Goal: Task Accomplishment & Management: Use online tool/utility

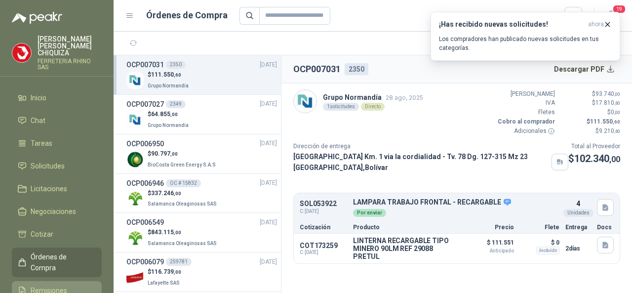
click at [60, 285] on span "Remisiones" at bounding box center [49, 290] width 37 height 11
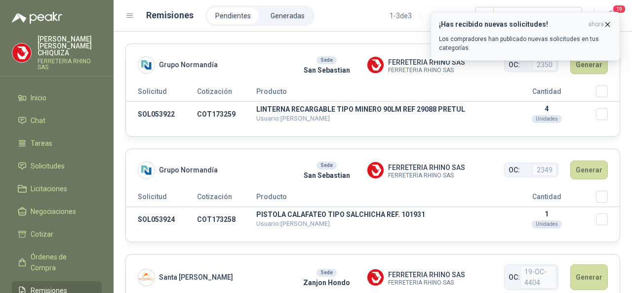
click at [609, 23] on icon "button" at bounding box center [607, 24] width 8 height 8
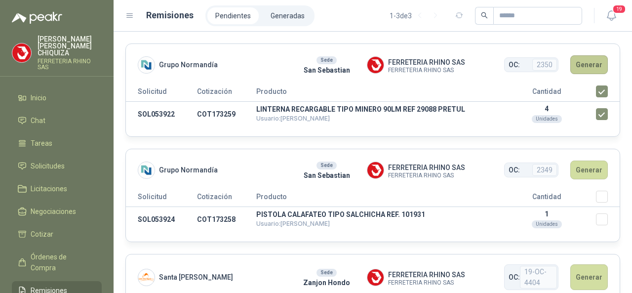
click at [581, 68] on button "Generar" at bounding box center [589, 64] width 38 height 19
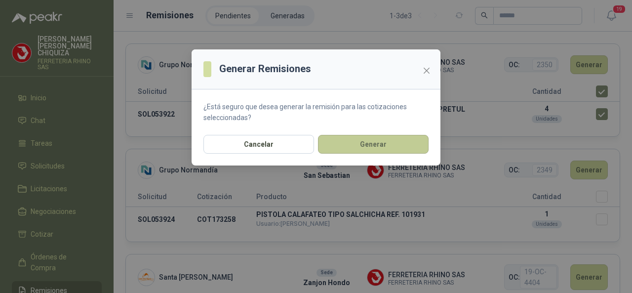
click at [366, 141] on button "Generar" at bounding box center [373, 144] width 111 height 19
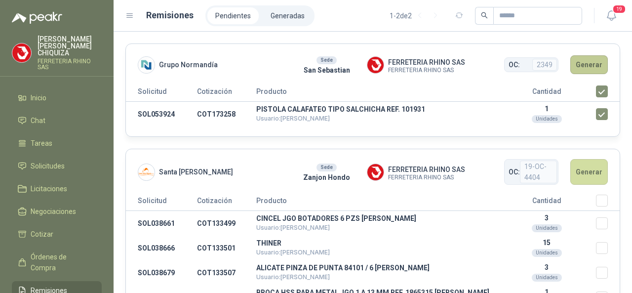
click at [585, 66] on button "Generar" at bounding box center [589, 64] width 38 height 19
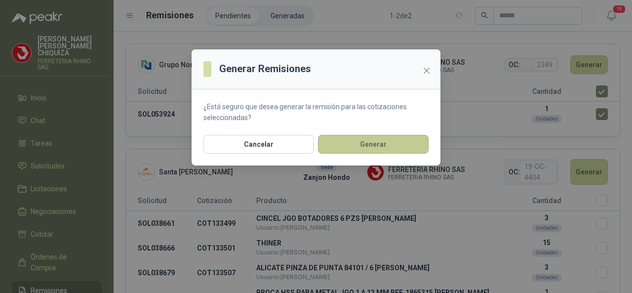
click at [382, 145] on button "Generar" at bounding box center [373, 144] width 111 height 19
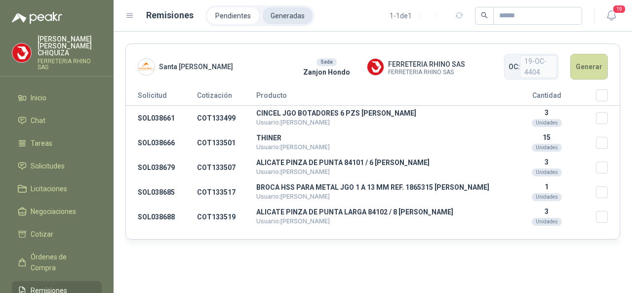
click at [282, 21] on li "Generadas" at bounding box center [288, 15] width 50 height 17
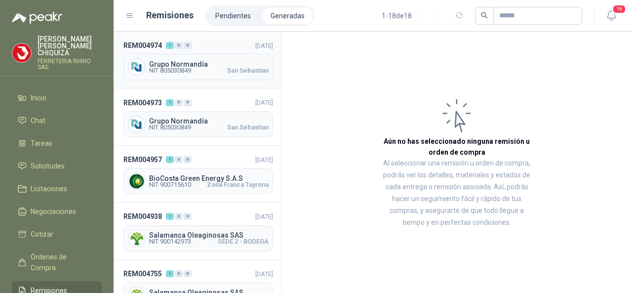
click at [188, 62] on span "Grupo Normandía" at bounding box center [208, 64] width 119 height 7
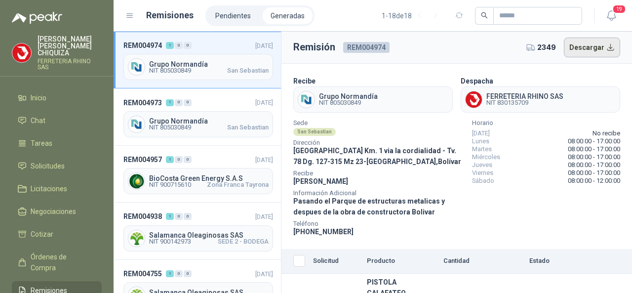
click at [583, 46] on button "Descargar" at bounding box center [592, 48] width 57 height 20
click at [179, 117] on span "Grupo Normandía" at bounding box center [208, 120] width 119 height 7
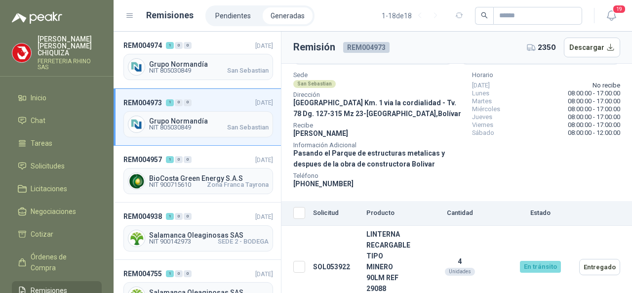
scroll to position [50, 0]
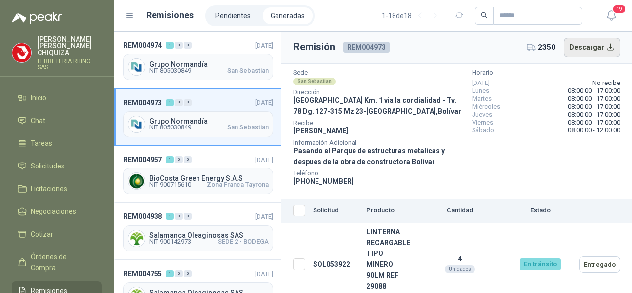
click at [578, 46] on button "Descargar" at bounding box center [592, 48] width 57 height 20
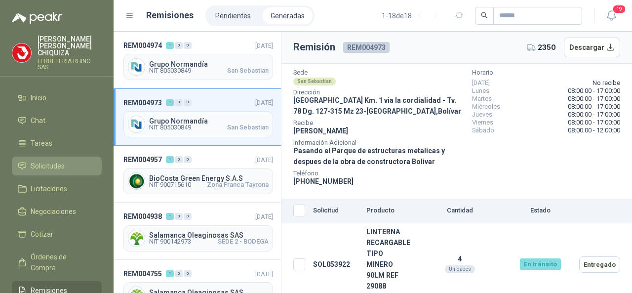
click at [45, 156] on link "Solicitudes" at bounding box center [57, 165] width 90 height 19
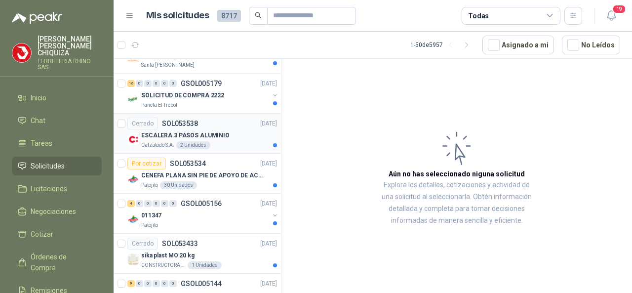
scroll to position [1234, 0]
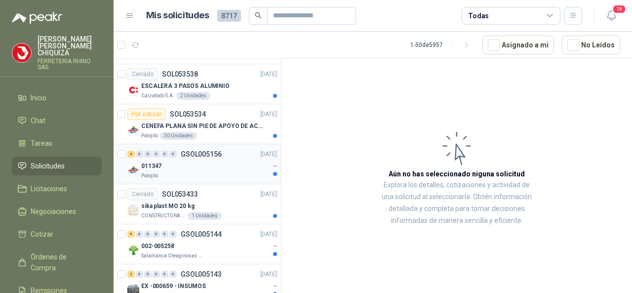
click at [202, 148] on div "4 0 0 0 0 0 GSOL005156 [DATE]" at bounding box center [203, 154] width 152 height 12
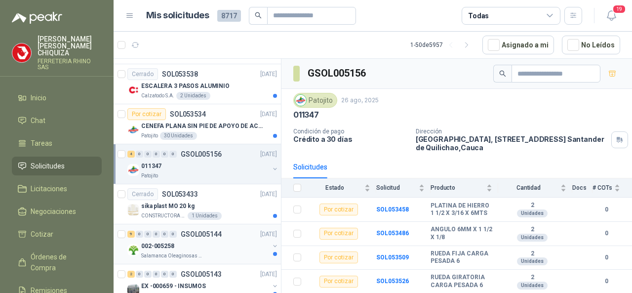
click at [217, 231] on p "GSOL005144" at bounding box center [201, 234] width 41 height 7
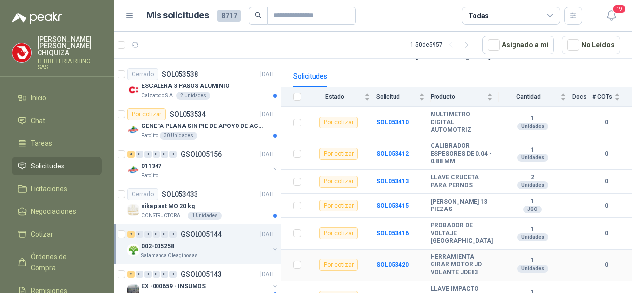
scroll to position [99, 0]
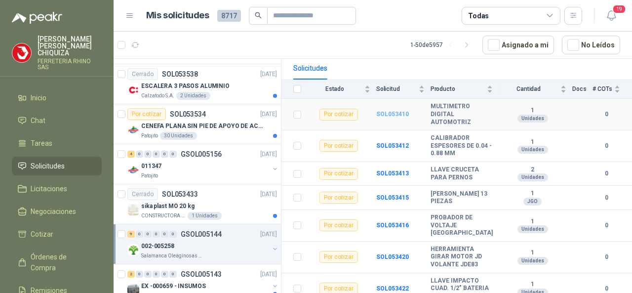
click at [396, 111] on b "SOL053410" at bounding box center [392, 114] width 33 height 7
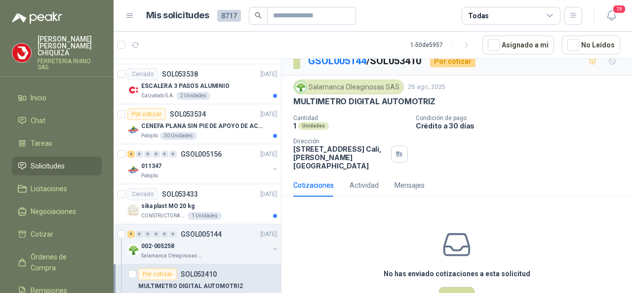
scroll to position [37, 0]
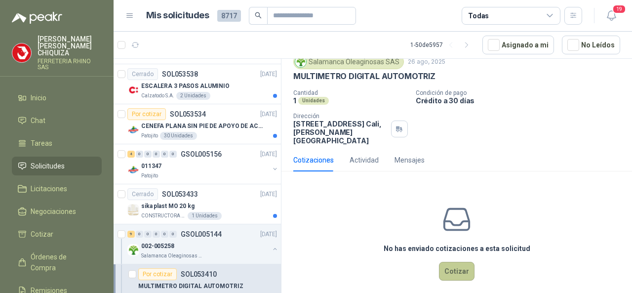
click at [451, 263] on button "Cotizar" at bounding box center [457, 271] width 36 height 19
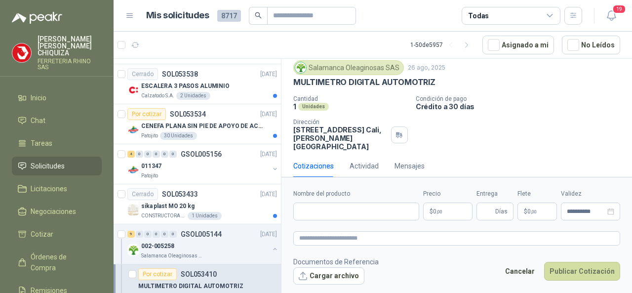
scroll to position [30, 0]
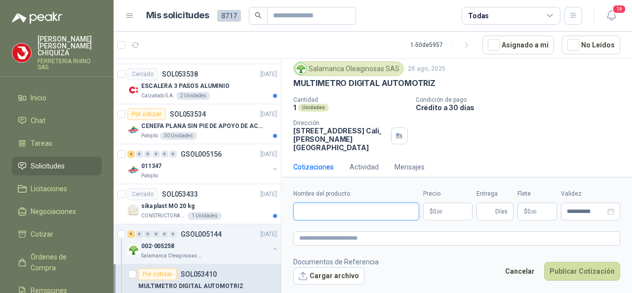
click at [350, 212] on input "Nombre del producto" at bounding box center [356, 211] width 126 height 18
paste input "**********"
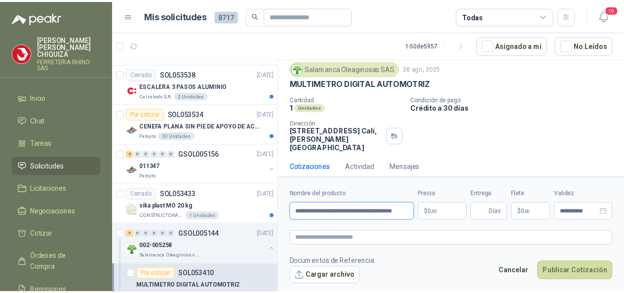
scroll to position [0, 14]
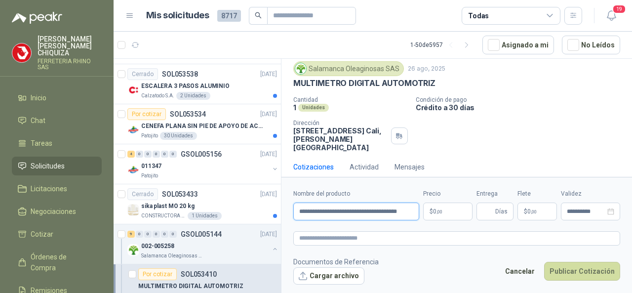
type input "**********"
click at [464, 207] on body "[PERSON_NAME] FERRETERIA RHINO SAS Inicio Chat Tareas Solicitudes Licitaciones …" at bounding box center [316, 146] width 632 height 293
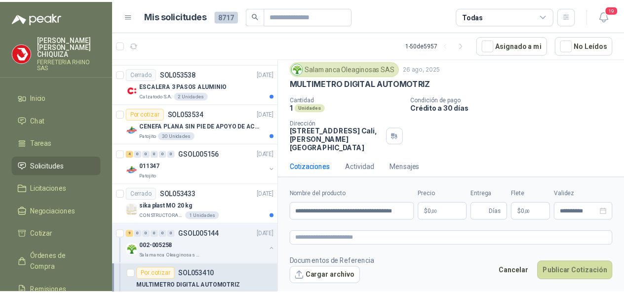
scroll to position [0, 0]
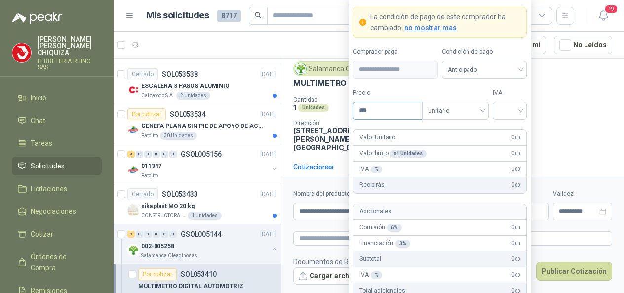
click at [389, 106] on input "***" at bounding box center [387, 110] width 69 height 17
type input "*********"
click at [519, 114] on input "search" at bounding box center [510, 109] width 22 height 15
click at [509, 130] on div "19%" at bounding box center [510, 132] width 18 height 11
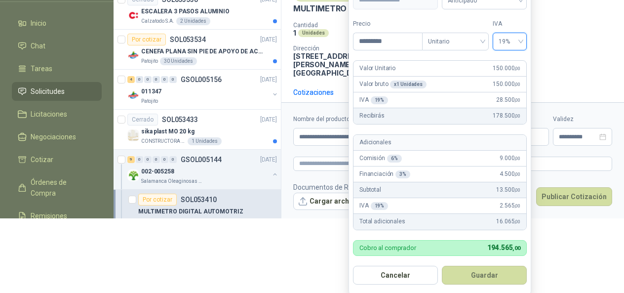
scroll to position [91, 0]
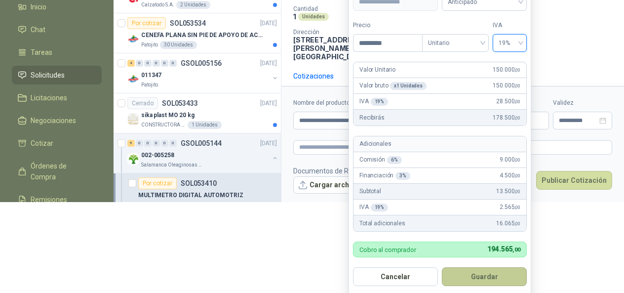
click at [476, 277] on button "Guardar" at bounding box center [484, 276] width 85 height 19
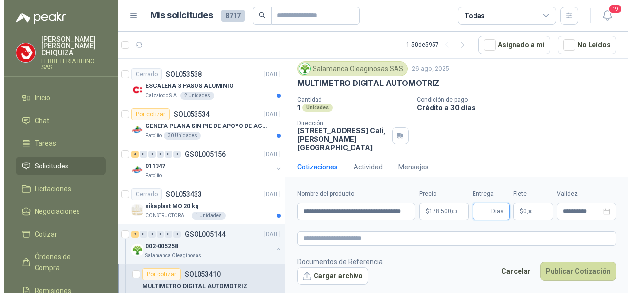
scroll to position [0, 0]
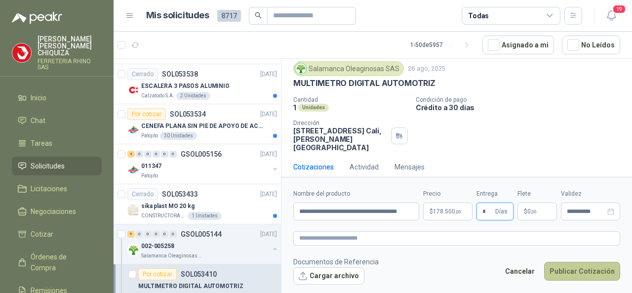
type input "*"
click at [585, 273] on button "Publicar Cotización" at bounding box center [582, 271] width 76 height 19
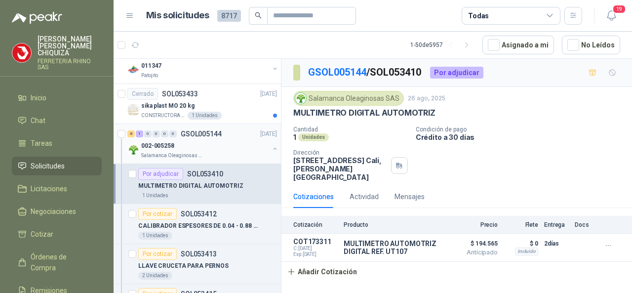
scroll to position [1382, 0]
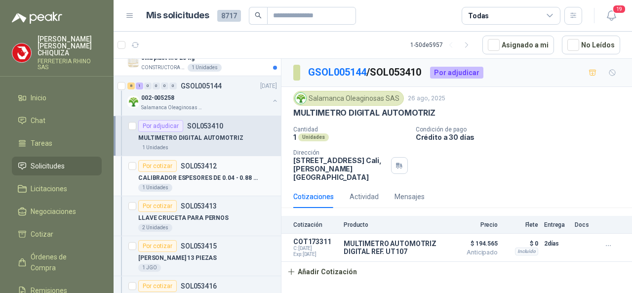
click at [199, 162] on p "SOL053412" at bounding box center [199, 165] width 36 height 7
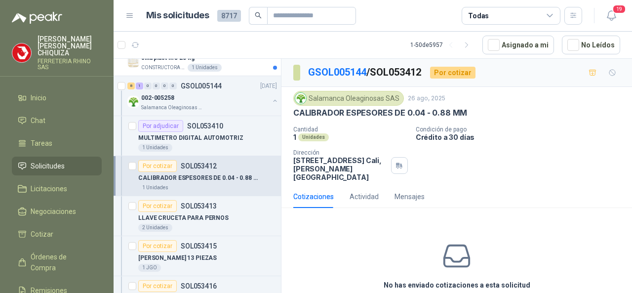
scroll to position [37, 0]
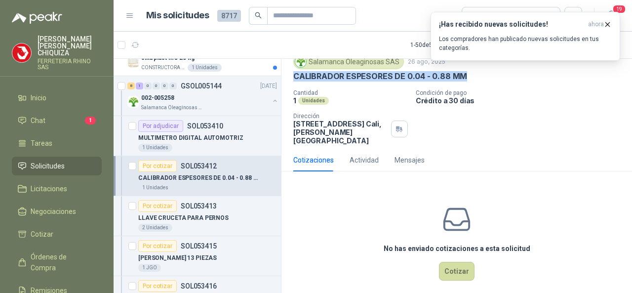
drag, startPoint x: 290, startPoint y: 74, endPoint x: 471, endPoint y: 81, distance: 180.9
click at [471, 81] on div "Salamanca Oleaginosas SAS [DATE] CALIBRADOR ESPESORES DE 0.04 - 0.88 MM Cantida…" at bounding box center [456, 99] width 350 height 98
click at [450, 262] on button "Cotizar" at bounding box center [457, 271] width 36 height 19
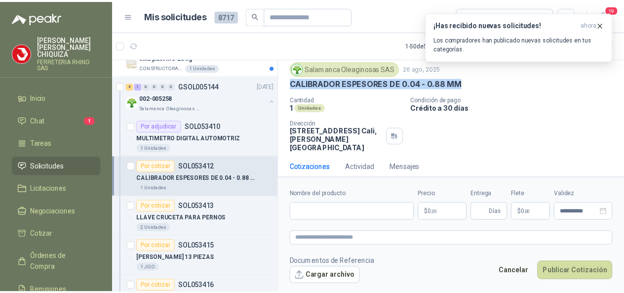
scroll to position [30, 0]
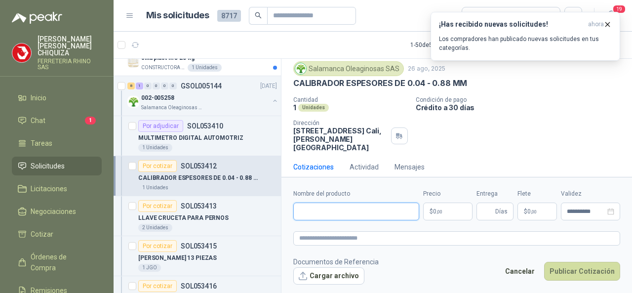
click at [333, 208] on input "Nombre del producto" at bounding box center [356, 211] width 126 height 18
paste input "**********"
type input "**********"
click at [447, 215] on body "[PERSON_NAME] FERRETERIA RHINO SAS Inicio Chat 1 Tareas Solicitudes Licitacione…" at bounding box center [316, 146] width 632 height 293
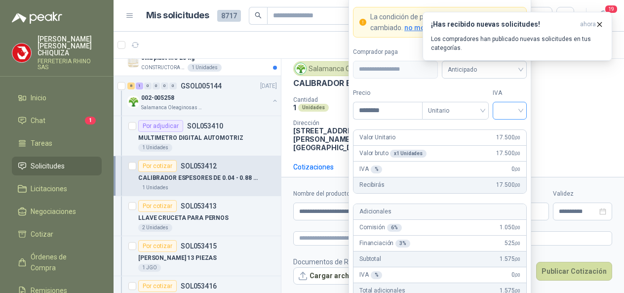
type input "********"
click at [520, 109] on input "search" at bounding box center [510, 109] width 22 height 15
click at [509, 134] on div "19%" at bounding box center [510, 132] width 18 height 11
click at [485, 115] on div "Unitario" at bounding box center [455, 111] width 67 height 18
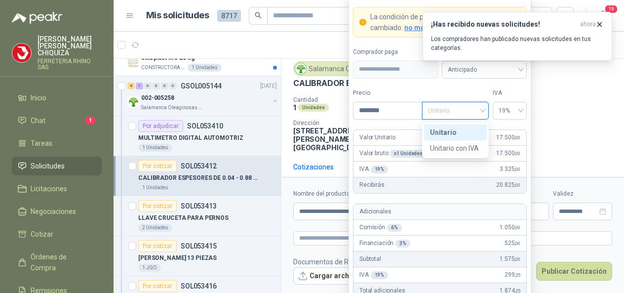
click at [443, 134] on div "Unitario" at bounding box center [455, 132] width 51 height 11
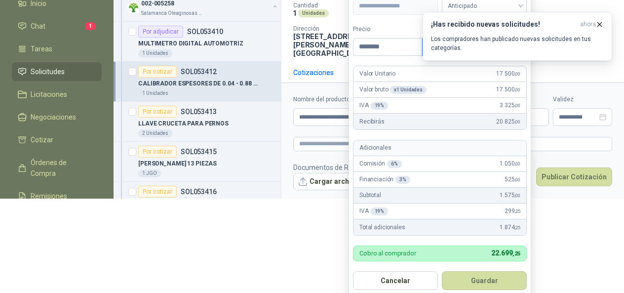
scroll to position [98, 0]
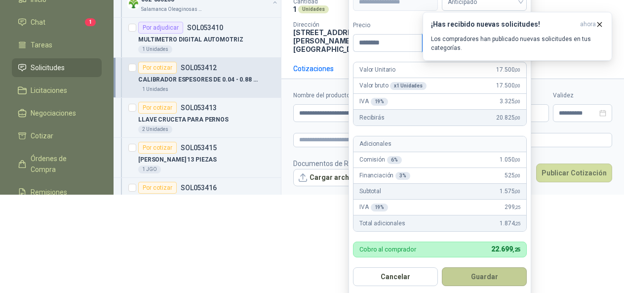
click at [492, 275] on button "Guardar" at bounding box center [484, 276] width 85 height 19
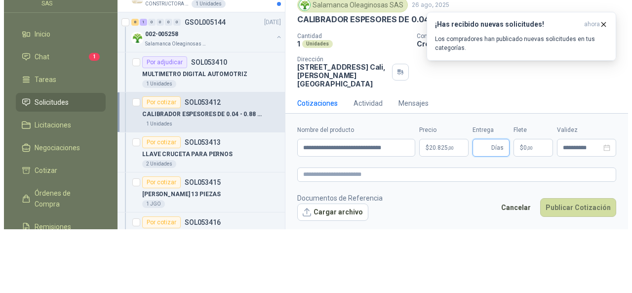
scroll to position [0, 0]
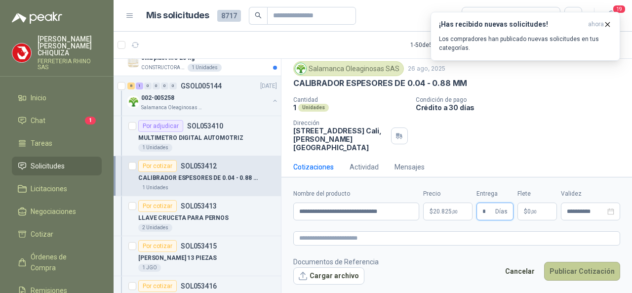
type input "*"
click at [549, 272] on button "Publicar Cotización" at bounding box center [582, 271] width 76 height 19
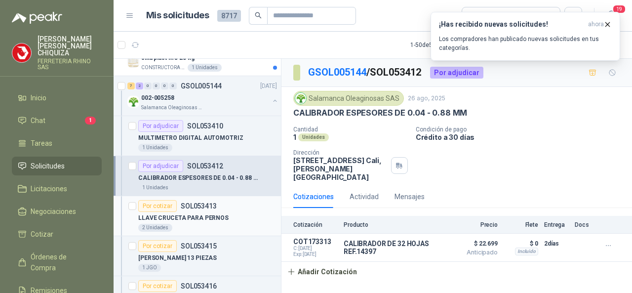
click at [189, 202] on p "SOL053413" at bounding box center [199, 205] width 36 height 7
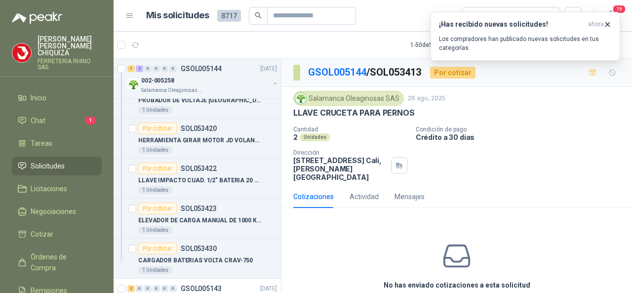
scroll to position [37, 0]
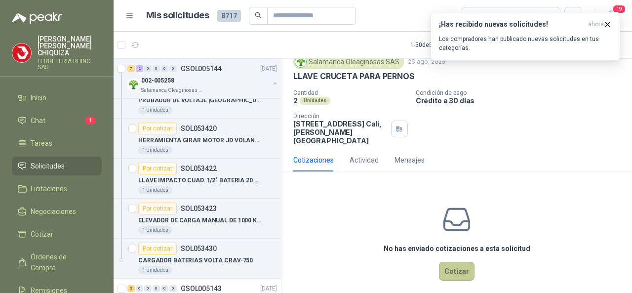
click at [449, 267] on button "Cotizar" at bounding box center [457, 271] width 36 height 19
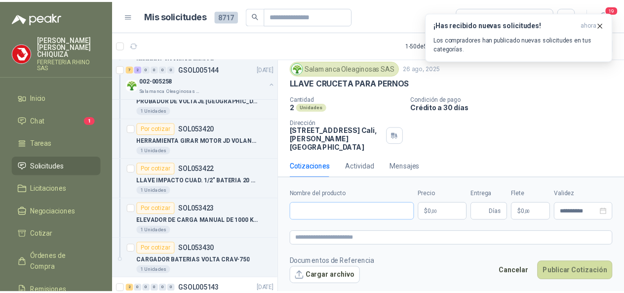
scroll to position [30, 0]
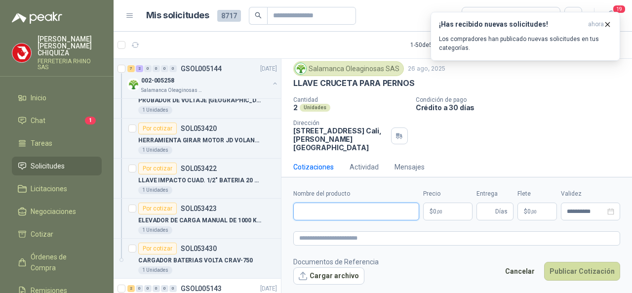
click at [305, 211] on input "Nombre del producto" at bounding box center [356, 211] width 126 height 18
paste input "**********"
type input "**********"
click at [457, 214] on body "[PERSON_NAME] FERRETERIA RHINO SAS Inicio Chat 1 Tareas Solicitudes Licitacione…" at bounding box center [316, 146] width 632 height 293
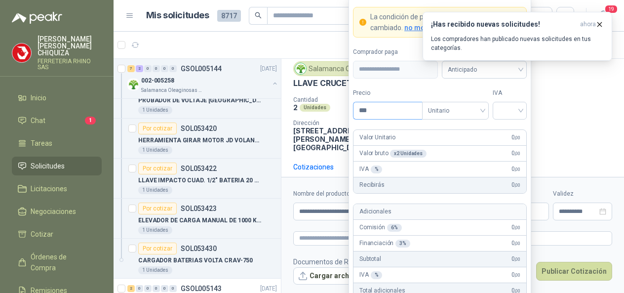
click at [380, 109] on input "***" at bounding box center [387, 110] width 69 height 17
click at [487, 113] on div "Unitario" at bounding box center [455, 111] width 67 height 18
type input "********"
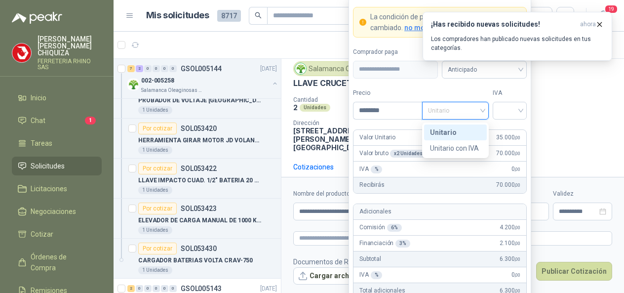
click at [443, 135] on div "Unitario" at bounding box center [455, 132] width 51 height 11
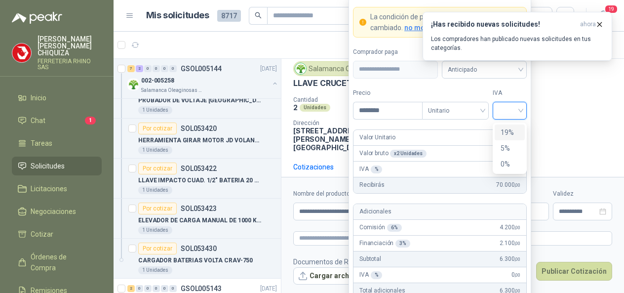
click at [520, 111] on input "search" at bounding box center [510, 109] width 22 height 15
click at [502, 131] on div "19%" at bounding box center [510, 132] width 18 height 11
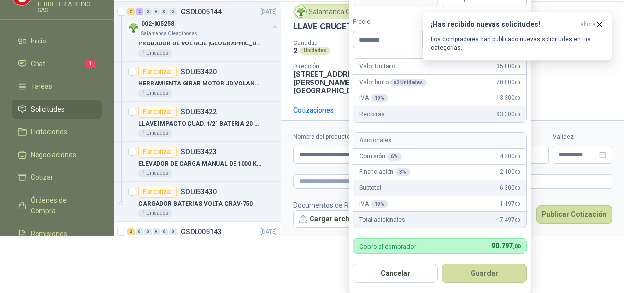
scroll to position [73, 0]
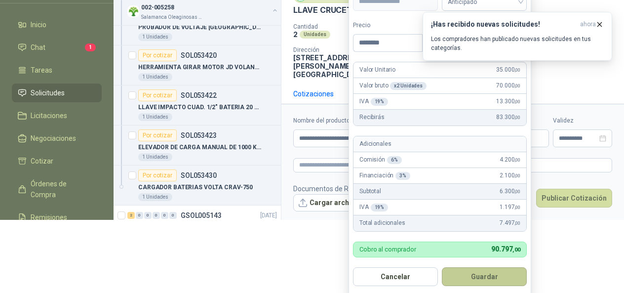
click at [477, 276] on button "Guardar" at bounding box center [484, 276] width 85 height 19
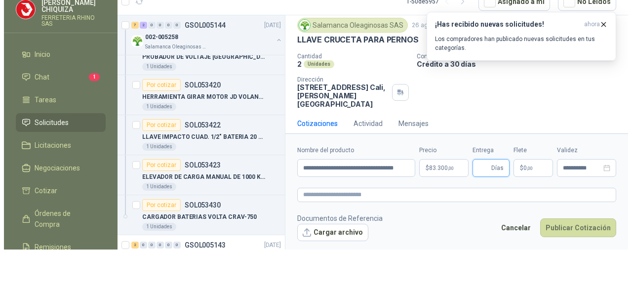
scroll to position [0, 0]
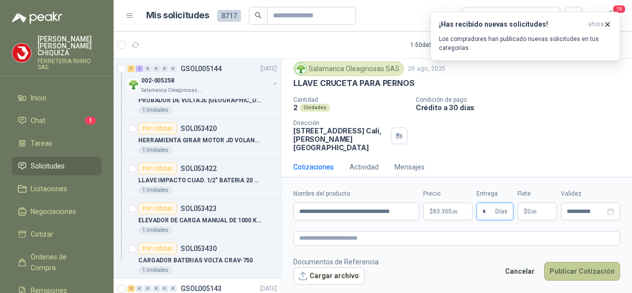
type input "*"
click at [557, 269] on button "Publicar Cotización" at bounding box center [582, 271] width 76 height 19
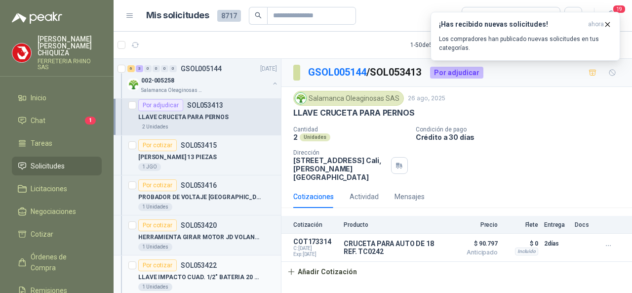
scroll to position [1481, 0]
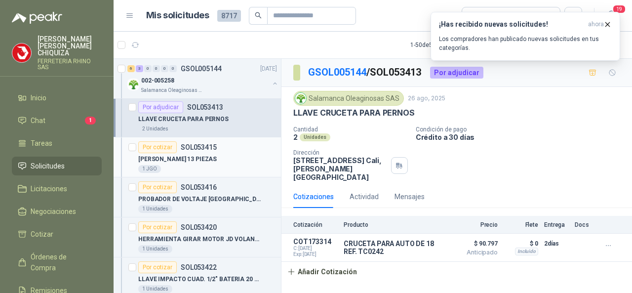
click at [192, 144] on p "SOL053415" at bounding box center [199, 147] width 36 height 7
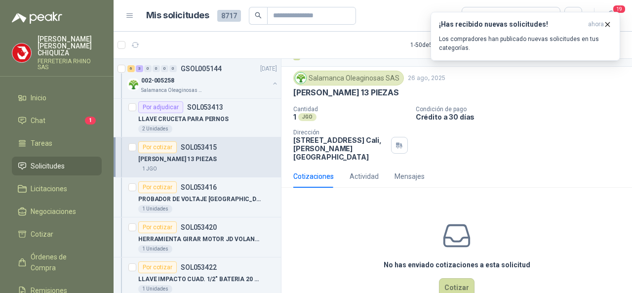
scroll to position [37, 0]
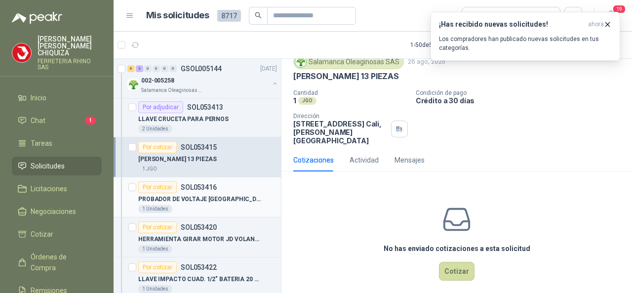
click at [204, 184] on p "SOL053416" at bounding box center [199, 187] width 36 height 7
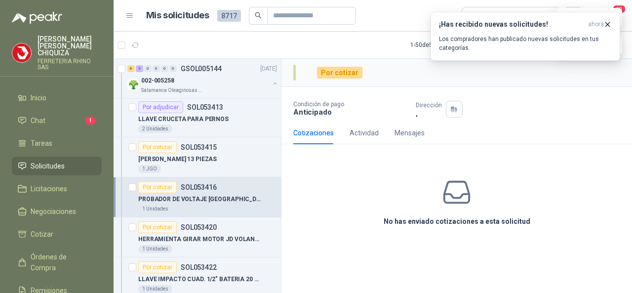
click at [197, 184] on p "SOL053416" at bounding box center [199, 187] width 36 height 7
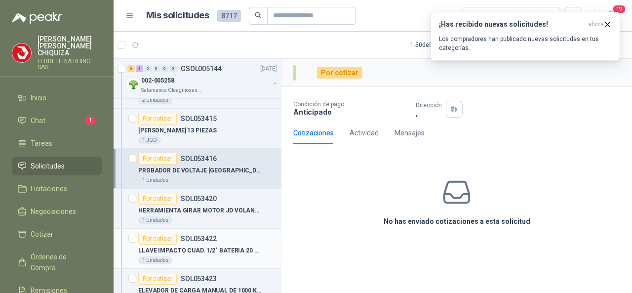
scroll to position [1580, 0]
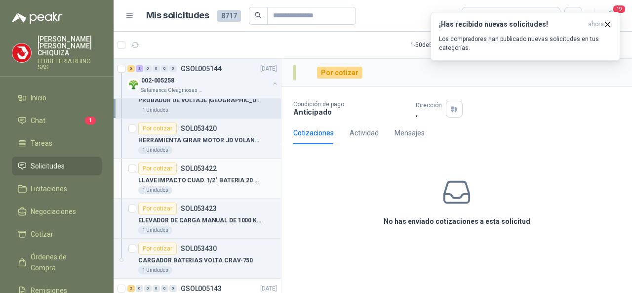
click at [190, 165] on p "SOL053422" at bounding box center [199, 168] width 36 height 7
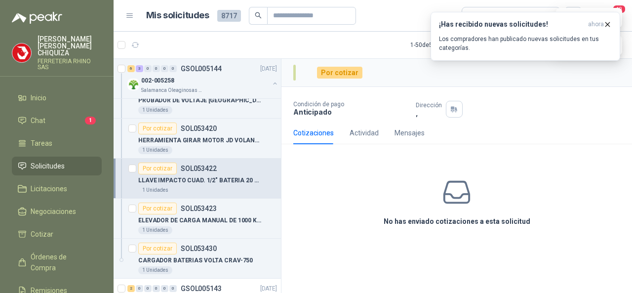
click at [56, 58] on p "FERRETERIA RHINO SAS" at bounding box center [70, 64] width 64 height 12
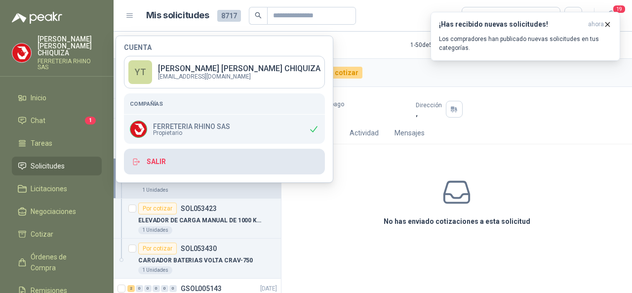
click at [171, 161] on button "Salir" at bounding box center [224, 162] width 201 height 26
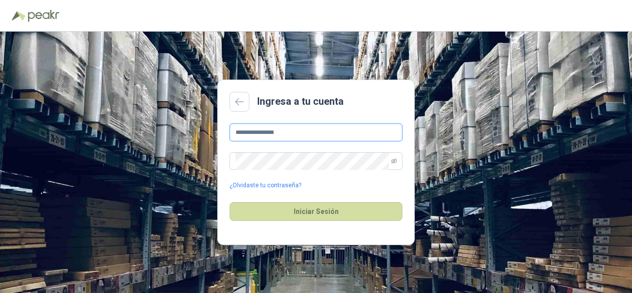
click at [310, 137] on input "**********" at bounding box center [316, 132] width 173 height 18
type input "*"
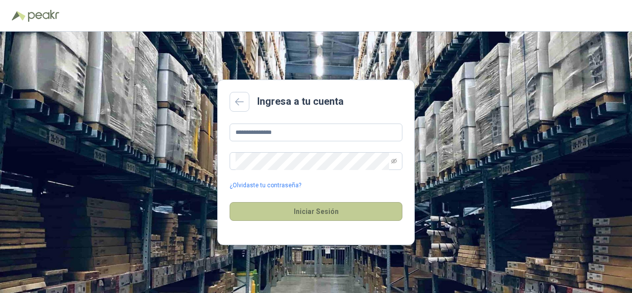
click at [285, 211] on button "Iniciar Sesión" at bounding box center [316, 211] width 173 height 19
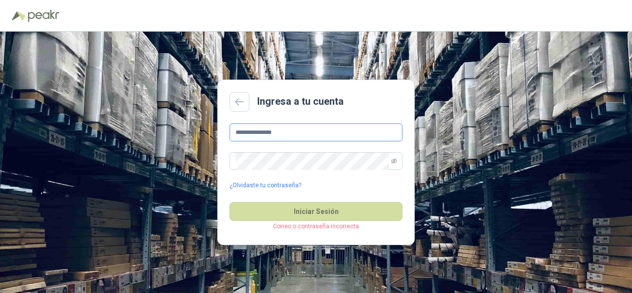
click at [291, 132] on input "**********" at bounding box center [316, 132] width 173 height 18
type input "*"
type input "**********"
click at [306, 221] on button "Iniciar Sesión" at bounding box center [316, 211] width 173 height 19
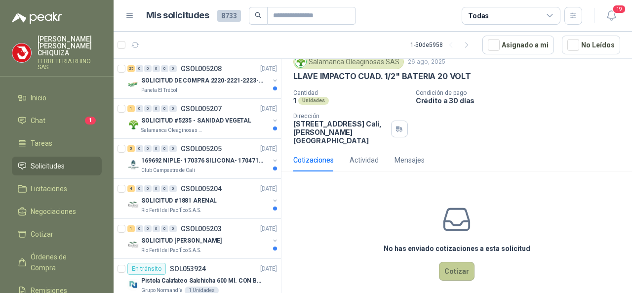
click at [442, 262] on button "Cotizar" at bounding box center [457, 271] width 36 height 19
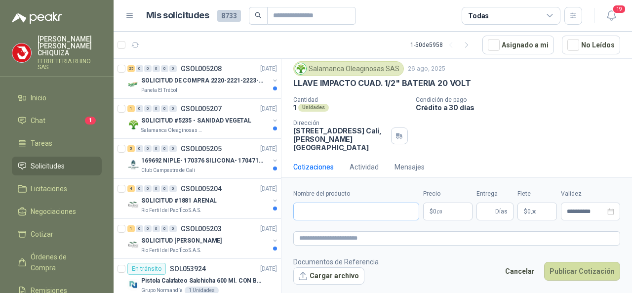
scroll to position [30, 0]
click at [311, 215] on input "Nombre del producto" at bounding box center [356, 211] width 126 height 18
paste input "**********"
type input "**********"
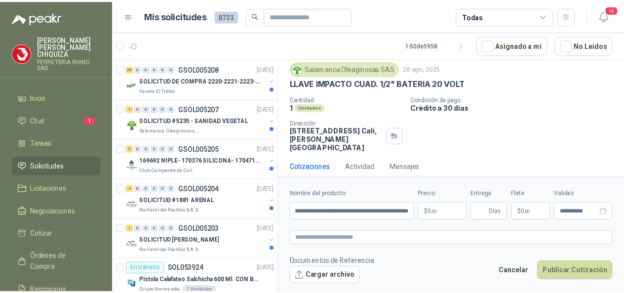
scroll to position [0, 0]
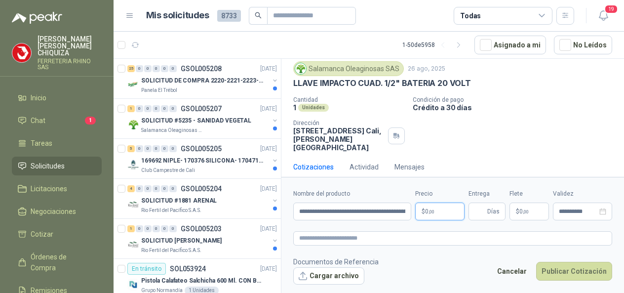
click at [456, 206] on body "[PERSON_NAME] FERRETERIA RHINO SAS Inicio Chat 1 Tareas Solicitudes Licitacione…" at bounding box center [312, 146] width 624 height 293
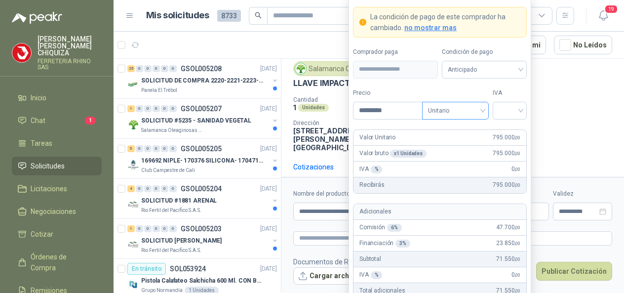
click at [479, 111] on span "Unitario" at bounding box center [455, 110] width 55 height 15
type input "*********"
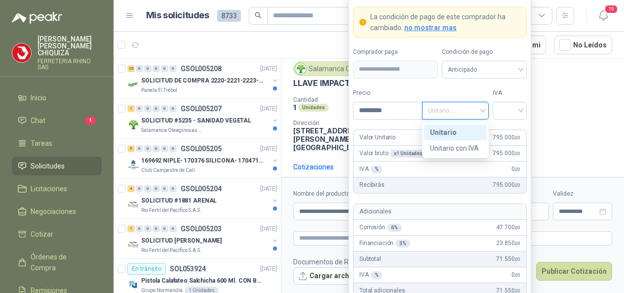
click at [446, 132] on div "Unitario" at bounding box center [455, 132] width 51 height 11
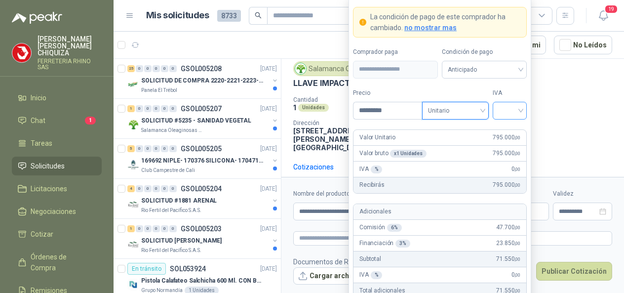
click at [521, 114] on div at bounding box center [510, 111] width 34 height 18
click at [505, 128] on div "19%" at bounding box center [510, 132] width 18 height 11
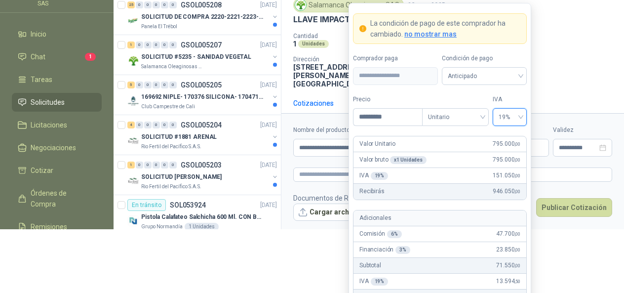
scroll to position [70, 0]
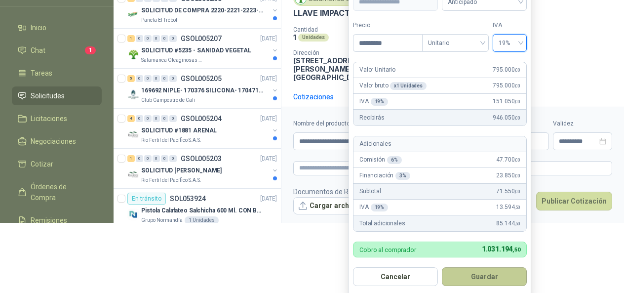
click at [478, 272] on button "Guardar" at bounding box center [484, 276] width 85 height 19
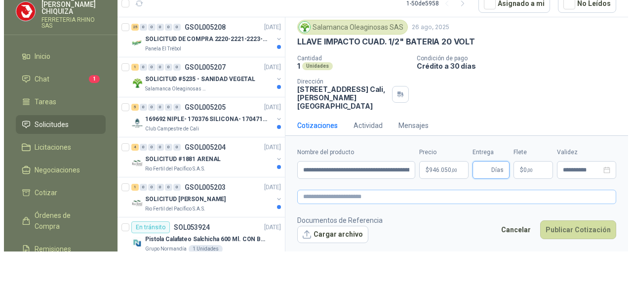
scroll to position [0, 0]
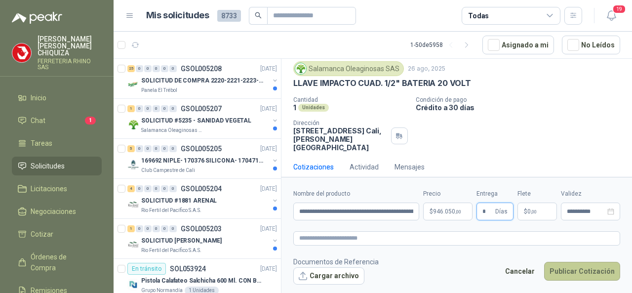
type input "*"
click at [593, 266] on button "Publicar Cotización" at bounding box center [582, 271] width 76 height 19
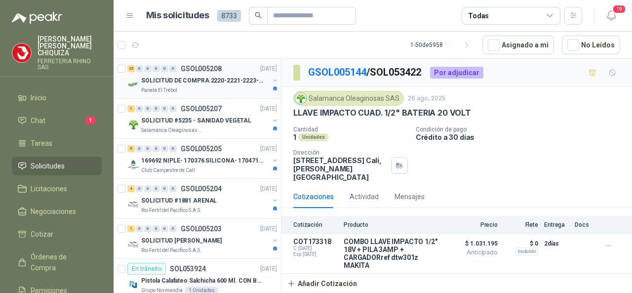
click at [200, 65] on p "GSOL005208" at bounding box center [201, 68] width 41 height 7
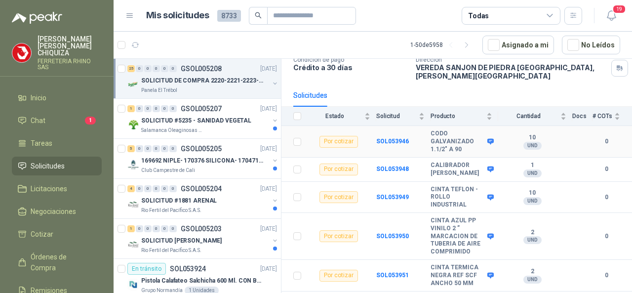
scroll to position [148, 0]
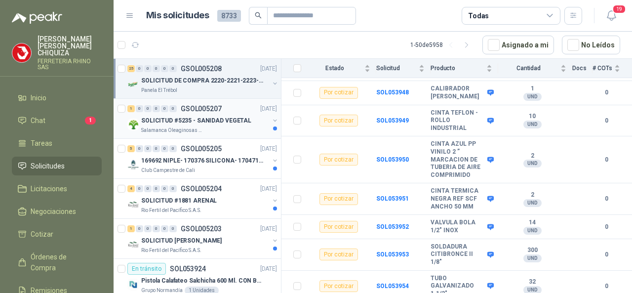
click at [200, 111] on p "GSOL005207" at bounding box center [201, 108] width 41 height 7
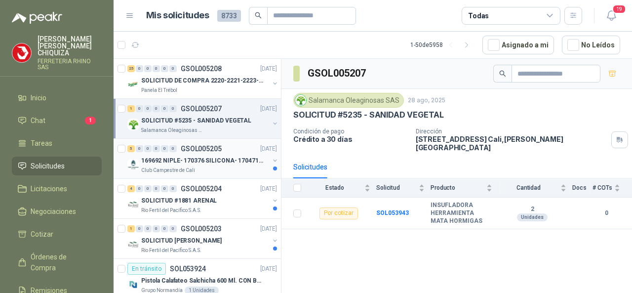
click at [209, 148] on p "GSOL005205" at bounding box center [201, 148] width 41 height 7
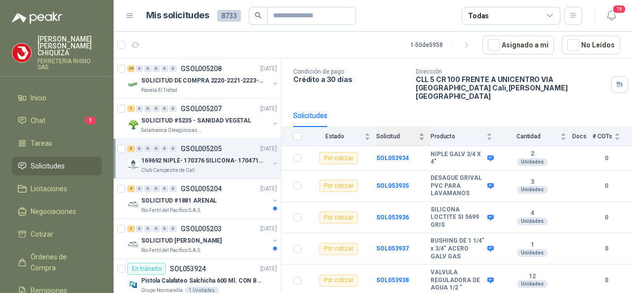
scroll to position [65, 0]
click at [210, 189] on p "GSOL005204" at bounding box center [201, 188] width 41 height 7
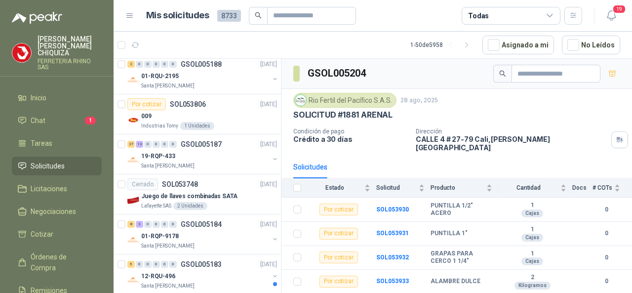
scroll to position [938, 0]
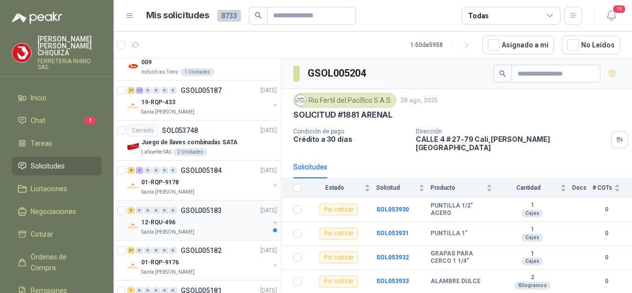
click at [219, 207] on p "GSOL005183" at bounding box center [201, 210] width 41 height 7
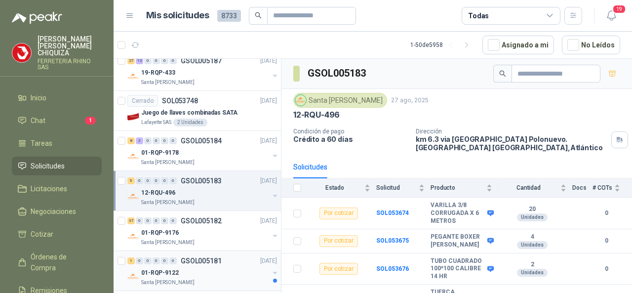
scroll to position [987, 0]
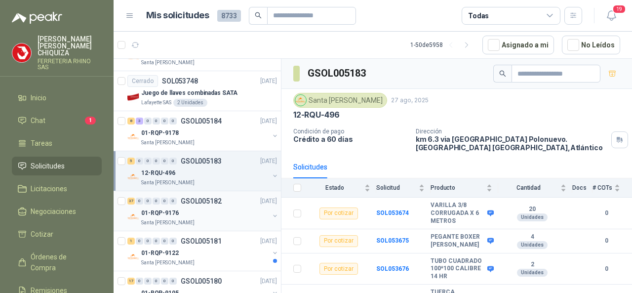
click at [200, 199] on p "GSOL005182" at bounding box center [201, 200] width 41 height 7
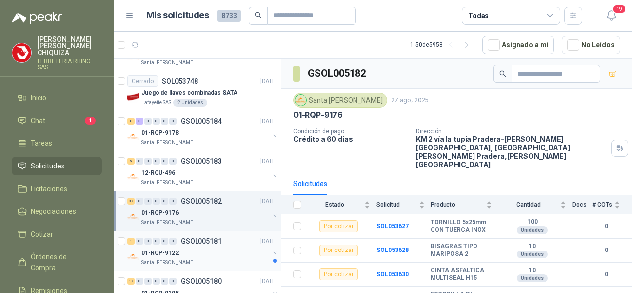
click at [196, 237] on p "GSOL005181" at bounding box center [201, 240] width 41 height 7
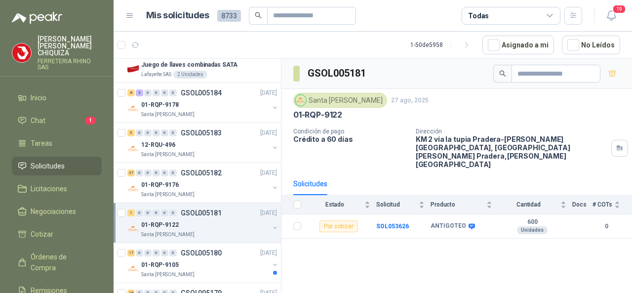
scroll to position [1037, 0]
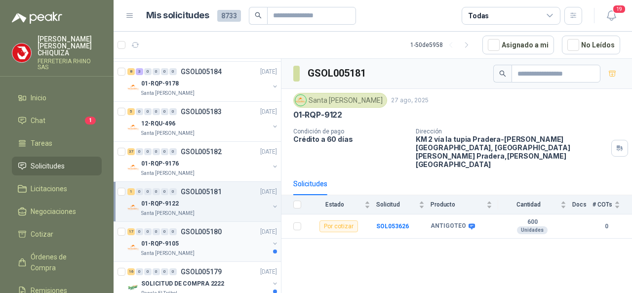
click at [208, 228] on p "GSOL005180" at bounding box center [201, 231] width 41 height 7
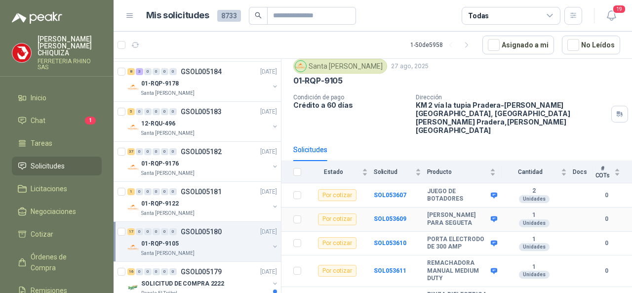
scroll to position [49, 0]
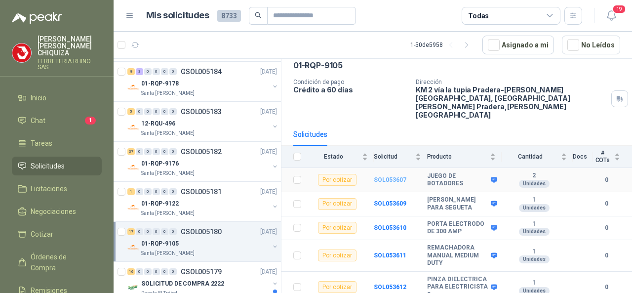
click at [389, 176] on b "SOL053607" at bounding box center [390, 179] width 33 height 7
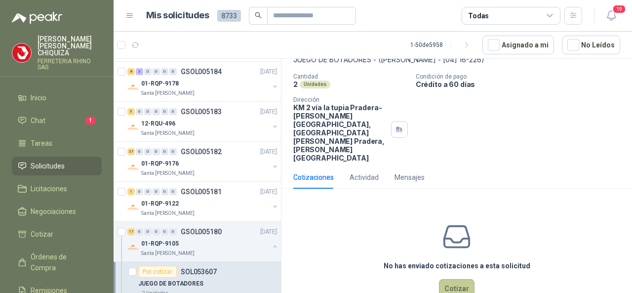
click at [442, 279] on button "Cotizar" at bounding box center [457, 288] width 36 height 19
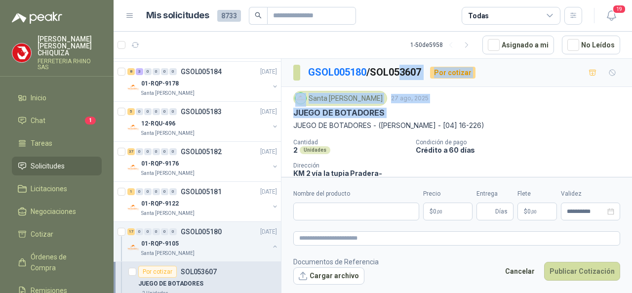
drag, startPoint x: 291, startPoint y: 63, endPoint x: 407, endPoint y: 60, distance: 116.0
click at [407, 60] on div "GSOL005180 / SOL053607 Por cotizar Santa [PERSON_NAME] [DATE] JUEGO DE BOTADORE…" at bounding box center [456, 160] width 350 height 203
click at [483, 114] on div "JUEGO DE BOTADORES" at bounding box center [456, 113] width 327 height 10
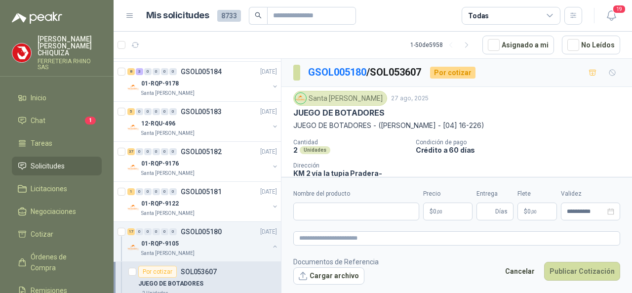
click at [298, 125] on p "JUEGO DE BOTADORES - ([PERSON_NAME] - [04] 16-226)" at bounding box center [456, 125] width 327 height 11
drag, startPoint x: 291, startPoint y: 124, endPoint x: 469, endPoint y: 123, distance: 177.7
click at [469, 123] on div "Santa [PERSON_NAME] [DATE] JUEGO DE BOTADORES JUEGO DE BOTADORES - ([PERSON_NAM…" at bounding box center [456, 159] width 350 height 145
copy p "JUEGO DE BOTADORES - ([PERSON_NAME] - [04] 16-226)"
drag, startPoint x: 320, startPoint y: 211, endPoint x: 317, endPoint y: 201, distance: 10.2
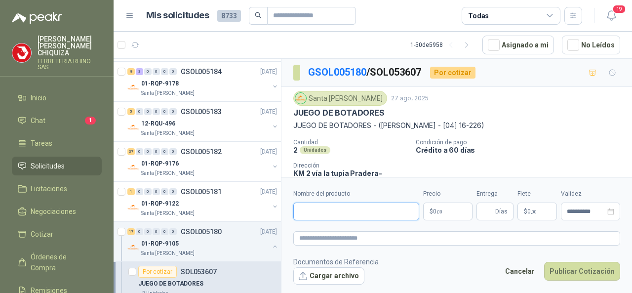
click at [320, 211] on input "Nombre del producto" at bounding box center [356, 211] width 126 height 18
paste input "**********"
type input "**********"
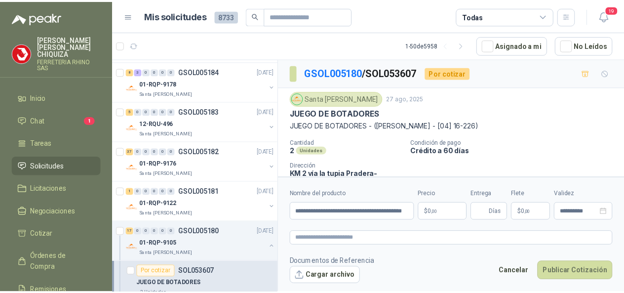
scroll to position [0, 0]
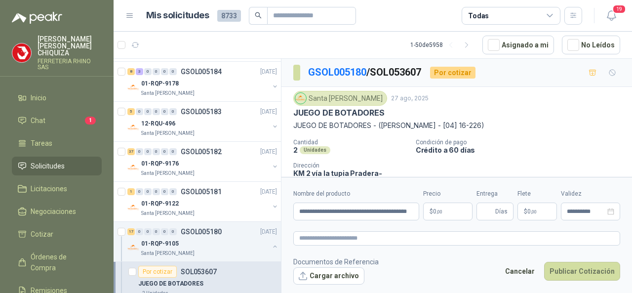
click at [445, 212] on p "$ 0 ,00" at bounding box center [447, 211] width 49 height 18
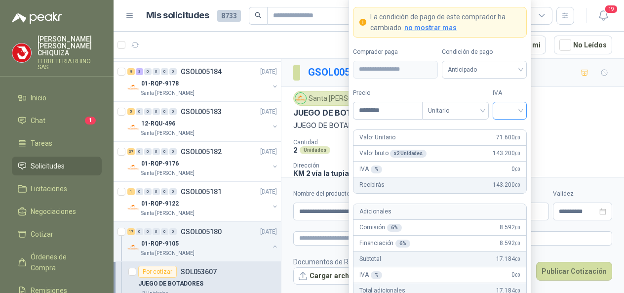
click at [523, 111] on div at bounding box center [510, 111] width 34 height 18
type input "********"
click at [510, 129] on div "19%" at bounding box center [510, 132] width 18 height 11
click at [483, 112] on span "Unitario" at bounding box center [455, 110] width 55 height 15
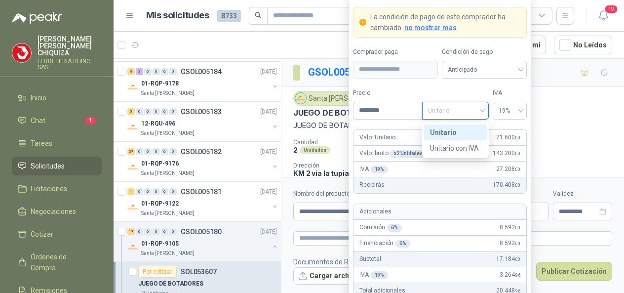
click at [444, 133] on div "Unitario" at bounding box center [455, 132] width 51 height 11
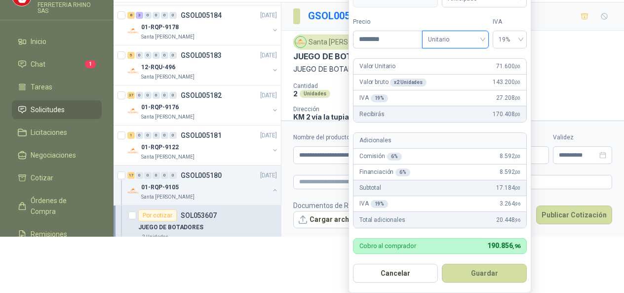
scroll to position [70, 0]
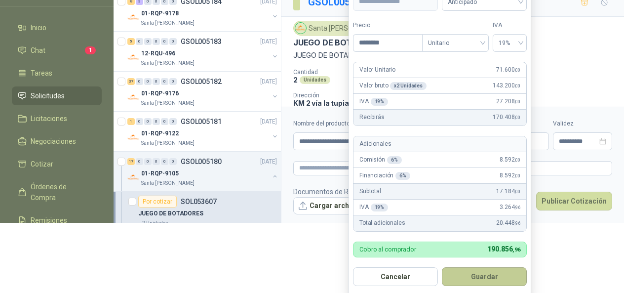
click at [473, 276] on button "Guardar" at bounding box center [484, 276] width 85 height 19
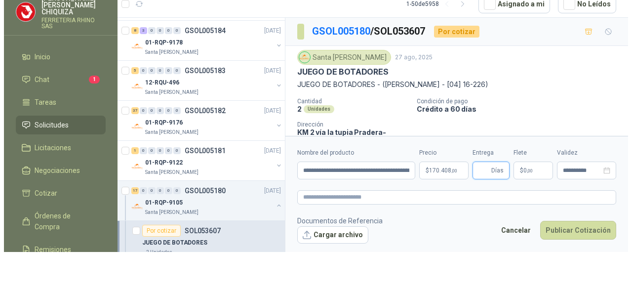
scroll to position [0, 0]
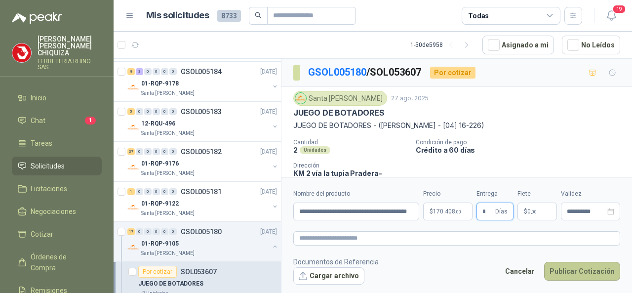
type input "*"
click at [576, 270] on button "Publicar Cotización" at bounding box center [582, 271] width 76 height 19
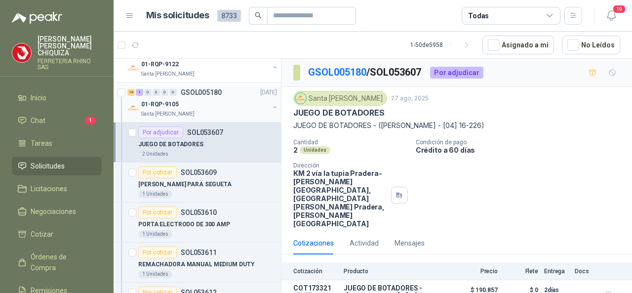
scroll to position [1185, 0]
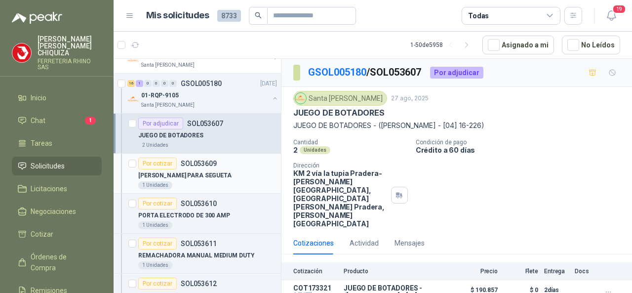
click at [201, 160] on p "SOL053609" at bounding box center [199, 163] width 36 height 7
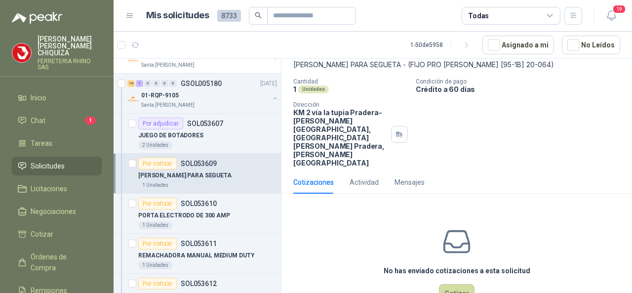
scroll to position [66, 0]
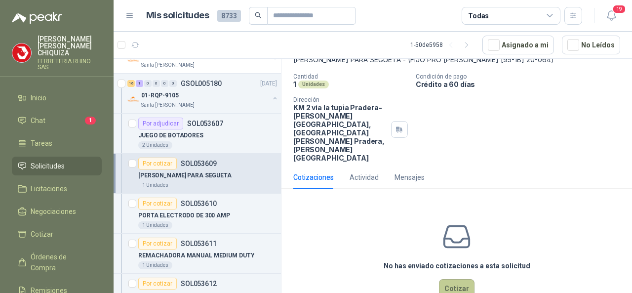
click at [447, 279] on button "Cotizar" at bounding box center [457, 288] width 36 height 19
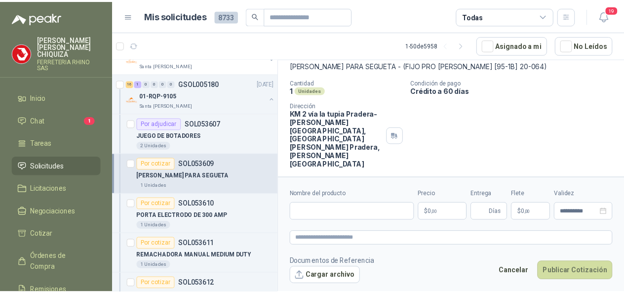
scroll to position [59, 0]
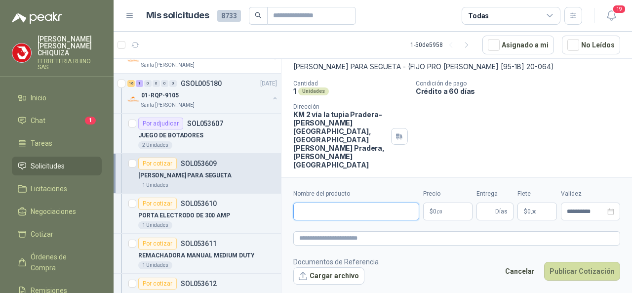
click at [341, 216] on input "Nombre del producto" at bounding box center [356, 211] width 126 height 18
paste input "**********"
type input "**********"
click at [439, 208] on body "[PERSON_NAME] FERRETERIA RHINO SAS Inicio Chat 1 Tareas Solicitudes Licitacione…" at bounding box center [316, 146] width 632 height 293
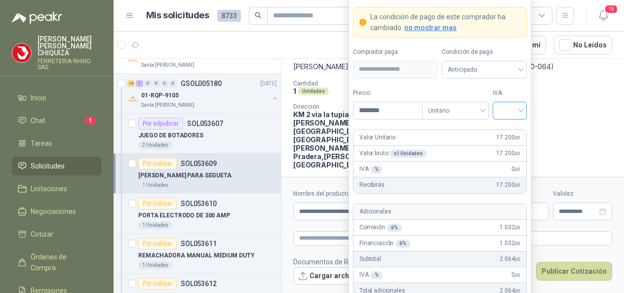
type input "********"
click at [518, 112] on input "search" at bounding box center [510, 109] width 22 height 15
click at [513, 129] on div "19%" at bounding box center [510, 132] width 18 height 11
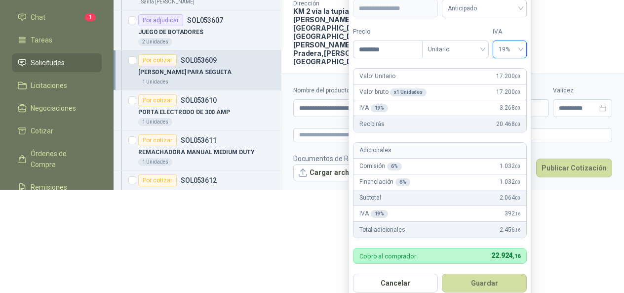
scroll to position [147, 0]
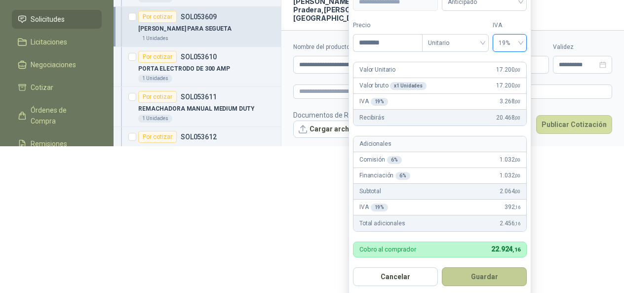
click at [475, 275] on button "Guardar" at bounding box center [484, 276] width 85 height 19
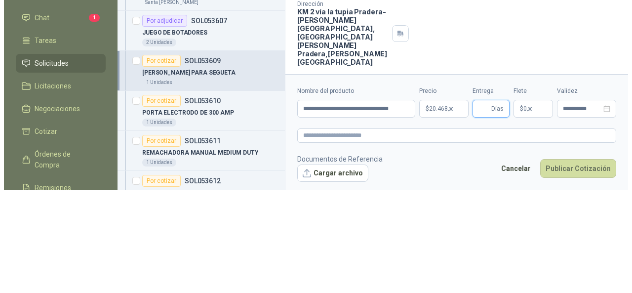
scroll to position [0, 0]
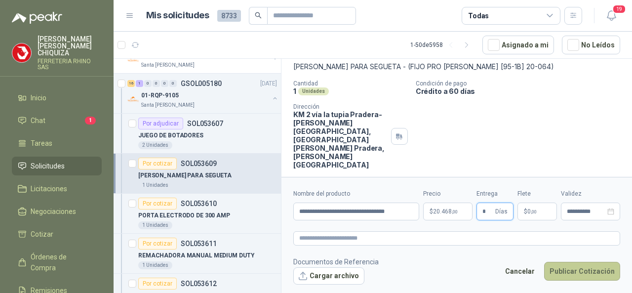
type input "*"
click at [574, 270] on button "Publicar Cotización" at bounding box center [582, 271] width 76 height 19
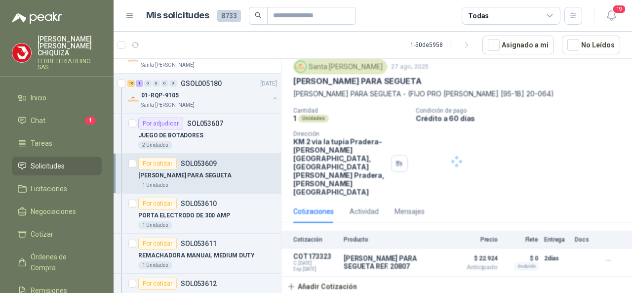
scroll to position [5, 0]
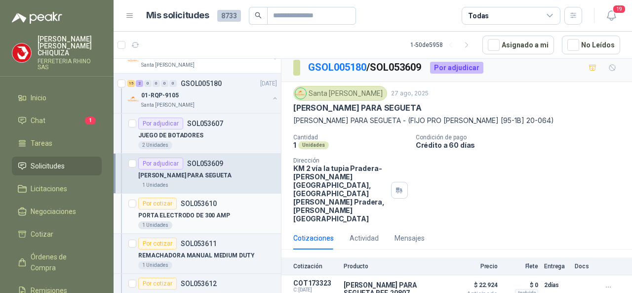
click at [197, 200] on p "SOL053610" at bounding box center [199, 203] width 36 height 7
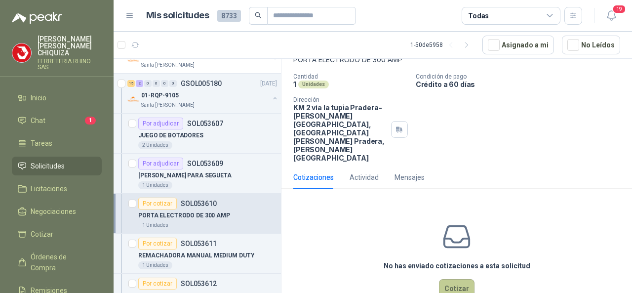
click at [460, 279] on button "Cotizar" at bounding box center [457, 288] width 36 height 19
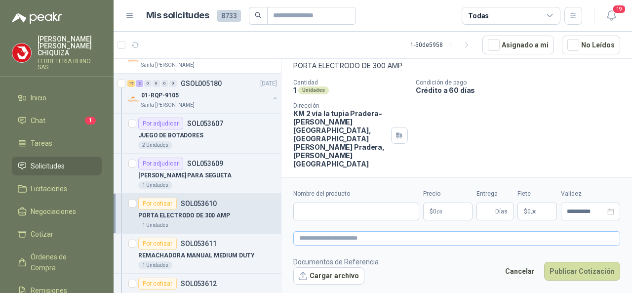
scroll to position [59, 0]
click at [326, 211] on input "Nombre del producto" at bounding box center [356, 211] width 126 height 18
paste input "**********"
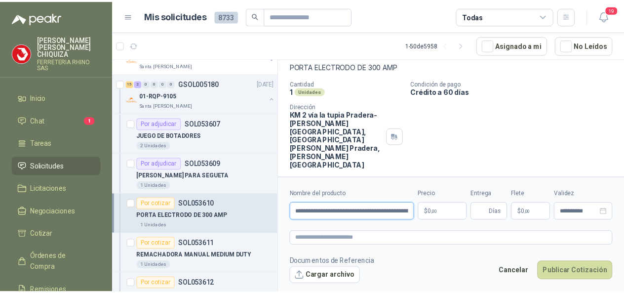
scroll to position [0, 74]
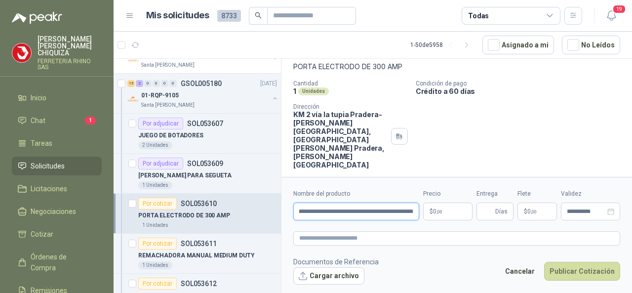
type input "**********"
click at [455, 217] on body "[PERSON_NAME] FERRETERIA RHINO SAS Inicio Chat 1 Tareas Solicitudes Licitacione…" at bounding box center [316, 146] width 632 height 293
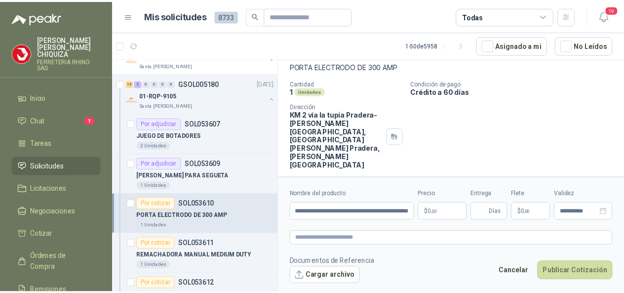
scroll to position [0, 0]
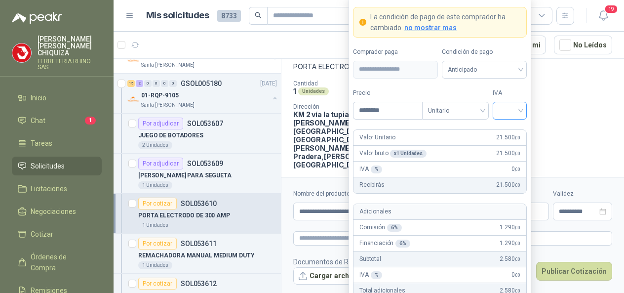
type input "********"
click at [519, 110] on input "search" at bounding box center [510, 109] width 22 height 15
click at [504, 131] on div "19%" at bounding box center [510, 132] width 18 height 11
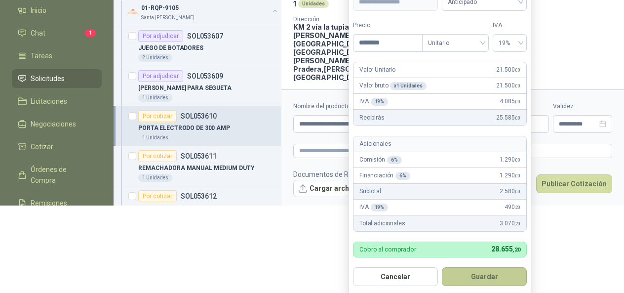
click at [500, 280] on button "Guardar" at bounding box center [484, 276] width 85 height 19
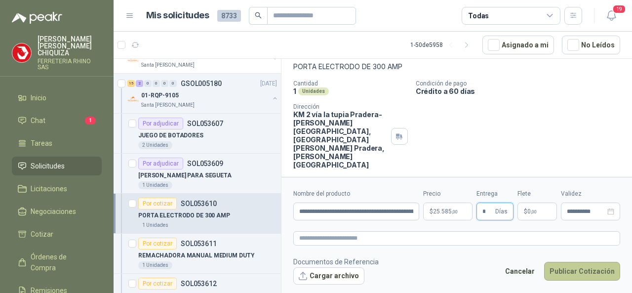
type input "*"
click at [568, 271] on button "Publicar Cotización" at bounding box center [582, 271] width 76 height 19
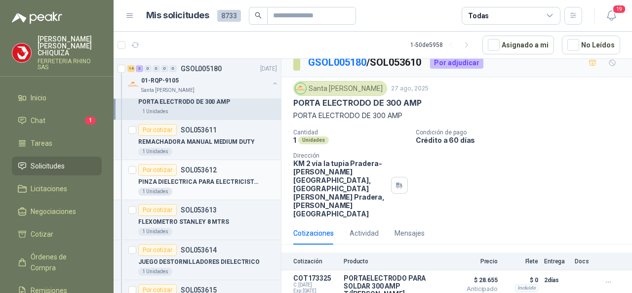
scroll to position [1284, 0]
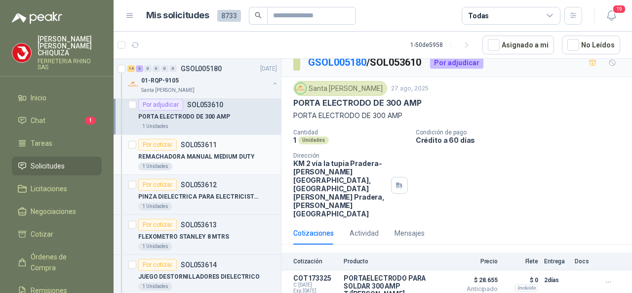
click at [194, 141] on p "SOL053611" at bounding box center [199, 144] width 36 height 7
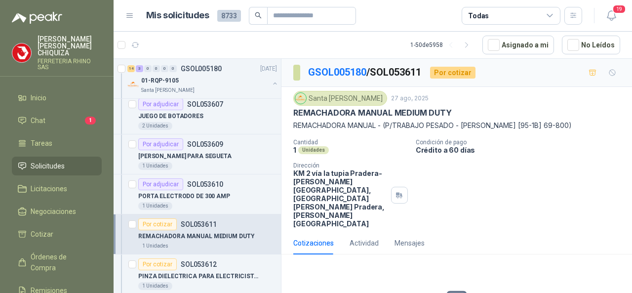
scroll to position [1185, 0]
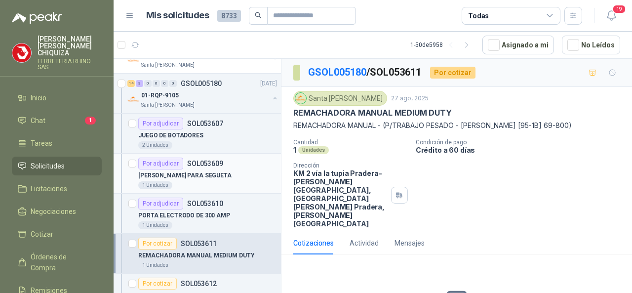
click at [191, 160] on p "SOL053609" at bounding box center [205, 163] width 36 height 7
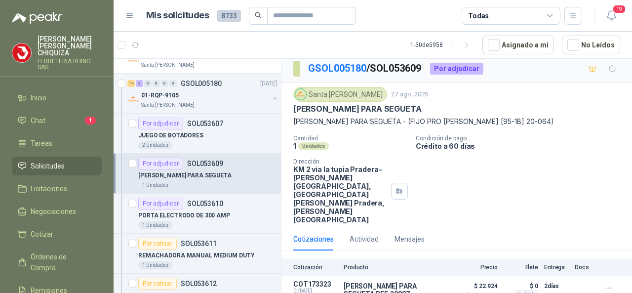
scroll to position [5, 0]
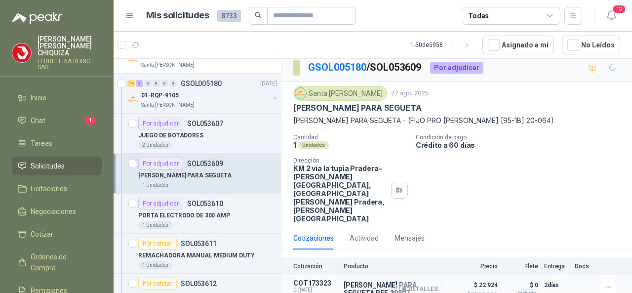
click at [414, 282] on button "Detalles" at bounding box center [419, 288] width 46 height 13
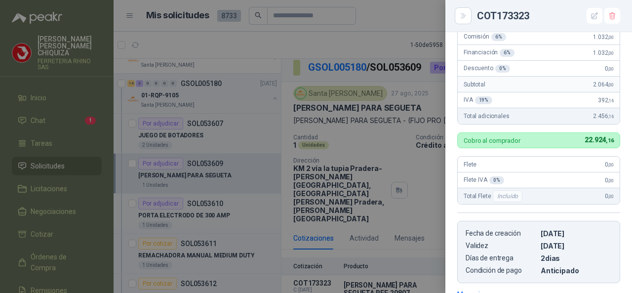
scroll to position [140, 0]
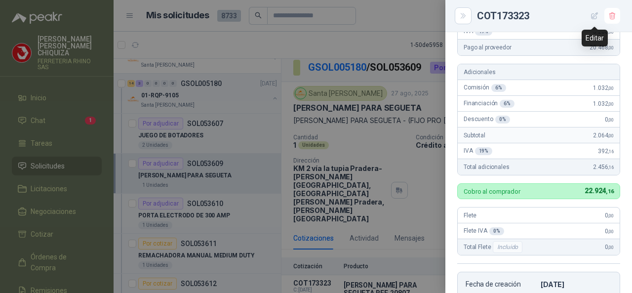
click at [593, 17] on icon "button" at bounding box center [594, 16] width 8 height 8
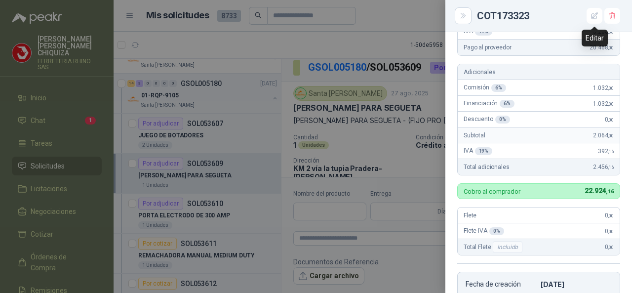
scroll to position [342, 0]
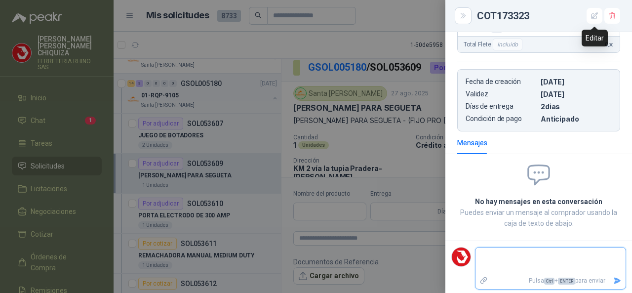
type input "**********"
type input "*"
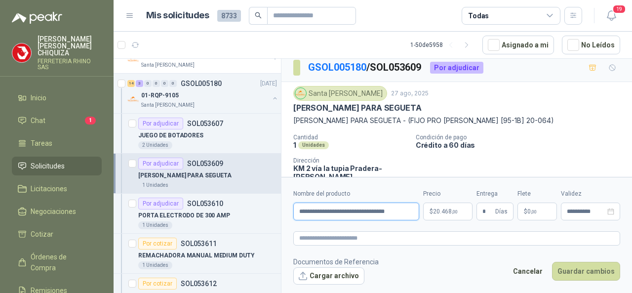
click at [413, 213] on input "**********" at bounding box center [356, 211] width 126 height 18
type input "*"
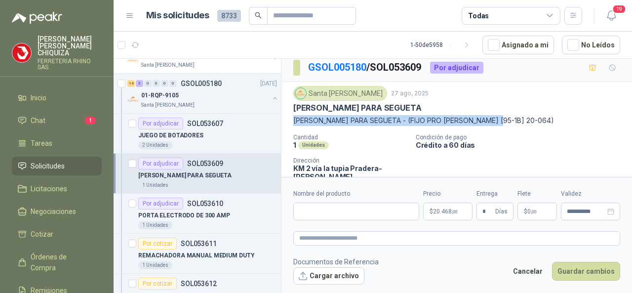
drag, startPoint x: 289, startPoint y: 117, endPoint x: 512, endPoint y: 122, distance: 223.2
click at [512, 122] on div "Santa [PERSON_NAME] [DATE] [PERSON_NAME] PARA SEGUETA MARCO PARA SEGUETA - (FIJ…" at bounding box center [456, 154] width 350 height 145
copy p "[PERSON_NAME] PARA SEGUETA - (FIJO PRO [PERSON_NAME] [95-1B] 20-064)"
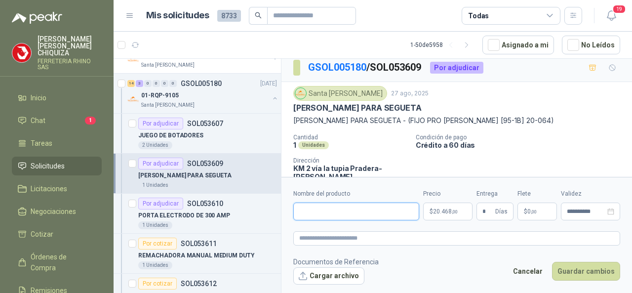
drag, startPoint x: 340, startPoint y: 209, endPoint x: 343, endPoint y: 203, distance: 6.6
click at [340, 209] on input "Nombre del producto" at bounding box center [356, 211] width 126 height 18
paste input "**********"
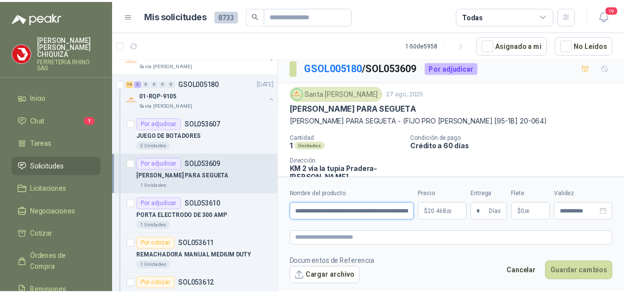
scroll to position [0, 49]
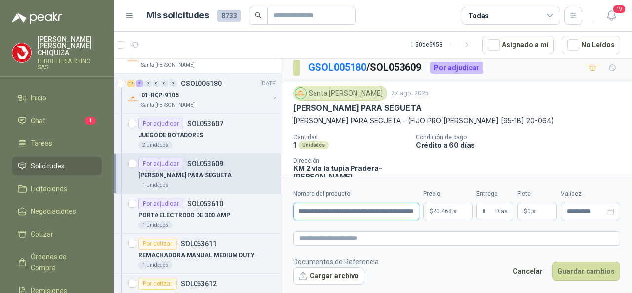
type input "**********"
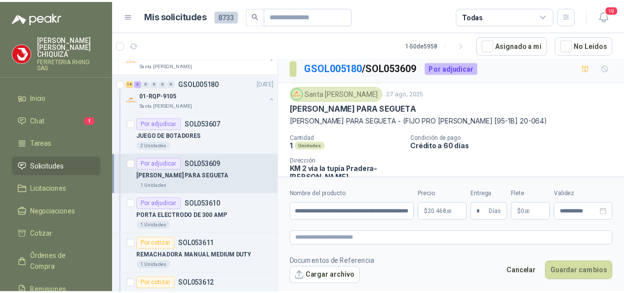
scroll to position [0, 0]
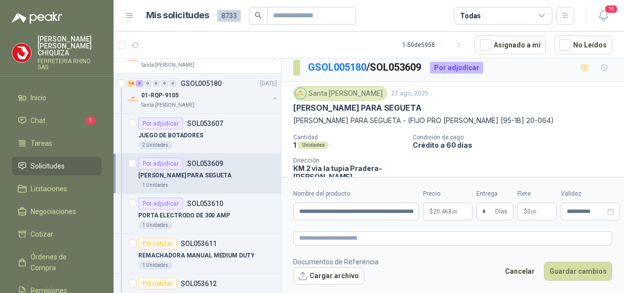
click at [444, 215] on body "[PERSON_NAME] FERRETERIA RHINO SAS Inicio Chat 1 Tareas Solicitudes Licitacione…" at bounding box center [312, 146] width 624 height 293
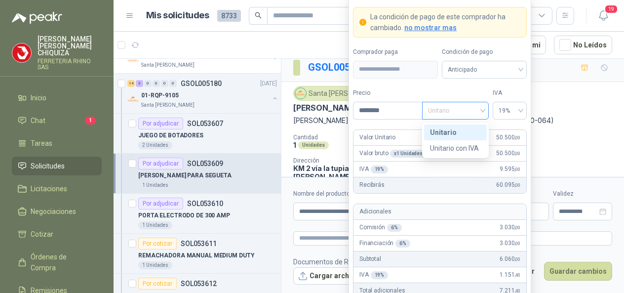
click at [483, 112] on span "Unitario" at bounding box center [455, 110] width 55 height 15
type input "********"
click at [454, 126] on div "Unitario" at bounding box center [455, 132] width 63 height 16
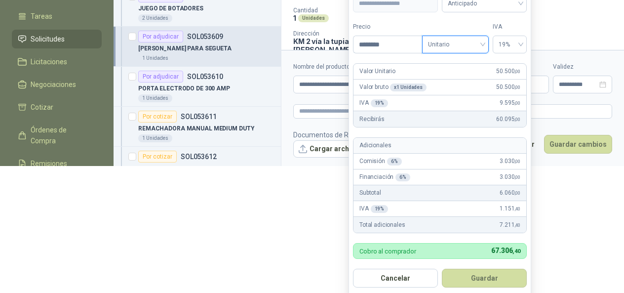
scroll to position [128, 0]
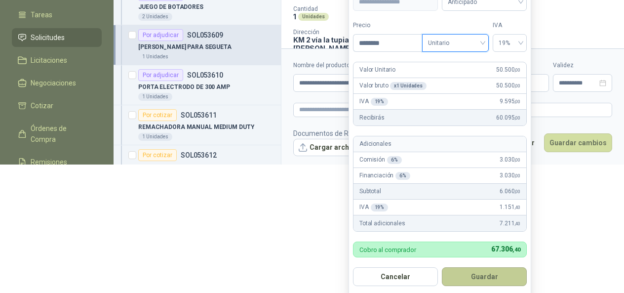
click at [479, 272] on button "Guardar" at bounding box center [484, 276] width 85 height 19
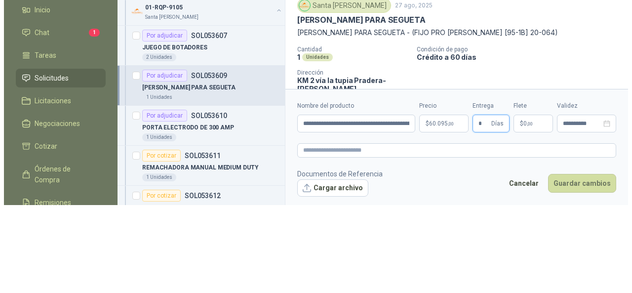
scroll to position [0, 0]
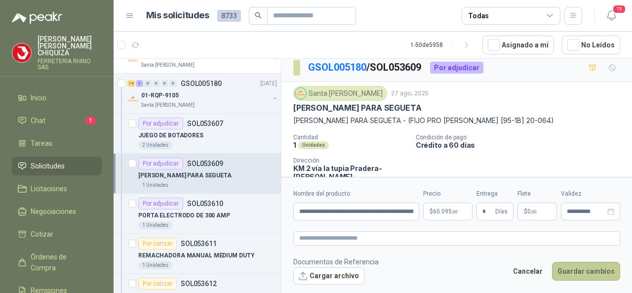
click at [573, 271] on button "Guardar cambios" at bounding box center [586, 271] width 68 height 19
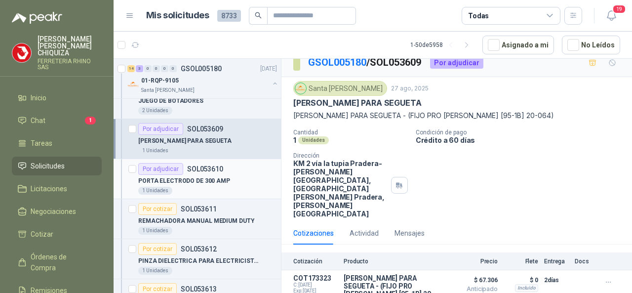
scroll to position [1234, 0]
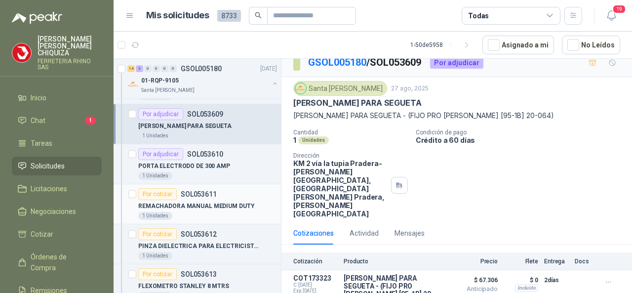
click at [209, 191] on p "SOL053611" at bounding box center [199, 194] width 36 height 7
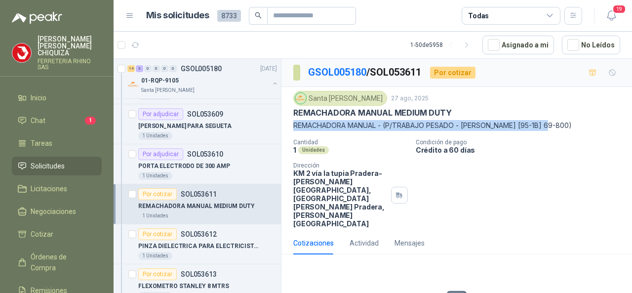
drag, startPoint x: 289, startPoint y: 119, endPoint x: 552, endPoint y: 127, distance: 262.7
click at [552, 127] on div "Santa [PERSON_NAME] [DATE] REMACHADORA MANUAL MEDIUM DUTY REMACHADORA MANUAL - …" at bounding box center [456, 159] width 350 height 145
copy p "REMACHADORA MANUAL - (P/TRABAJO PESADO - [PERSON_NAME] [95-1B] 69-800)"
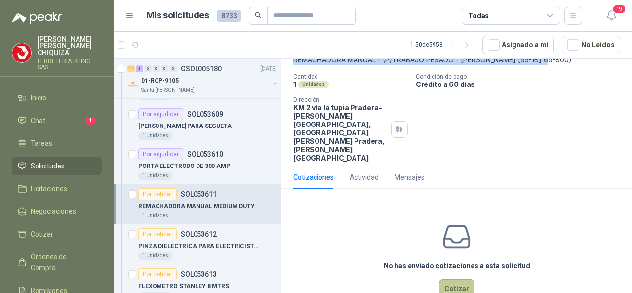
click at [452, 279] on button "Cotizar" at bounding box center [457, 288] width 36 height 19
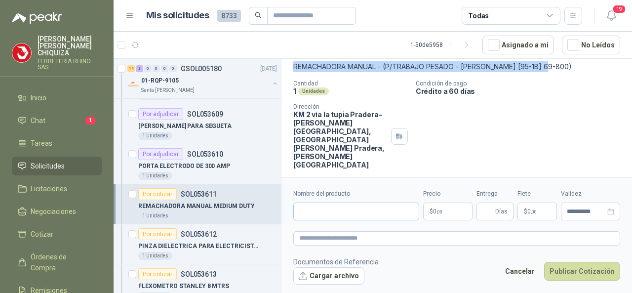
scroll to position [59, 0]
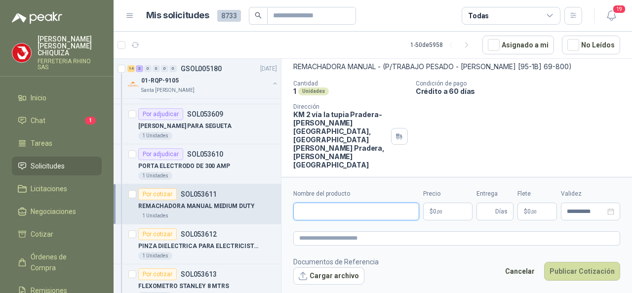
click at [331, 217] on input "Nombre del producto" at bounding box center [356, 211] width 126 height 18
paste input "**********"
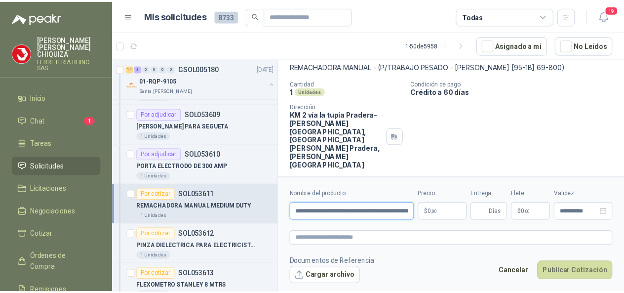
scroll to position [0, 88]
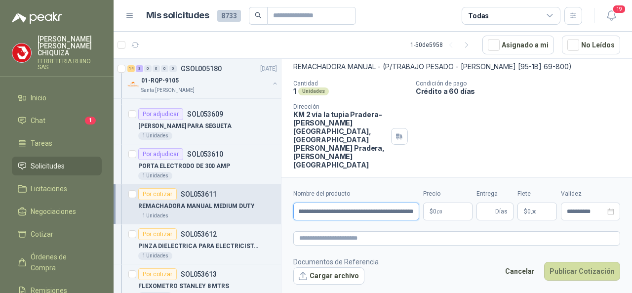
type input "**********"
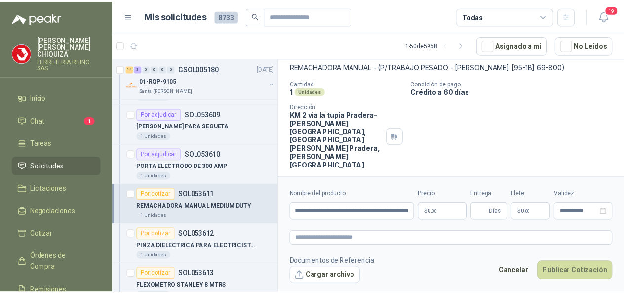
scroll to position [0, 0]
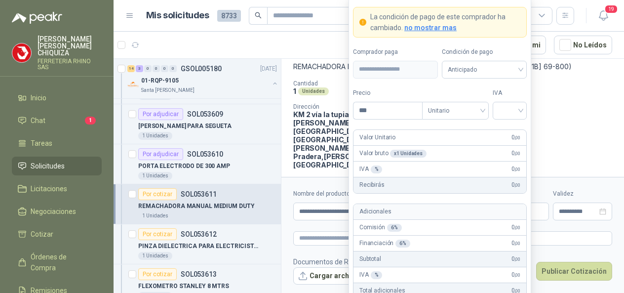
click at [455, 213] on body "[PERSON_NAME] FERRETERIA RHINO SAS Inicio Chat 1 Tareas Solicitudes Licitacione…" at bounding box center [312, 146] width 624 height 293
type input "********"
click at [520, 110] on input "search" at bounding box center [510, 109] width 22 height 15
click at [514, 126] on div "19%" at bounding box center [510, 132] width 30 height 16
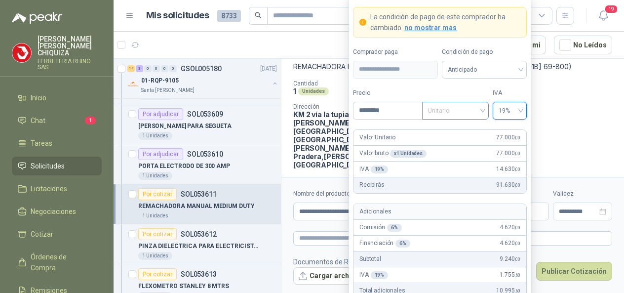
click at [486, 114] on div "Unitario" at bounding box center [455, 111] width 67 height 18
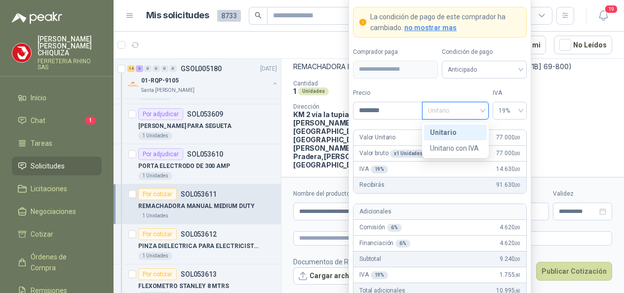
click at [457, 129] on div "Unitario" at bounding box center [455, 132] width 51 height 11
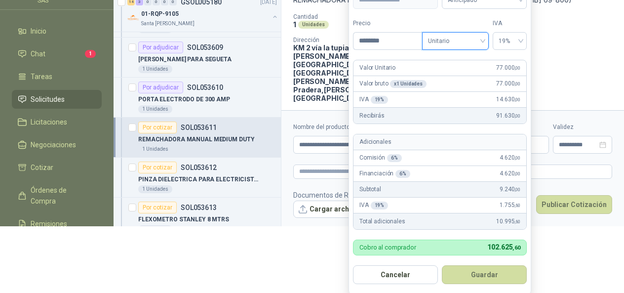
scroll to position [69, 0]
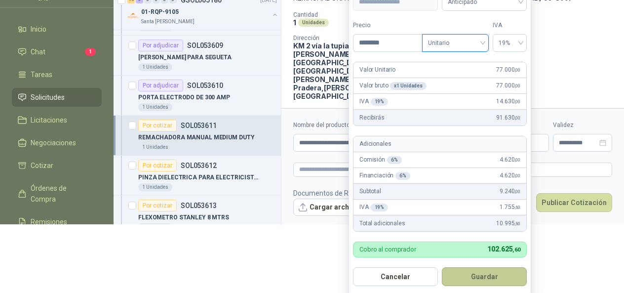
click at [477, 277] on button "Guardar" at bounding box center [484, 276] width 85 height 19
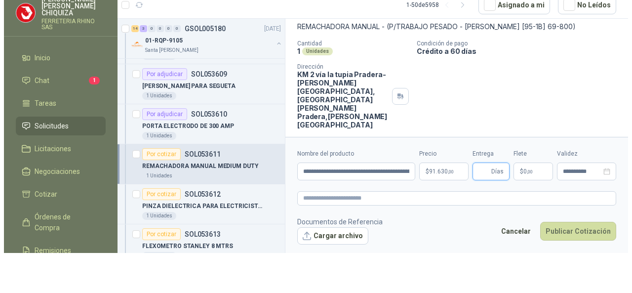
scroll to position [0, 0]
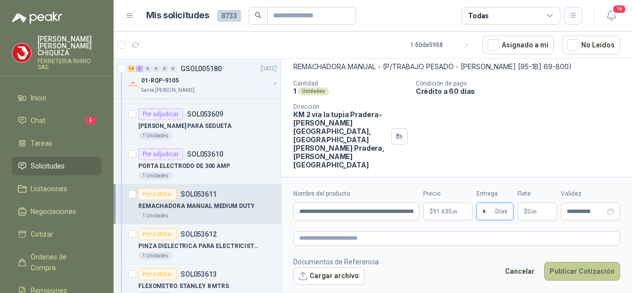
type input "*"
click at [567, 272] on button "Publicar Cotización" at bounding box center [582, 271] width 76 height 19
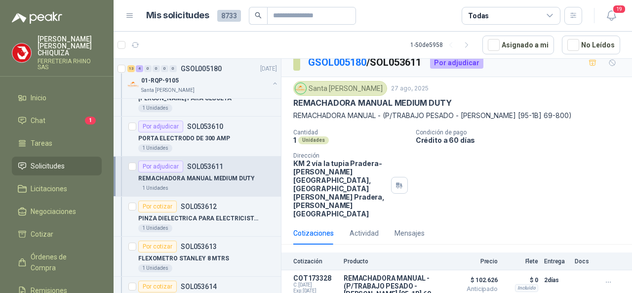
scroll to position [1284, 0]
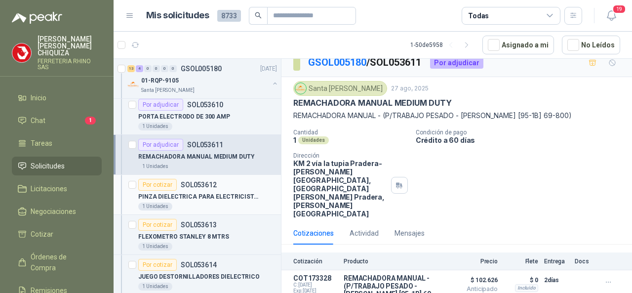
click at [195, 181] on p "SOL053612" at bounding box center [199, 184] width 36 height 7
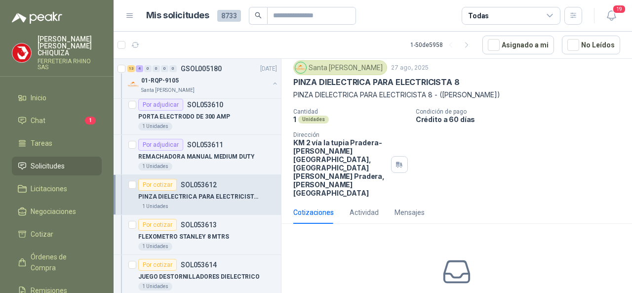
scroll to position [66, 0]
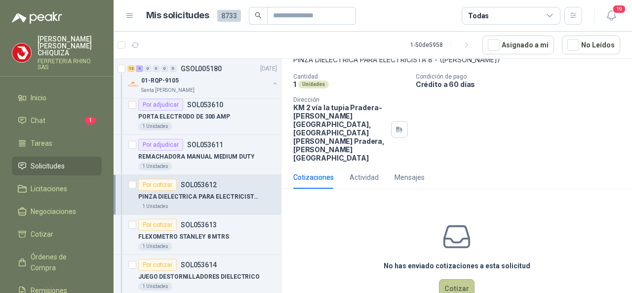
click at [442, 279] on button "Cotizar" at bounding box center [457, 288] width 36 height 19
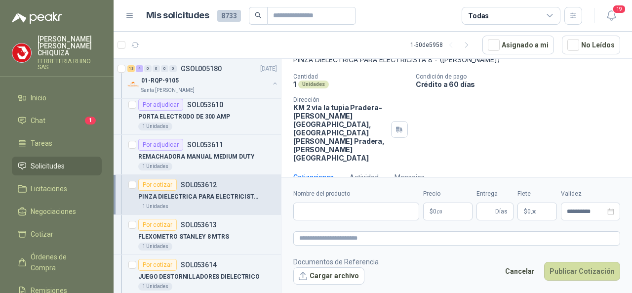
scroll to position [59, 0]
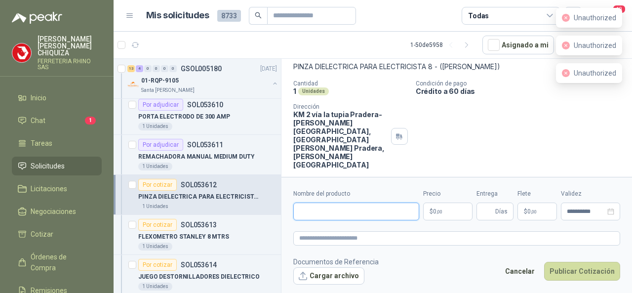
click at [324, 208] on input "Nombre del producto" at bounding box center [356, 211] width 126 height 18
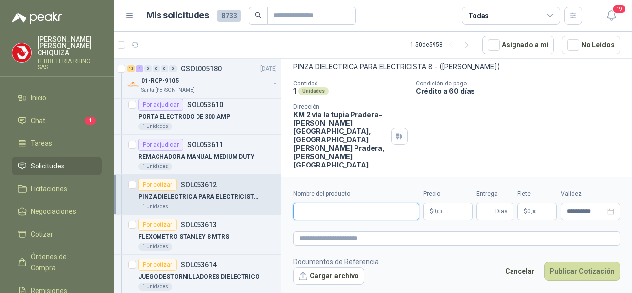
paste input "**********"
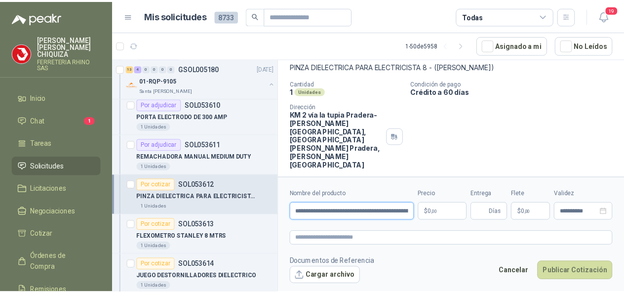
scroll to position [0, 64]
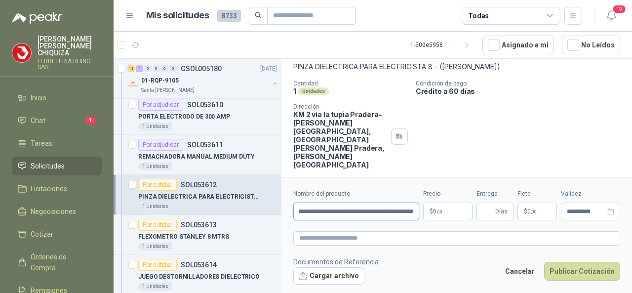
type input "**********"
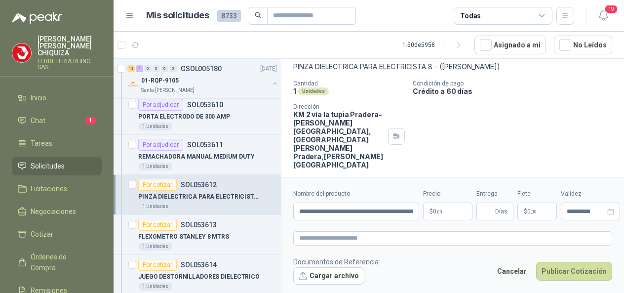
click at [449, 213] on body "[PERSON_NAME] FERRETERIA RHINO SAS Inicio Chat 1 Tareas Solicitudes Licitacione…" at bounding box center [312, 146] width 624 height 293
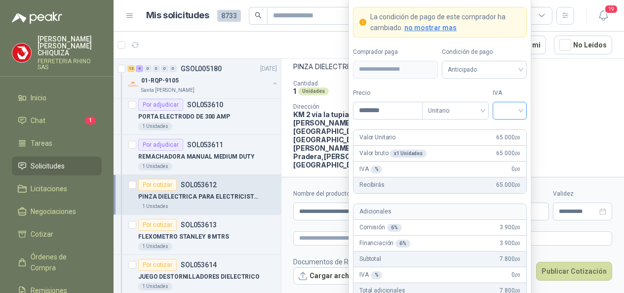
type input "********"
click at [513, 112] on input "search" at bounding box center [510, 109] width 22 height 15
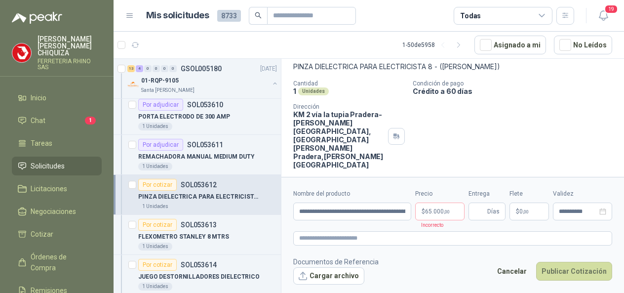
click at [559, 173] on div "Cotizaciones Actividad Mensajes" at bounding box center [452, 184] width 319 height 23
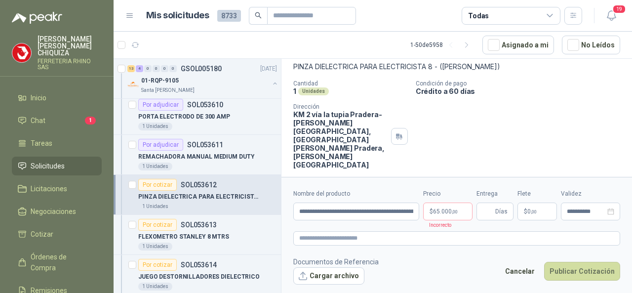
click at [58, 50] on p "[PERSON_NAME]" at bounding box center [70, 46] width 64 height 21
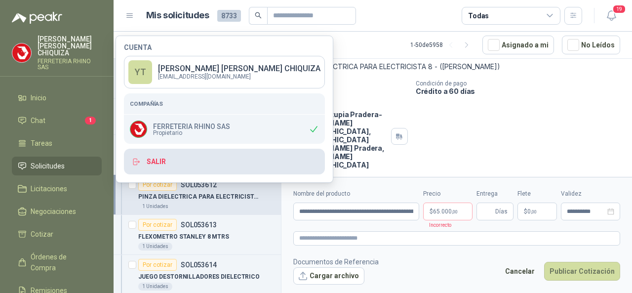
click at [177, 160] on button "Salir" at bounding box center [224, 162] width 201 height 26
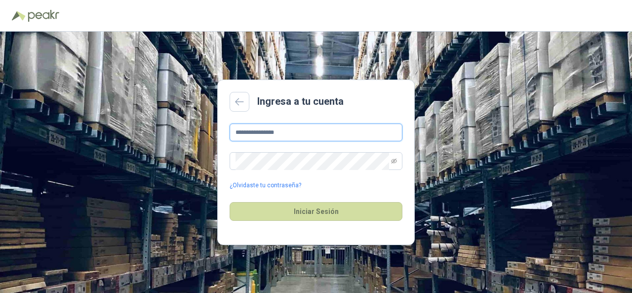
click at [306, 141] on input "**********" at bounding box center [316, 132] width 173 height 18
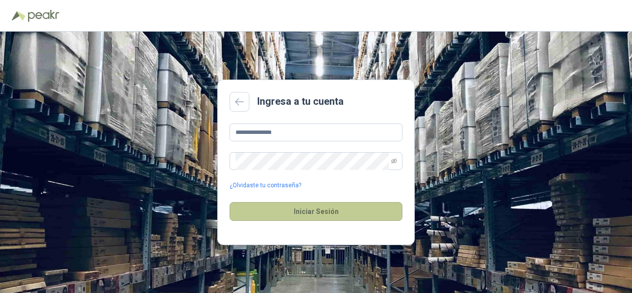
click at [302, 212] on button "Iniciar Sesión" at bounding box center [316, 211] width 173 height 19
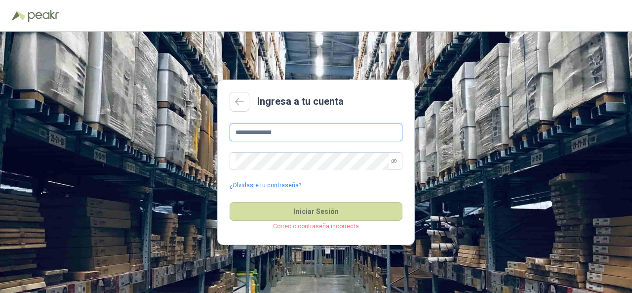
click at [293, 138] on input "**********" at bounding box center [316, 132] width 173 height 18
type input "*"
type input "**********"
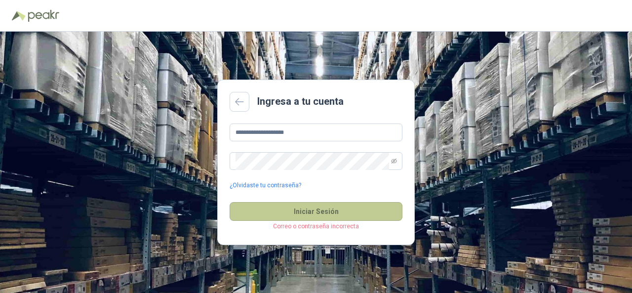
click at [293, 209] on button "Iniciar Sesión" at bounding box center [316, 211] width 173 height 19
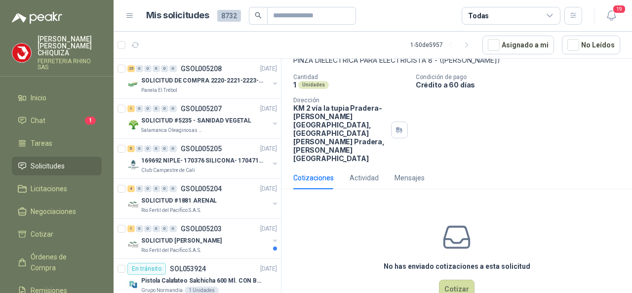
scroll to position [66, 0]
click at [448, 279] on button "Cotizar" at bounding box center [457, 288] width 36 height 19
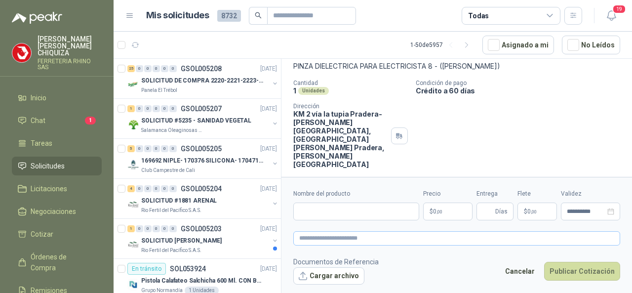
scroll to position [59, 0]
click at [305, 212] on input "Nombre del producto" at bounding box center [356, 211] width 126 height 18
paste input "**********"
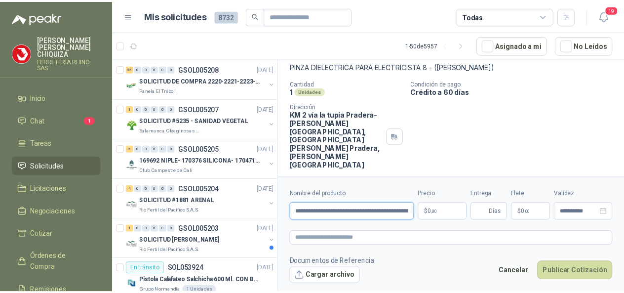
scroll to position [0, 64]
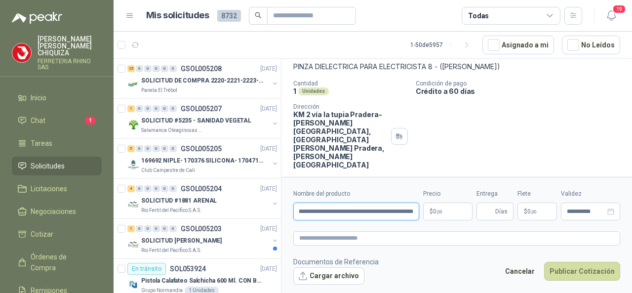
type input "**********"
click at [441, 215] on p "$ 0 ,00" at bounding box center [447, 211] width 49 height 18
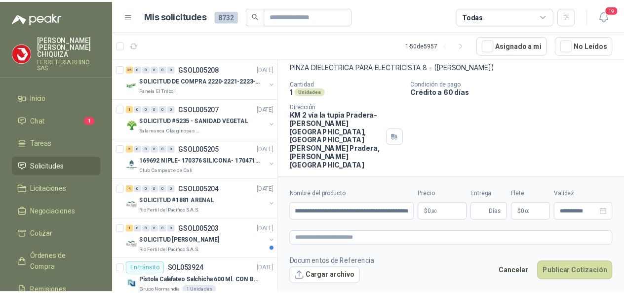
scroll to position [0, 0]
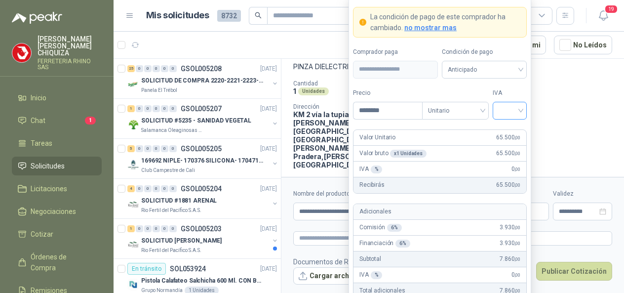
type input "********"
click at [517, 109] on input "search" at bounding box center [510, 109] width 22 height 15
click at [507, 131] on div "19%" at bounding box center [510, 132] width 18 height 11
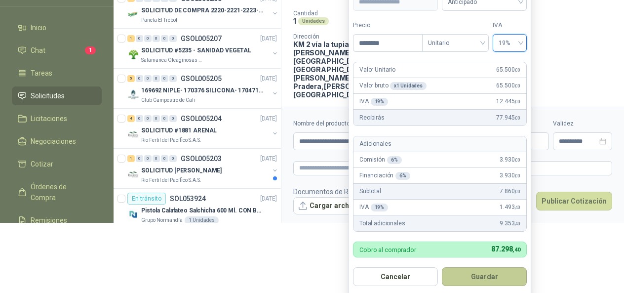
click at [480, 272] on button "Guardar" at bounding box center [484, 276] width 85 height 19
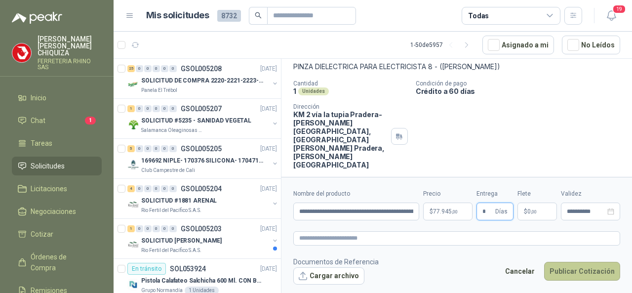
type input "*"
click at [588, 272] on button "Publicar Cotización" at bounding box center [582, 271] width 76 height 19
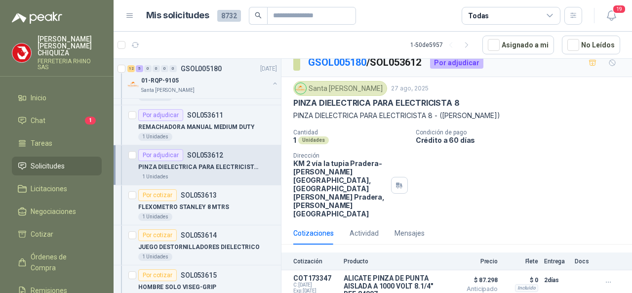
scroll to position [1333, 0]
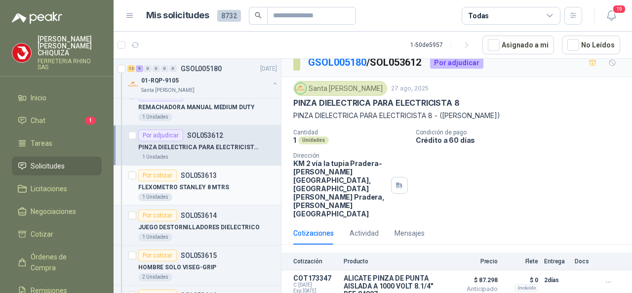
click at [204, 172] on p "SOL053613" at bounding box center [199, 175] width 36 height 7
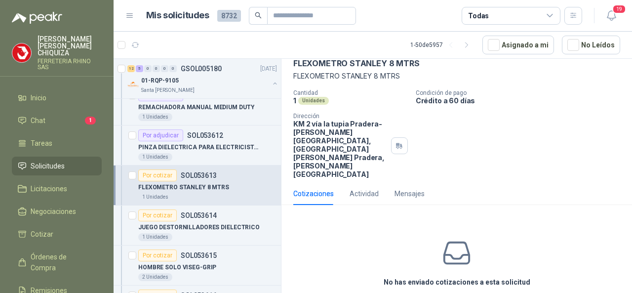
scroll to position [66, 0]
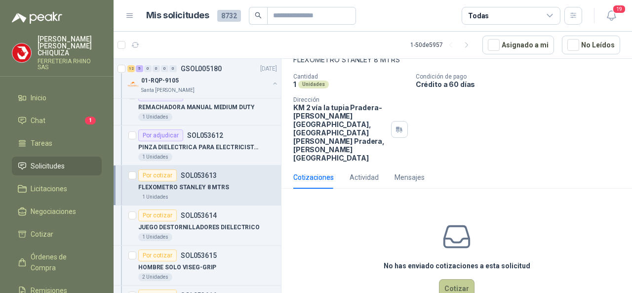
click at [445, 279] on button "Cotizar" at bounding box center [457, 288] width 36 height 19
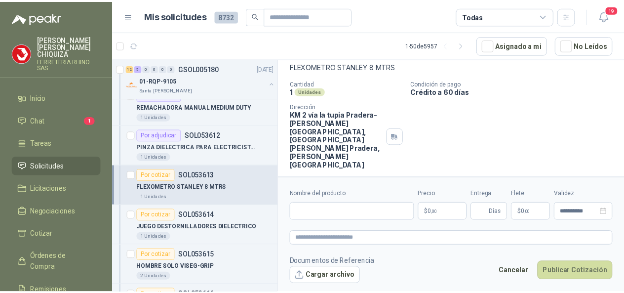
scroll to position [0, 0]
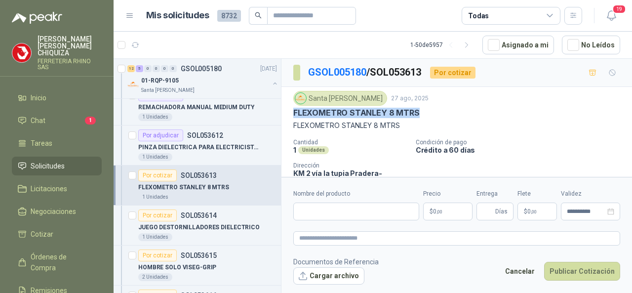
drag, startPoint x: 312, startPoint y: 110, endPoint x: 428, endPoint y: 113, distance: 116.0
click at [428, 113] on div "Santa [PERSON_NAME] [DATE] FLEXOMETRO [PERSON_NAME] 8 MTRS FLEXOMETRO [PERSON_N…" at bounding box center [456, 159] width 350 height 145
copy p "FLEXOMETRO STANLEY 8 MTRS"
click at [341, 209] on input "Nombre del producto" at bounding box center [356, 211] width 126 height 18
paste input "**********"
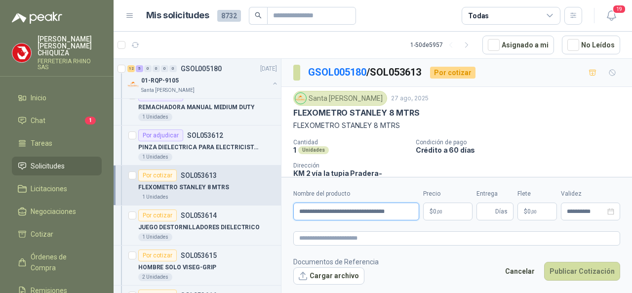
type input "**********"
click at [451, 208] on p "$ 0 ,00" at bounding box center [447, 211] width 49 height 18
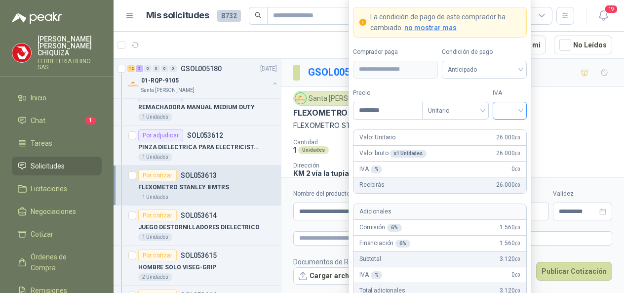
click at [521, 109] on div at bounding box center [510, 111] width 34 height 18
type input "********"
click at [514, 125] on div "19%" at bounding box center [510, 132] width 30 height 16
click at [488, 115] on div "Unitario" at bounding box center [455, 111] width 67 height 18
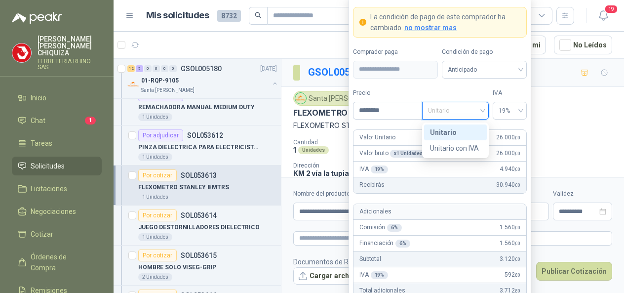
click at [462, 129] on div "Unitario" at bounding box center [455, 132] width 51 height 11
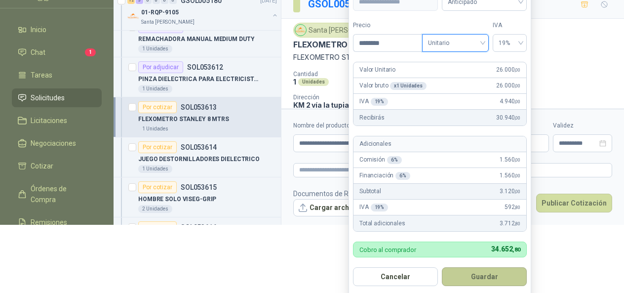
click at [490, 276] on button "Guardar" at bounding box center [484, 276] width 85 height 19
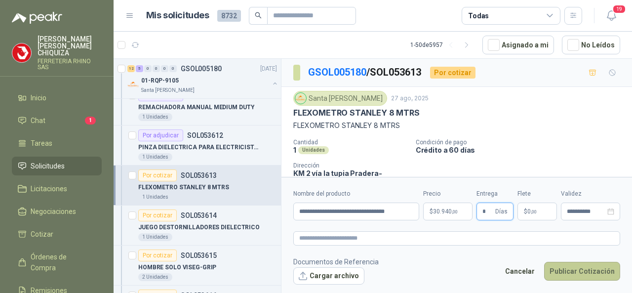
type input "*"
click at [549, 271] on button "Publicar Cotización" at bounding box center [582, 271] width 76 height 19
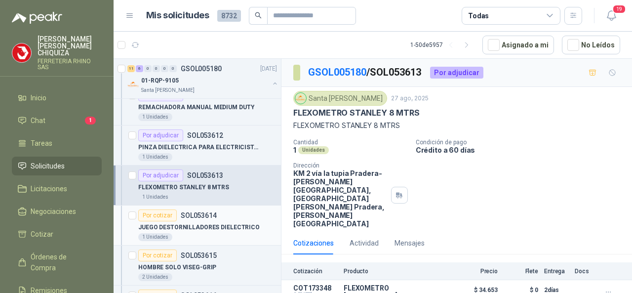
click at [216, 209] on div "Por cotizar SOL053614" at bounding box center [207, 215] width 139 height 12
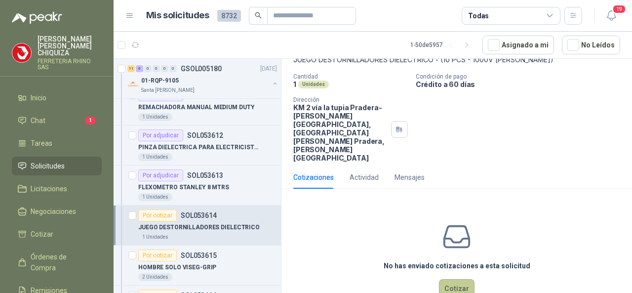
click at [451, 279] on button "Cotizar" at bounding box center [457, 288] width 36 height 19
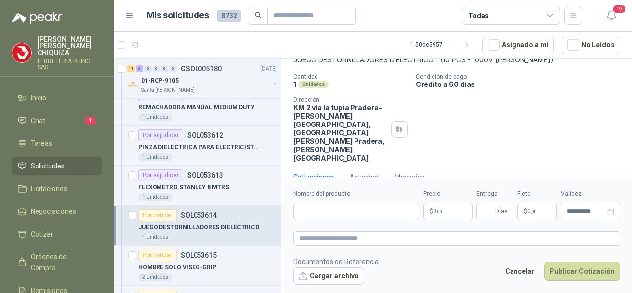
scroll to position [59, 0]
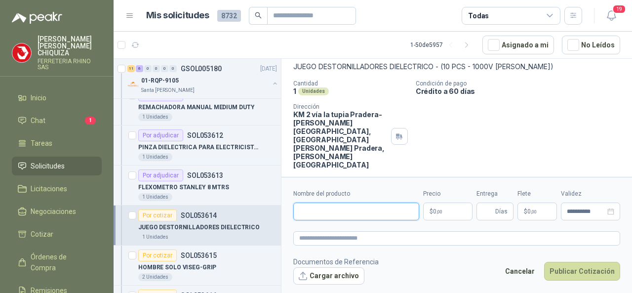
click at [343, 211] on input "Nombre del producto" at bounding box center [356, 211] width 126 height 18
paste input "**********"
type input "**********"
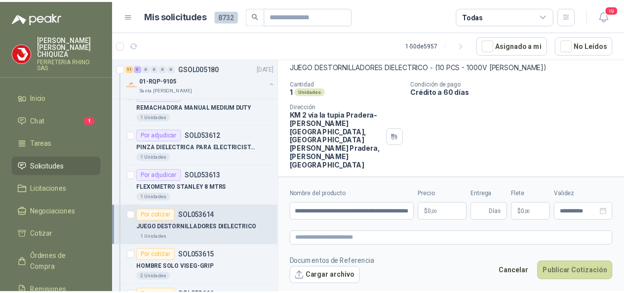
scroll to position [0, 0]
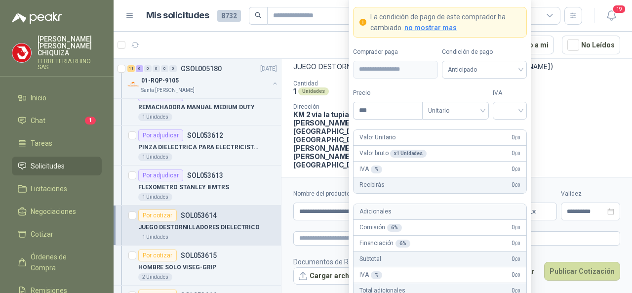
click at [454, 211] on body "[PERSON_NAME] FERRETERIA RHINO SAS Inicio Chat 1 Tareas Solicitudes Licitacione…" at bounding box center [316, 146] width 632 height 293
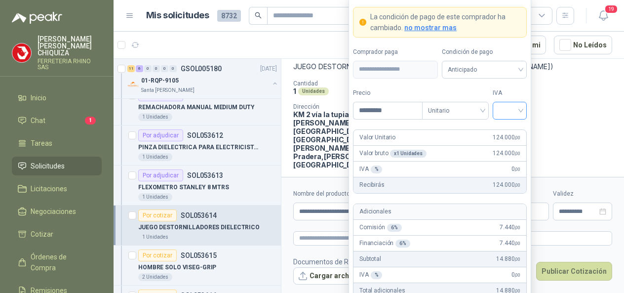
type input "*********"
click at [517, 112] on input "search" at bounding box center [510, 109] width 22 height 15
click at [510, 128] on div "19%" at bounding box center [510, 132] width 18 height 11
click at [485, 114] on div "Unitario" at bounding box center [455, 111] width 67 height 18
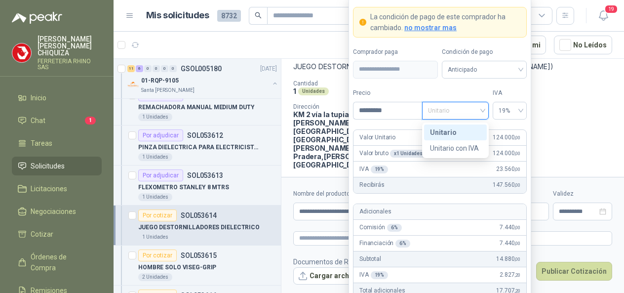
click at [451, 132] on div "Unitario" at bounding box center [455, 132] width 51 height 11
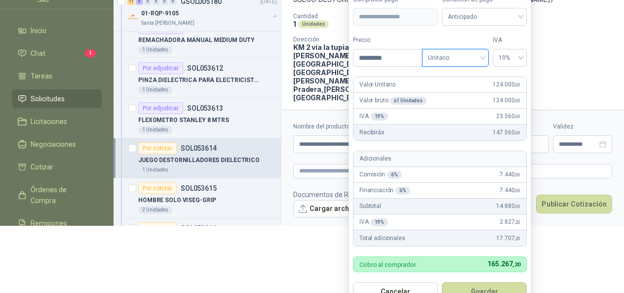
scroll to position [84, 0]
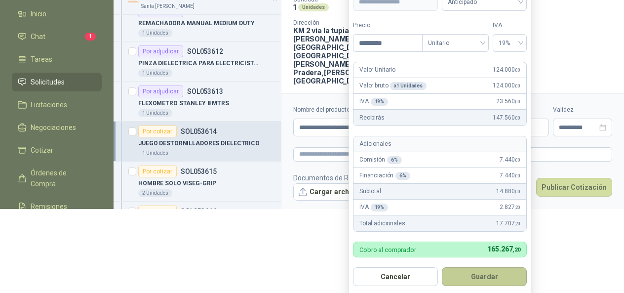
click at [457, 276] on button "Guardar" at bounding box center [484, 276] width 85 height 19
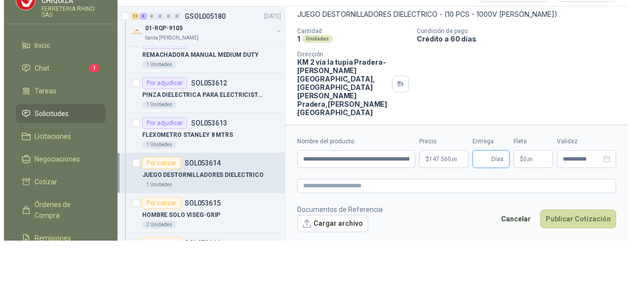
scroll to position [0, 0]
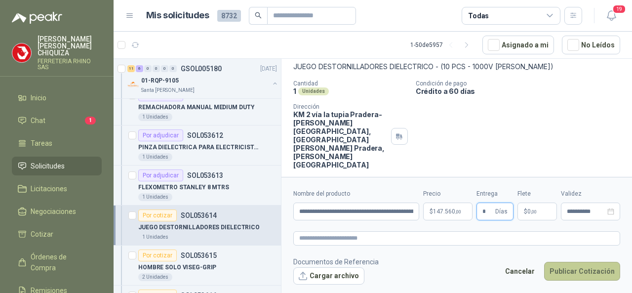
type input "*"
click at [556, 265] on button "Publicar Cotización" at bounding box center [582, 271] width 76 height 19
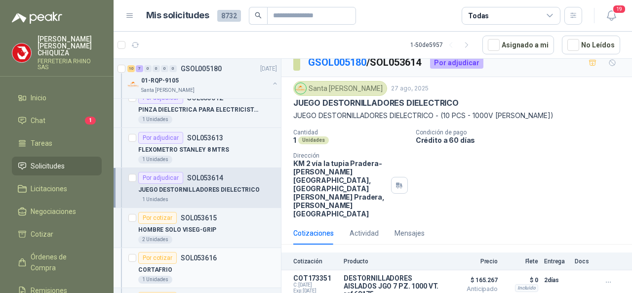
scroll to position [1382, 0]
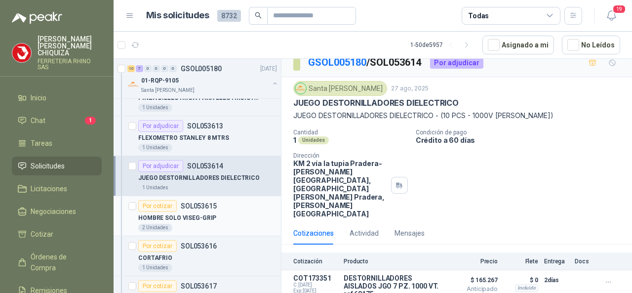
click at [198, 202] on p "SOL053615" at bounding box center [199, 205] width 36 height 7
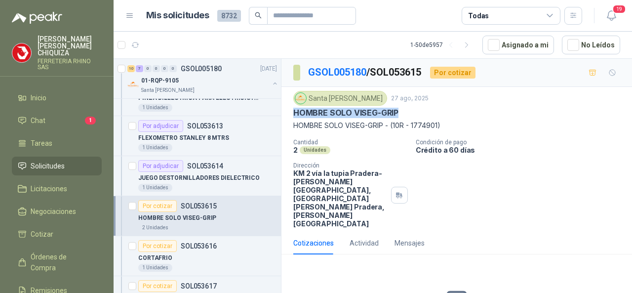
drag, startPoint x: 293, startPoint y: 111, endPoint x: 406, endPoint y: 115, distance: 112.6
click at [406, 115] on div "HOMBRE SOLO VISEG-GRIP" at bounding box center [456, 113] width 327 height 10
copy p "HOMBRE SOLO VISEG-GRIP"
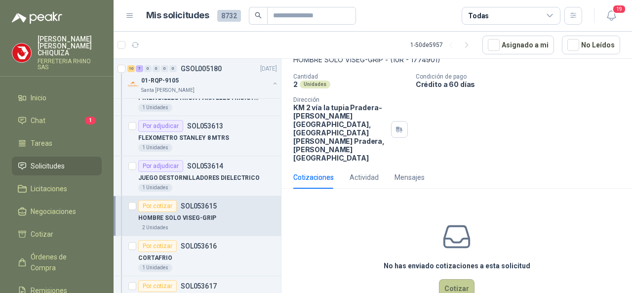
click at [451, 279] on button "Cotizar" at bounding box center [457, 288] width 36 height 19
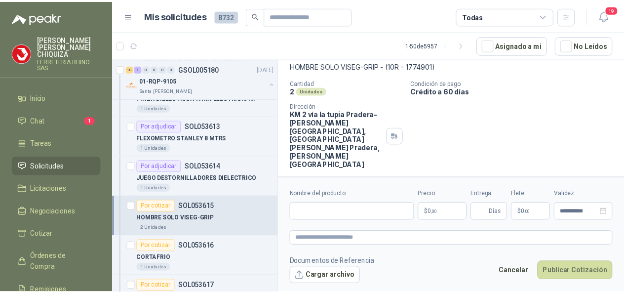
scroll to position [59, 0]
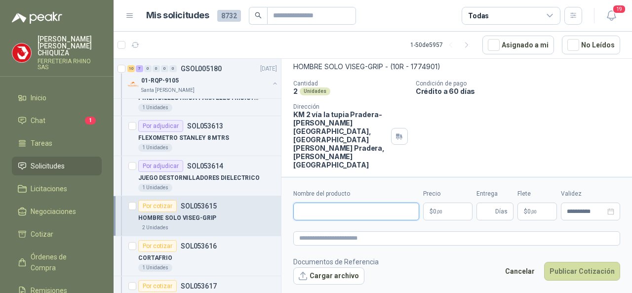
click at [323, 210] on input "Nombre del producto" at bounding box center [356, 211] width 126 height 18
paste input "**********"
type input "**********"
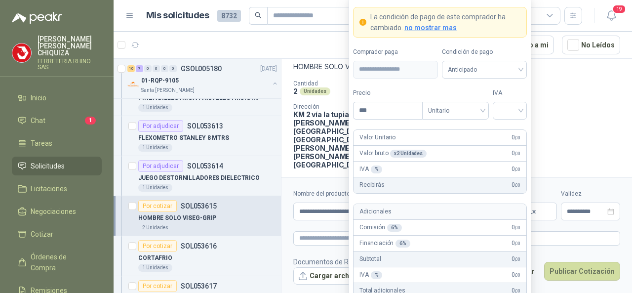
click at [458, 212] on body "[PERSON_NAME] FERRETERIA RHINO SAS Inicio Chat 1 Tareas Solicitudes Licitacione…" at bounding box center [316, 146] width 632 height 293
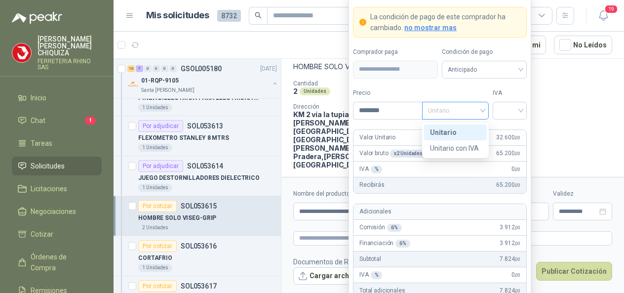
click at [482, 113] on span "Unitario" at bounding box center [455, 110] width 55 height 15
type input "********"
drag, startPoint x: 434, startPoint y: 132, endPoint x: 447, endPoint y: 129, distance: 13.3
click at [435, 132] on div "Unitario" at bounding box center [455, 132] width 51 height 11
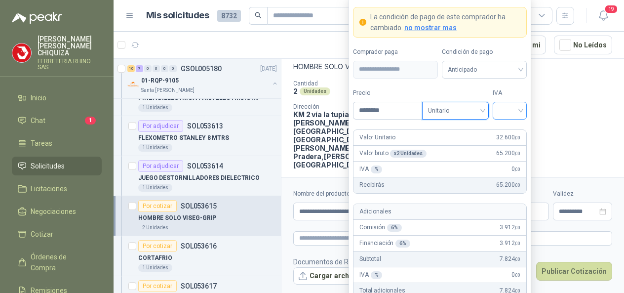
click at [519, 111] on input "search" at bounding box center [510, 109] width 22 height 15
click at [502, 132] on div "19%" at bounding box center [510, 132] width 18 height 11
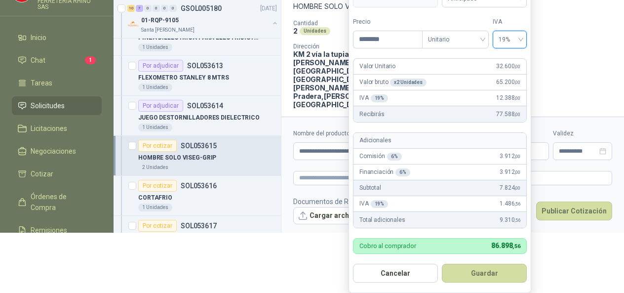
scroll to position [70, 0]
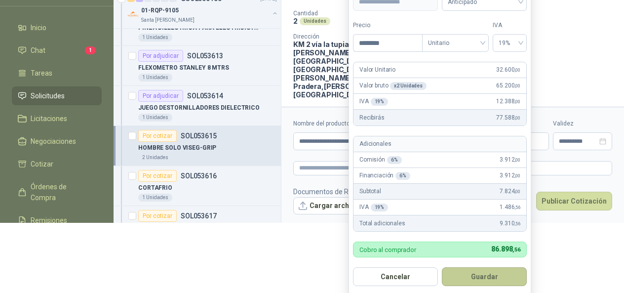
click at [475, 277] on button "Guardar" at bounding box center [484, 276] width 85 height 19
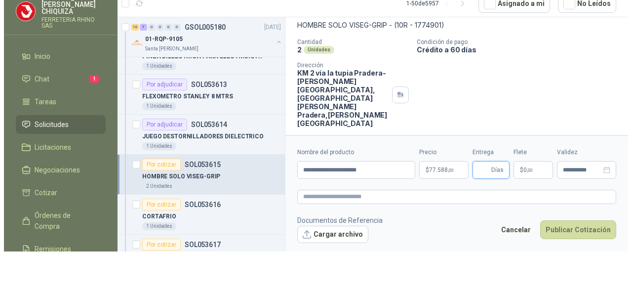
scroll to position [0, 0]
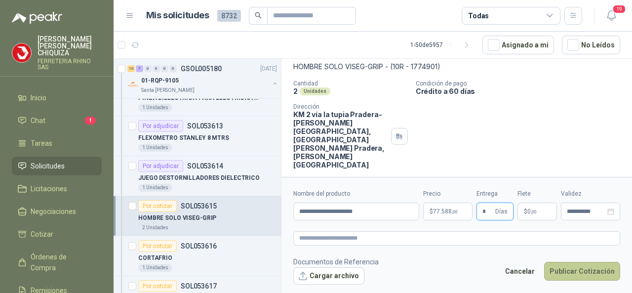
type input "*"
click at [559, 274] on button "Publicar Cotización" at bounding box center [582, 271] width 76 height 19
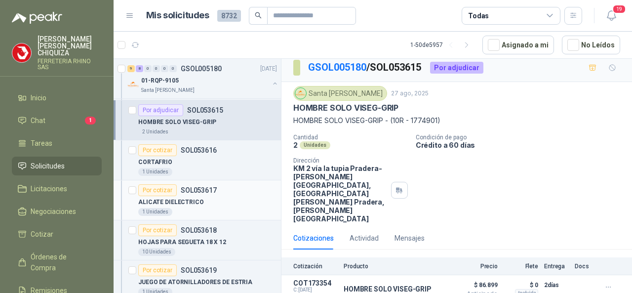
scroll to position [1481, 0]
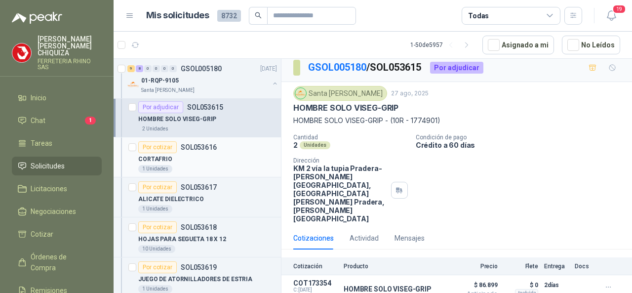
click at [196, 144] on p "SOL053616" at bounding box center [199, 147] width 36 height 7
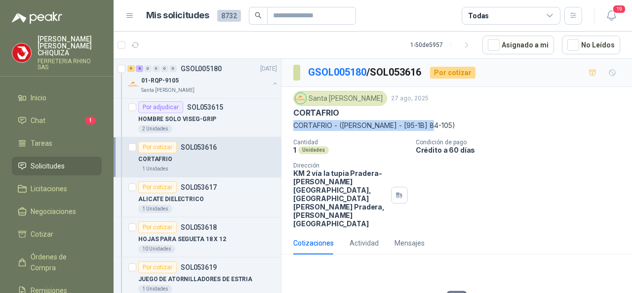
drag, startPoint x: 313, startPoint y: 124, endPoint x: 435, endPoint y: 126, distance: 121.4
click at [448, 125] on p "CORTAFRIO - ([PERSON_NAME] - [95-1B] 84-105)" at bounding box center [456, 125] width 327 height 11
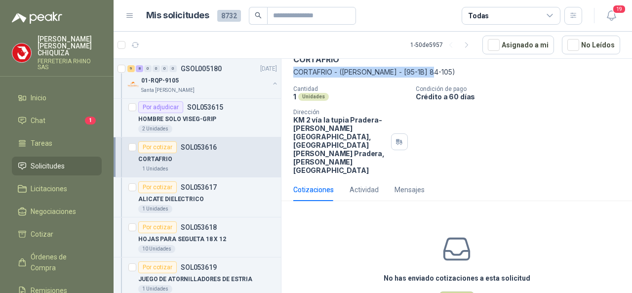
scroll to position [66, 0]
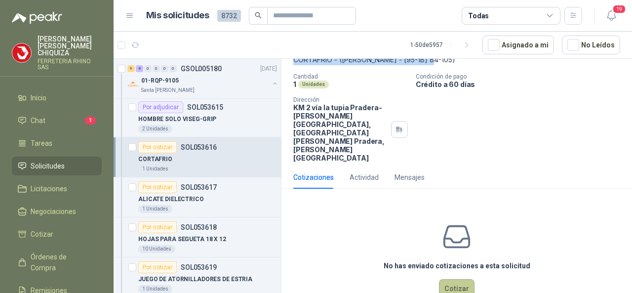
click at [441, 279] on button "Cotizar" at bounding box center [457, 288] width 36 height 19
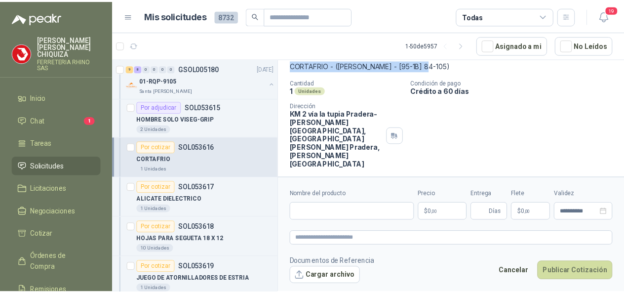
scroll to position [59, 0]
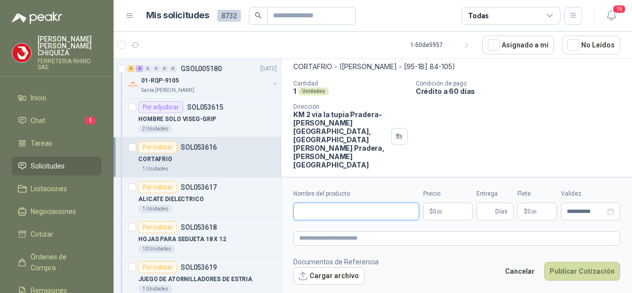
click at [320, 217] on input "Nombre del producto" at bounding box center [356, 211] width 126 height 18
paste input "**********"
type input "**********"
click at [500, 216] on span "Días" at bounding box center [501, 211] width 12 height 17
type input "*"
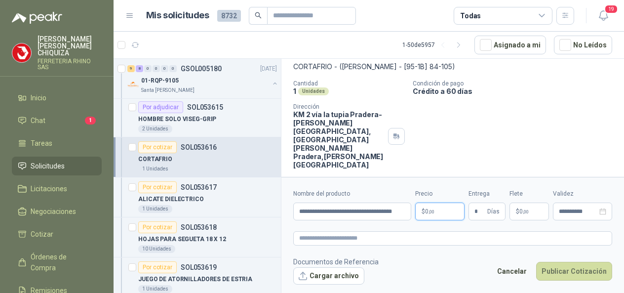
click at [445, 206] on body "[PERSON_NAME] FERRETERIA RHINO SAS Inicio Chat 1 Tareas Solicitudes Licitacione…" at bounding box center [312, 146] width 624 height 293
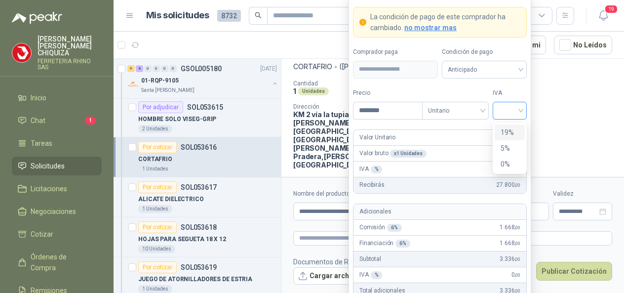
click at [523, 113] on div at bounding box center [510, 111] width 34 height 18
type input "********"
click at [513, 128] on div "19%" at bounding box center [510, 132] width 18 height 11
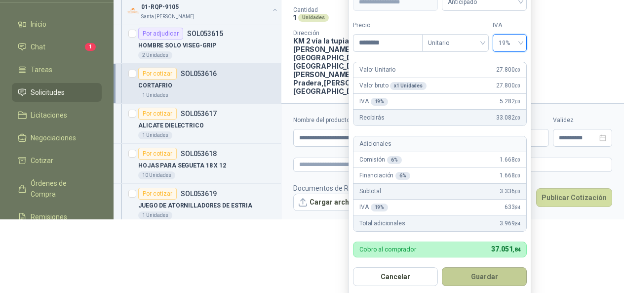
click at [476, 274] on button "Guardar" at bounding box center [484, 276] width 85 height 19
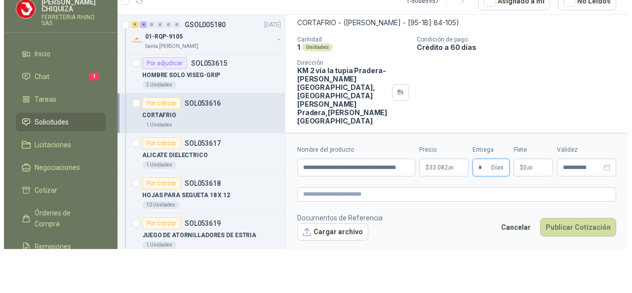
scroll to position [0, 0]
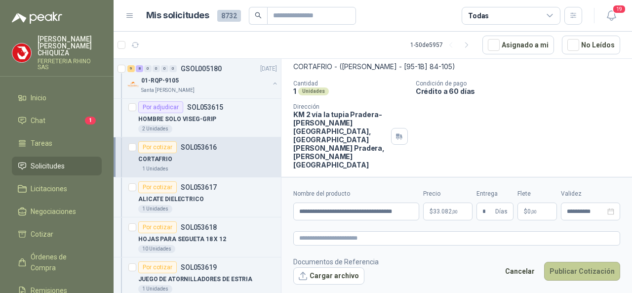
click at [555, 271] on button "Publicar Cotización" at bounding box center [582, 271] width 76 height 19
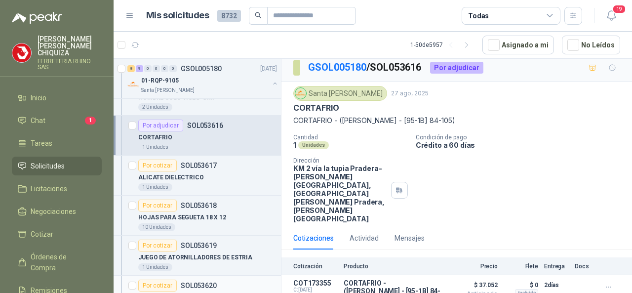
scroll to position [1481, 0]
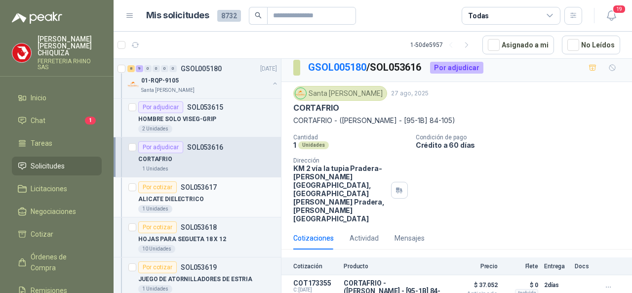
click at [195, 181] on div "Por cotizar SOL053617" at bounding box center [177, 187] width 78 height 12
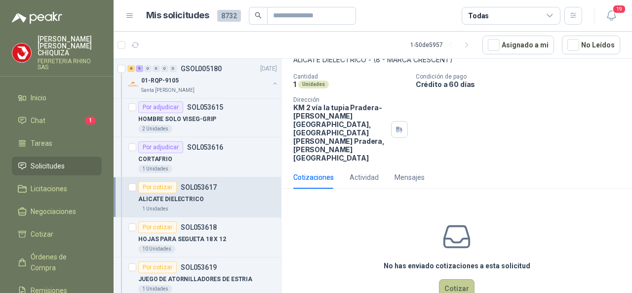
click at [446, 279] on button "Cotizar" at bounding box center [457, 288] width 36 height 19
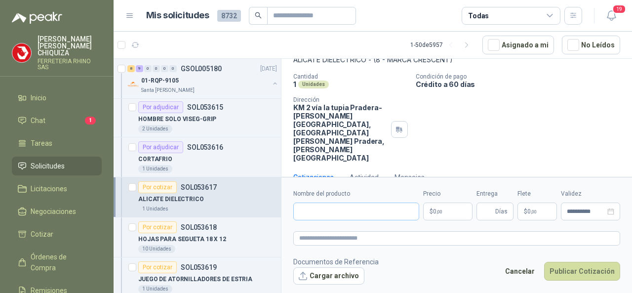
scroll to position [59, 0]
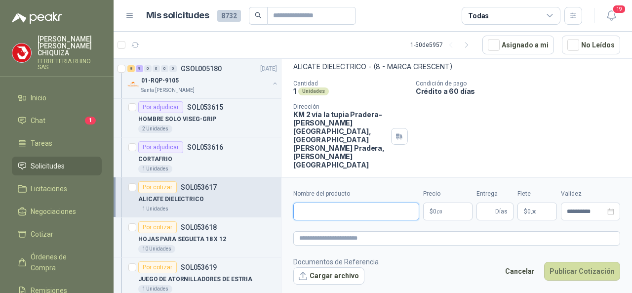
click at [318, 213] on input "Nombre del producto" at bounding box center [356, 211] width 126 height 18
paste input "**********"
type input "**********"
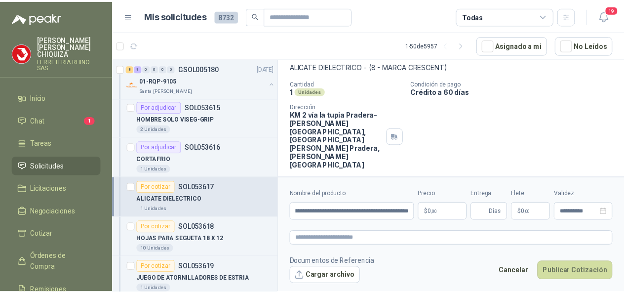
scroll to position [0, 0]
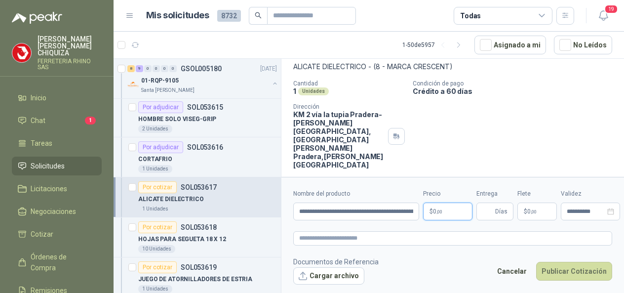
click at [454, 215] on body "[PERSON_NAME] FERRETERIA RHINO SAS Inicio Chat 1 Tareas Solicitudes Licitacione…" at bounding box center [312, 146] width 624 height 293
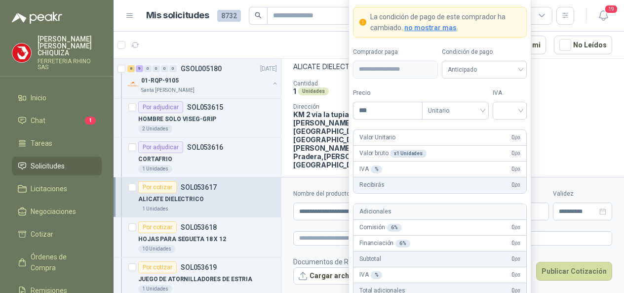
type input "********"
click at [520, 113] on input "search" at bounding box center [510, 109] width 22 height 15
click at [513, 134] on div "19%" at bounding box center [510, 132] width 18 height 11
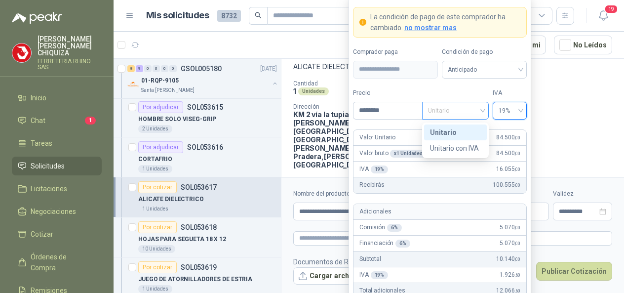
click at [483, 115] on div "Unitario" at bounding box center [455, 111] width 67 height 18
click at [453, 133] on div "Unitario" at bounding box center [455, 132] width 51 height 11
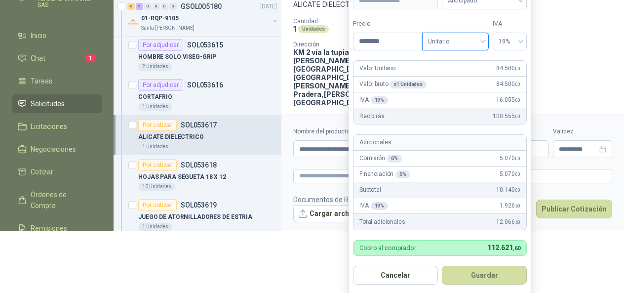
scroll to position [61, 0]
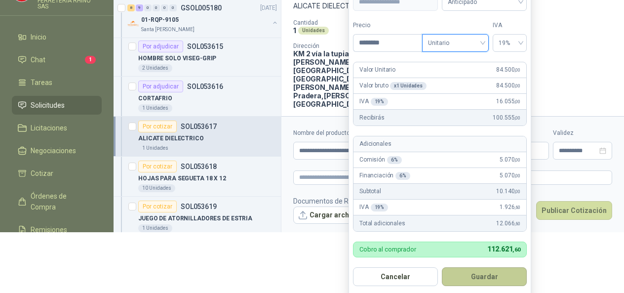
click at [472, 273] on button "Guardar" at bounding box center [484, 276] width 85 height 19
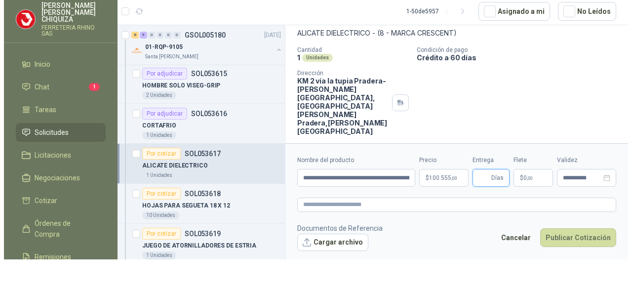
scroll to position [0, 0]
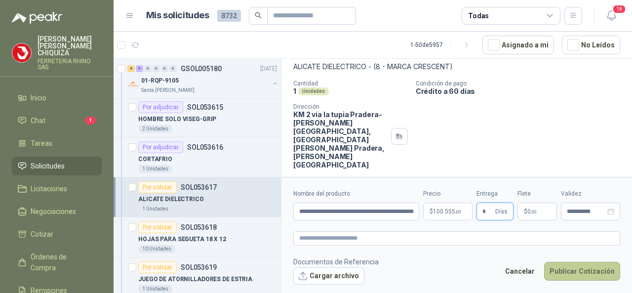
type input "*"
click at [560, 270] on button "Publicar Cotización" at bounding box center [582, 271] width 76 height 19
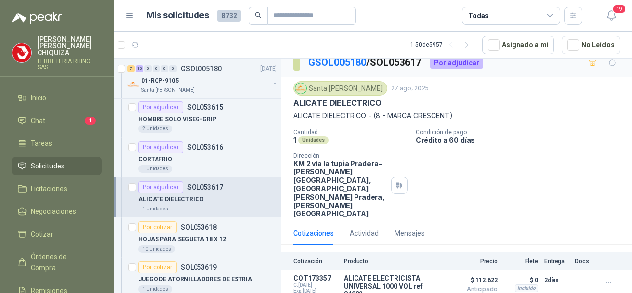
scroll to position [1580, 0]
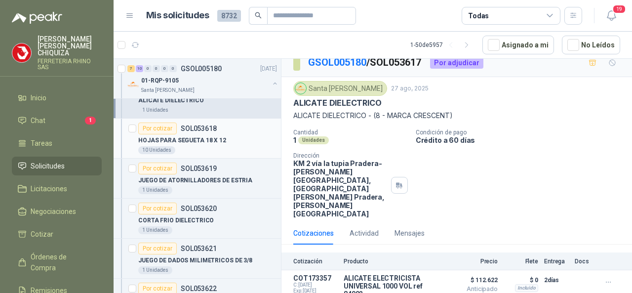
click at [195, 125] on p "SOL053618" at bounding box center [199, 128] width 36 height 7
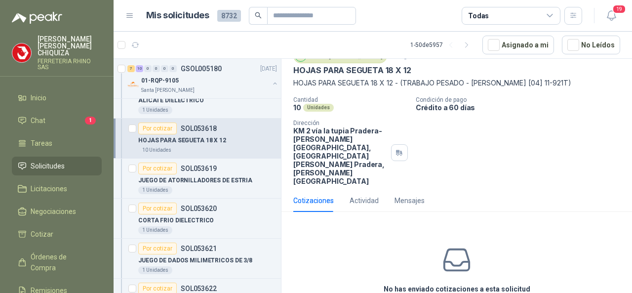
scroll to position [66, 0]
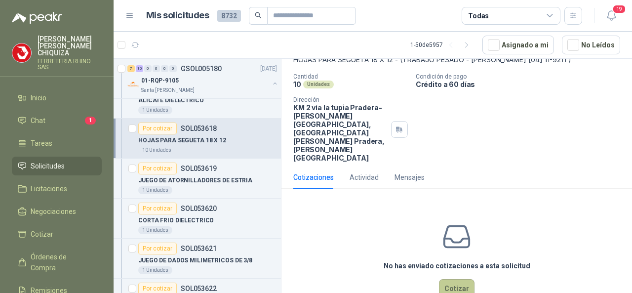
click at [444, 279] on button "Cotizar" at bounding box center [457, 288] width 36 height 19
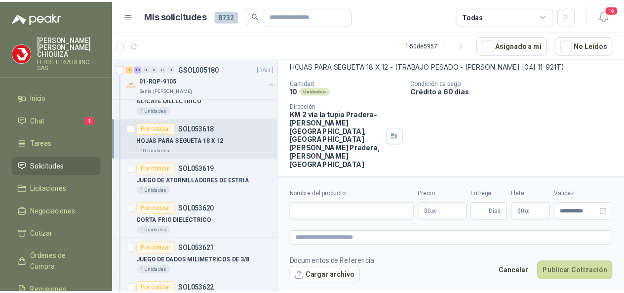
scroll to position [59, 0]
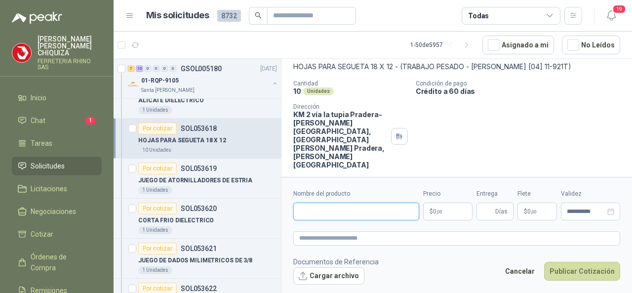
click at [317, 217] on input "Nombre del producto" at bounding box center [356, 211] width 126 height 18
paste input "**********"
type input "**********"
click at [450, 213] on body "[PERSON_NAME] FERRETERIA RHINO SAS Inicio Chat 1 Tareas Solicitudes Licitacione…" at bounding box center [316, 146] width 632 height 293
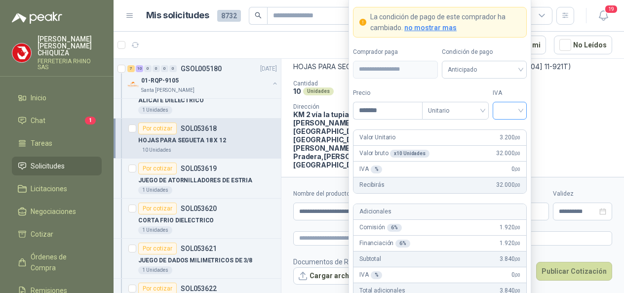
type input "*******"
click at [518, 114] on input "search" at bounding box center [510, 109] width 22 height 15
click at [502, 131] on div "19%" at bounding box center [510, 132] width 18 height 11
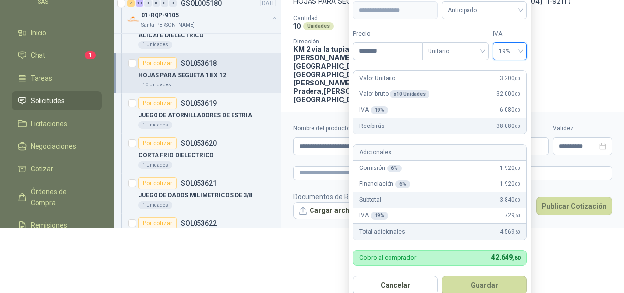
scroll to position [74, 0]
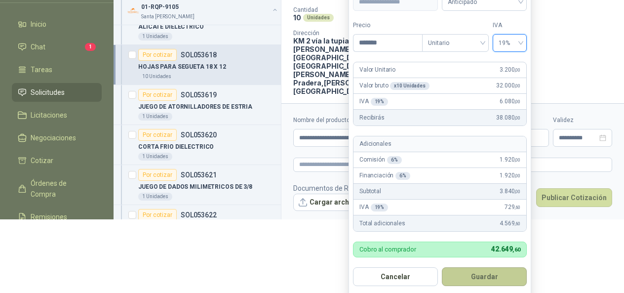
click at [476, 274] on button "Guardar" at bounding box center [484, 276] width 85 height 19
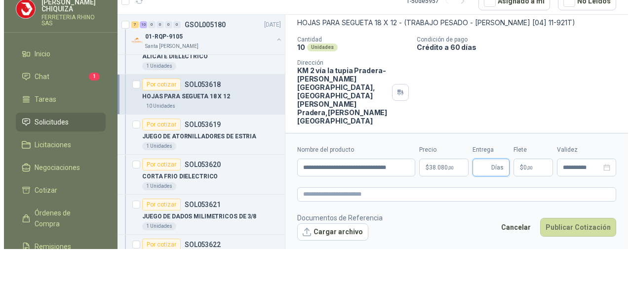
scroll to position [0, 0]
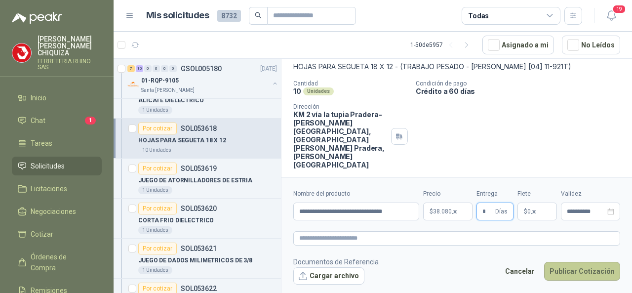
type input "*"
click at [578, 271] on button "Publicar Cotización" at bounding box center [582, 271] width 76 height 19
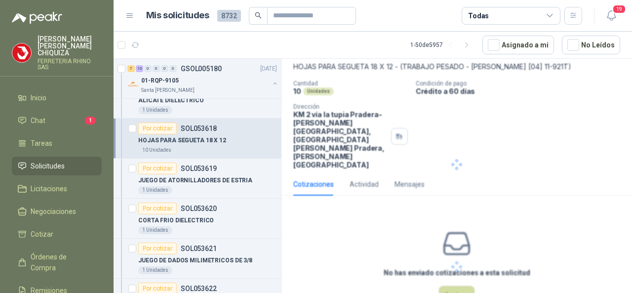
scroll to position [5, 0]
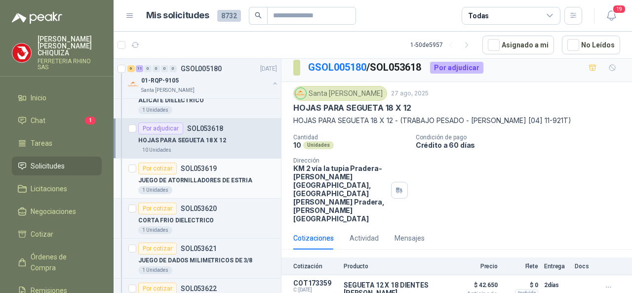
click at [208, 162] on div "Por cotizar SOL053619" at bounding box center [177, 168] width 78 height 12
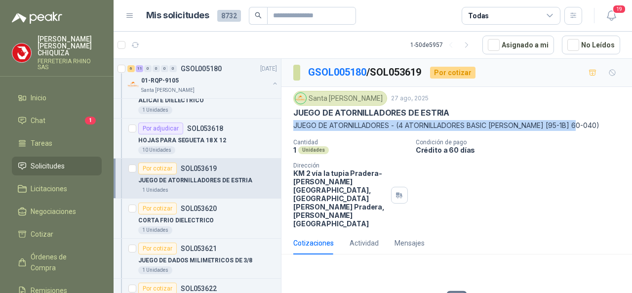
drag, startPoint x: 294, startPoint y: 122, endPoint x: 580, endPoint y: 121, distance: 285.8
click at [583, 126] on p "JUEGO DE ATORNILLADORES - (4 ATORNILLADORES BASIC [PERSON_NAME] [95-1B] 60-040)" at bounding box center [456, 125] width 327 height 11
copy p "JUEGO DE ATORNILLADORES - (4 ATORNILLADORES BASIC [PERSON_NAME] [95-1B] 60-040)"
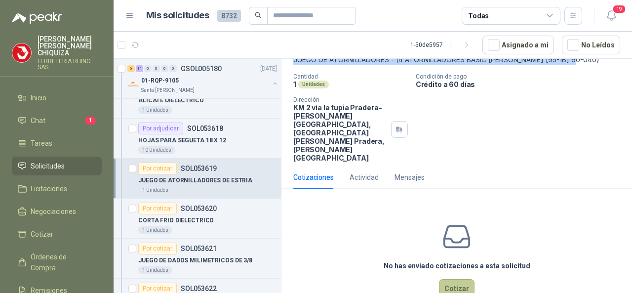
click at [457, 279] on button "Cotizar" at bounding box center [457, 288] width 36 height 19
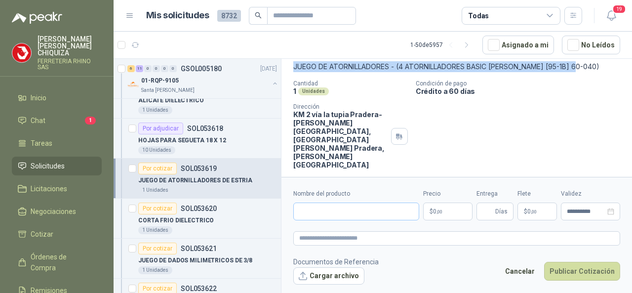
scroll to position [59, 0]
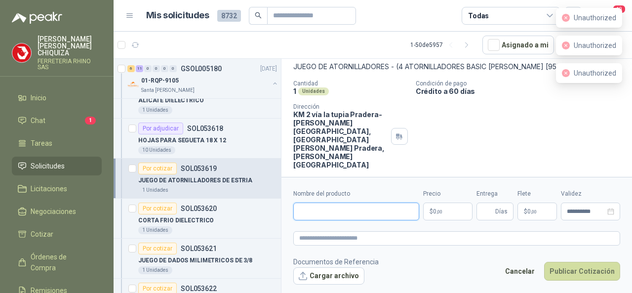
click at [335, 213] on input "Nombre del producto" at bounding box center [356, 211] width 126 height 18
paste input "**********"
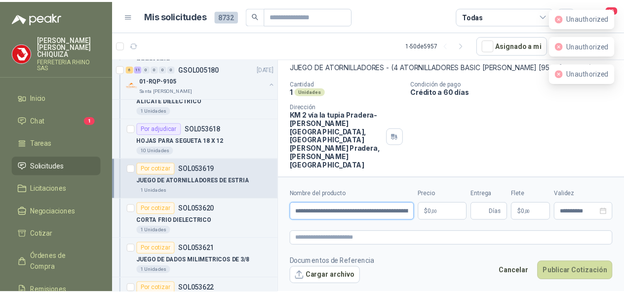
scroll to position [0, 111]
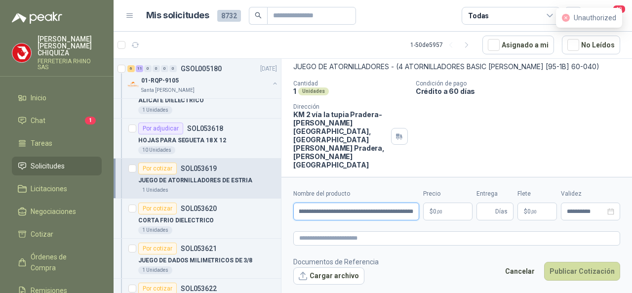
type input "**********"
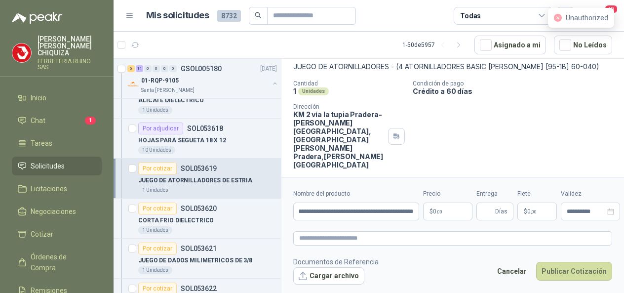
click at [450, 214] on body "[PERSON_NAME] FERRETERIA RHINO SAS Inicio Chat 1 Tareas Solicitudes Licitacione…" at bounding box center [312, 146] width 624 height 293
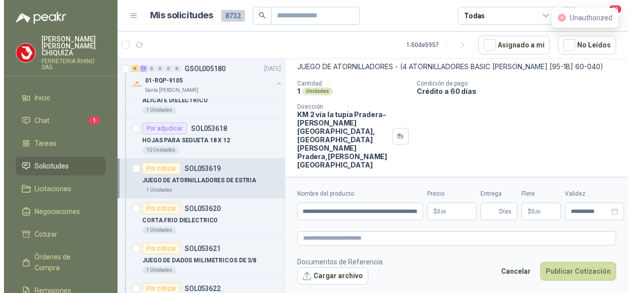
scroll to position [0, 0]
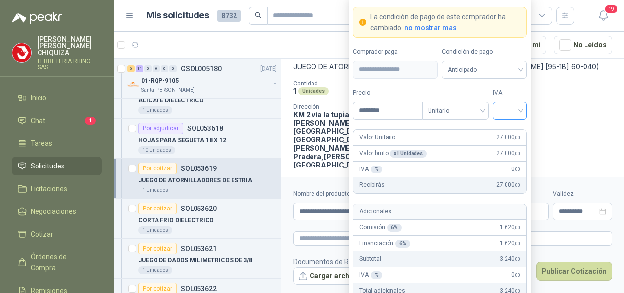
click at [522, 113] on div at bounding box center [510, 111] width 34 height 18
type input "********"
drag, startPoint x: 509, startPoint y: 133, endPoint x: 412, endPoint y: 145, distance: 98.0
click at [486, 139] on body "[PERSON_NAME] FERRETERIA RHINO SAS Inicio Chat 1 Tareas Solicitudes Licitacione…" at bounding box center [312, 146] width 624 height 293
drag, startPoint x: 411, startPoint y: 170, endPoint x: 530, endPoint y: 156, distance: 119.9
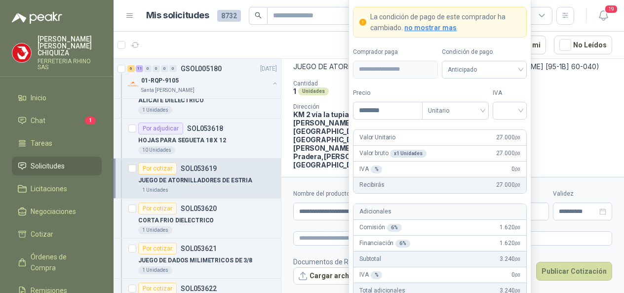
click at [431, 176] on div "IVA % 0 ,00" at bounding box center [439, 169] width 173 height 16
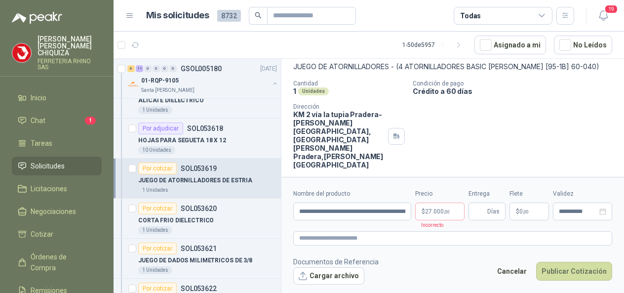
drag, startPoint x: 605, startPoint y: 126, endPoint x: 593, endPoint y: 125, distance: 11.4
click at [605, 125] on div "Santa [PERSON_NAME] [DATE] JUEGO DE ATORNILLADORES DE ESTRIA JUEGO DE ATORNILLA…" at bounding box center [452, 100] width 343 height 145
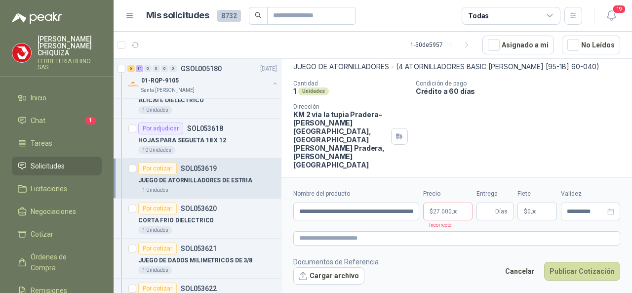
click at [81, 47] on p "[PERSON_NAME]" at bounding box center [70, 46] width 64 height 21
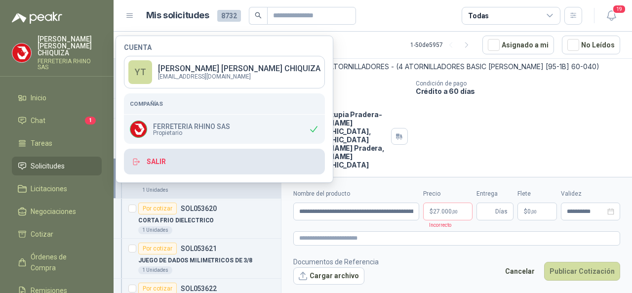
click at [153, 163] on button "Salir" at bounding box center [224, 162] width 201 height 26
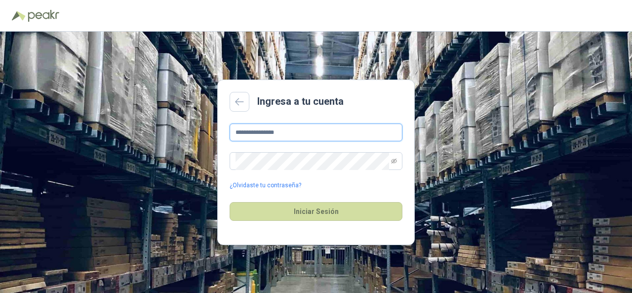
click at [289, 129] on input "**********" at bounding box center [316, 132] width 173 height 18
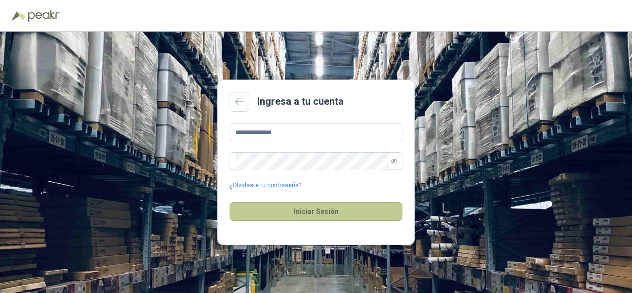
click at [318, 215] on button "Iniciar Sesión" at bounding box center [316, 211] width 173 height 19
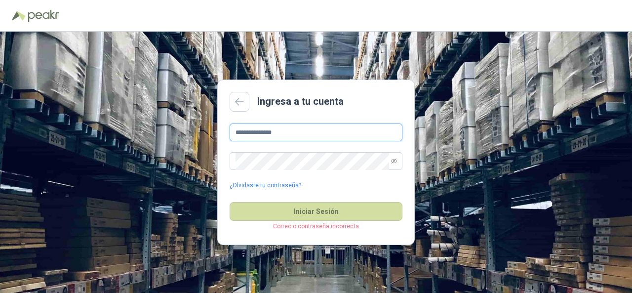
click at [303, 140] on input "**********" at bounding box center [316, 132] width 173 height 18
type input "*"
type input "**********"
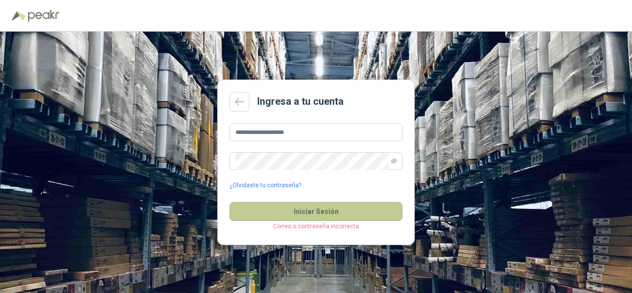
click at [274, 215] on button "Iniciar Sesión" at bounding box center [316, 211] width 173 height 19
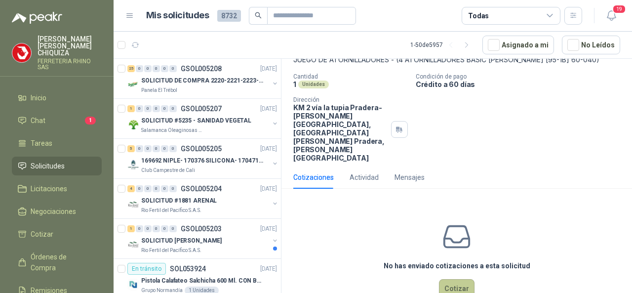
click at [449, 279] on button "Cotizar" at bounding box center [457, 288] width 36 height 19
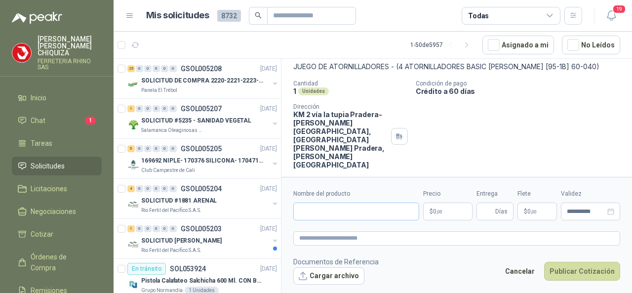
scroll to position [59, 0]
click at [334, 210] on input "Nombre del producto" at bounding box center [356, 211] width 126 height 18
paste input "**********"
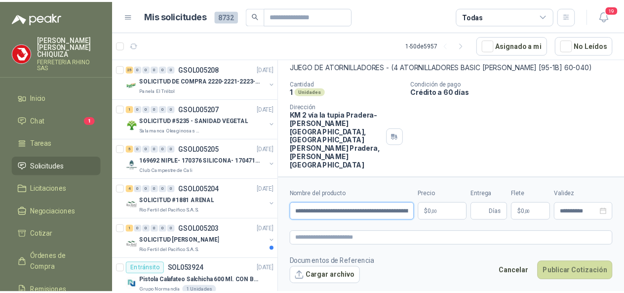
scroll to position [0, 111]
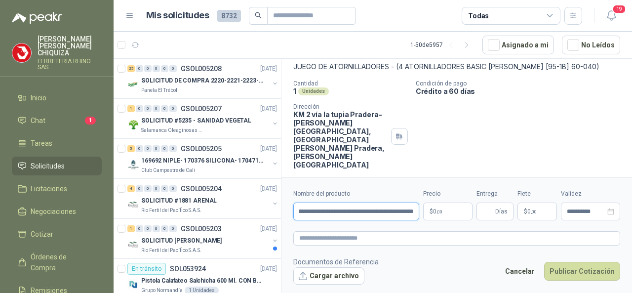
type input "**********"
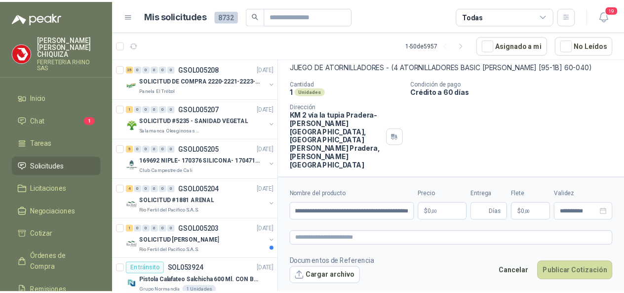
scroll to position [0, 0]
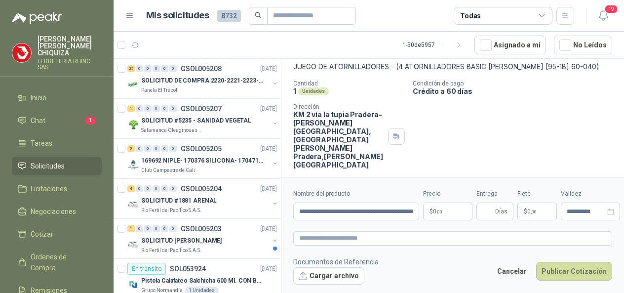
click at [453, 212] on body "[PERSON_NAME] FERRETERIA RHINO SAS Inicio Chat 1 Tareas Solicitudes Licitacione…" at bounding box center [312, 146] width 624 height 293
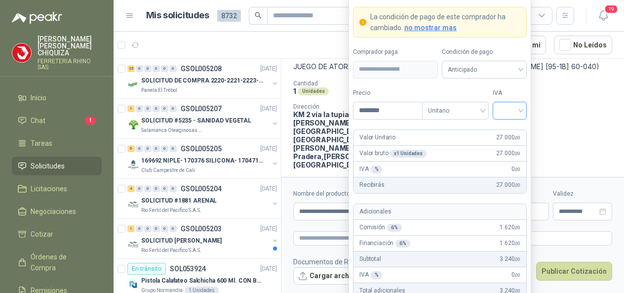
type input "********"
click at [520, 110] on input "search" at bounding box center [510, 109] width 22 height 15
click at [504, 129] on div "19%" at bounding box center [510, 132] width 18 height 11
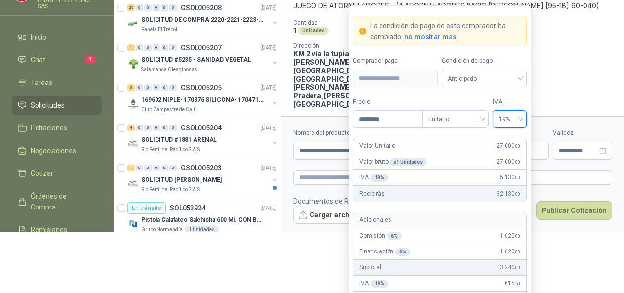
scroll to position [81, 0]
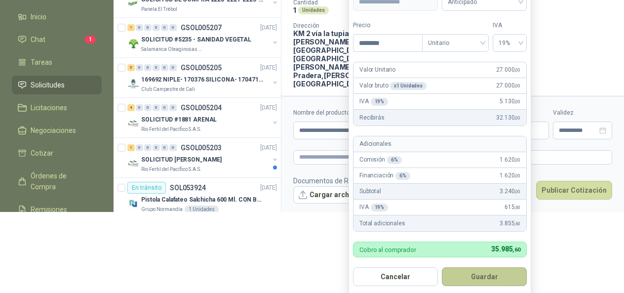
click at [447, 273] on button "Guardar" at bounding box center [484, 276] width 85 height 19
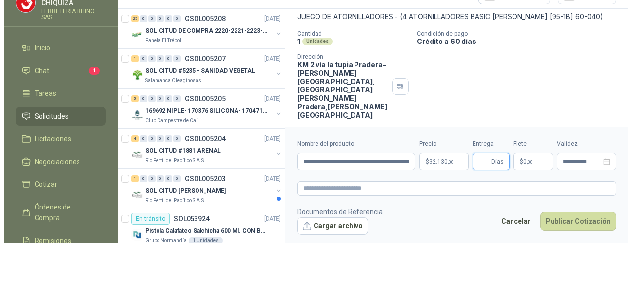
scroll to position [0, 0]
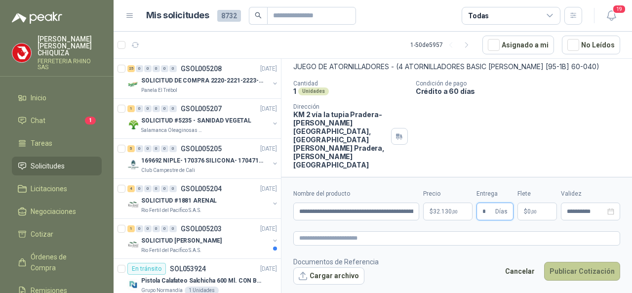
type input "*"
click at [558, 271] on button "Publicar Cotización" at bounding box center [582, 271] width 76 height 19
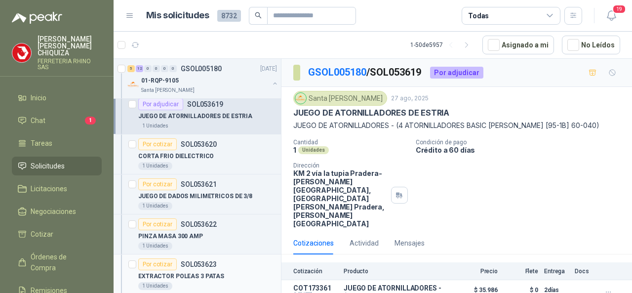
scroll to position [1629, 0]
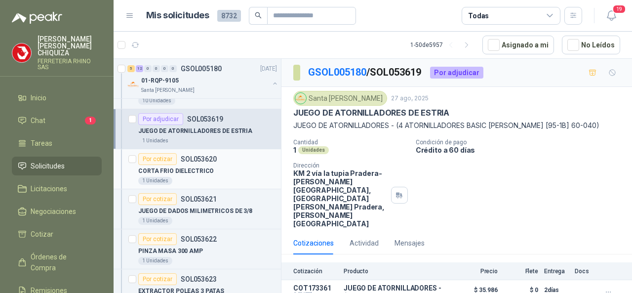
click at [193, 156] on p "SOL053620" at bounding box center [199, 159] width 36 height 7
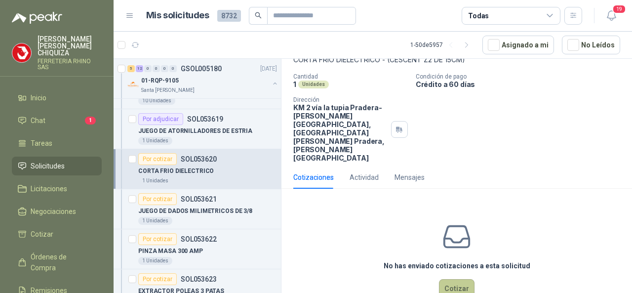
click at [462, 279] on button "Cotizar" at bounding box center [457, 288] width 36 height 19
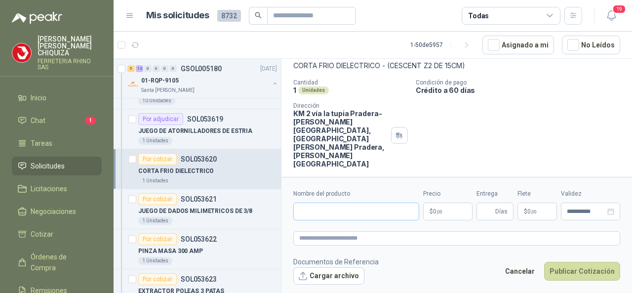
scroll to position [59, 0]
click at [325, 209] on input "Nombre del producto" at bounding box center [356, 211] width 126 height 18
paste input "**********"
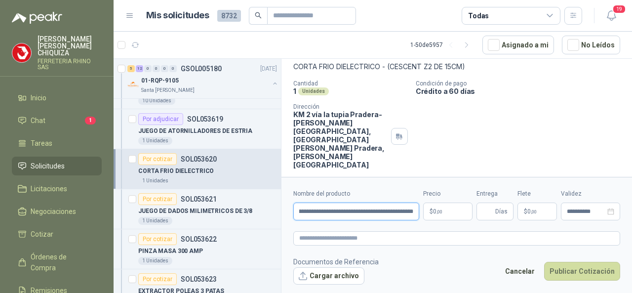
scroll to position [0, 41]
type input "**********"
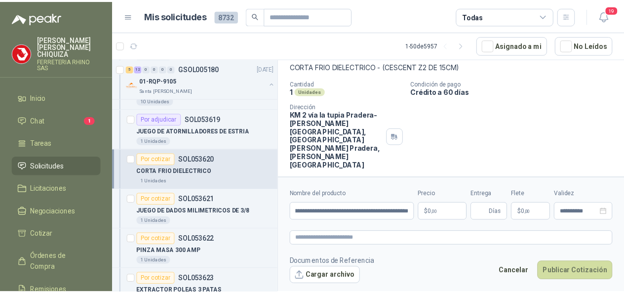
scroll to position [0, 0]
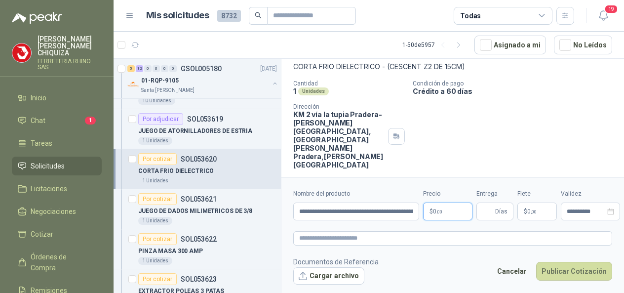
click at [452, 206] on body "[PERSON_NAME] FERRETERIA RHINO SAS Inicio Chat 1 Tareas Solicitudes Licitacione…" at bounding box center [312, 146] width 624 height 293
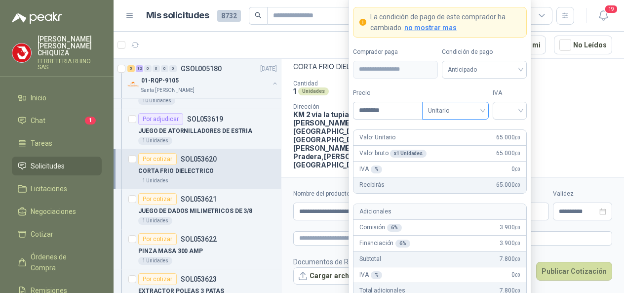
click at [486, 114] on div "Unitario" at bounding box center [455, 111] width 67 height 18
type input "********"
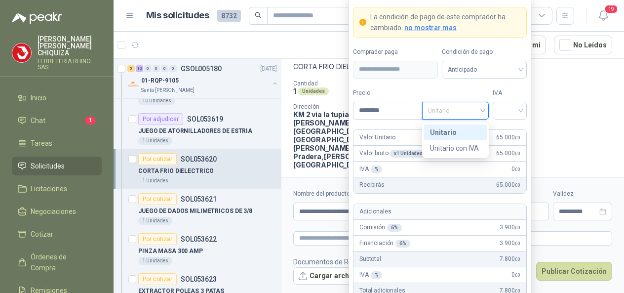
click at [454, 130] on div "Unitario" at bounding box center [455, 132] width 51 height 11
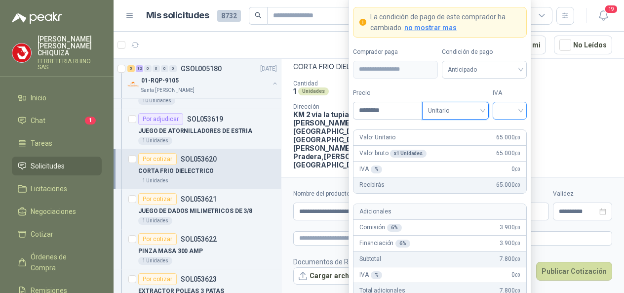
click at [523, 109] on div at bounding box center [510, 111] width 34 height 18
click at [512, 128] on div "19%" at bounding box center [510, 132] width 18 height 11
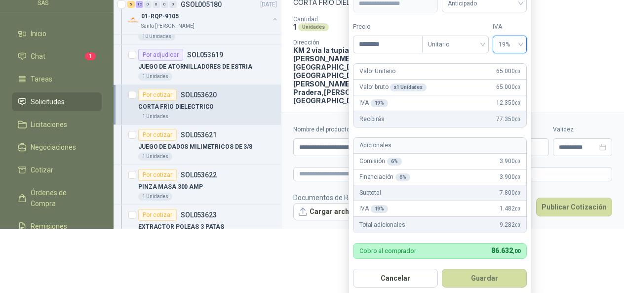
scroll to position [66, 0]
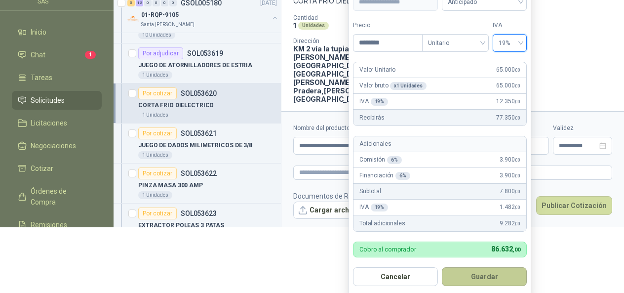
click at [493, 270] on button "Guardar" at bounding box center [484, 276] width 85 height 19
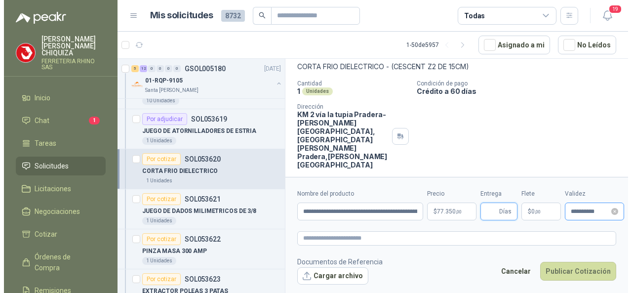
scroll to position [0, 0]
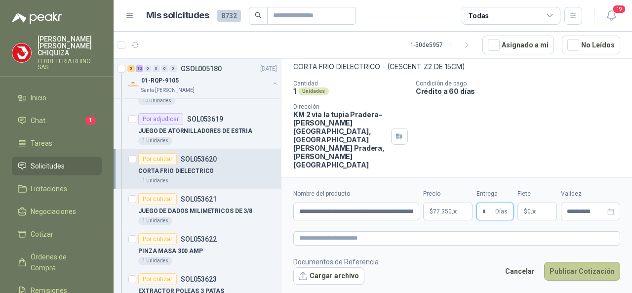
type input "*"
click at [558, 270] on button "Publicar Cotización" at bounding box center [582, 271] width 76 height 19
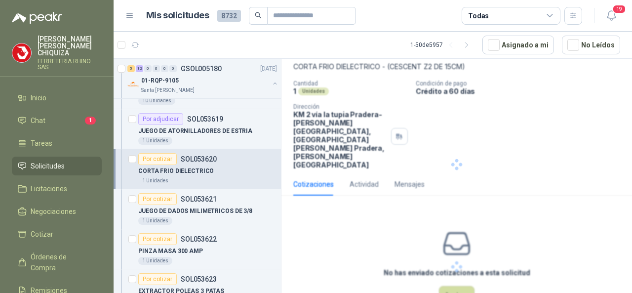
scroll to position [10, 0]
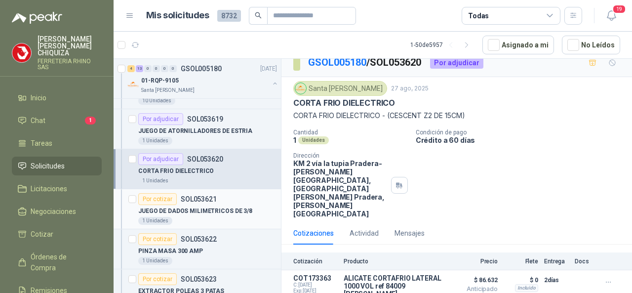
click at [206, 195] on p "SOL053621" at bounding box center [199, 198] width 36 height 7
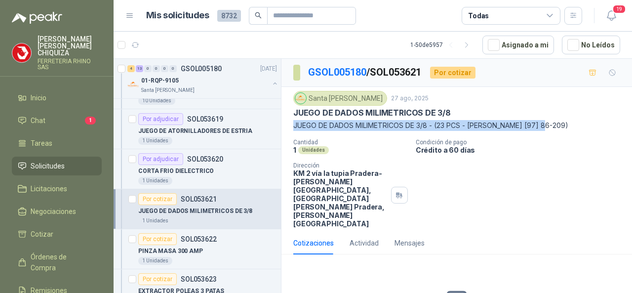
drag, startPoint x: 293, startPoint y: 124, endPoint x: 568, endPoint y: 131, distance: 275.1
click at [568, 131] on div "Santa [PERSON_NAME] [DATE] JUEGO DE DADOS MILIMETRICOS DE 3/8 JUEGO DE DADOS MI…" at bounding box center [456, 159] width 327 height 137
copy p "JUEGO DE DADOS MILIMETRICOS DE 3/8 - (23 PCS - [PERSON_NAME] [97] 86-209)"
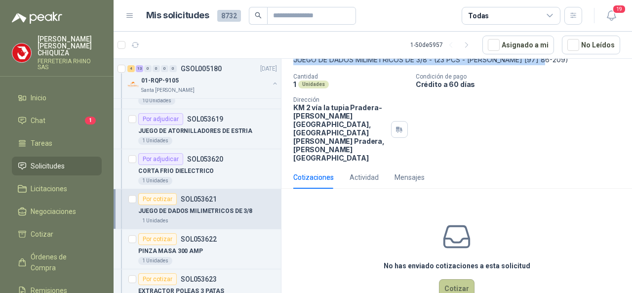
click at [449, 279] on button "Cotizar" at bounding box center [457, 288] width 36 height 19
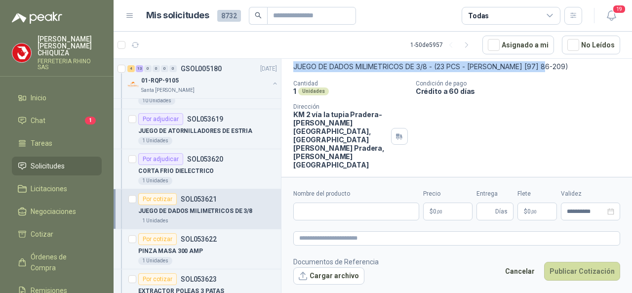
scroll to position [59, 0]
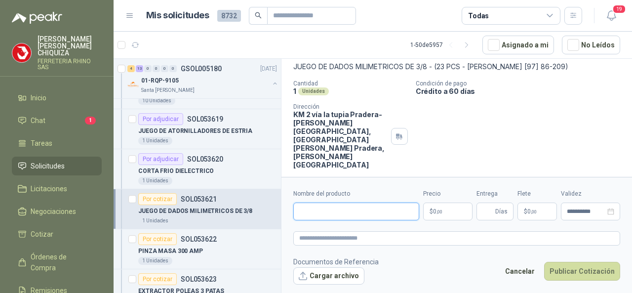
click at [335, 217] on input "Nombre del producto" at bounding box center [356, 211] width 126 height 18
paste input "**********"
type input "**********"
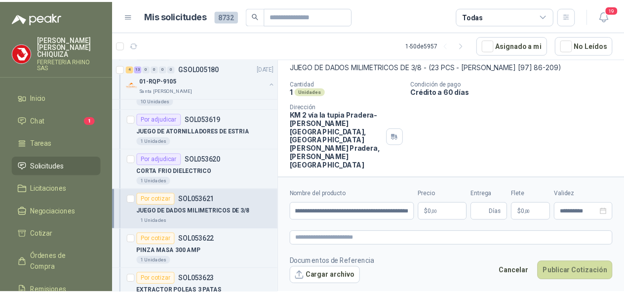
scroll to position [0, 0]
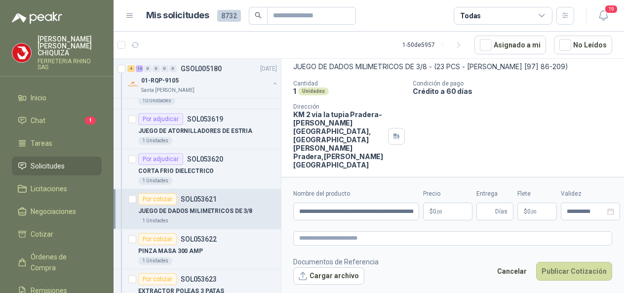
click at [446, 213] on body "[PERSON_NAME] FERRETERIA RHINO SAS Inicio Chat 1 Tareas Solicitudes Licitacione…" at bounding box center [312, 146] width 624 height 293
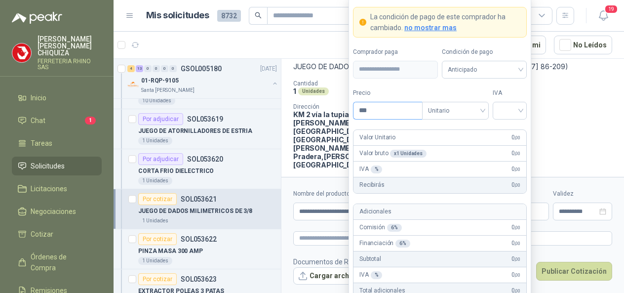
click at [372, 109] on input "***" at bounding box center [387, 110] width 69 height 17
type input "*********"
click at [518, 111] on input "search" at bounding box center [510, 109] width 22 height 15
click at [511, 128] on div "19%" at bounding box center [510, 132] width 18 height 11
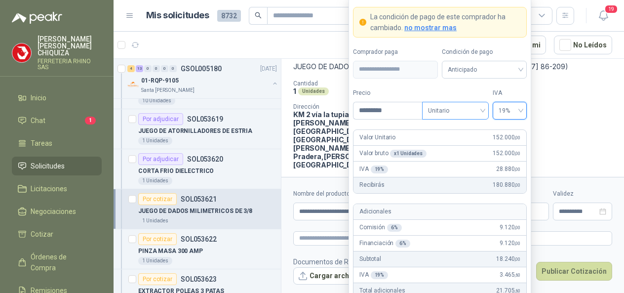
click at [483, 109] on div "Unitario" at bounding box center [455, 111] width 67 height 18
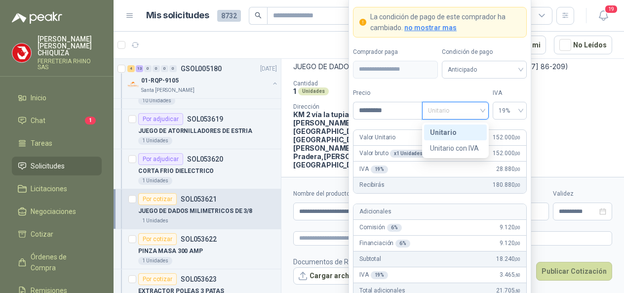
click at [450, 133] on div "Unitario" at bounding box center [455, 132] width 51 height 11
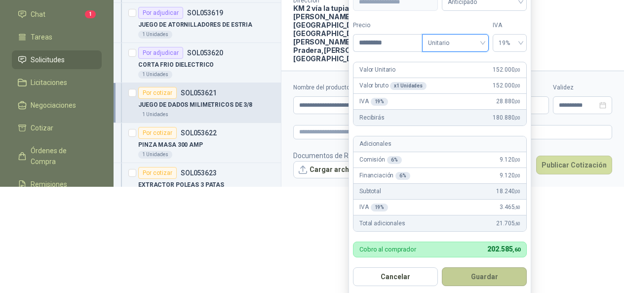
click at [489, 272] on button "Guardar" at bounding box center [484, 276] width 85 height 19
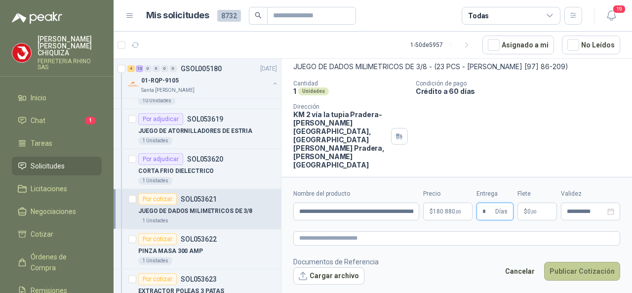
type input "*"
click at [576, 268] on button "Publicar Cotización" at bounding box center [582, 271] width 76 height 19
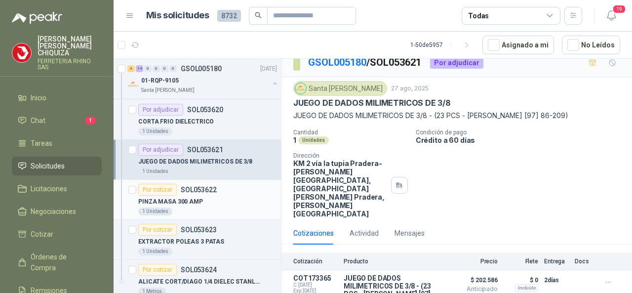
scroll to position [1728, 0]
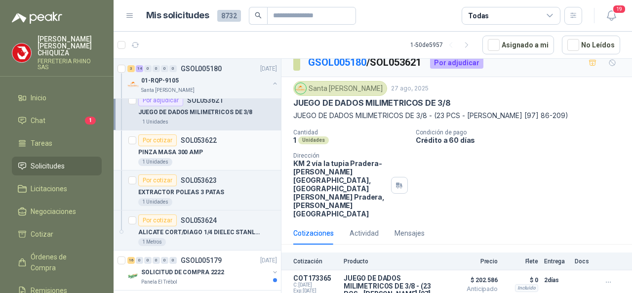
click at [190, 137] on p "SOL053622" at bounding box center [199, 140] width 36 height 7
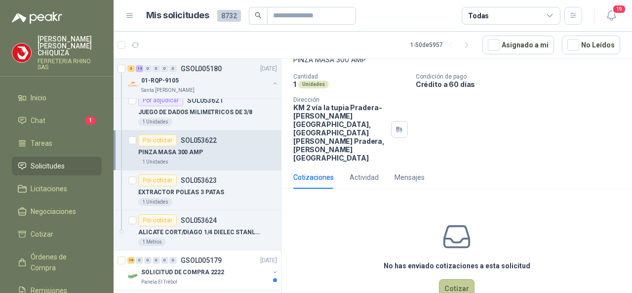
click at [441, 279] on button "Cotizar" at bounding box center [457, 288] width 36 height 19
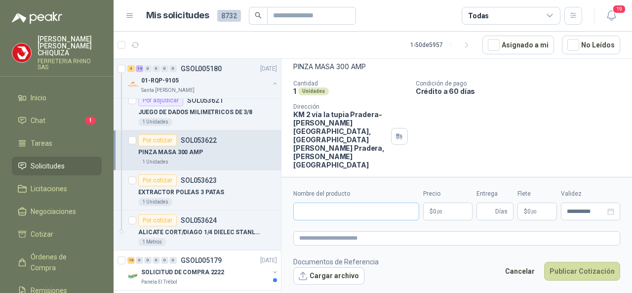
scroll to position [59, 0]
click at [321, 216] on input "Nombre del producto" at bounding box center [356, 211] width 126 height 18
paste input "**********"
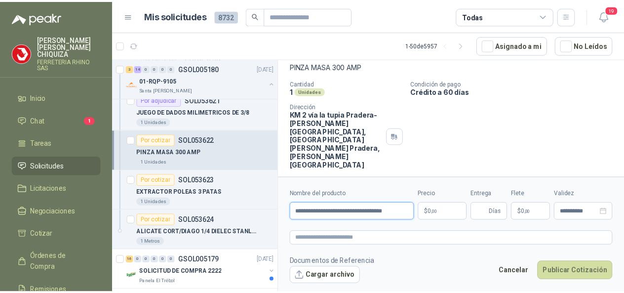
scroll to position [0, 4]
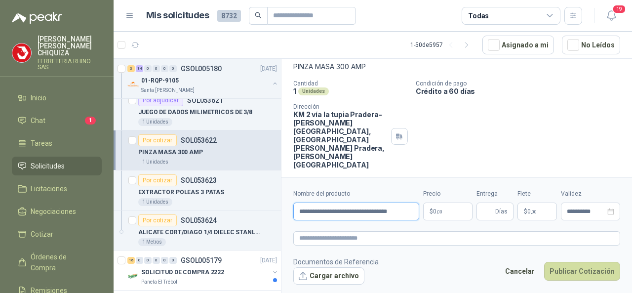
type input "**********"
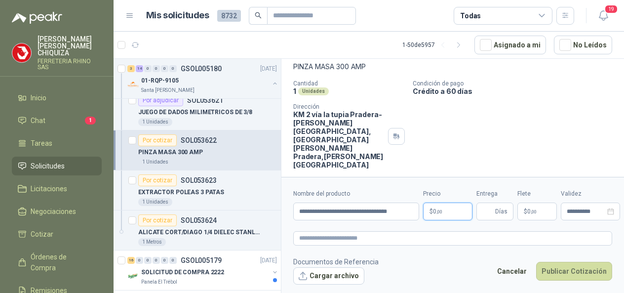
scroll to position [0, 0]
click at [451, 211] on body "[PERSON_NAME] FERRETERIA RHINO SAS Inicio Chat 1 Tareas Solicitudes Licitacione…" at bounding box center [312, 146] width 624 height 293
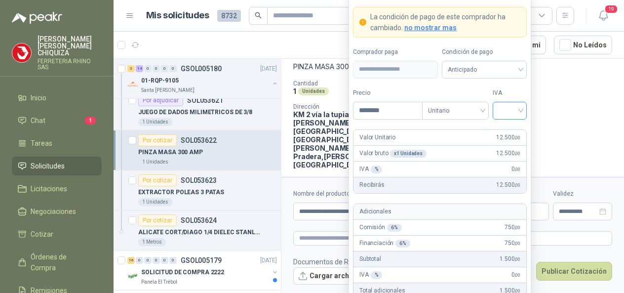
type input "********"
click at [517, 112] on input "search" at bounding box center [510, 109] width 22 height 15
click at [502, 134] on div "19%" at bounding box center [510, 132] width 18 height 11
click at [484, 114] on div "Unitario" at bounding box center [455, 111] width 67 height 18
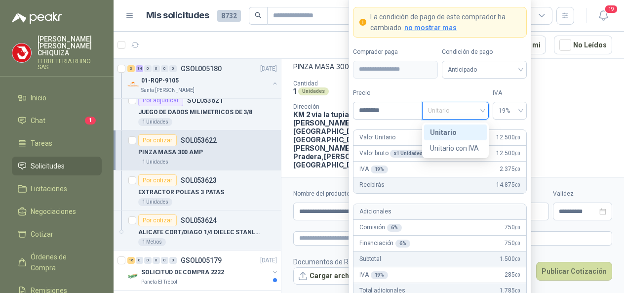
click at [442, 132] on div "Unitario" at bounding box center [455, 132] width 51 height 11
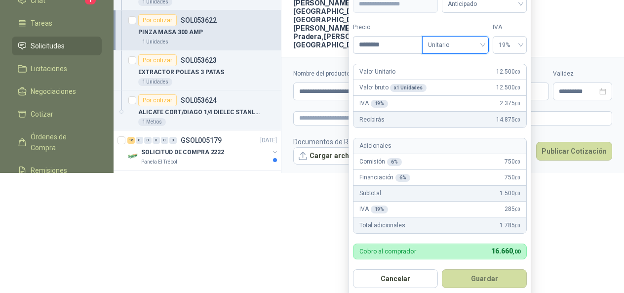
scroll to position [124, 0]
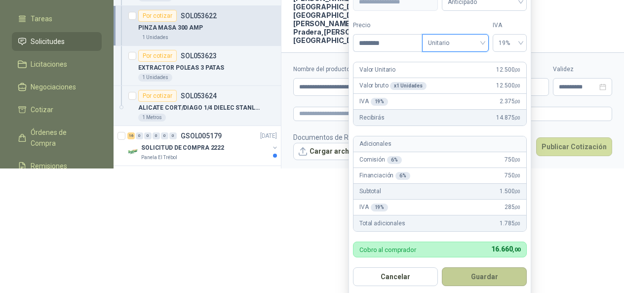
click at [476, 273] on button "Guardar" at bounding box center [484, 276] width 85 height 19
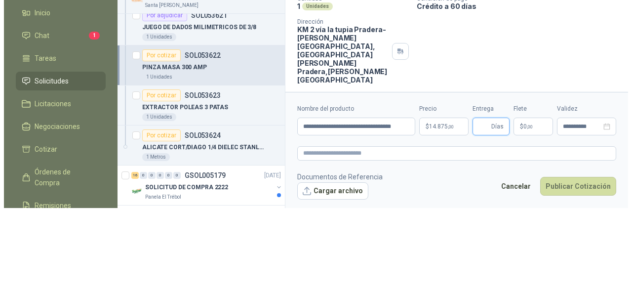
scroll to position [0, 0]
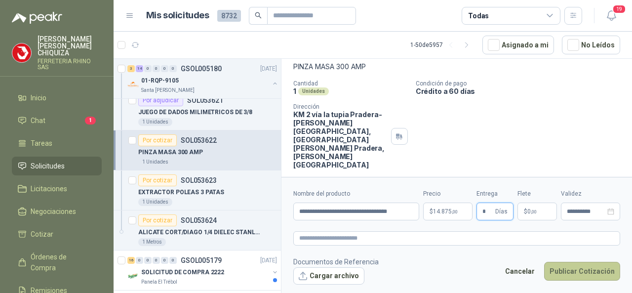
type input "*"
click at [575, 272] on button "Publicar Cotización" at bounding box center [582, 271] width 76 height 19
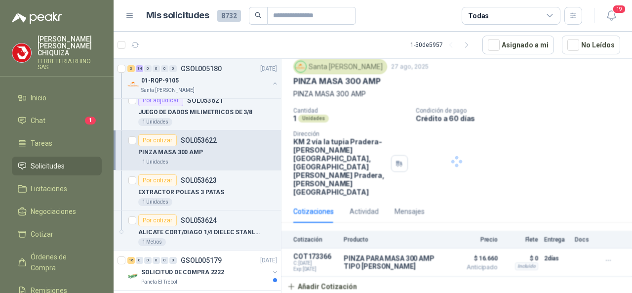
scroll to position [5, 0]
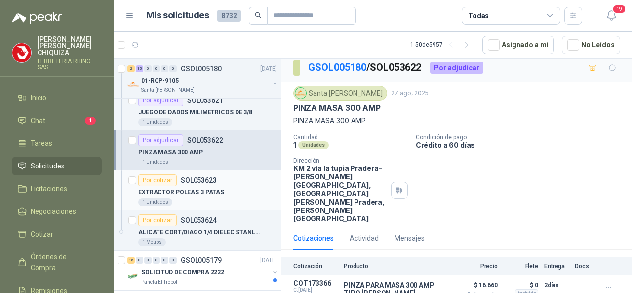
click at [199, 176] on div "Por cotizar SOL053623" at bounding box center [177, 180] width 78 height 12
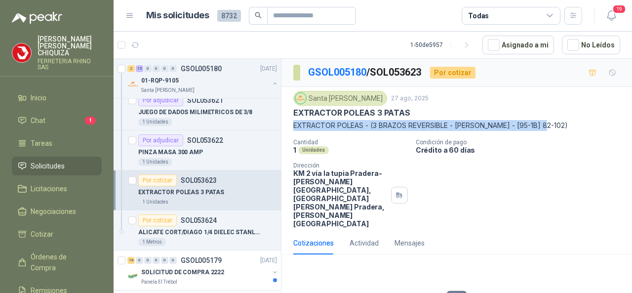
drag, startPoint x: 291, startPoint y: 123, endPoint x: 550, endPoint y: 120, distance: 258.7
click at [550, 120] on div "Santa [PERSON_NAME] [DATE] EXTRACTOR POLEAS 3 PATAS EXTRACTOR POLEAS - (3 BRAZO…" at bounding box center [456, 159] width 350 height 145
copy p "EXTRACTOR POLEAS - (3 BRAZOS REVERSIBLE - [PERSON_NAME] - [95-1B] 82-102)"
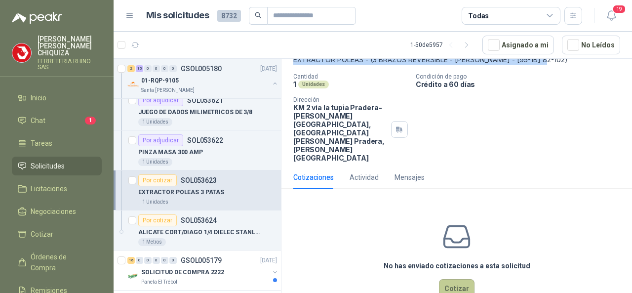
click at [452, 279] on button "Cotizar" at bounding box center [457, 288] width 36 height 19
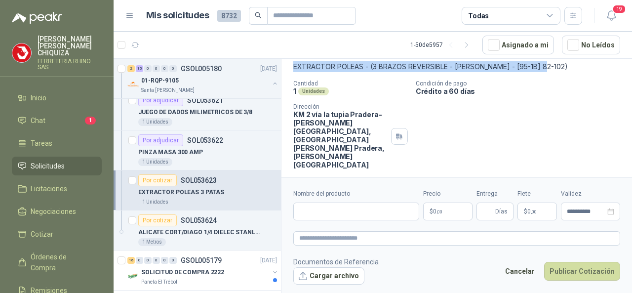
scroll to position [59, 0]
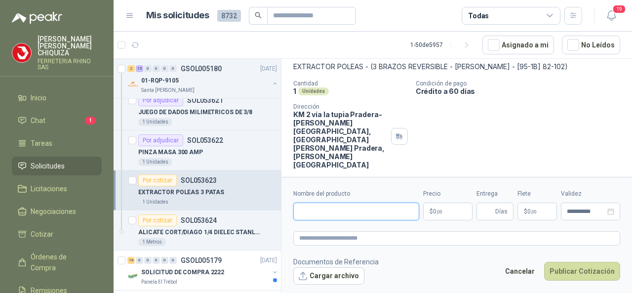
click at [345, 211] on input "Nombre del producto" at bounding box center [356, 211] width 126 height 18
paste input "**********"
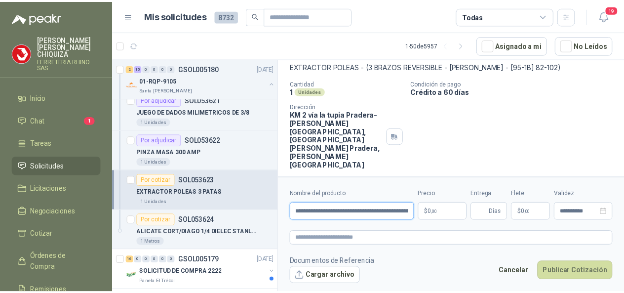
scroll to position [0, 84]
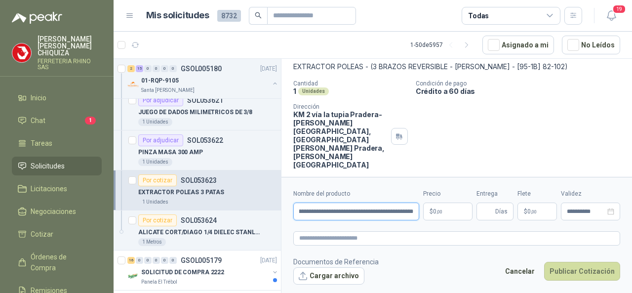
type input "**********"
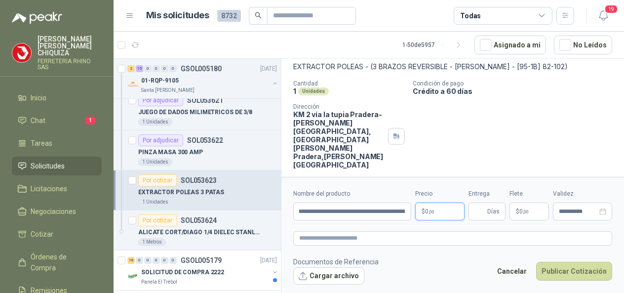
click at [451, 218] on body "[PERSON_NAME] FERRETERIA RHINO SAS Inicio Chat 1 Tareas Solicitudes Licitacione…" at bounding box center [312, 146] width 624 height 293
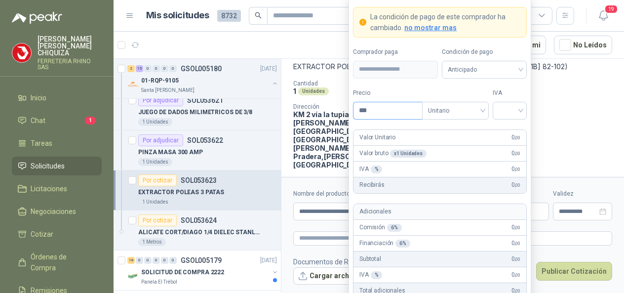
click at [381, 112] on input "***" at bounding box center [387, 110] width 69 height 17
type input "*********"
click at [518, 111] on input "search" at bounding box center [510, 109] width 22 height 15
click at [510, 131] on div "19%" at bounding box center [510, 132] width 18 height 11
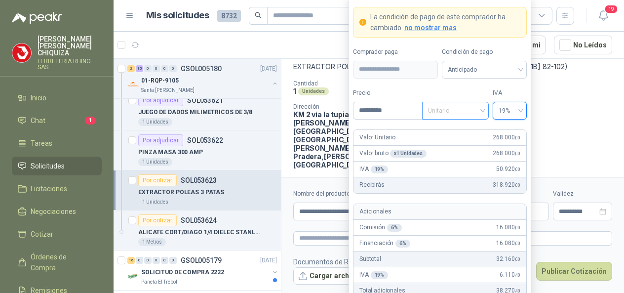
click at [484, 112] on div "Unitario" at bounding box center [455, 111] width 67 height 18
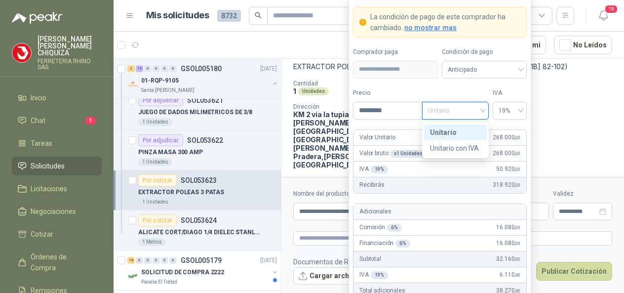
click at [437, 130] on div "Unitario" at bounding box center [455, 132] width 51 height 11
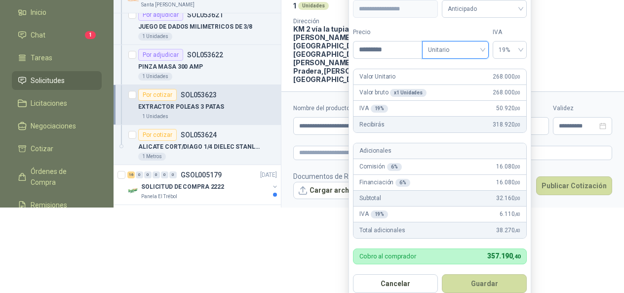
scroll to position [98, 0]
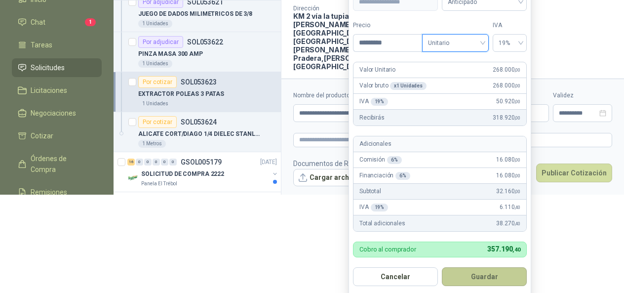
click at [488, 271] on button "Guardar" at bounding box center [484, 276] width 85 height 19
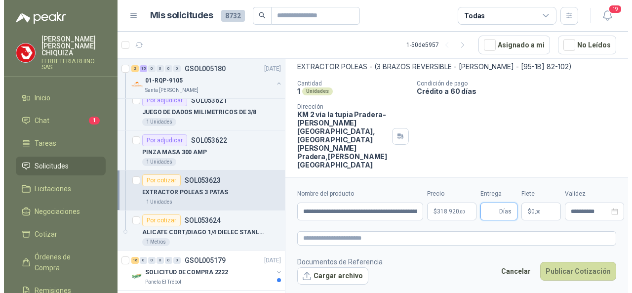
scroll to position [0, 0]
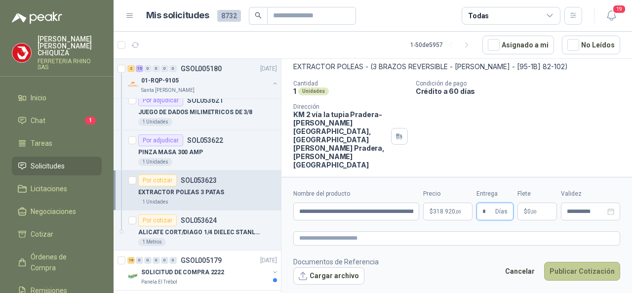
type input "*"
click at [573, 269] on button "Publicar Cotización" at bounding box center [582, 271] width 76 height 19
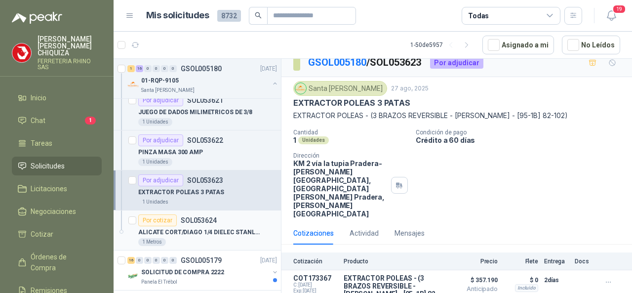
scroll to position [1777, 0]
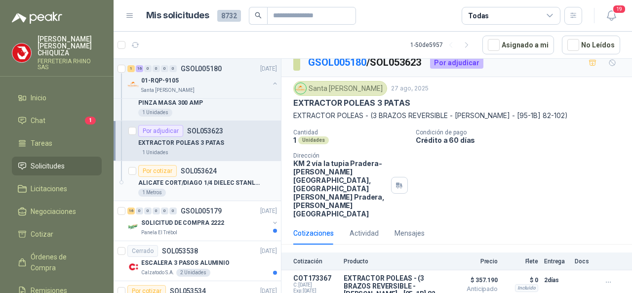
click at [199, 167] on p "SOL053624" at bounding box center [199, 170] width 36 height 7
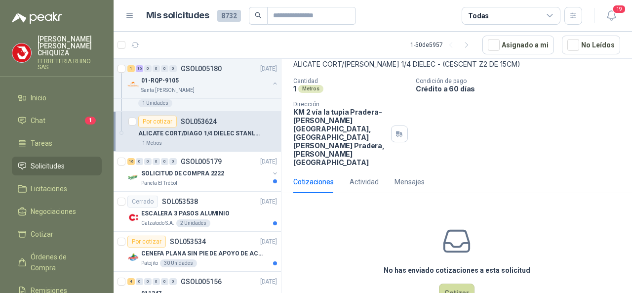
scroll to position [66, 0]
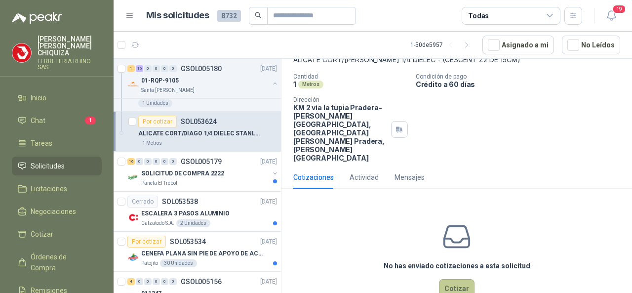
click at [455, 279] on button "Cotizar" at bounding box center [457, 288] width 36 height 19
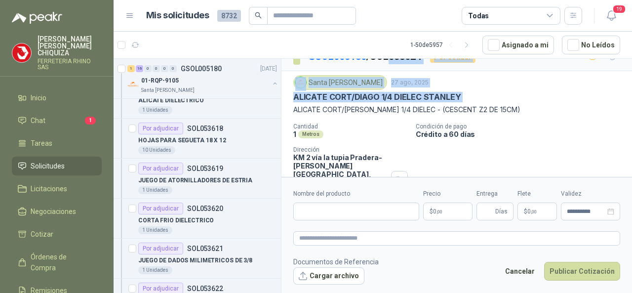
scroll to position [4, 0]
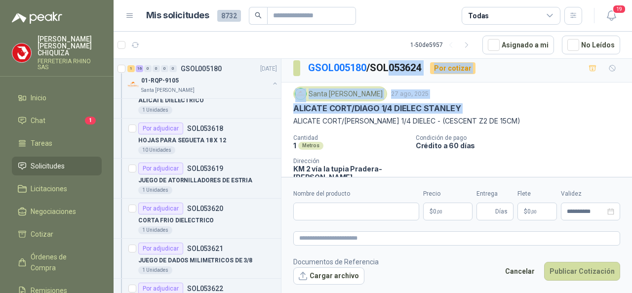
drag, startPoint x: 291, startPoint y: 63, endPoint x: 395, endPoint y: 63, distance: 104.7
click at [395, 63] on div "GSOL005180 / SOL053624 Por cotizar Santa [PERSON_NAME] [DATE] ALICATE CORT/[PER…" at bounding box center [456, 155] width 350 height 203
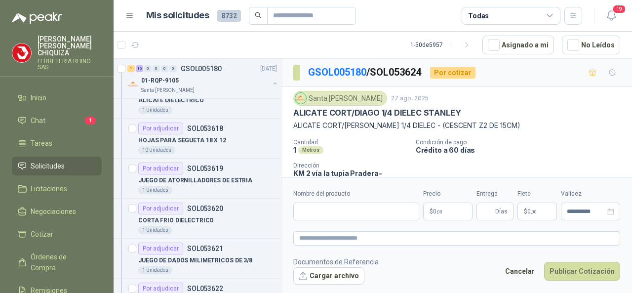
click at [623, 133] on div "Santa [PERSON_NAME] [DATE] ALICATE CORT/[PERSON_NAME] 1/4 DIELEC [PERSON_NAME] …" at bounding box center [456, 159] width 350 height 145
drag, startPoint x: 298, startPoint y: 110, endPoint x: 471, endPoint y: 107, distance: 173.3
click at [466, 108] on div "ALICATE CORT/DIAGO 1/4 DIELEC STANLEY" at bounding box center [456, 113] width 327 height 10
click at [512, 104] on div "Santa [PERSON_NAME] [DATE]" at bounding box center [456, 98] width 327 height 15
drag, startPoint x: 295, startPoint y: 109, endPoint x: 471, endPoint y: 123, distance: 176.3
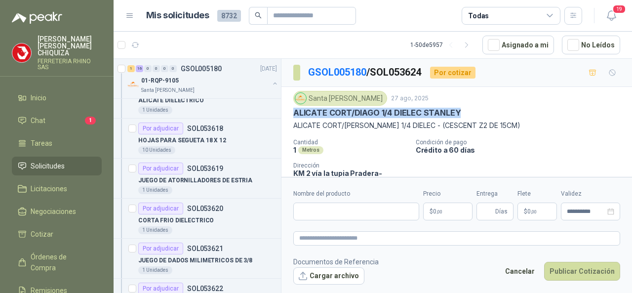
click at [469, 117] on div "Santa [PERSON_NAME] [DATE] ALICATE CORT/[PERSON_NAME] 1/4 DIELEC [PERSON_NAME] …" at bounding box center [456, 111] width 327 height 40
copy p "ALICATE CORT/DIAGO 1/4 DIELEC STANLEY"
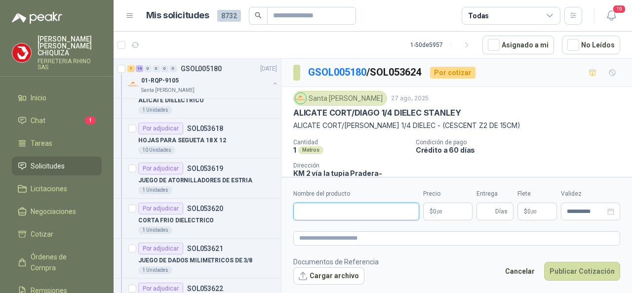
drag, startPoint x: 314, startPoint y: 204, endPoint x: 311, endPoint y: 208, distance: 5.3
click at [311, 208] on input "Nombre del producto" at bounding box center [356, 211] width 126 height 18
paste input "**********"
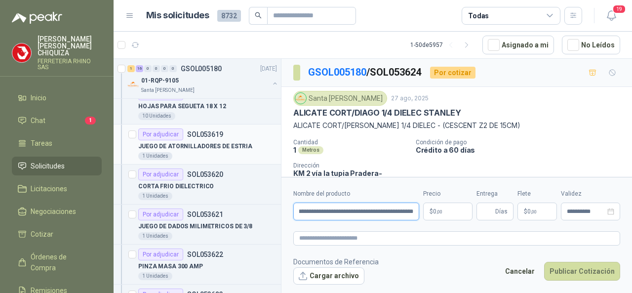
scroll to position [1629, 0]
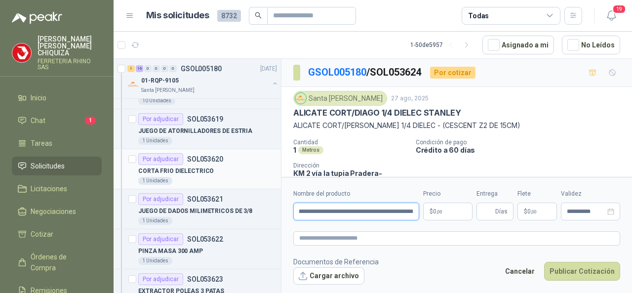
type input "**********"
click at [197, 156] on p "SOL053620" at bounding box center [205, 159] width 36 height 7
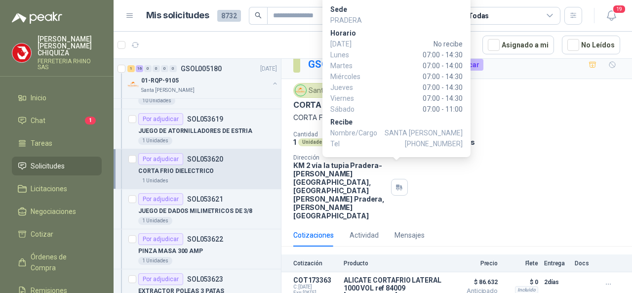
scroll to position [10, 0]
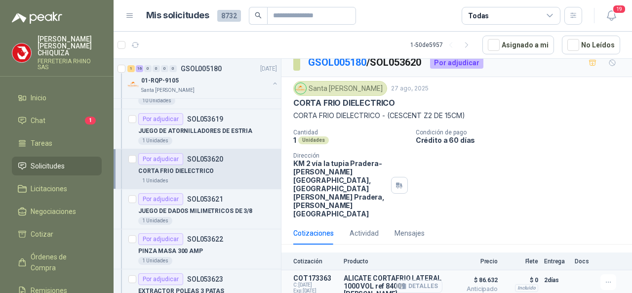
click at [414, 279] on button "Detalles" at bounding box center [419, 285] width 46 height 13
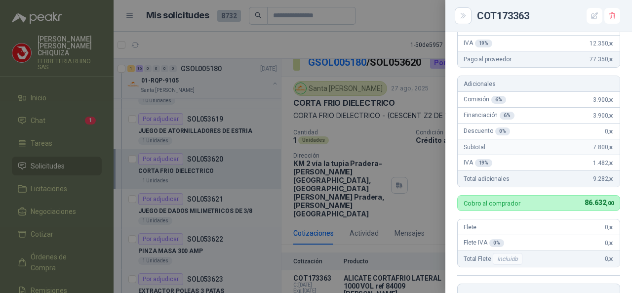
scroll to position [41, 0]
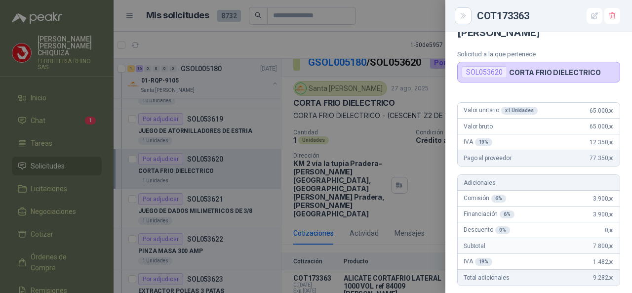
click at [225, 218] on div at bounding box center [316, 146] width 632 height 293
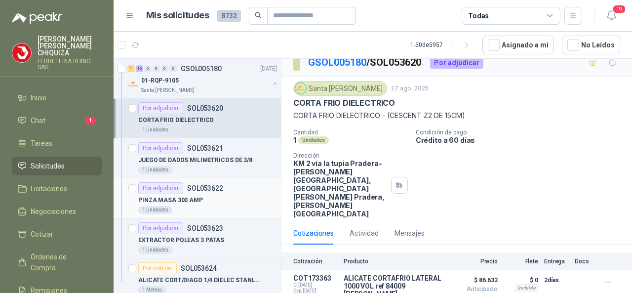
scroll to position [1728, 0]
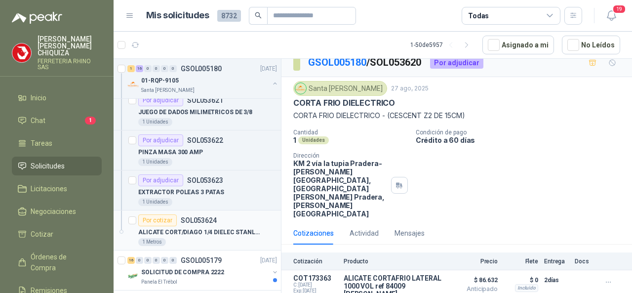
click at [203, 217] on p "SOL053624" at bounding box center [199, 220] width 36 height 7
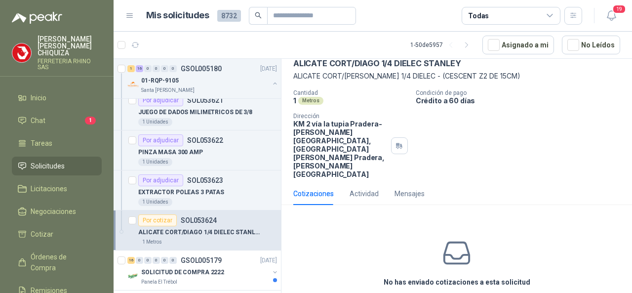
scroll to position [66, 0]
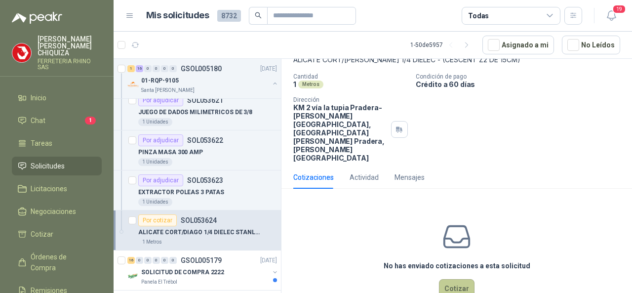
click at [444, 279] on button "Cotizar" at bounding box center [457, 288] width 36 height 19
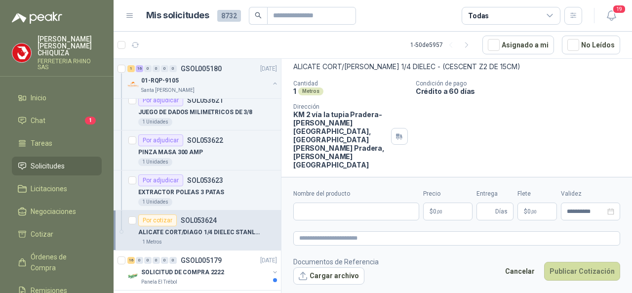
scroll to position [59, 0]
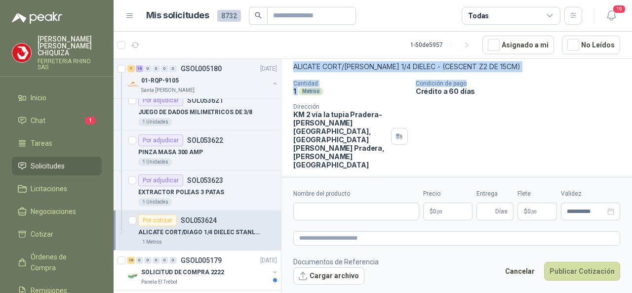
drag, startPoint x: 288, startPoint y: 66, endPoint x: 486, endPoint y: 77, distance: 197.8
click at [486, 77] on div "Santa [PERSON_NAME] [DATE] ALICATE CORT/[PERSON_NAME] 1/4 DIELEC [PERSON_NAME] …" at bounding box center [456, 100] width 350 height 145
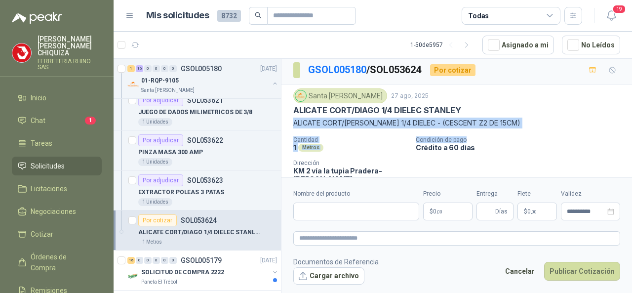
scroll to position [0, 0]
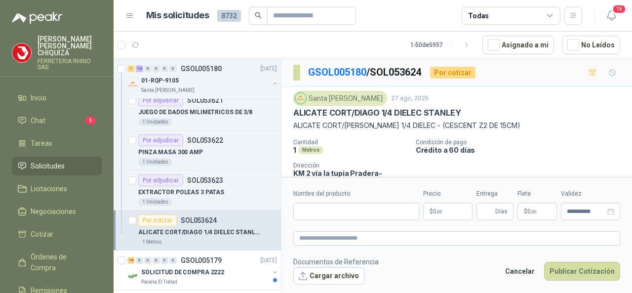
drag, startPoint x: 462, startPoint y: 95, endPoint x: 353, endPoint y: 102, distance: 109.3
click at [463, 95] on div "Santa [PERSON_NAME] [DATE]" at bounding box center [456, 98] width 327 height 15
drag, startPoint x: 292, startPoint y: 111, endPoint x: 465, endPoint y: 111, distance: 172.8
click at [465, 111] on div "Santa [PERSON_NAME] [DATE] ALICATE CORT/[PERSON_NAME] 1/4 DIELEC [PERSON_NAME] …" at bounding box center [456, 159] width 350 height 145
copy p "ALICATE CORT/DIAGO 1/4 DIELEC STANLEY"
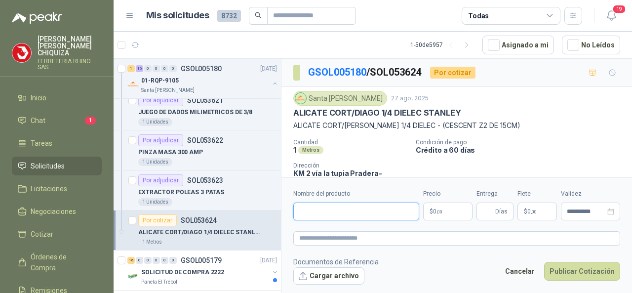
click at [341, 217] on input "Nombre del producto" at bounding box center [356, 211] width 126 height 18
paste input "**********"
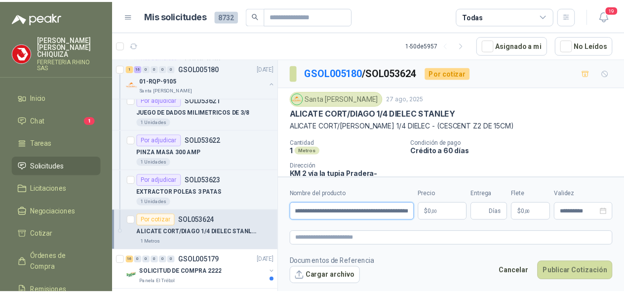
scroll to position [0, 29]
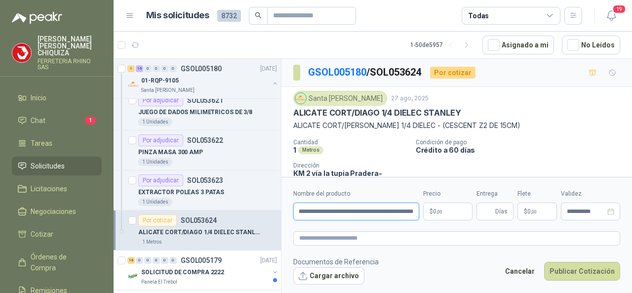
type input "**********"
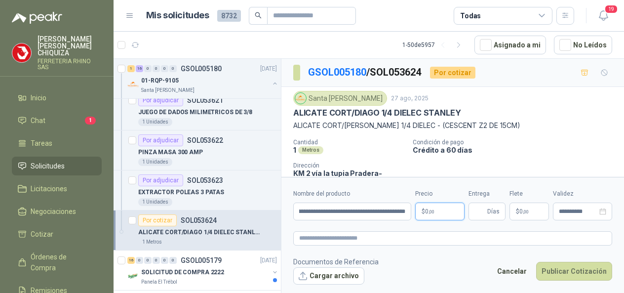
scroll to position [0, 0]
click at [444, 210] on body "[PERSON_NAME] FERRETERIA RHINO SAS Inicio Chat 1 Tareas Solicitudes Licitacione…" at bounding box center [312, 146] width 624 height 293
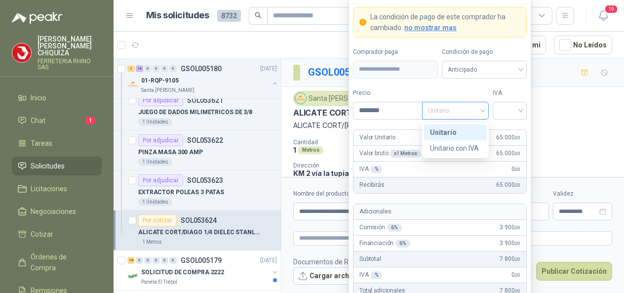
drag, startPoint x: 484, startPoint y: 111, endPoint x: 474, endPoint y: 118, distance: 11.7
click at [483, 111] on div "Unitario" at bounding box center [455, 111] width 67 height 18
type input "********"
click at [451, 133] on div "Unitario" at bounding box center [455, 132] width 51 height 11
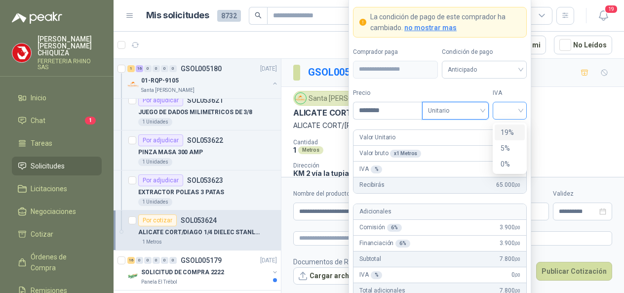
click at [523, 113] on div at bounding box center [510, 111] width 34 height 18
click at [507, 128] on div "19%" at bounding box center [510, 132] width 18 height 11
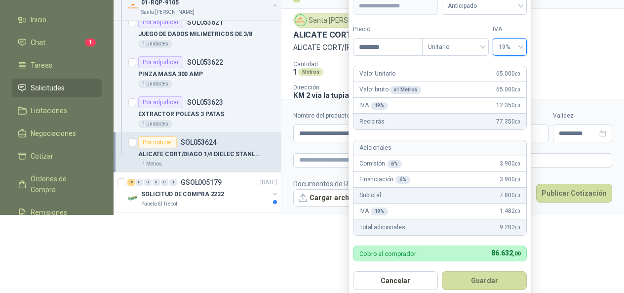
scroll to position [82, 0]
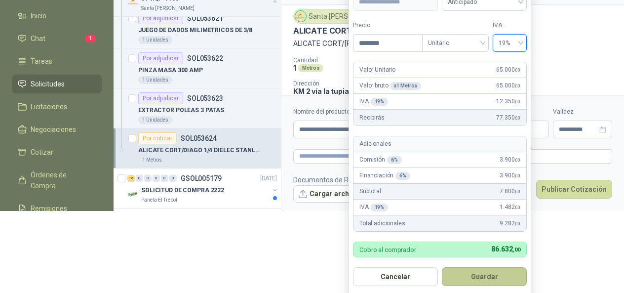
click at [484, 272] on button "Guardar" at bounding box center [484, 276] width 85 height 19
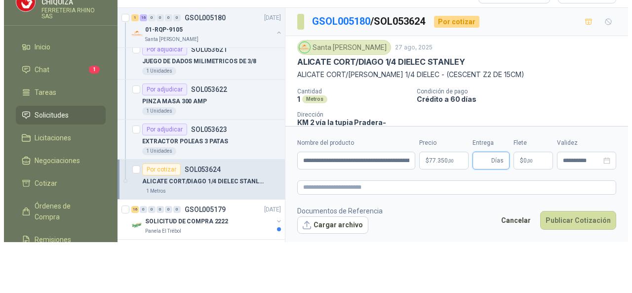
scroll to position [0, 0]
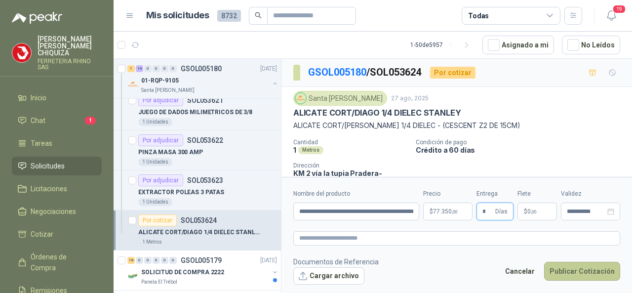
type input "*"
click at [572, 271] on button "Publicar Cotización" at bounding box center [582, 271] width 76 height 19
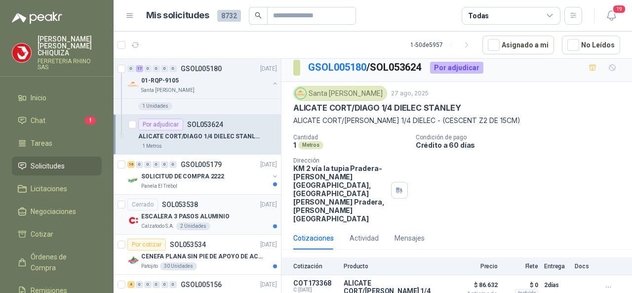
scroll to position [1827, 0]
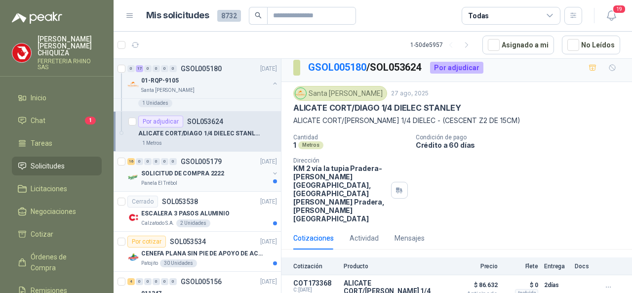
click at [209, 158] on p "GSOL005179" at bounding box center [201, 161] width 41 height 7
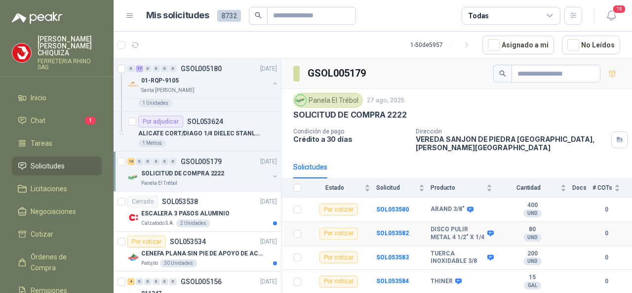
click at [334, 232] on div "Por cotizar" at bounding box center [338, 234] width 39 height 12
click at [301, 229] on td at bounding box center [294, 234] width 26 height 24
click at [390, 230] on b "SOL053582" at bounding box center [392, 233] width 33 height 7
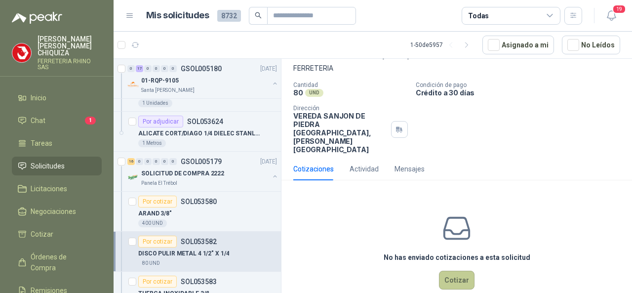
click at [457, 271] on button "Cotizar" at bounding box center [457, 280] width 36 height 19
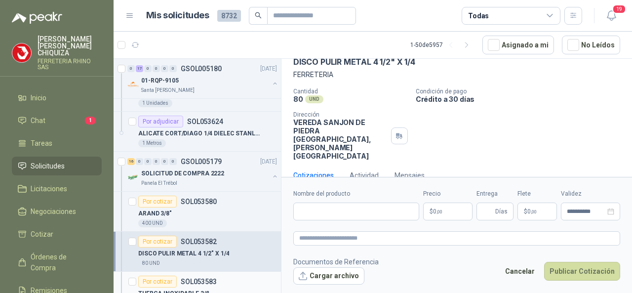
scroll to position [50, 0]
click at [313, 210] on input "Nombre del producto" at bounding box center [356, 211] width 126 height 18
paste input "**********"
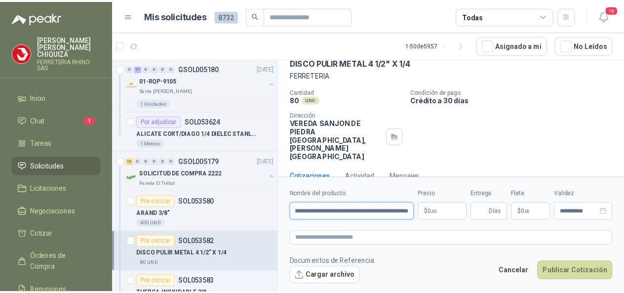
scroll to position [0, 42]
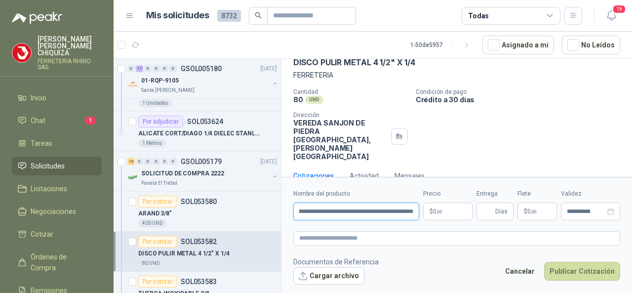
type input "**********"
click at [454, 212] on body "[PERSON_NAME] FERRETERIA RHINO SAS Inicio Chat 1 Tareas Solicitudes Licitacione…" at bounding box center [316, 146] width 632 height 293
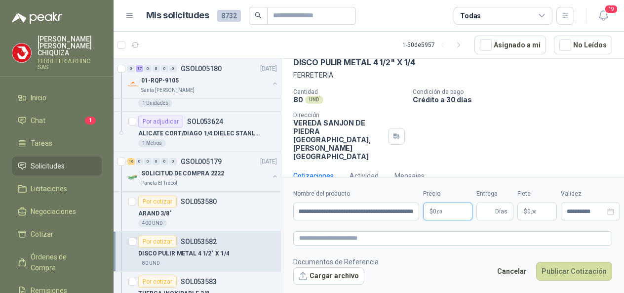
scroll to position [0, 0]
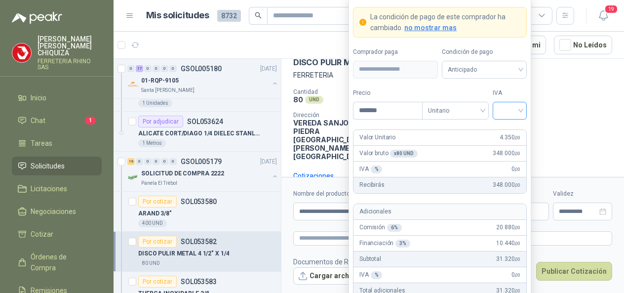
click at [522, 111] on div at bounding box center [510, 111] width 34 height 18
type input "*******"
click at [502, 131] on div "19%" at bounding box center [510, 132] width 18 height 11
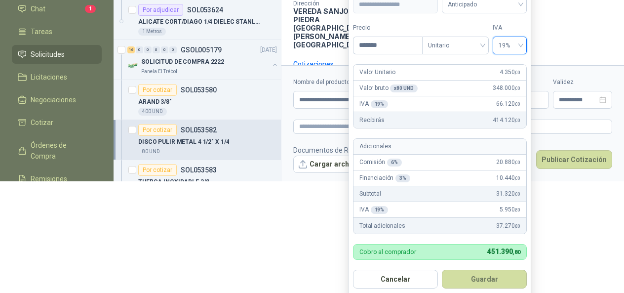
scroll to position [114, 0]
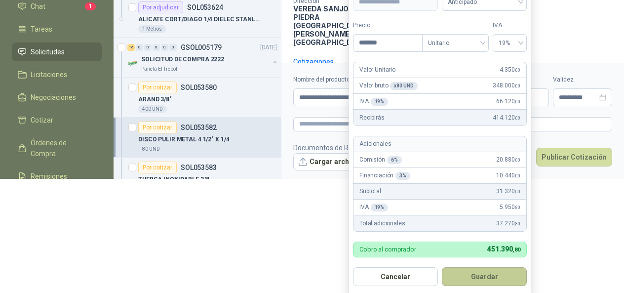
click at [495, 273] on button "Guardar" at bounding box center [484, 276] width 85 height 19
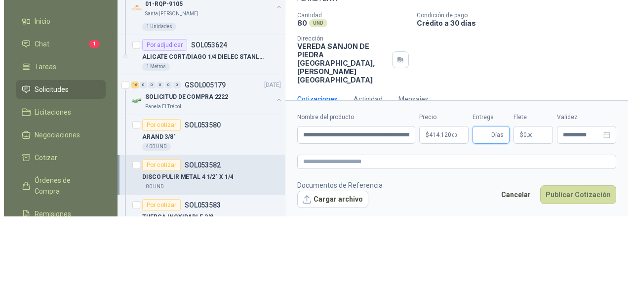
scroll to position [0, 0]
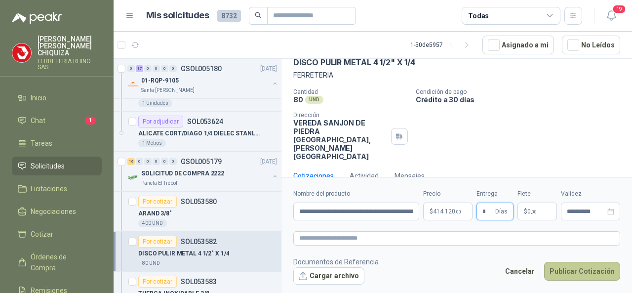
type input "*"
click at [556, 270] on button "Publicar Cotización" at bounding box center [582, 271] width 76 height 19
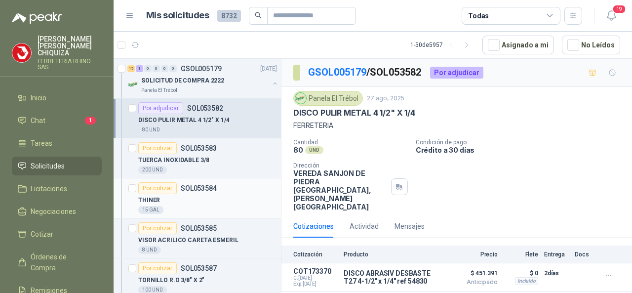
scroll to position [1975, 0]
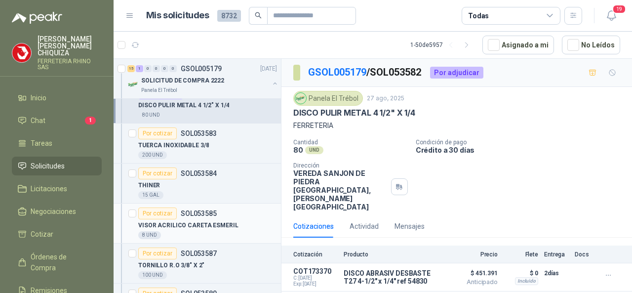
click at [200, 210] on p "SOL053585" at bounding box center [199, 213] width 36 height 7
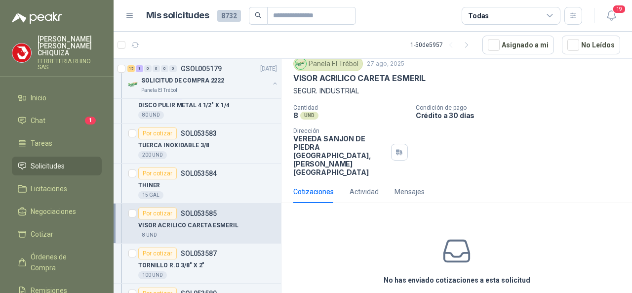
scroll to position [57, 0]
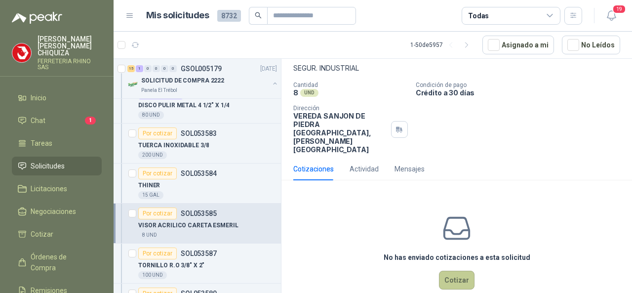
click at [455, 271] on button "Cotizar" at bounding box center [457, 280] width 36 height 19
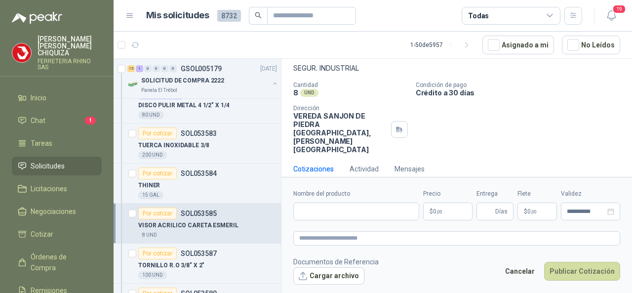
scroll to position [50, 0]
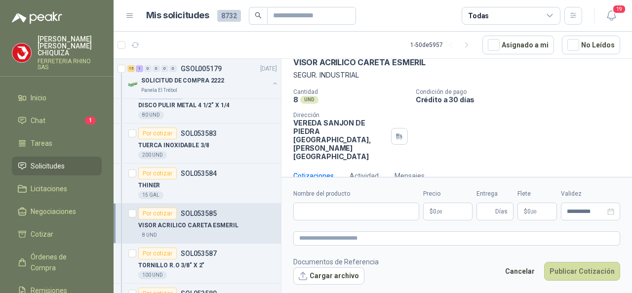
click at [440, 215] on body "[PERSON_NAME] FERRETERIA RHINO SAS Inicio Chat 1 Tareas Solicitudes Licitacione…" at bounding box center [316, 146] width 632 height 293
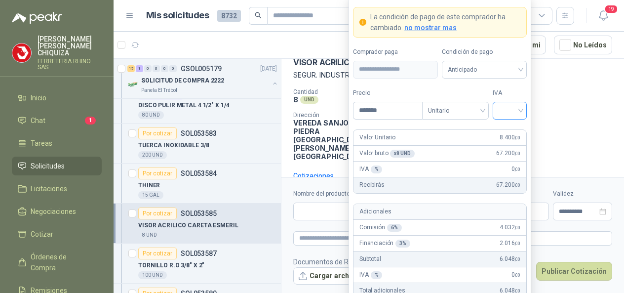
click at [526, 110] on div at bounding box center [510, 111] width 34 height 18
type input "*******"
click at [514, 129] on div "19%" at bounding box center [510, 132] width 18 height 11
click at [484, 110] on div "Unitario" at bounding box center [455, 111] width 67 height 18
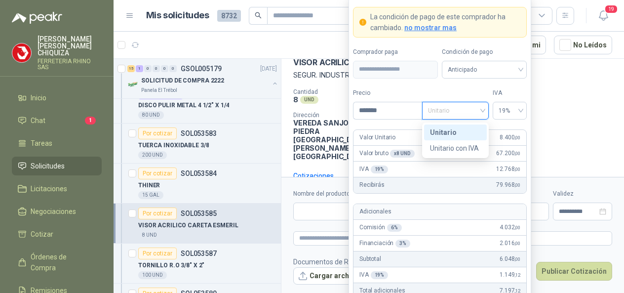
click at [444, 133] on div "Unitario" at bounding box center [455, 132] width 51 height 11
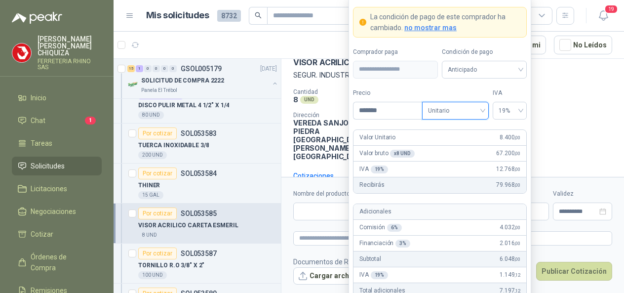
click at [571, 116] on div "Cantidad 8 UND  Condición de pago Crédito a 30 días Dirección VEREDA SANJON DE…" at bounding box center [452, 124] width 319 height 72
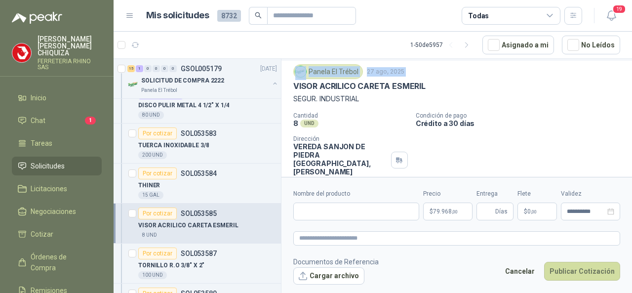
scroll to position [0, 0]
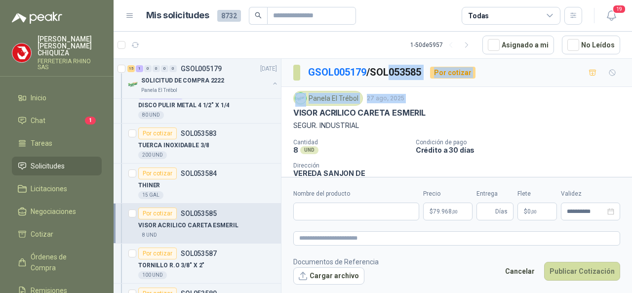
drag, startPoint x: 292, startPoint y: 58, endPoint x: 359, endPoint y: 95, distance: 76.5
click at [393, 62] on div "GSOL005179 / SOL053585 Por cotizar Panela El Trébol [DATE] VISOR ACRILICO CARET…" at bounding box center [456, 152] width 350 height 187
click at [479, 94] on div "Panela El Trébol [DATE]" at bounding box center [456, 98] width 327 height 15
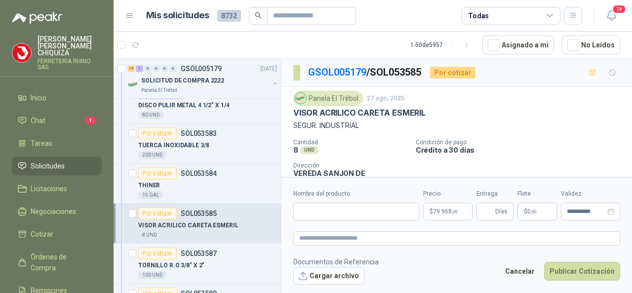
click at [498, 108] on div "VISOR ACRILICO CARETA ESMERIL" at bounding box center [456, 113] width 327 height 10
drag, startPoint x: 293, startPoint y: 109, endPoint x: 452, endPoint y: 112, distance: 159.0
click at [452, 112] on div "VISOR ACRILICO CARETA ESMERIL" at bounding box center [456, 113] width 327 height 10
click at [302, 205] on input "Nombre del producto" at bounding box center [356, 211] width 126 height 18
paste input "**********"
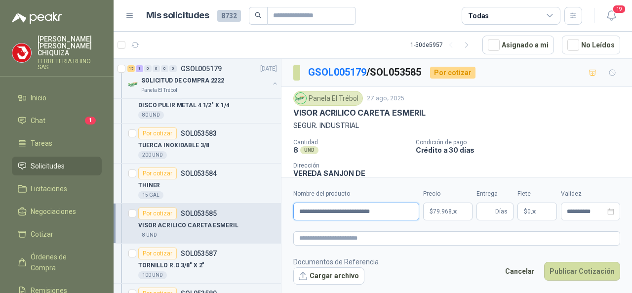
type input "**********"
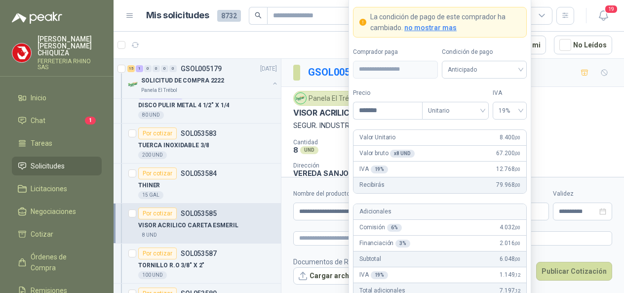
click at [466, 215] on body "[PERSON_NAME] FERRETERIA RHINO SAS Inicio Chat 1 Tareas Solicitudes Licitacione…" at bounding box center [312, 146] width 624 height 293
click at [283, 189] on form "**********" at bounding box center [452, 236] width 343 height 119
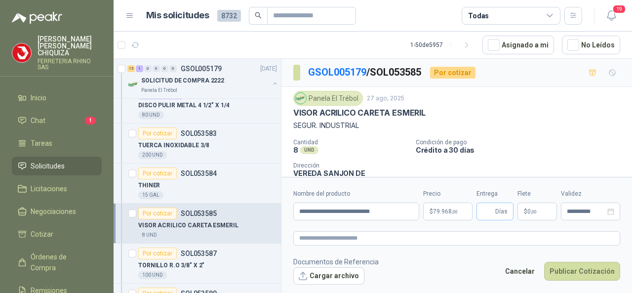
click at [481, 215] on span "Días" at bounding box center [494, 211] width 37 height 18
type input "*"
click at [573, 271] on button "Publicar Cotización" at bounding box center [582, 271] width 76 height 19
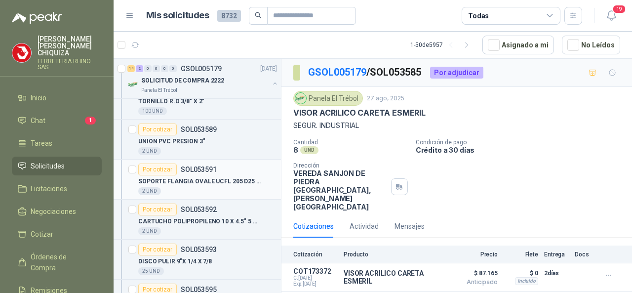
scroll to position [2172, 0]
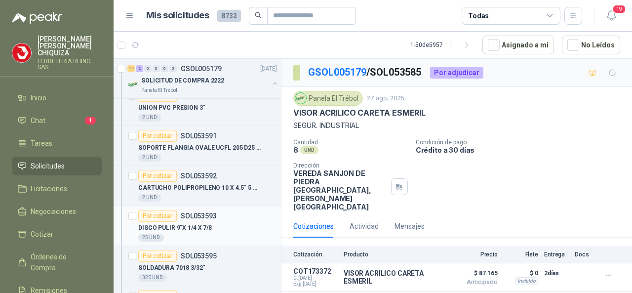
click at [205, 212] on p "SOL053593" at bounding box center [199, 215] width 36 height 7
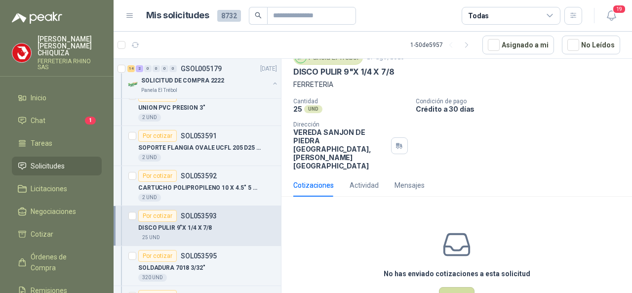
scroll to position [49, 0]
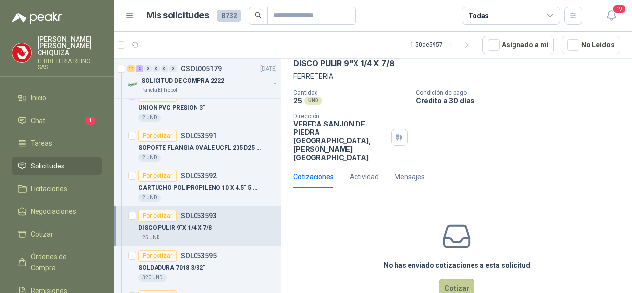
click at [455, 278] on button "Cotizar" at bounding box center [457, 287] width 36 height 19
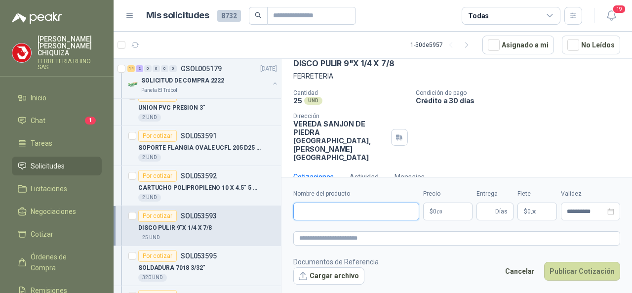
drag, startPoint x: 310, startPoint y: 216, endPoint x: 319, endPoint y: 209, distance: 11.7
click at [310, 216] on input "Nombre del producto" at bounding box center [356, 211] width 126 height 18
paste input "**********"
type input "*"
paste input "**********"
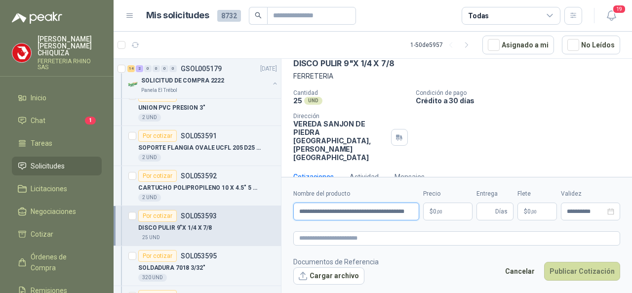
scroll to position [0, 10]
type input "**********"
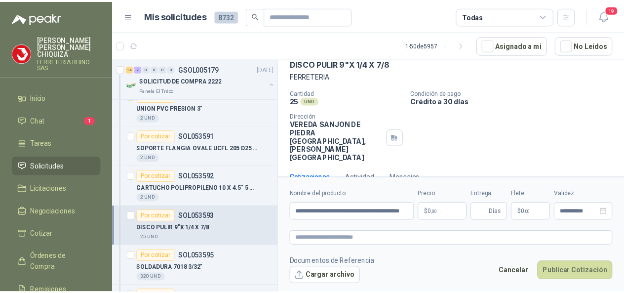
scroll to position [0, 0]
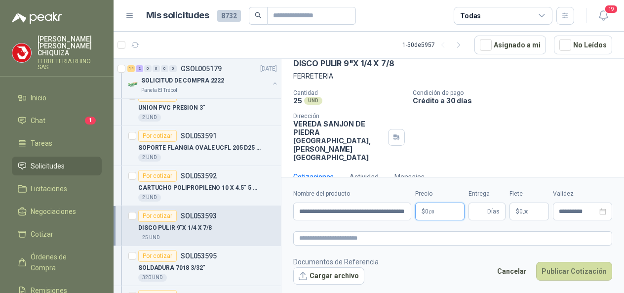
click at [455, 208] on body "[PERSON_NAME] FERRETERIA RHINO SAS Inicio Chat 1 Tareas Solicitudes Licitacione…" at bounding box center [312, 146] width 624 height 293
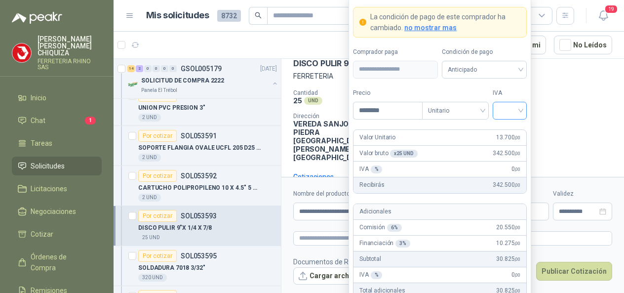
type input "********"
click at [519, 114] on input "search" at bounding box center [510, 109] width 22 height 15
click at [505, 130] on div "19%" at bounding box center [510, 132] width 18 height 11
click at [480, 114] on span "Unitario" at bounding box center [455, 110] width 55 height 15
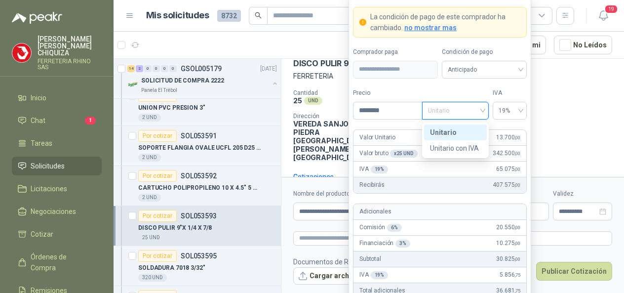
click at [439, 134] on div "Unitario" at bounding box center [455, 132] width 51 height 11
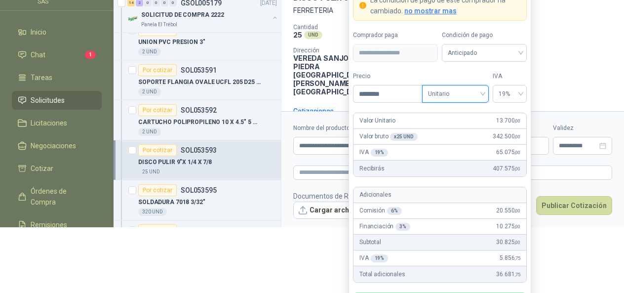
scroll to position [67, 0]
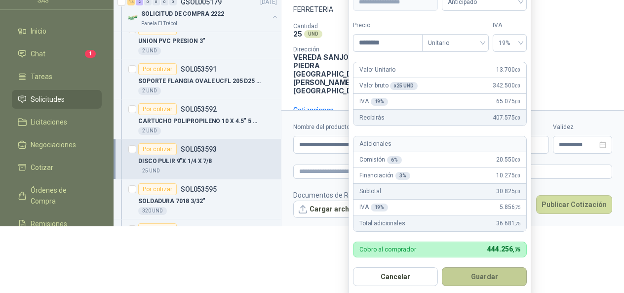
click at [472, 281] on button "Guardar" at bounding box center [484, 276] width 85 height 19
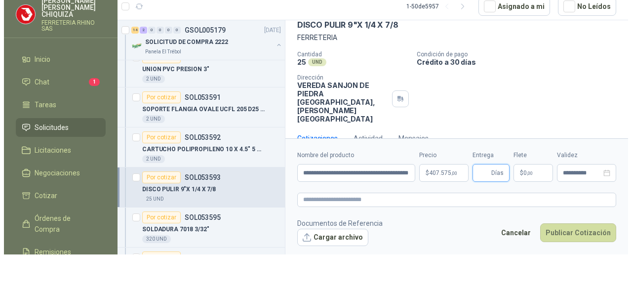
scroll to position [0, 0]
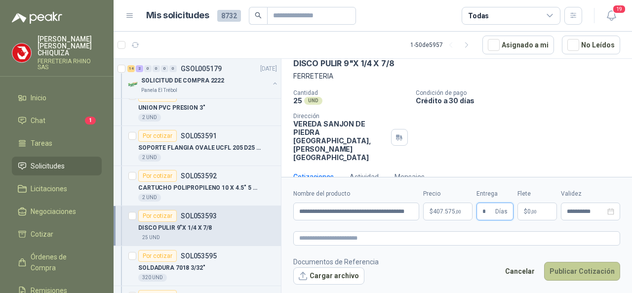
type input "*"
click at [582, 270] on button "Publicar Cotización" at bounding box center [582, 271] width 76 height 19
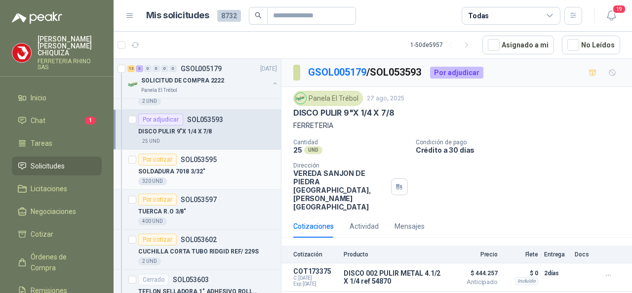
scroll to position [2271, 0]
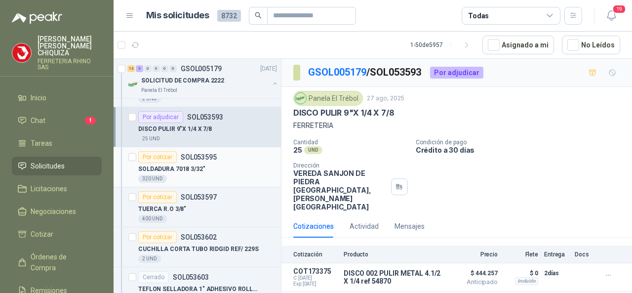
click at [193, 154] on p "SOL053595" at bounding box center [199, 157] width 36 height 7
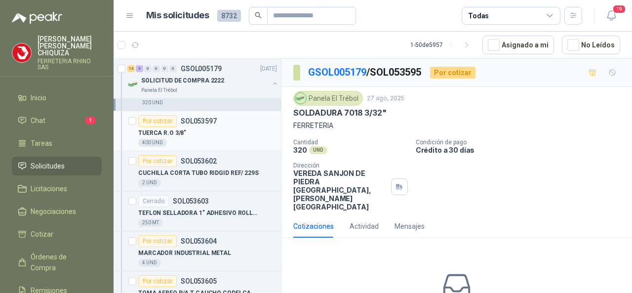
scroll to position [2370, 0]
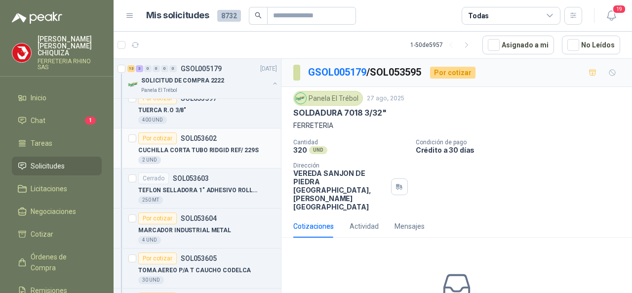
click at [199, 135] on p "SOL053602" at bounding box center [199, 138] width 36 height 7
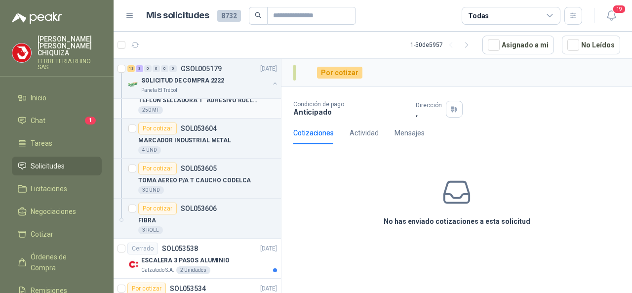
scroll to position [2468, 0]
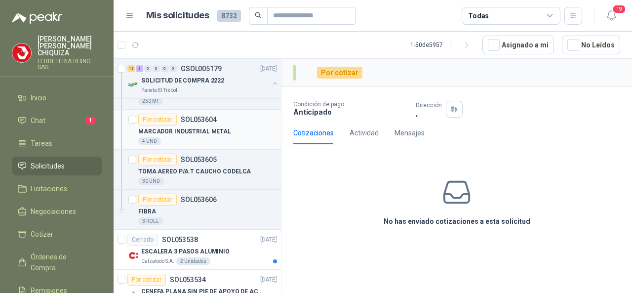
click at [197, 116] on p "SOL053604" at bounding box center [199, 119] width 36 height 7
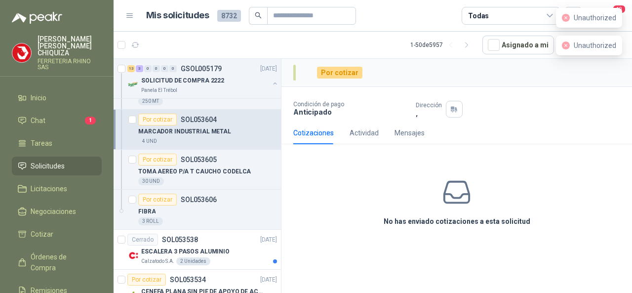
click at [64, 44] on p "[PERSON_NAME]" at bounding box center [70, 46] width 64 height 21
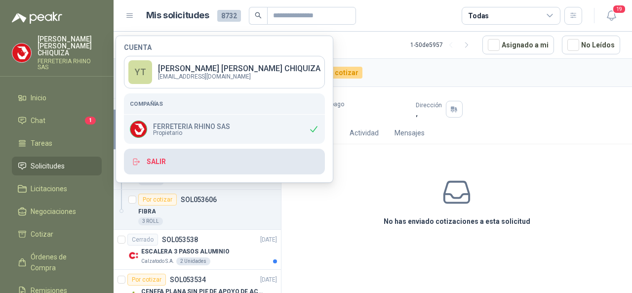
click at [163, 160] on button "Salir" at bounding box center [224, 162] width 201 height 26
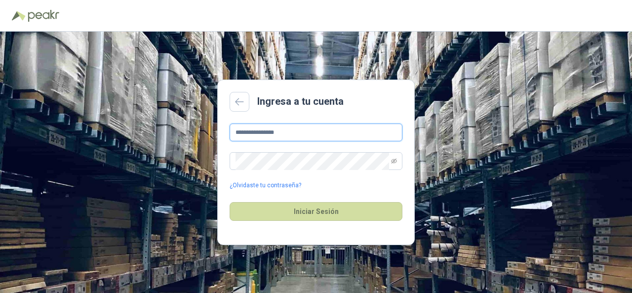
click at [289, 133] on input "**********" at bounding box center [316, 132] width 173 height 18
click at [303, 136] on input "**********" at bounding box center [316, 132] width 173 height 18
type input "*"
type input "**********"
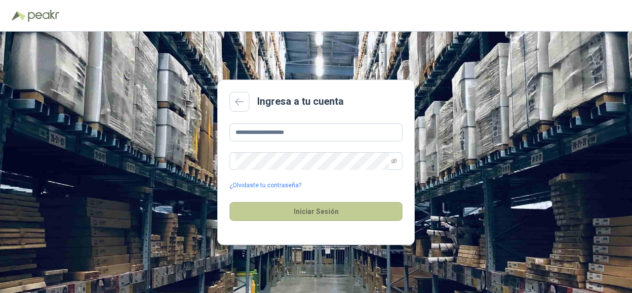
click at [283, 205] on button "Iniciar Sesión" at bounding box center [316, 211] width 173 height 19
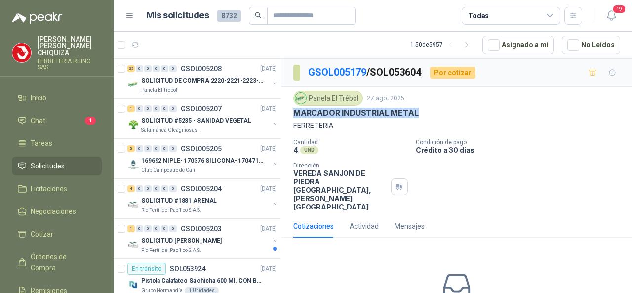
drag, startPoint x: 296, startPoint y: 112, endPoint x: 415, endPoint y: 111, distance: 118.5
click at [415, 111] on p "MARCADOR INDUSTRIAL METAL" at bounding box center [355, 113] width 125 height 10
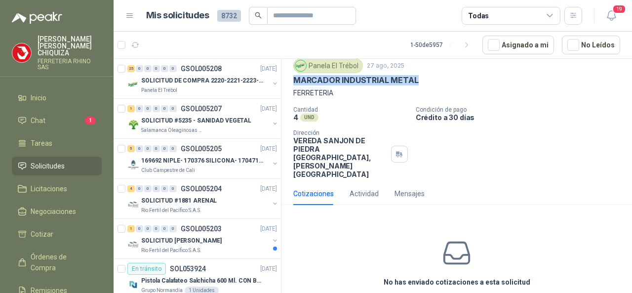
scroll to position [57, 0]
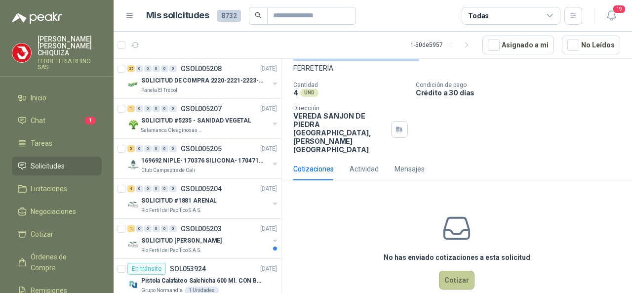
click at [442, 271] on button "Cotizar" at bounding box center [457, 280] width 36 height 19
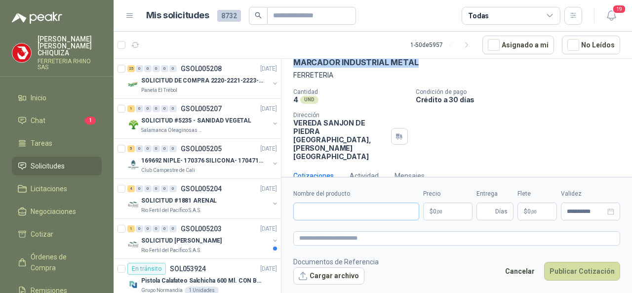
scroll to position [50, 0]
click at [336, 212] on input "Nombre del producto" at bounding box center [356, 211] width 126 height 18
paste input "**********"
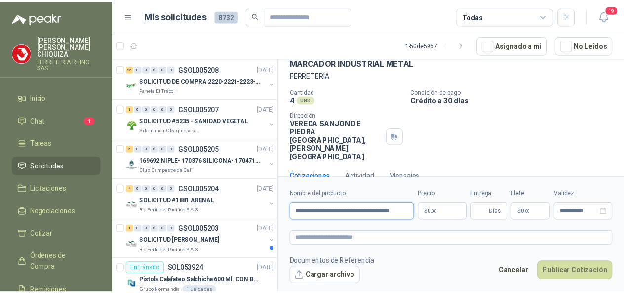
scroll to position [0, 19]
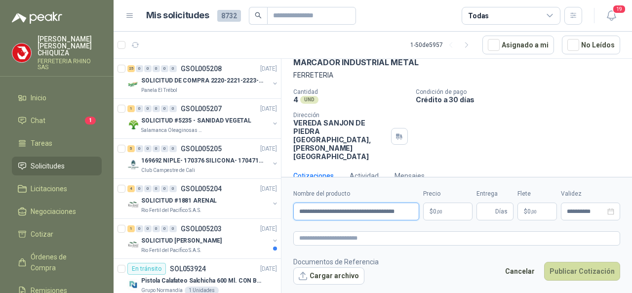
type input "**********"
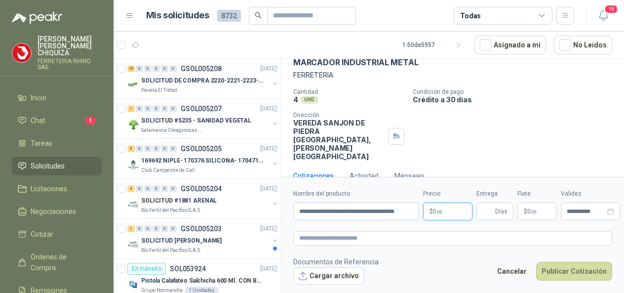
click at [448, 206] on body "[PERSON_NAME] FERRETERIA RHINO SAS Inicio Chat 1 Tareas Solicitudes Licitacione…" at bounding box center [312, 146] width 624 height 293
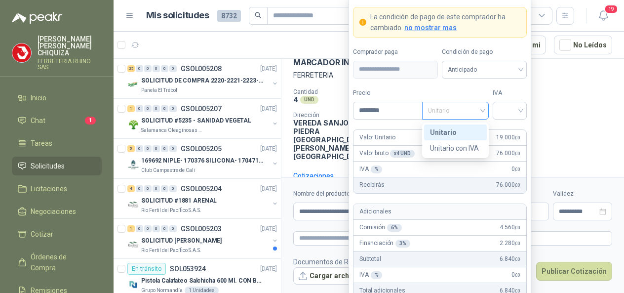
click at [489, 111] on div "Unitario" at bounding box center [455, 111] width 67 height 18
type input "********"
click at [448, 147] on div "Unitario con IVA" at bounding box center [455, 148] width 51 height 11
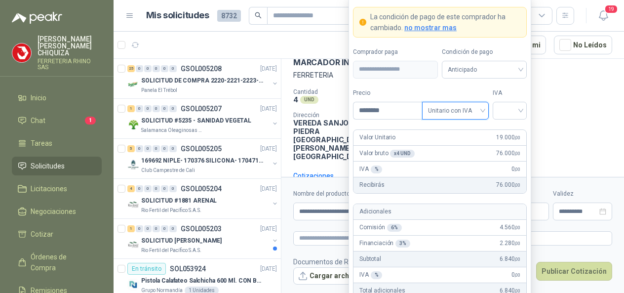
click at [480, 110] on span "Unitario con IVA" at bounding box center [455, 110] width 55 height 15
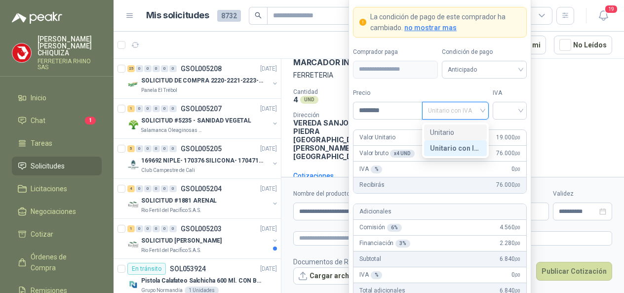
click at [451, 127] on div "Unitario" at bounding box center [455, 132] width 51 height 11
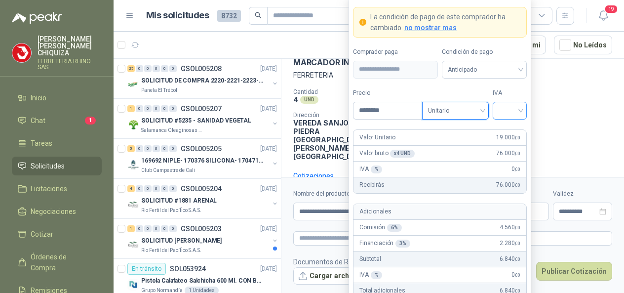
click at [519, 113] on input "search" at bounding box center [510, 109] width 22 height 15
click at [506, 131] on div "19%" at bounding box center [510, 132] width 18 height 11
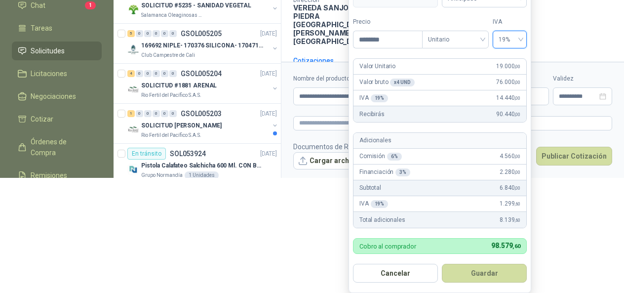
scroll to position [116, 0]
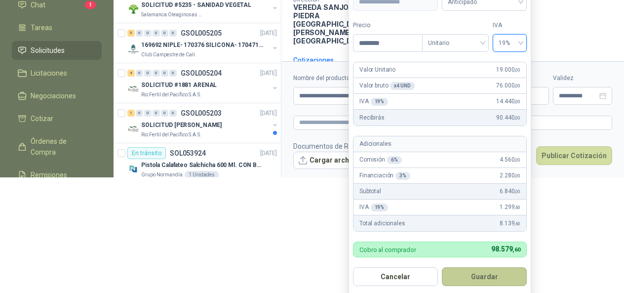
click at [473, 278] on button "Guardar" at bounding box center [484, 276] width 85 height 19
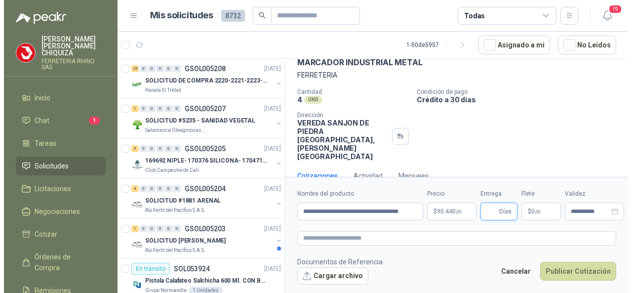
scroll to position [0, 0]
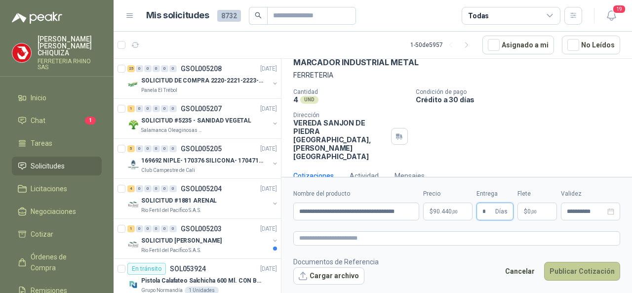
type input "*"
click at [556, 271] on button "Publicar Cotización" at bounding box center [582, 271] width 76 height 19
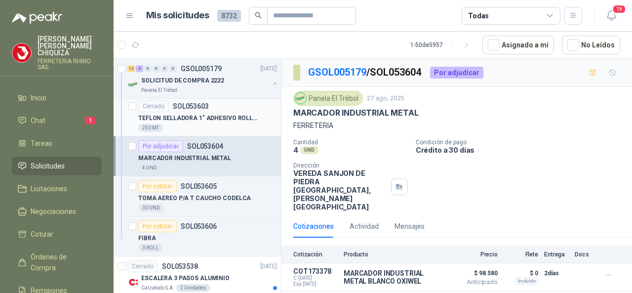
scroll to position [1777, 0]
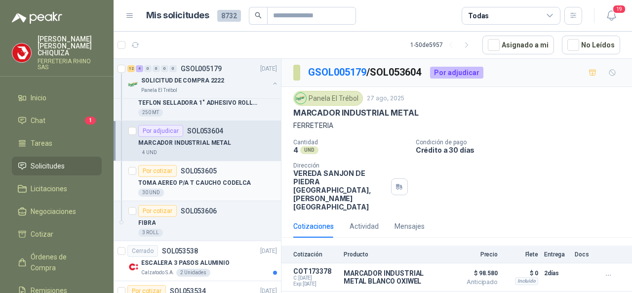
click at [199, 167] on p "SOL053605" at bounding box center [199, 170] width 36 height 7
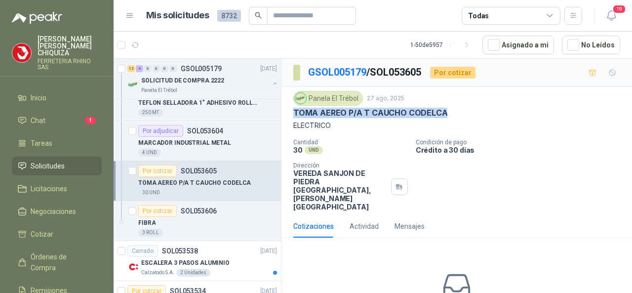
drag, startPoint x: 290, startPoint y: 110, endPoint x: 451, endPoint y: 116, distance: 160.6
click at [451, 116] on div "Panela El Trébol [DATE] TOMA AEREO P/A T CAUCHO CODELCA ELECTRICO Cantidad 30 U…" at bounding box center [456, 151] width 350 height 128
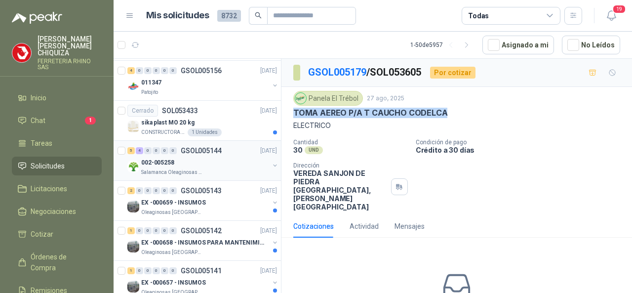
scroll to position [2073, 0]
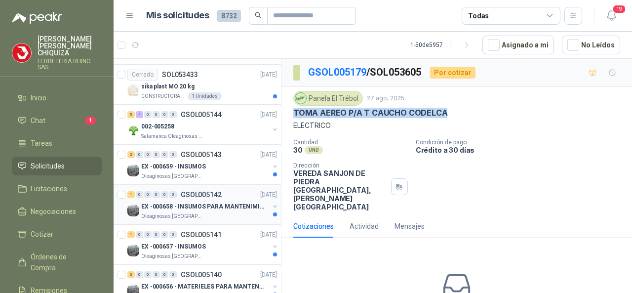
click at [207, 191] on p "GSOL005142" at bounding box center [201, 194] width 41 height 7
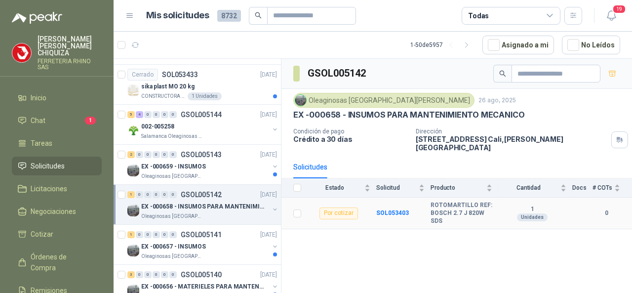
click at [327, 207] on div "Por cotizar" at bounding box center [338, 213] width 39 height 12
click at [302, 204] on td at bounding box center [294, 213] width 26 height 32
click at [459, 201] on b "ROTOMARTILLO REF: BOSCH 2.7 J 820W SDS" at bounding box center [461, 212] width 62 height 23
click at [530, 213] on div "Unidades" at bounding box center [532, 217] width 31 height 8
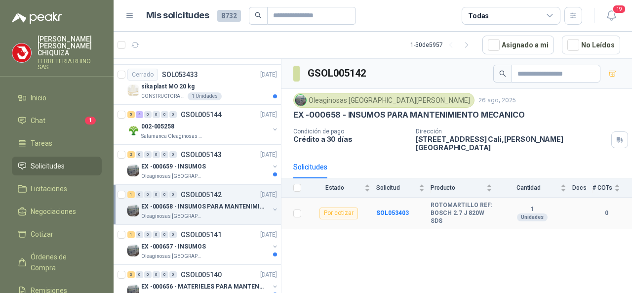
click at [336, 207] on div "Por cotizar" at bounding box center [338, 213] width 39 height 12
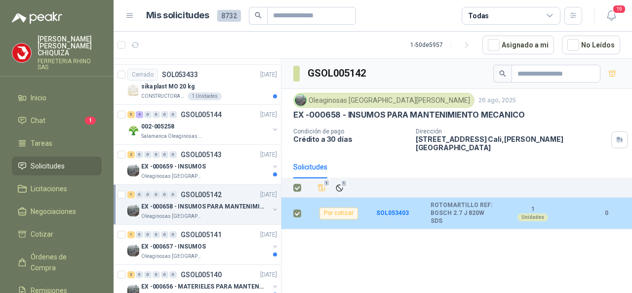
click at [443, 205] on b "ROTOMARTILLO REF: BOSCH 2.7 J 820W SDS" at bounding box center [461, 212] width 62 height 23
click at [368, 206] on td "Por cotizar" at bounding box center [341, 213] width 69 height 32
click at [335, 207] on div "Por cotizar" at bounding box center [338, 213] width 39 height 12
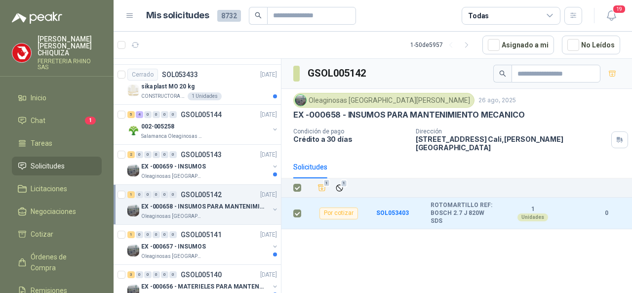
click at [367, 181] on div "1 1" at bounding box center [467, 188] width 305 height 14
click at [318, 183] on icon "Añadir" at bounding box center [321, 187] width 9 height 9
click at [319, 183] on icon "Añadir" at bounding box center [321, 187] width 9 height 9
click at [434, 182] on div "1 1" at bounding box center [467, 188] width 305 height 14
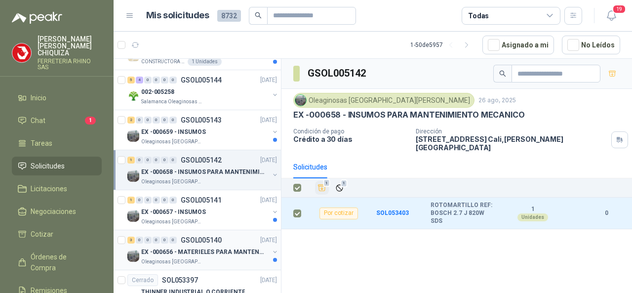
scroll to position [2123, 0]
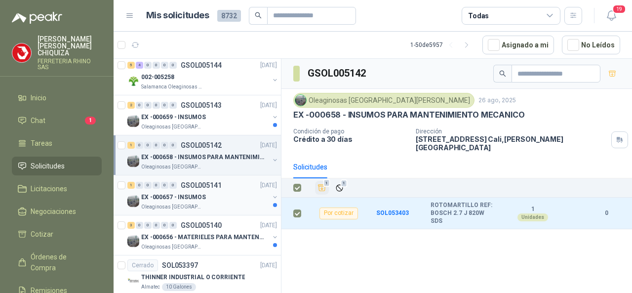
click at [210, 182] on p "GSOL005141" at bounding box center [201, 185] width 41 height 7
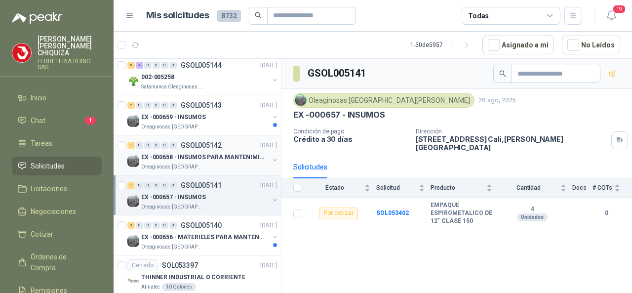
click at [215, 142] on p "GSOL005142" at bounding box center [201, 145] width 41 height 7
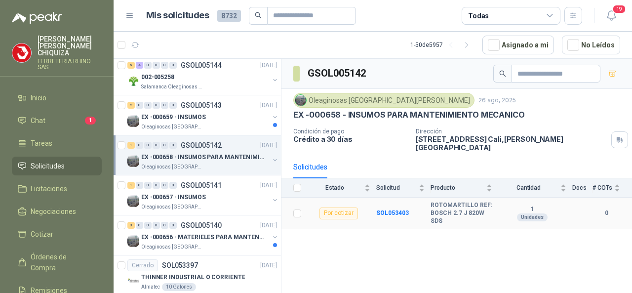
click at [328, 207] on div "Por cotizar" at bounding box center [338, 213] width 39 height 12
click at [382, 209] on b "SOL053403" at bounding box center [392, 212] width 33 height 7
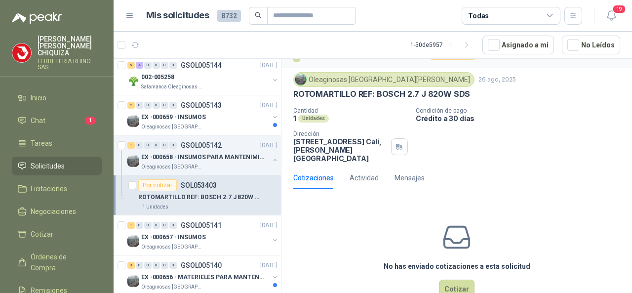
scroll to position [37, 0]
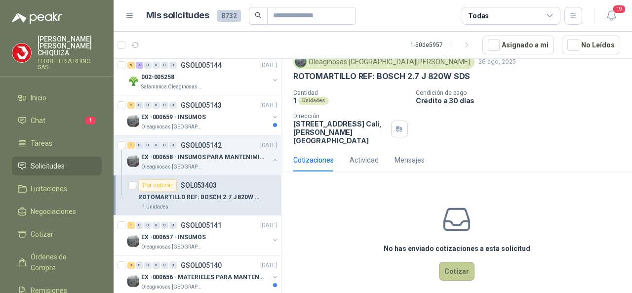
click at [449, 266] on button "Cotizar" at bounding box center [457, 271] width 36 height 19
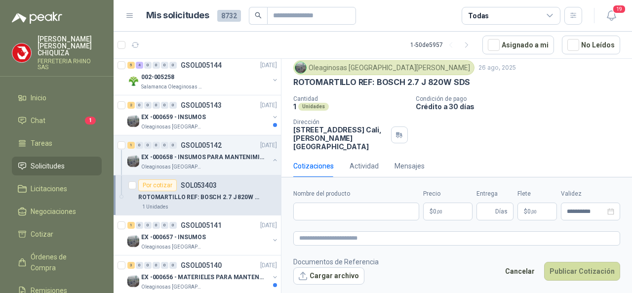
scroll to position [30, 0]
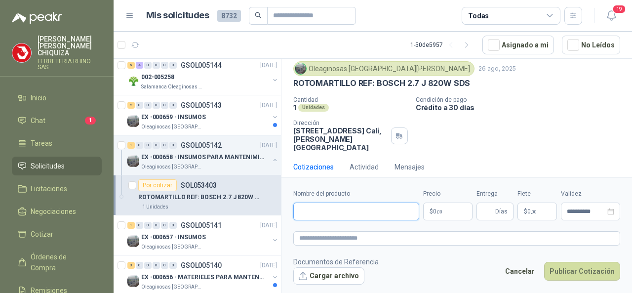
click at [335, 212] on input "Nombre del producto" at bounding box center [356, 211] width 126 height 18
paste input "**********"
type input "*"
paste input "**********"
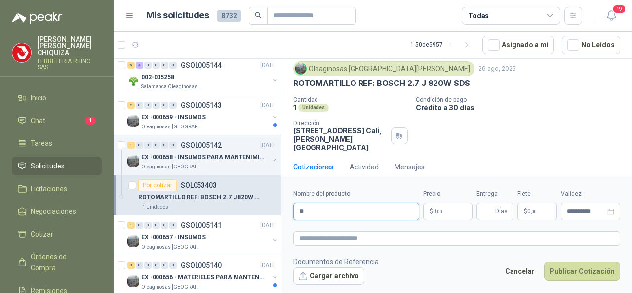
type input "*"
paste input "**********"
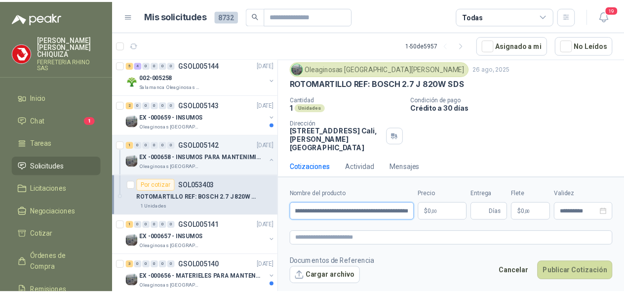
scroll to position [0, 60]
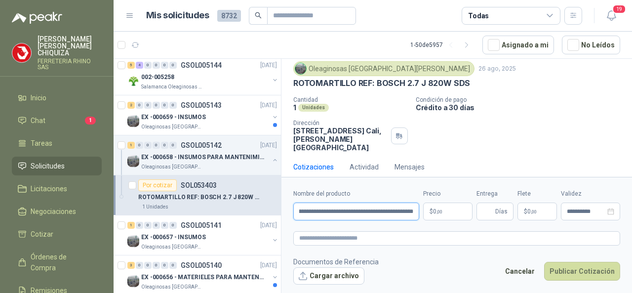
type input "**********"
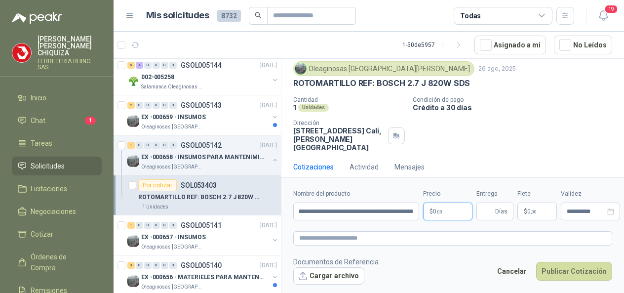
scroll to position [0, 0]
click at [449, 207] on body "[PERSON_NAME] FERRETERIA RHINO SAS Inicio Chat 1 Tareas Solicitudes Licitacione…" at bounding box center [312, 146] width 624 height 293
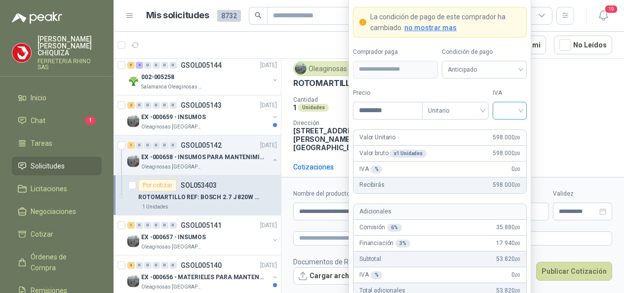
type input "*********"
click at [519, 114] on input "search" at bounding box center [510, 109] width 22 height 15
click at [501, 135] on div "19%" at bounding box center [510, 132] width 18 height 11
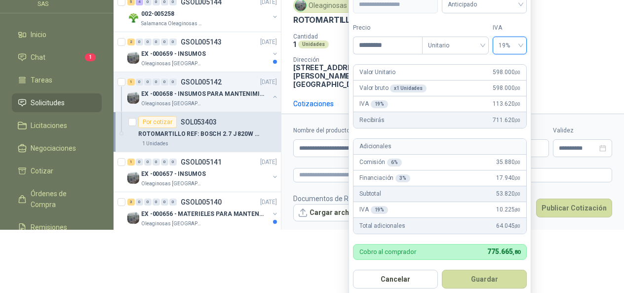
scroll to position [66, 0]
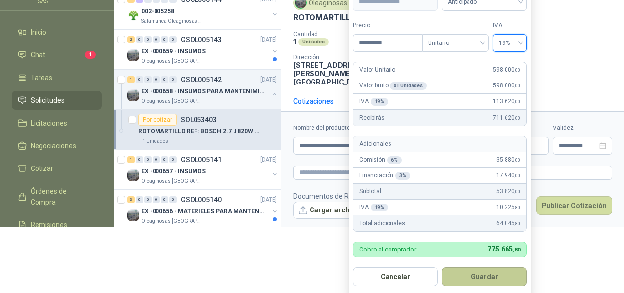
click at [484, 270] on button "Guardar" at bounding box center [484, 276] width 85 height 19
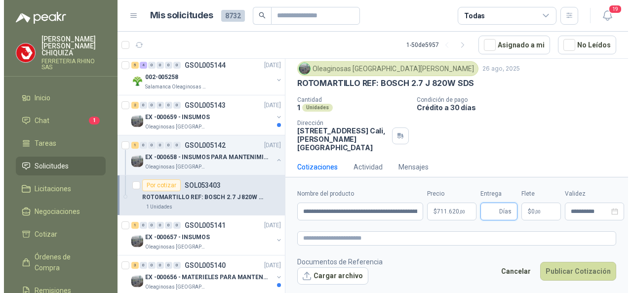
scroll to position [0, 0]
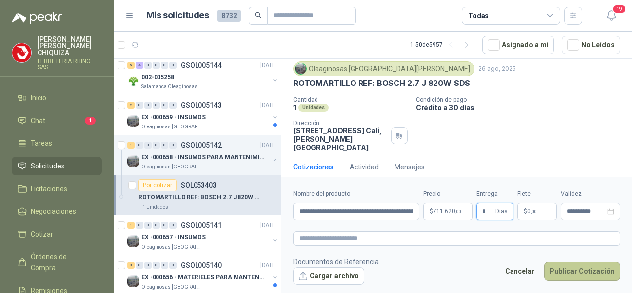
type input "*"
click at [563, 268] on button "Publicar Cotización" at bounding box center [582, 271] width 76 height 19
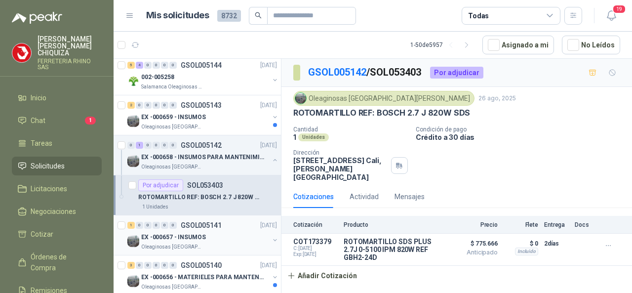
scroll to position [2172, 0]
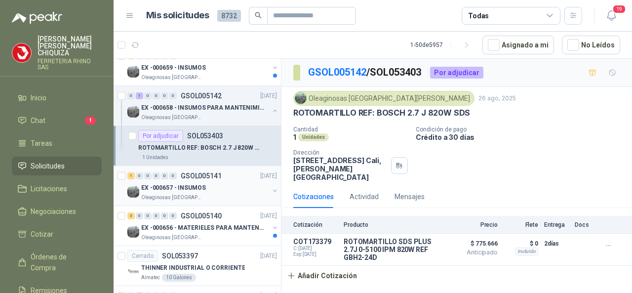
click at [204, 172] on p "GSOL005141" at bounding box center [201, 175] width 41 height 7
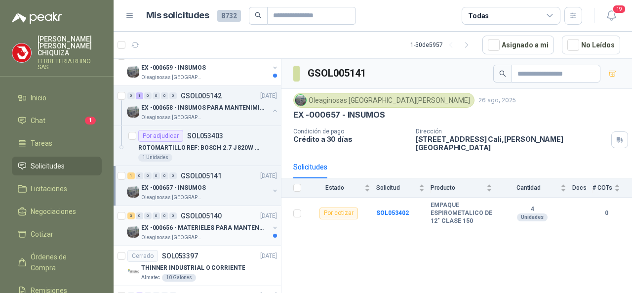
click at [212, 210] on div "3 0 0 0 0 0 GSOL005140 [DATE]" at bounding box center [203, 216] width 152 height 12
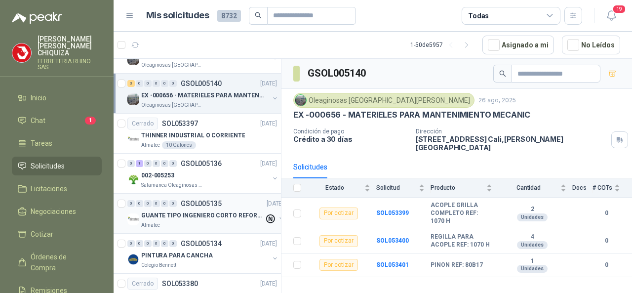
scroll to position [2320, 0]
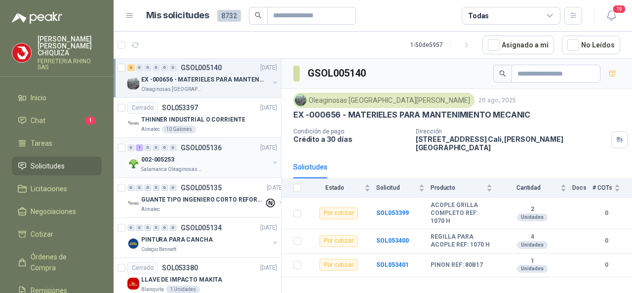
click at [207, 144] on p "GSOL005136" at bounding box center [201, 147] width 41 height 7
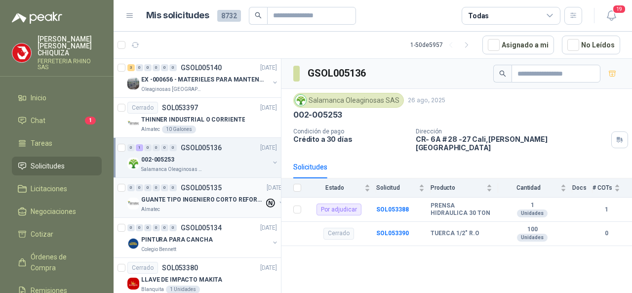
click at [200, 184] on p "GSOL005135" at bounding box center [201, 187] width 41 height 7
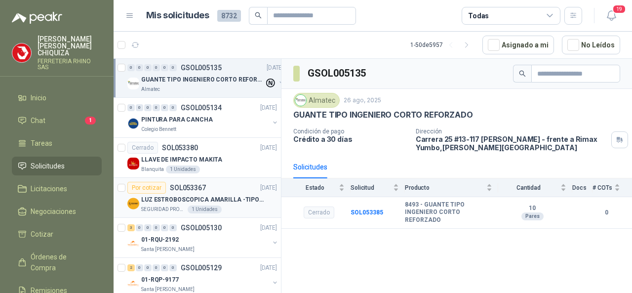
scroll to position [2468, 0]
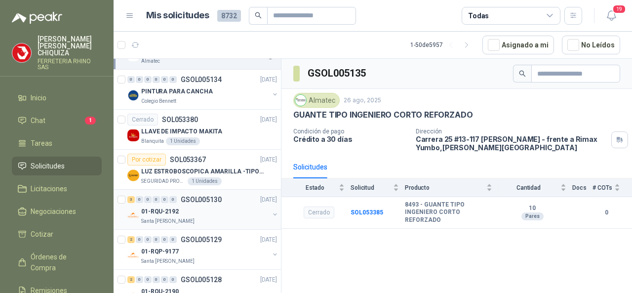
click at [194, 196] on p "GSOL005130" at bounding box center [201, 199] width 41 height 7
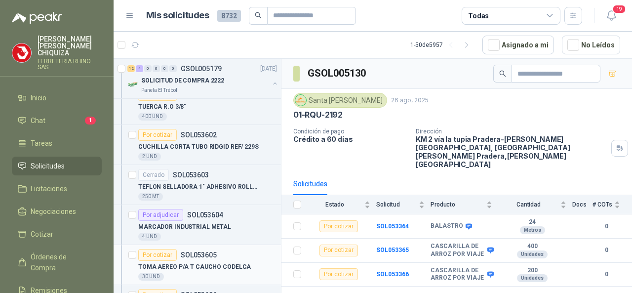
scroll to position [1678, 0]
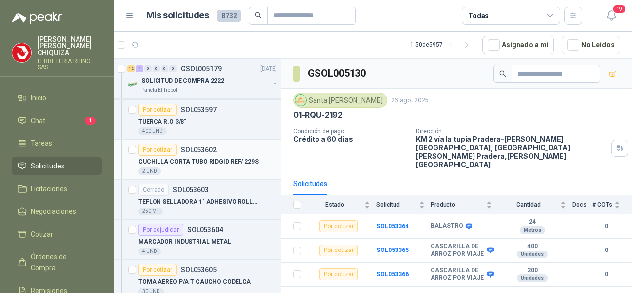
click at [204, 146] on p "SOL053602" at bounding box center [199, 149] width 36 height 7
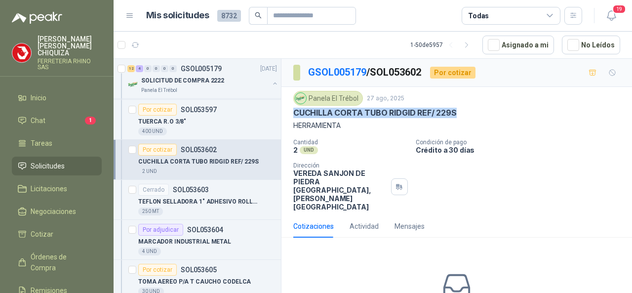
drag, startPoint x: 293, startPoint y: 113, endPoint x: 482, endPoint y: 115, distance: 189.6
click at [482, 115] on div "Panela El Trébol [DATE] CUCHILLA CORTA TUBO RIDGID REF/ 229S HERRAMIENTA Cantid…" at bounding box center [456, 151] width 350 height 128
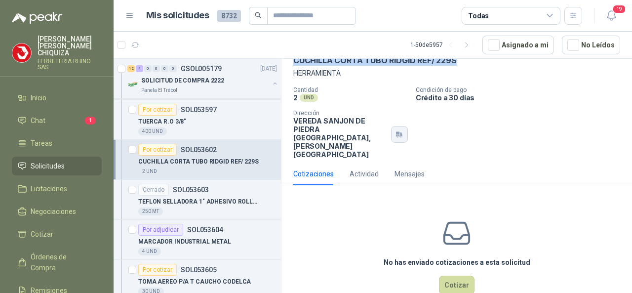
scroll to position [57, 0]
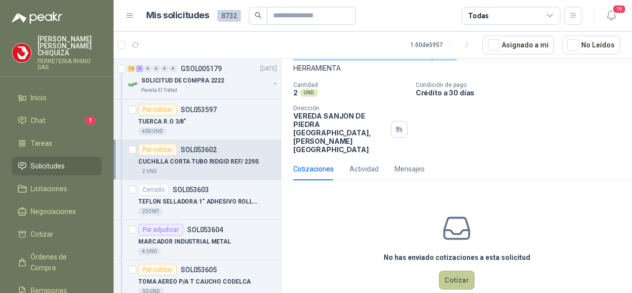
click at [448, 271] on button "Cotizar" at bounding box center [457, 280] width 36 height 19
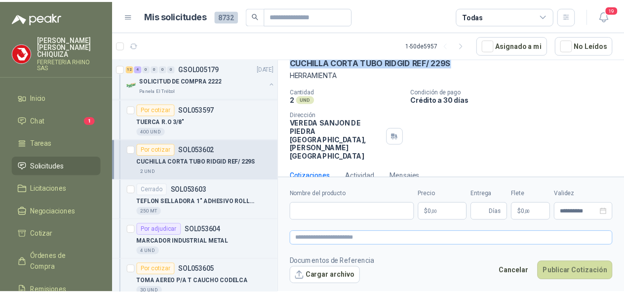
scroll to position [50, 0]
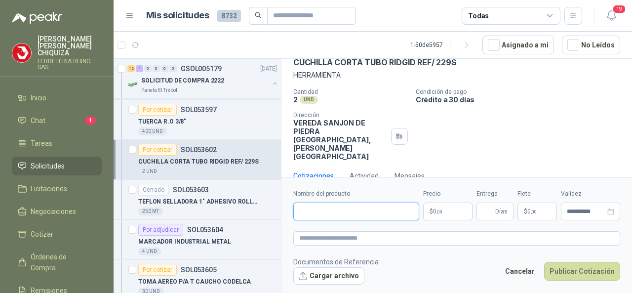
click at [333, 209] on input "Nombre del producto" at bounding box center [356, 211] width 126 height 18
paste input "**********"
type input "**********"
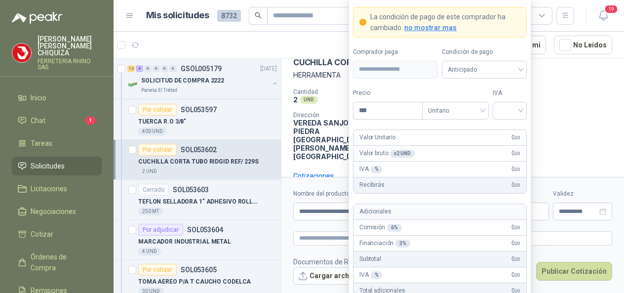
click at [432, 215] on body "[PERSON_NAME] FERRETERIA RHINO SAS Inicio Chat 1 Tareas Solicitudes Licitacione…" at bounding box center [312, 146] width 624 height 293
click at [521, 111] on div at bounding box center [510, 111] width 34 height 18
click at [506, 130] on div "19%" at bounding box center [510, 132] width 18 height 11
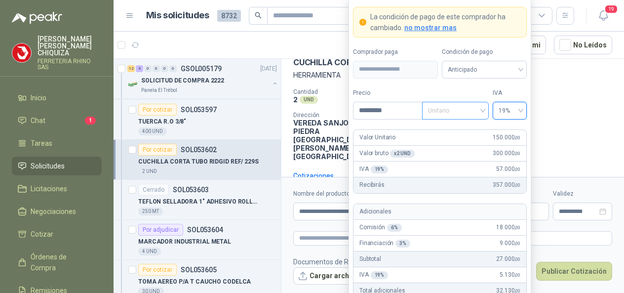
click at [485, 114] on div "Unitario" at bounding box center [455, 111] width 67 height 18
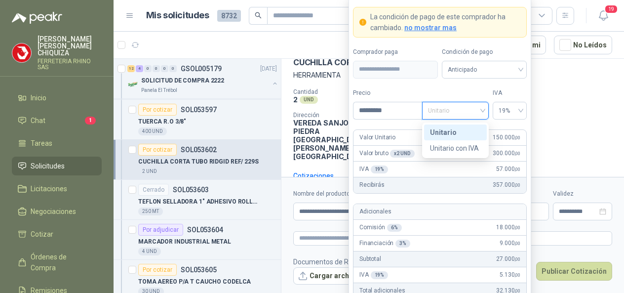
click at [446, 135] on div "Unitario" at bounding box center [455, 132] width 51 height 11
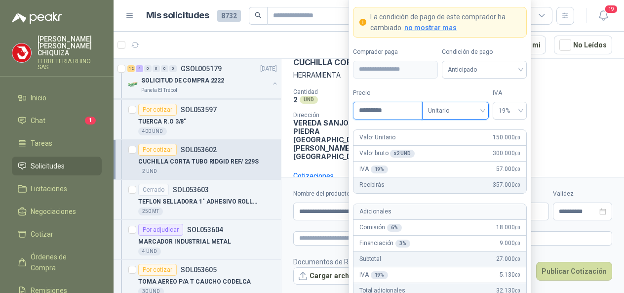
click at [395, 112] on input "*********" at bounding box center [387, 110] width 69 height 17
type input "*"
click at [517, 114] on span "19%" at bounding box center [510, 110] width 22 height 15
type input "*********"
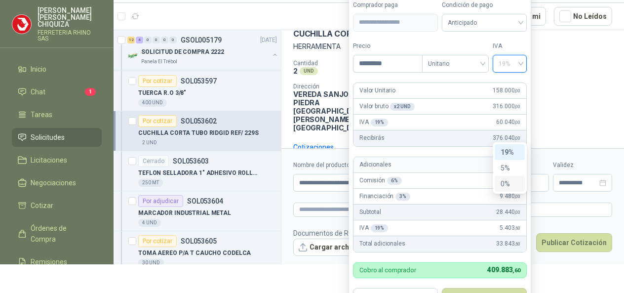
scroll to position [49, 0]
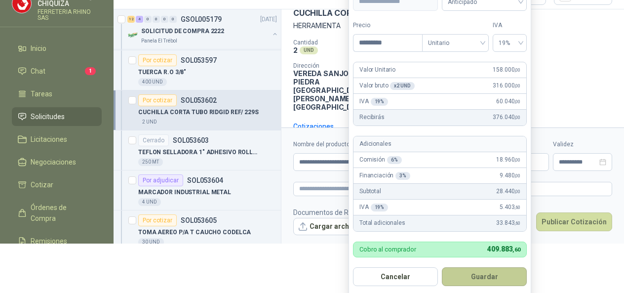
click at [467, 280] on button "Guardar" at bounding box center [484, 276] width 85 height 19
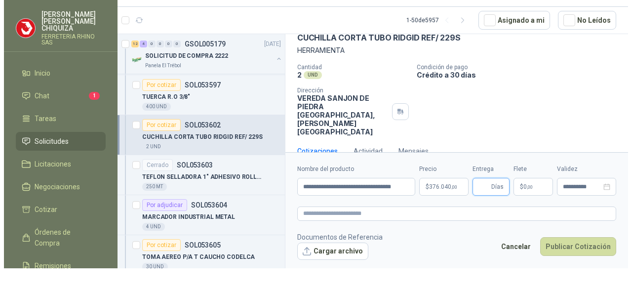
scroll to position [0, 0]
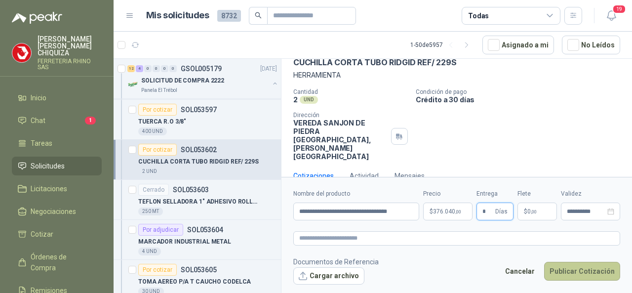
type input "*"
click at [566, 273] on button "Publicar Cotización" at bounding box center [582, 271] width 76 height 19
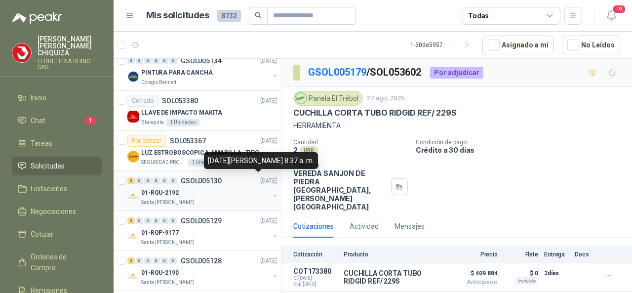
scroll to position [2492, 0]
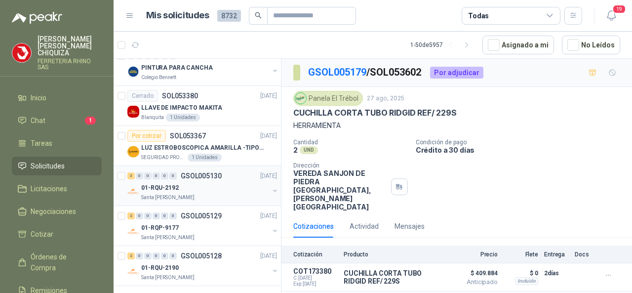
click at [202, 172] on p "GSOL005130" at bounding box center [201, 175] width 41 height 7
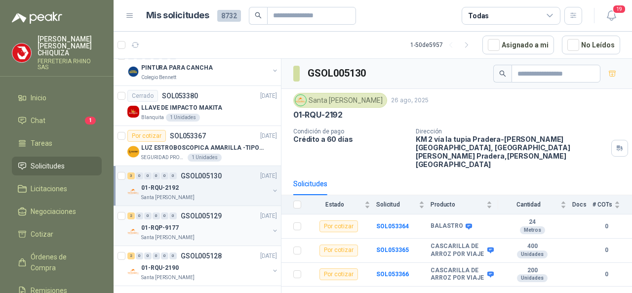
click at [199, 212] on p "GSOL005129" at bounding box center [201, 215] width 41 height 7
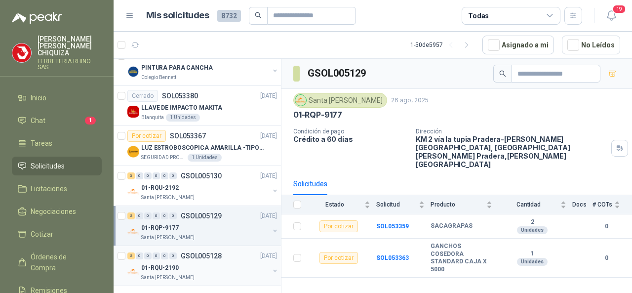
click at [204, 252] on p "GSOL005128" at bounding box center [201, 255] width 41 height 7
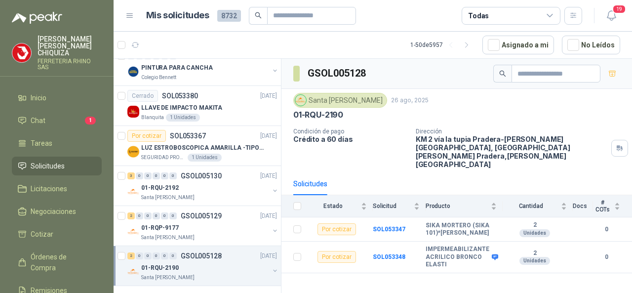
click at [210, 252] on p "GSOL005128" at bounding box center [201, 255] width 41 height 7
click at [193, 212] on p "GSOL005129" at bounding box center [201, 215] width 41 height 7
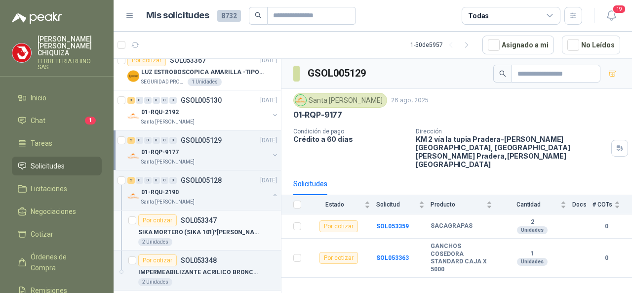
scroll to position [2571, 0]
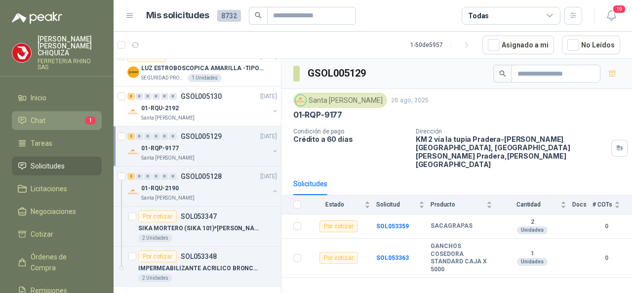
click at [42, 115] on span "Chat" at bounding box center [38, 120] width 15 height 11
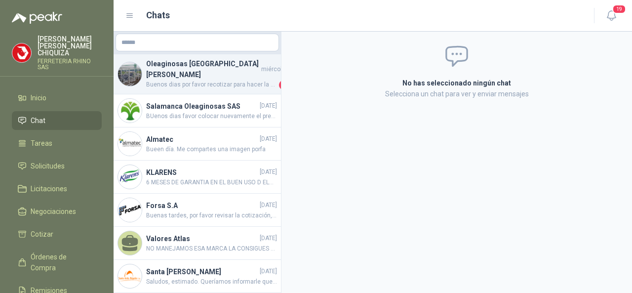
click at [190, 65] on h4 "Oleaginosas [GEOGRAPHIC_DATA][PERSON_NAME]" at bounding box center [202, 69] width 113 height 22
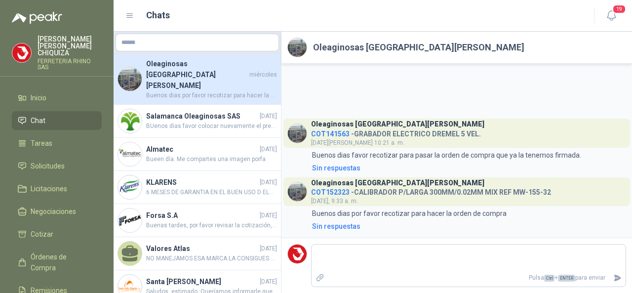
click at [325, 193] on span "COT152323" at bounding box center [330, 192] width 39 height 8
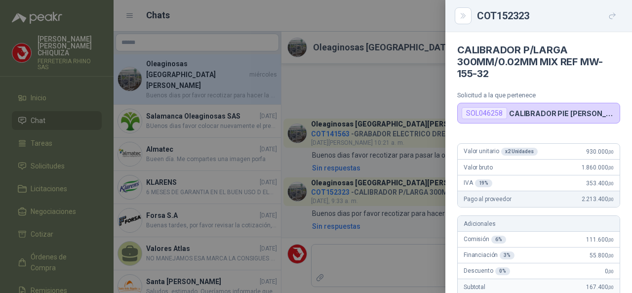
click at [50, 154] on div at bounding box center [316, 146] width 632 height 293
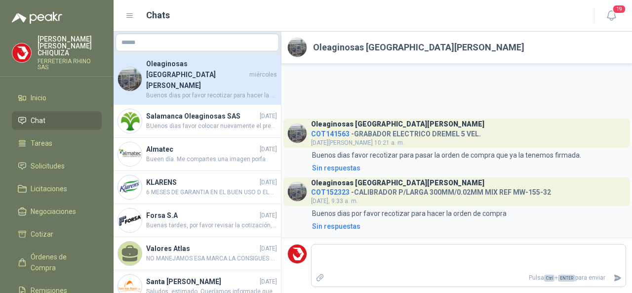
click at [467, 195] on h4 "COT152323 - CALIBRADOR P/LARGA 300MM/0.02MM MIX REF MW-155-32" at bounding box center [431, 190] width 240 height 9
click at [61, 115] on li "Chat" at bounding box center [57, 120] width 78 height 11
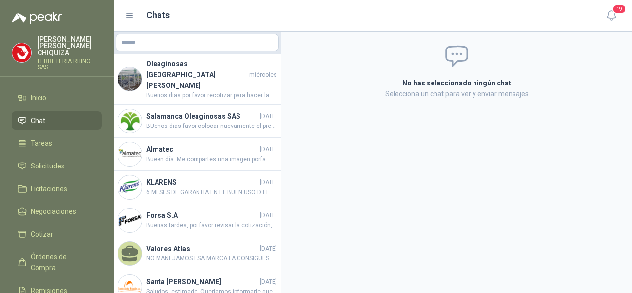
drag, startPoint x: 55, startPoint y: 109, endPoint x: 58, endPoint y: 76, distance: 33.7
click at [54, 115] on li "Chat" at bounding box center [57, 120] width 78 height 11
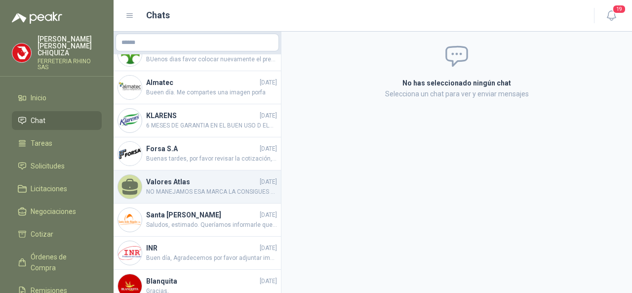
scroll to position [98, 0]
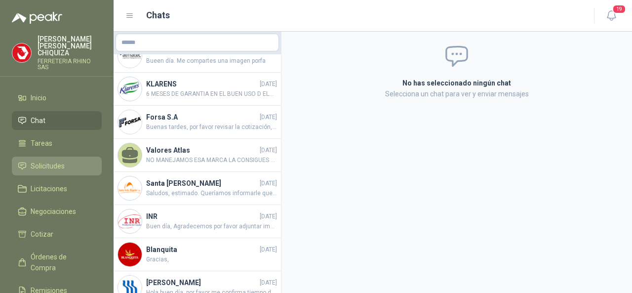
click at [68, 160] on li "Solicitudes" at bounding box center [57, 165] width 78 height 11
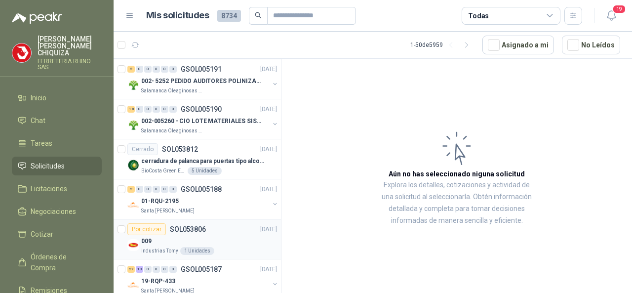
scroll to position [938, 0]
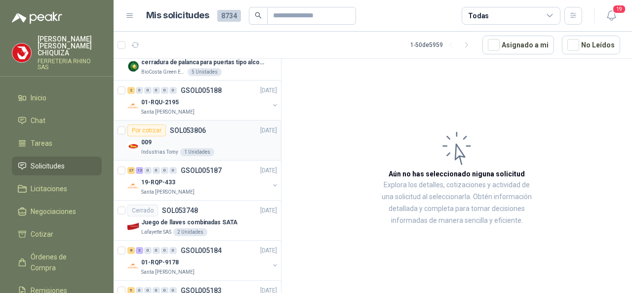
click at [194, 127] on p "SOL053806" at bounding box center [188, 130] width 36 height 7
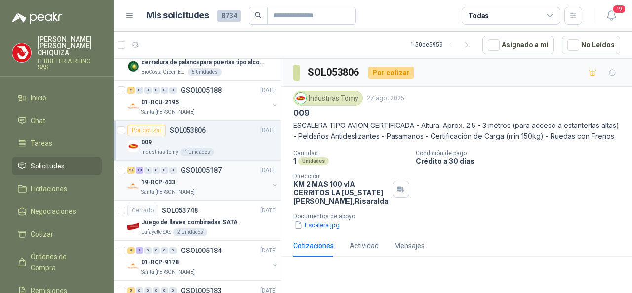
click at [197, 167] on p "GSOL005187" at bounding box center [201, 170] width 41 height 7
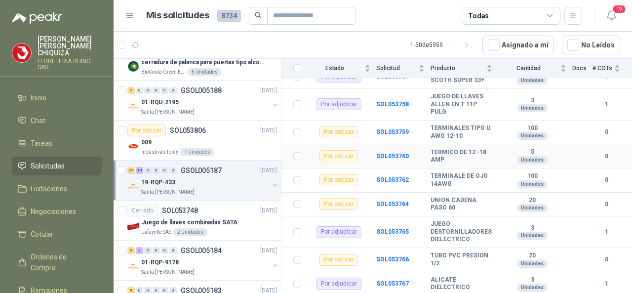
scroll to position [296, 0]
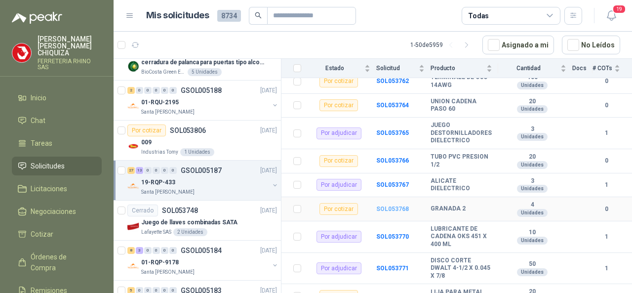
click at [390, 205] on b "SOL053768" at bounding box center [392, 208] width 33 height 7
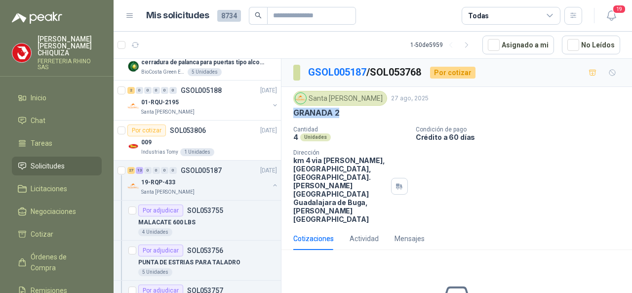
drag, startPoint x: 291, startPoint y: 112, endPoint x: 345, endPoint y: 119, distance: 53.8
click at [345, 118] on div "Santa [PERSON_NAME] [DATE] GRANADA 2 Cantidad 4 Unidades Condición de pago Créd…" at bounding box center [456, 157] width 350 height 140
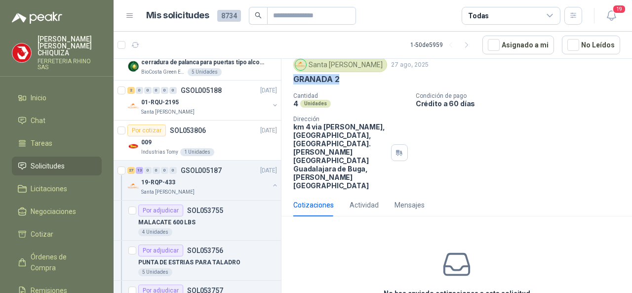
scroll to position [61, 0]
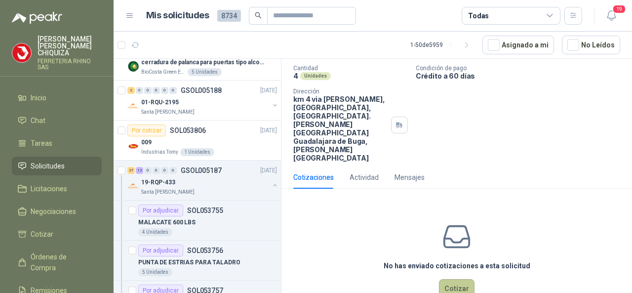
click at [447, 279] on button "Cotizar" at bounding box center [457, 288] width 36 height 19
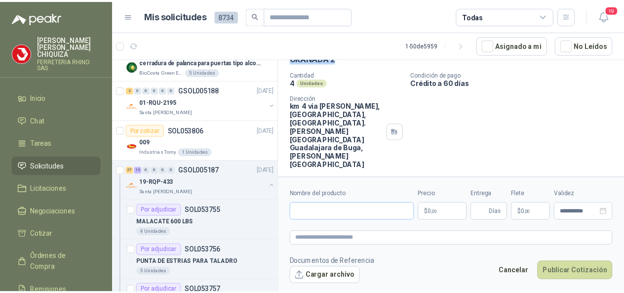
scroll to position [54, 0]
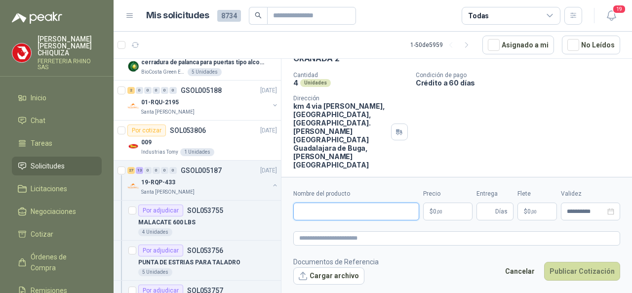
drag, startPoint x: 327, startPoint y: 213, endPoint x: 328, endPoint y: 202, distance: 10.4
click at [327, 213] on input "Nombre del producto" at bounding box center [356, 211] width 126 height 18
paste input "*********"
type input "**********"
click at [453, 214] on body "[PERSON_NAME] FERRETERIA RHINO SAS Inicio Chat Tareas Solicitudes Licitaciones …" at bounding box center [316, 146] width 632 height 293
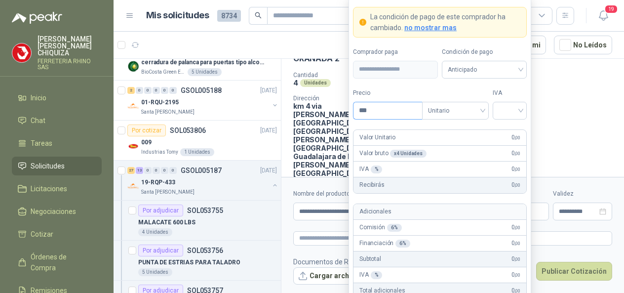
click at [393, 111] on input "***" at bounding box center [387, 110] width 69 height 17
type input "********"
drag, startPoint x: 521, startPoint y: 111, endPoint x: 512, endPoint y: 117, distance: 10.3
click at [521, 112] on input "search" at bounding box center [510, 109] width 22 height 15
click at [508, 130] on div "19%" at bounding box center [510, 132] width 18 height 11
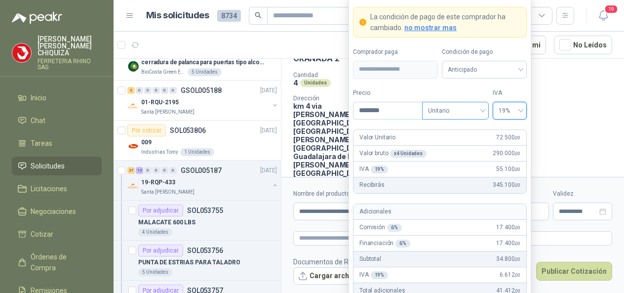
click at [481, 109] on span "Unitario" at bounding box center [455, 110] width 55 height 15
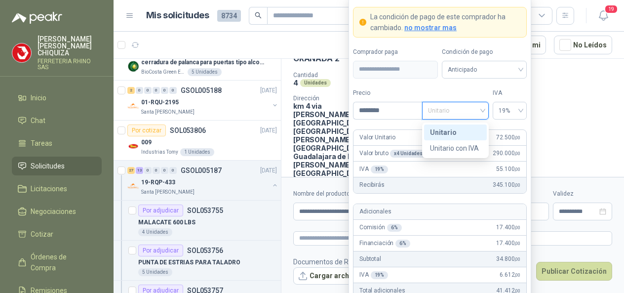
click at [437, 134] on div "Unitario" at bounding box center [455, 132] width 51 height 11
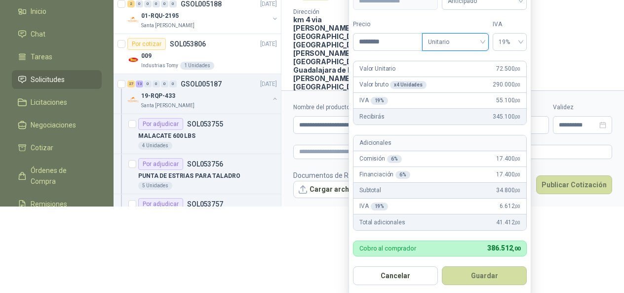
scroll to position [85, 0]
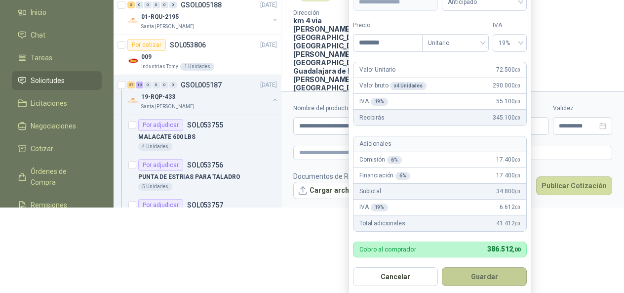
click at [478, 271] on button "Guardar" at bounding box center [484, 276] width 85 height 19
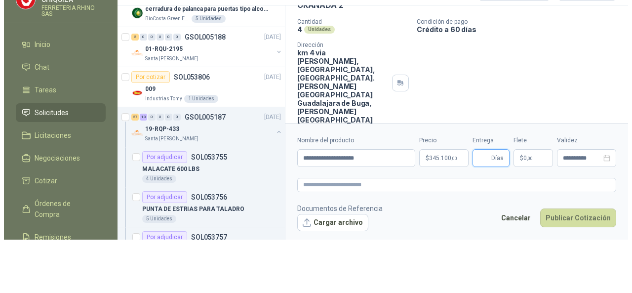
scroll to position [0, 0]
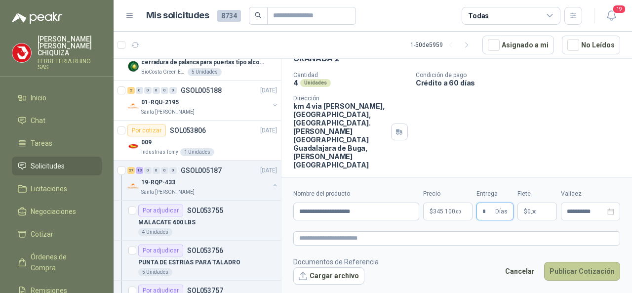
type input "*"
click at [571, 269] on button "Publicar Cotización" at bounding box center [582, 271] width 76 height 19
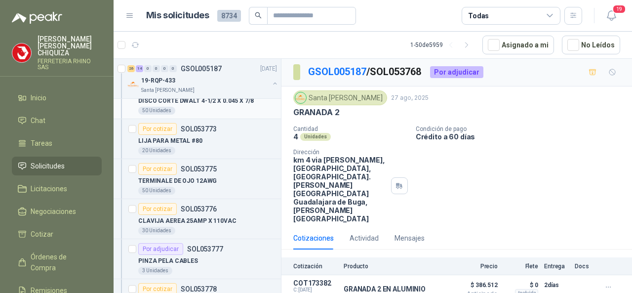
scroll to position [1580, 0]
click at [192, 125] on p "SOL053773" at bounding box center [199, 128] width 36 height 7
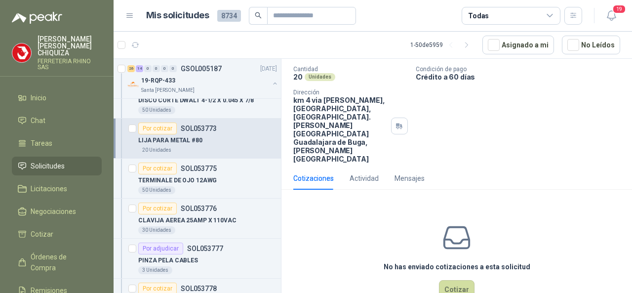
scroll to position [61, 0]
click at [451, 279] on button "Cotizar" at bounding box center [457, 288] width 36 height 19
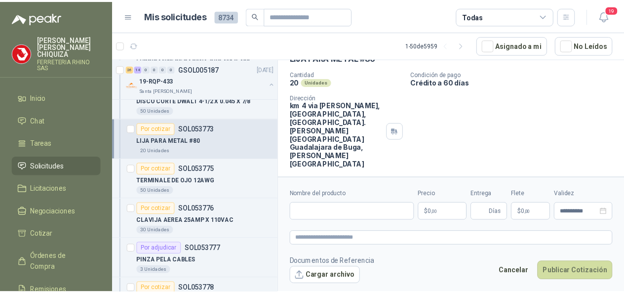
scroll to position [54, 0]
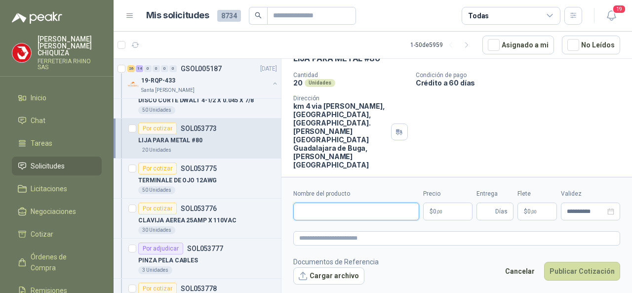
click at [304, 212] on input "Nombre del producto" at bounding box center [356, 211] width 126 height 18
paste input "**********"
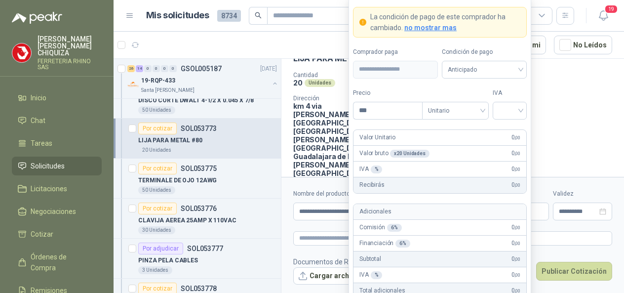
click at [456, 209] on body "[PERSON_NAME] FERRETERIA RHINO SAS Inicio Chat Tareas Solicitudes Licitaciones …" at bounding box center [312, 146] width 624 height 293
click at [383, 110] on input "***" at bounding box center [387, 110] width 69 height 17
click at [518, 110] on input "search" at bounding box center [510, 109] width 22 height 15
click at [513, 130] on div "19%" at bounding box center [510, 132] width 18 height 11
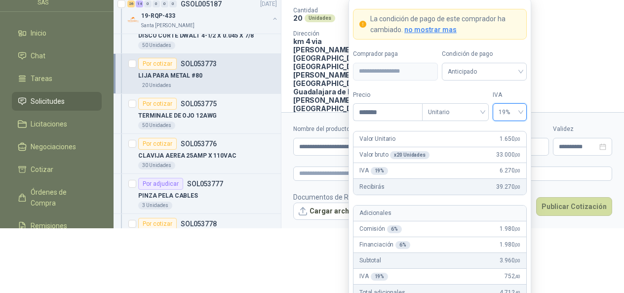
scroll to position [75, 0]
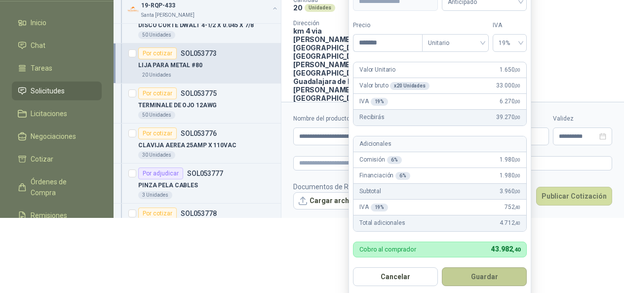
click at [475, 272] on button "Guardar" at bounding box center [484, 276] width 85 height 19
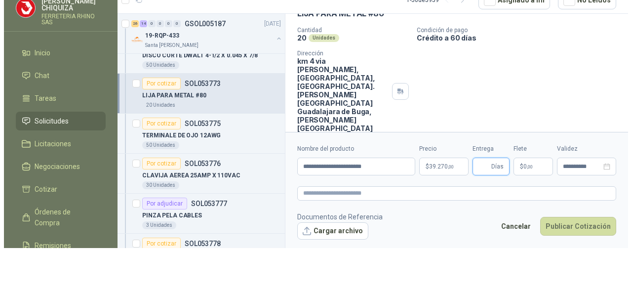
scroll to position [0, 0]
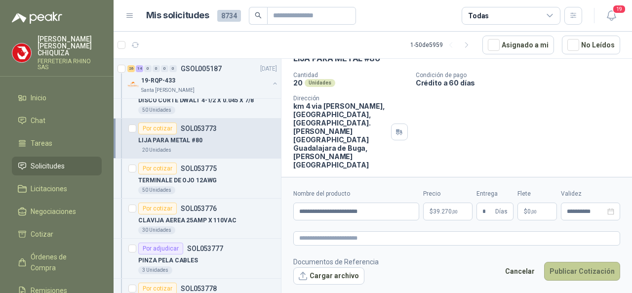
click at [590, 271] on button "Publicar Cotización" at bounding box center [582, 271] width 76 height 19
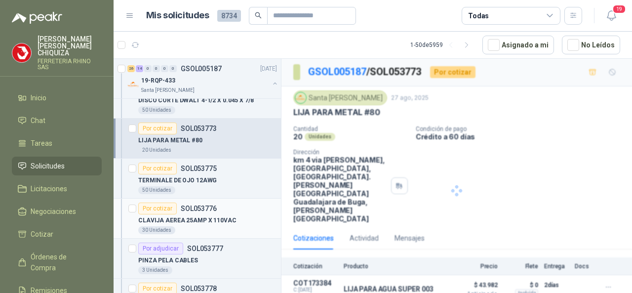
scroll to position [0, 0]
click at [205, 205] on p "SOL053776" at bounding box center [199, 208] width 36 height 7
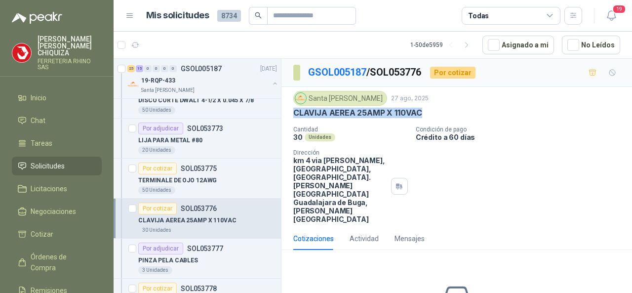
drag, startPoint x: 293, startPoint y: 108, endPoint x: 428, endPoint y: 107, distance: 135.8
click at [428, 107] on div "Santa [PERSON_NAME] [DATE] CLAVIJA AEREA 25AMP X 110VAC Cantidad 30 Unidades Co…" at bounding box center [456, 157] width 350 height 140
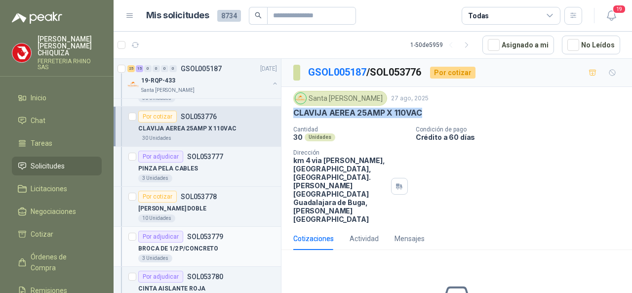
scroll to position [1678, 0]
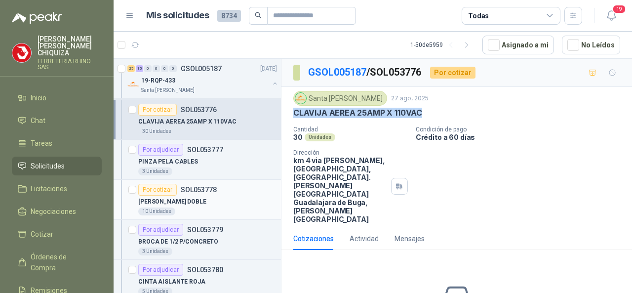
click at [194, 186] on p "SOL053778" at bounding box center [199, 189] width 36 height 7
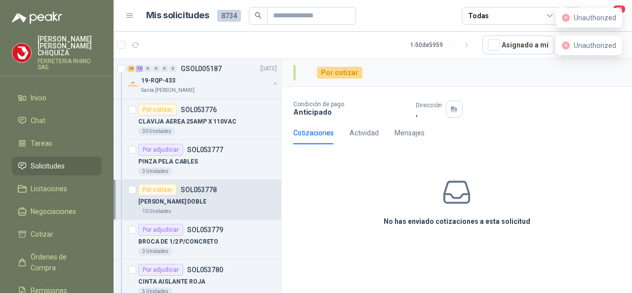
click at [199, 195] on div "[PERSON_NAME] DOBLE" at bounding box center [207, 201] width 139 height 12
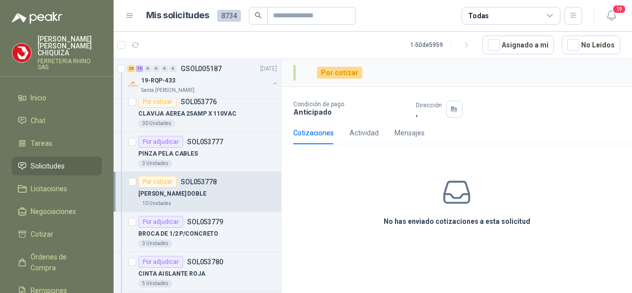
scroll to position [1678, 0]
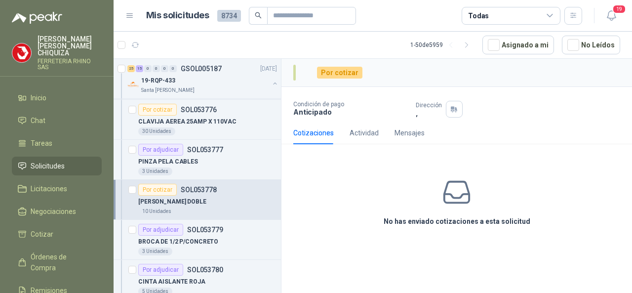
click at [188, 186] on p "SOL053778" at bounding box center [199, 189] width 36 height 7
click at [53, 45] on p "[PERSON_NAME]" at bounding box center [70, 46] width 64 height 21
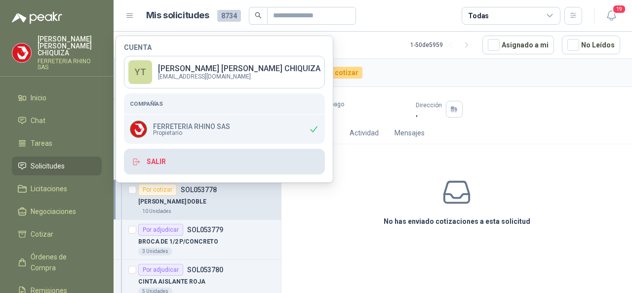
click at [151, 158] on button "Salir" at bounding box center [224, 162] width 201 height 26
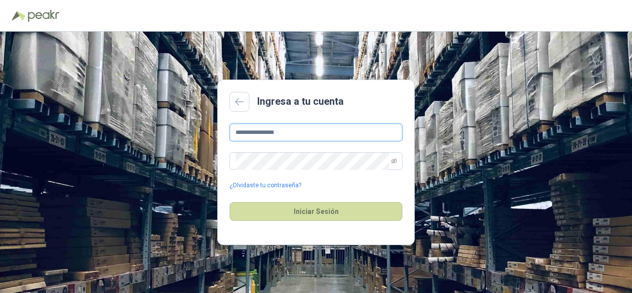
click at [300, 138] on input "**********" at bounding box center [316, 132] width 173 height 18
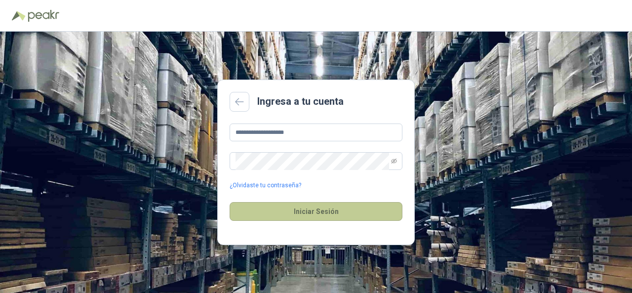
click at [327, 209] on button "Iniciar Sesión" at bounding box center [316, 211] width 173 height 19
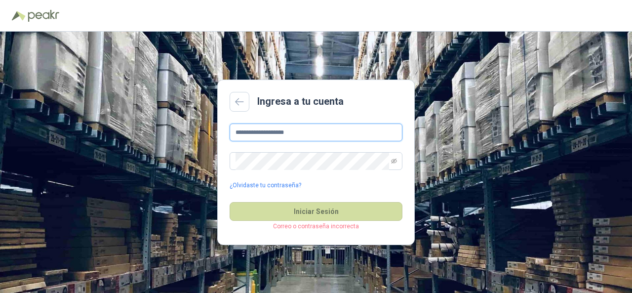
click at [322, 135] on input "**********" at bounding box center [316, 132] width 173 height 18
click at [299, 139] on input "**********" at bounding box center [316, 132] width 173 height 18
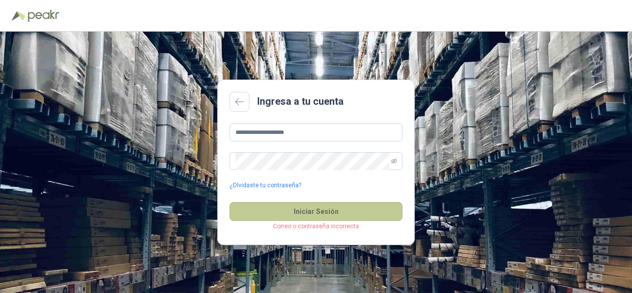
click at [309, 213] on button "Iniciar Sesión" at bounding box center [316, 211] width 173 height 19
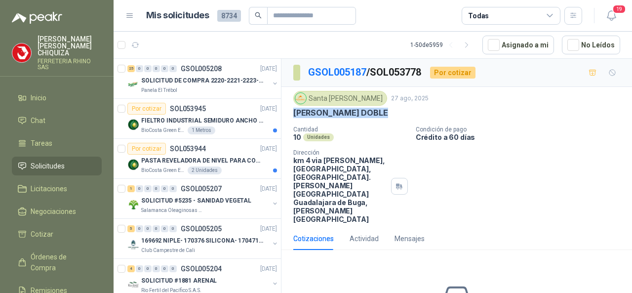
drag, startPoint x: 389, startPoint y: 111, endPoint x: 292, endPoint y: 121, distance: 98.2
click at [292, 121] on div "Santa [PERSON_NAME] [DATE] [PERSON_NAME] DOBLE Cantidad 10 Unidades Condición d…" at bounding box center [456, 157] width 350 height 140
click at [209, 71] on p "GSOL005208" at bounding box center [201, 68] width 41 height 7
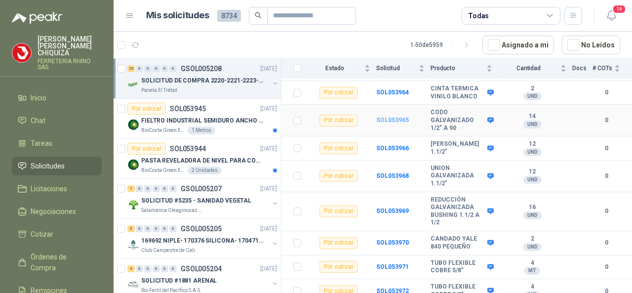
scroll to position [678, 0]
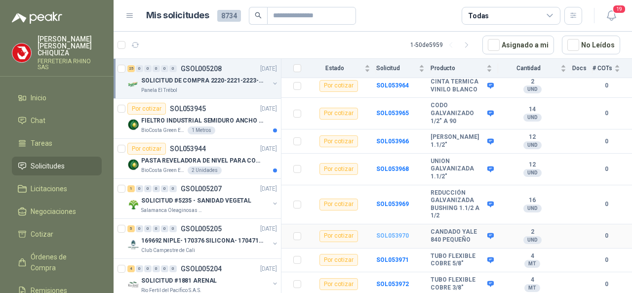
click at [384, 235] on b "SOL053970" at bounding box center [392, 235] width 33 height 7
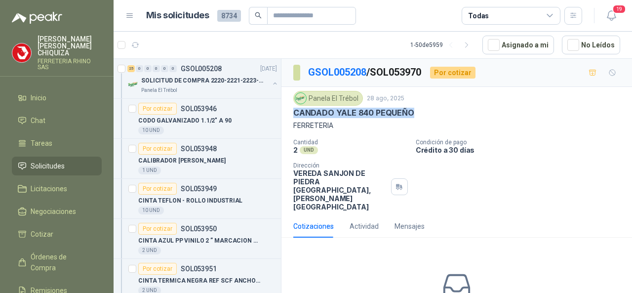
drag, startPoint x: 290, startPoint y: 110, endPoint x: 422, endPoint y: 112, distance: 131.3
click at [422, 112] on div "Panela El Trébol [DATE] CANDADO YALE 840 PEQUEÑO FERRETERIA Cantidad 2 UND  Co…" at bounding box center [456, 151] width 350 height 128
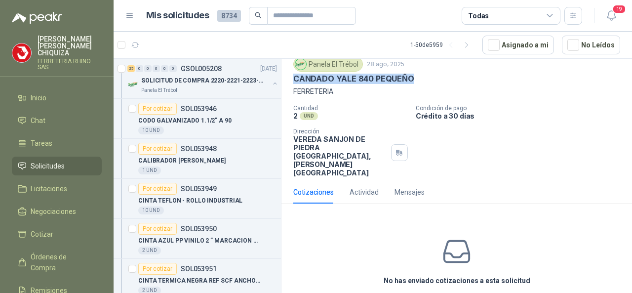
scroll to position [57, 0]
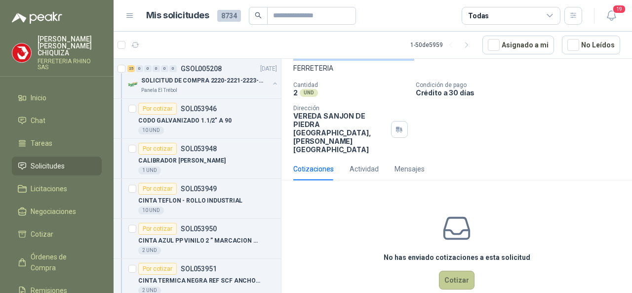
click at [442, 271] on button "Cotizar" at bounding box center [457, 280] width 36 height 19
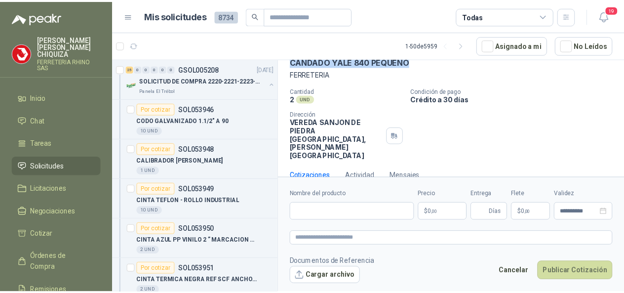
scroll to position [50, 0]
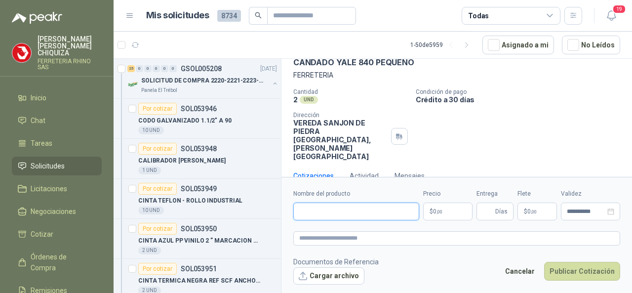
click at [323, 210] on input "Nombre del producto" at bounding box center [356, 211] width 126 height 18
paste input "**********"
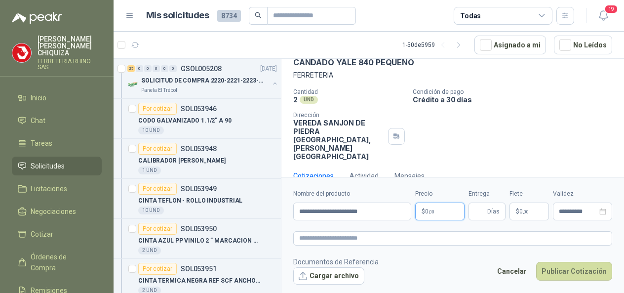
click at [447, 211] on body "[PERSON_NAME] FERRETERIA RHINO SAS Inicio Chat Tareas Solicitudes Licitaciones …" at bounding box center [312, 146] width 624 height 293
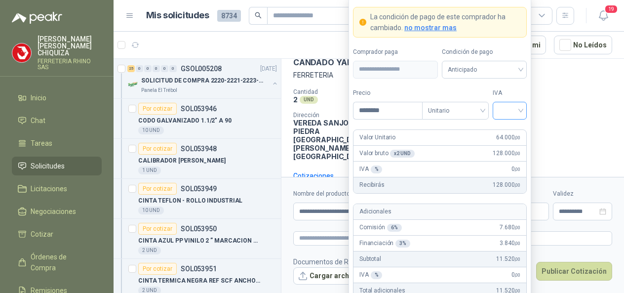
click at [518, 111] on input "search" at bounding box center [510, 109] width 22 height 15
click at [501, 133] on div "19%" at bounding box center [510, 132] width 18 height 11
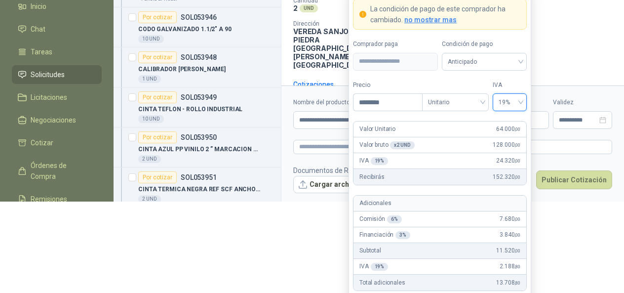
scroll to position [126, 0]
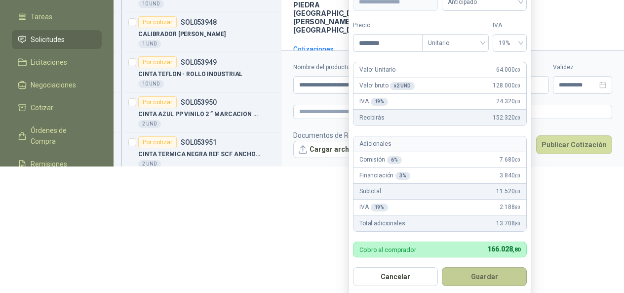
click at [501, 269] on button "Guardar" at bounding box center [484, 276] width 85 height 19
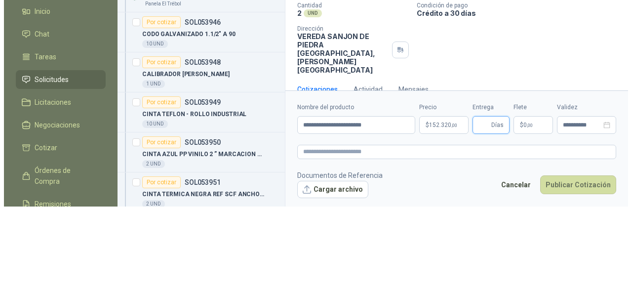
scroll to position [0, 0]
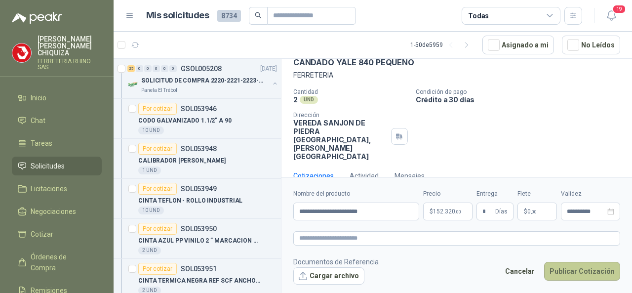
click at [566, 265] on button "Publicar Cotización" at bounding box center [582, 271] width 76 height 19
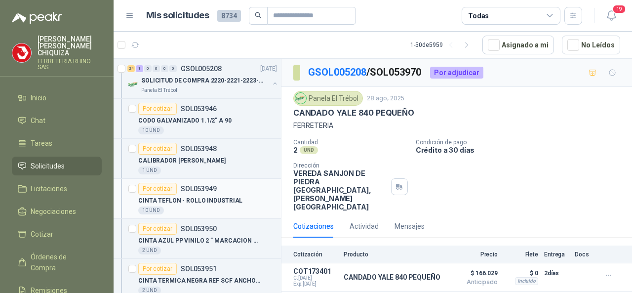
click at [201, 186] on p "SOL053949" at bounding box center [199, 188] width 36 height 7
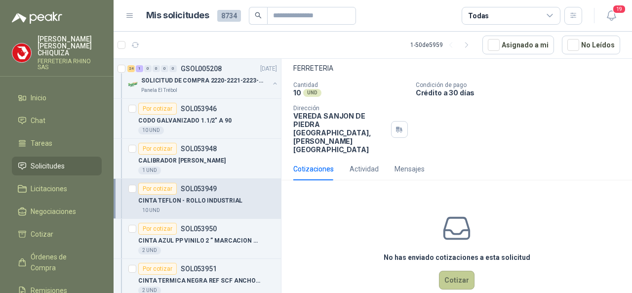
click at [453, 271] on button "Cotizar" at bounding box center [457, 280] width 36 height 19
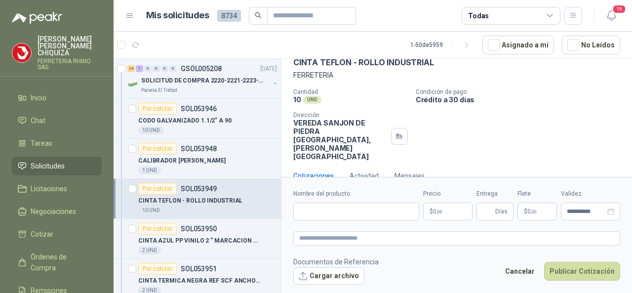
scroll to position [50, 0]
click at [353, 214] on input "Nombre del producto" at bounding box center [356, 211] width 126 height 18
paste input "**********"
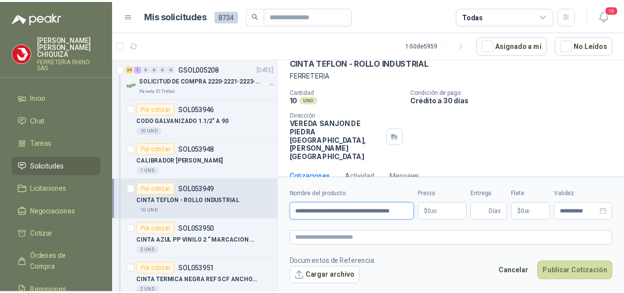
scroll to position [0, 1]
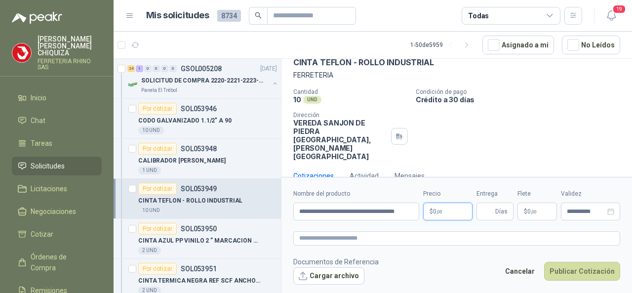
click at [455, 213] on body "[PERSON_NAME] FERRETERIA RHINO SAS Inicio Chat Tareas Solicitudes Licitaciones …" at bounding box center [316, 146] width 632 height 293
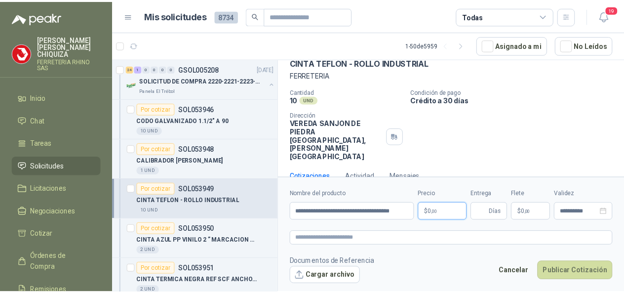
scroll to position [0, 0]
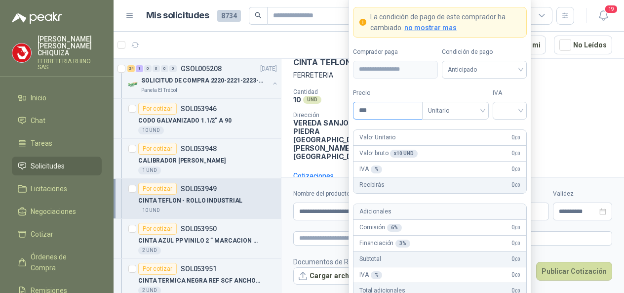
click at [378, 110] on input "***" at bounding box center [387, 110] width 69 height 17
click at [521, 112] on div at bounding box center [510, 111] width 34 height 18
drag, startPoint x: 507, startPoint y: 131, endPoint x: 506, endPoint y: 138, distance: 7.2
click at [507, 131] on div "19%" at bounding box center [510, 132] width 18 height 11
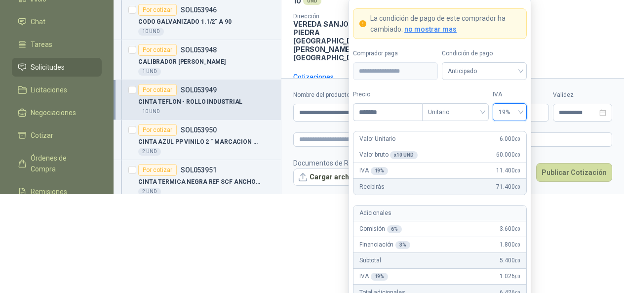
scroll to position [128, 0]
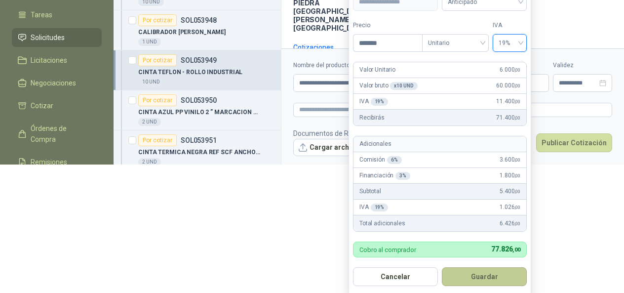
click at [478, 273] on button "Guardar" at bounding box center [484, 276] width 85 height 19
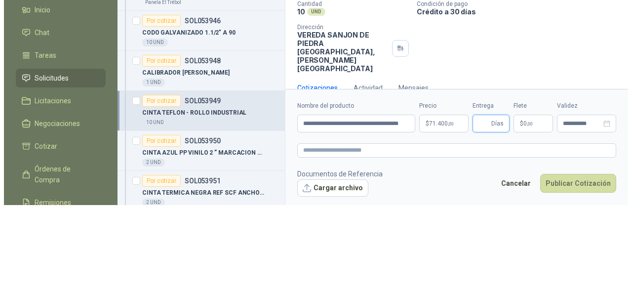
scroll to position [0, 0]
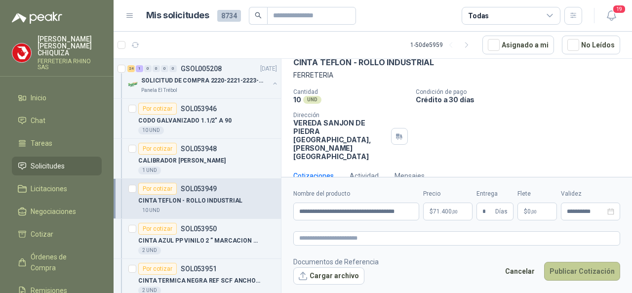
click at [578, 273] on button "Publicar Cotización" at bounding box center [582, 271] width 76 height 19
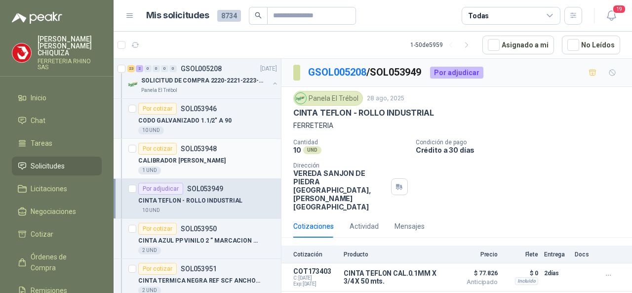
click at [198, 143] on div "Por cotizar SOL053948" at bounding box center [177, 149] width 78 height 12
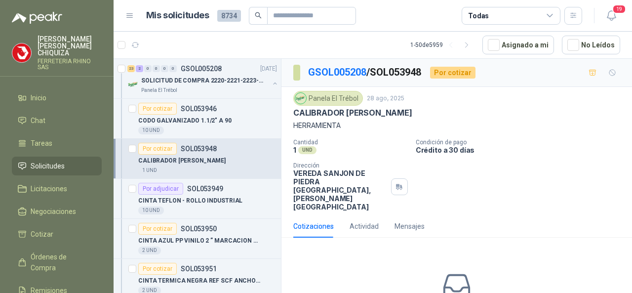
drag, startPoint x: 295, startPoint y: 112, endPoint x: 477, endPoint y: 112, distance: 182.2
click at [492, 111] on div "CALIBRADOR [PERSON_NAME]" at bounding box center [456, 113] width 327 height 10
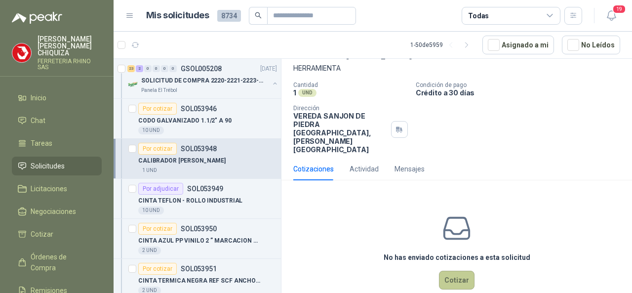
click at [443, 271] on button "Cotizar" at bounding box center [457, 280] width 36 height 19
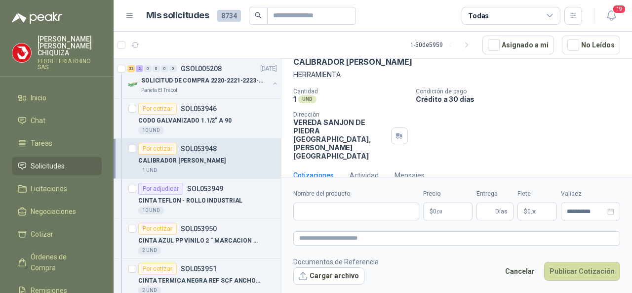
scroll to position [50, 0]
click at [320, 215] on input "Nombre del producto" at bounding box center [356, 211] width 126 height 18
paste input "**********"
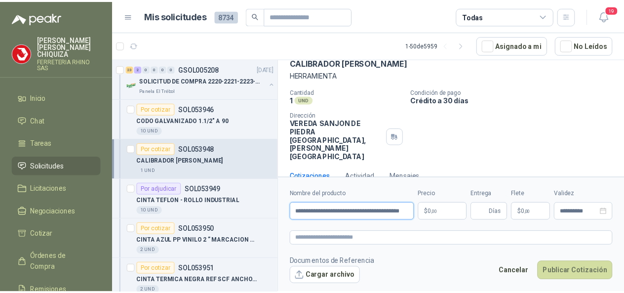
scroll to position [0, 24]
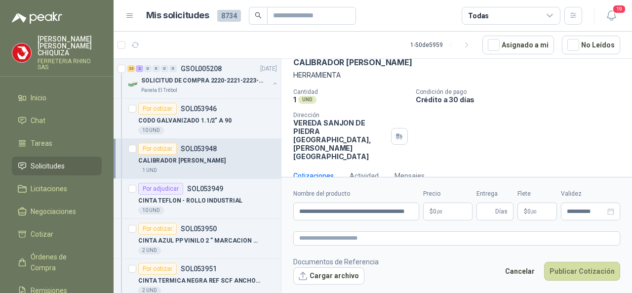
click at [443, 210] on body "[PERSON_NAME] FERRETERIA RHINO SAS Inicio Chat Tareas Solicitudes Licitaciones …" at bounding box center [316, 146] width 632 height 293
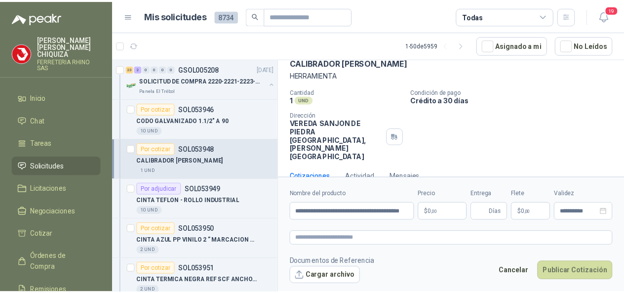
scroll to position [0, 0]
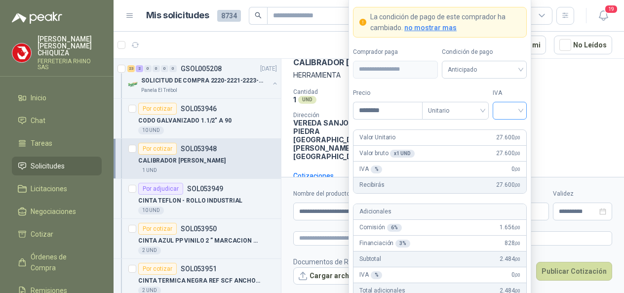
click at [520, 109] on input "search" at bounding box center [510, 109] width 22 height 15
click at [511, 129] on div "19%" at bounding box center [510, 132] width 18 height 11
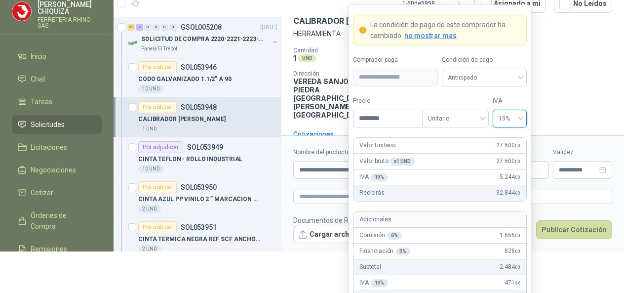
scroll to position [49, 0]
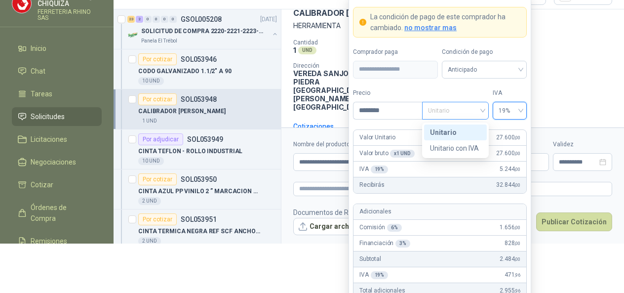
click at [483, 109] on span "Unitario" at bounding box center [455, 110] width 55 height 15
click at [447, 130] on div "Unitario" at bounding box center [455, 132] width 51 height 11
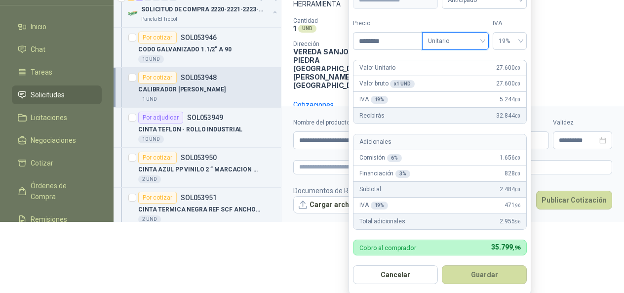
scroll to position [90, 0]
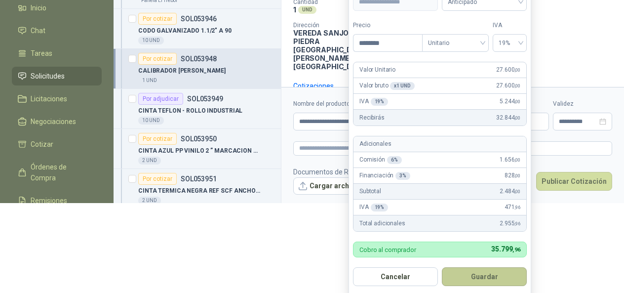
click at [502, 272] on button "Guardar" at bounding box center [484, 276] width 85 height 19
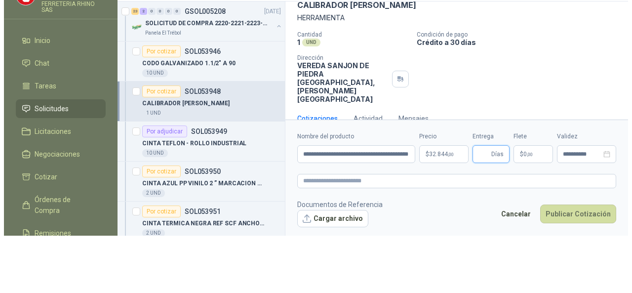
scroll to position [0, 0]
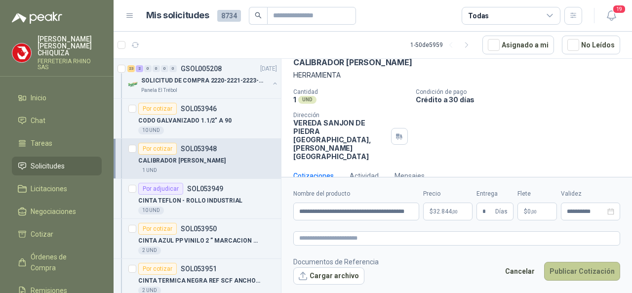
click at [563, 273] on button "Publicar Cotización" at bounding box center [582, 271] width 76 height 19
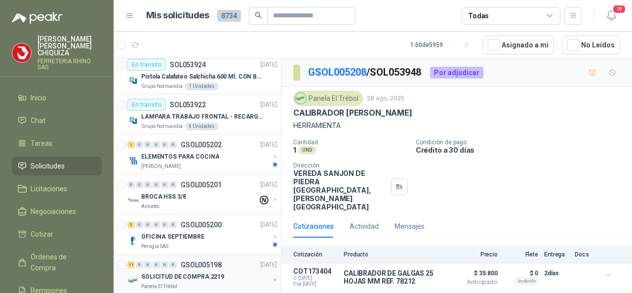
scroll to position [1382, 0]
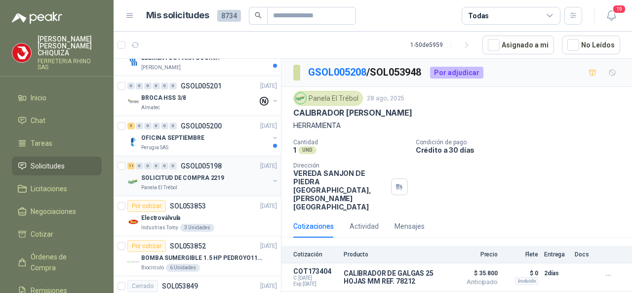
click at [198, 162] on p "GSOL005198" at bounding box center [201, 165] width 41 height 7
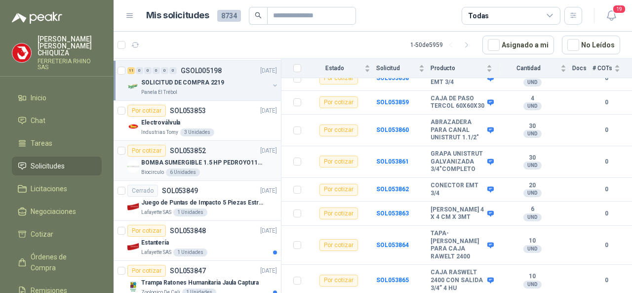
scroll to position [1481, 0]
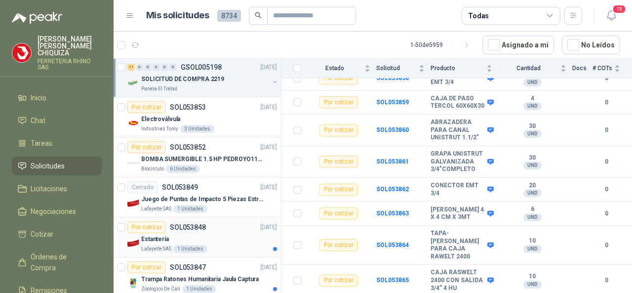
click at [189, 224] on p "SOL053848" at bounding box center [188, 227] width 36 height 7
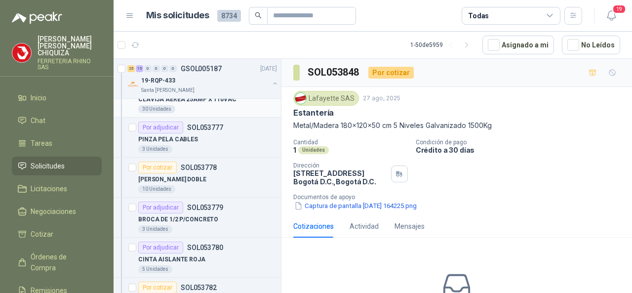
scroll to position [2715, 0]
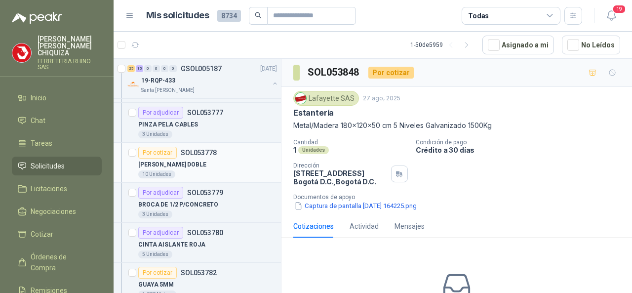
click at [189, 149] on p "SOL053778" at bounding box center [199, 152] width 36 height 7
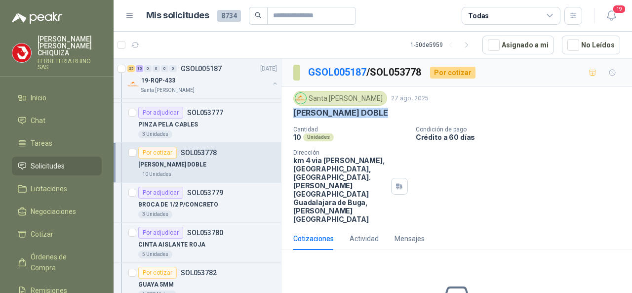
drag, startPoint x: 292, startPoint y: 110, endPoint x: 389, endPoint y: 116, distance: 97.4
click at [389, 116] on div "Santa [PERSON_NAME] [DATE] [PERSON_NAME] DOBLE Cantidad 10 Unidades Condición d…" at bounding box center [456, 157] width 350 height 140
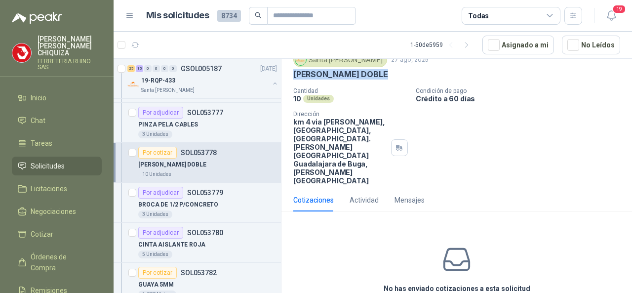
scroll to position [61, 0]
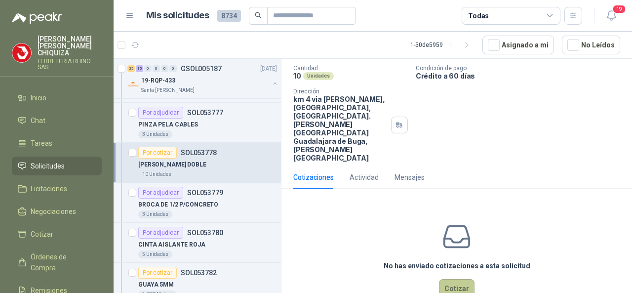
click at [450, 279] on button "Cotizar" at bounding box center [457, 288] width 36 height 19
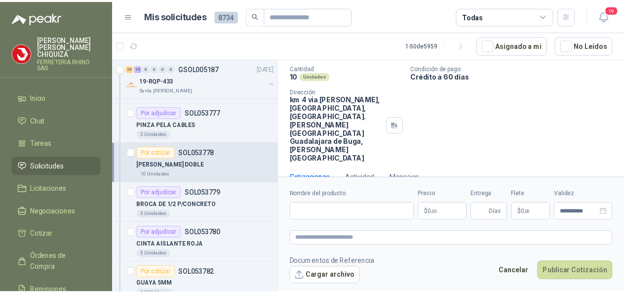
scroll to position [54, 0]
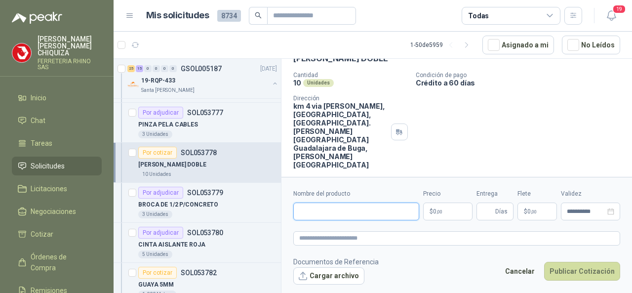
click at [338, 212] on input "Nombre del producto" at bounding box center [356, 211] width 126 height 18
paste input "**********"
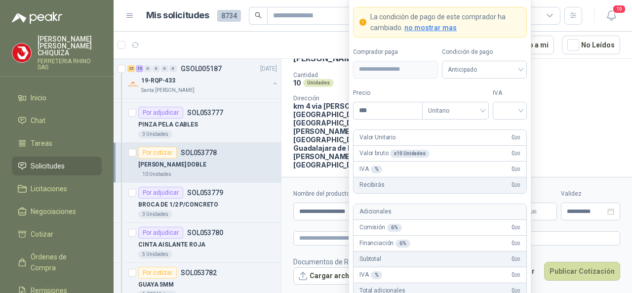
click at [445, 214] on body "[PERSON_NAME] FERRETERIA RHINO SAS Inicio Chat Tareas Solicitudes Licitaciones …" at bounding box center [316, 146] width 632 height 293
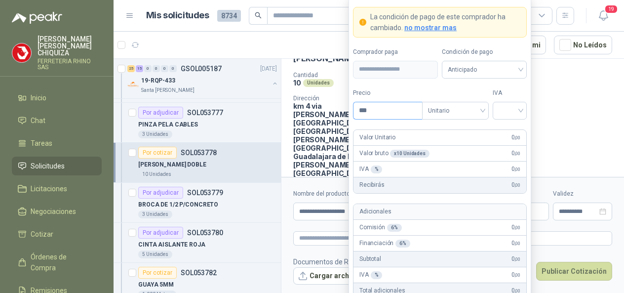
click at [395, 115] on input "***" at bounding box center [387, 110] width 69 height 17
click at [528, 114] on form "**********" at bounding box center [440, 180] width 183 height 367
click at [521, 110] on div at bounding box center [510, 111] width 34 height 18
click at [505, 129] on div "19%" at bounding box center [510, 132] width 18 height 11
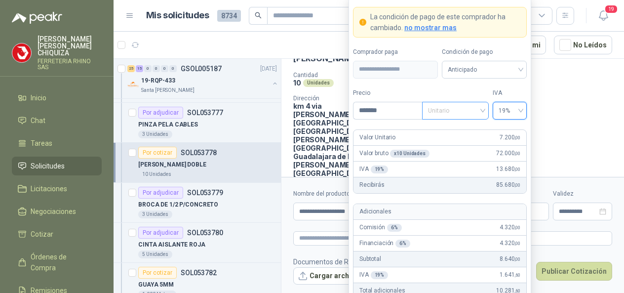
click at [480, 108] on span "Unitario" at bounding box center [455, 110] width 55 height 15
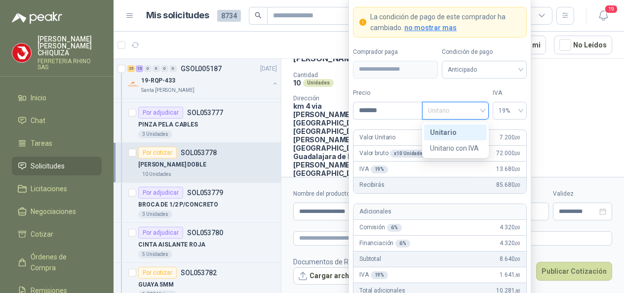
click at [447, 132] on div "Unitario" at bounding box center [455, 132] width 51 height 11
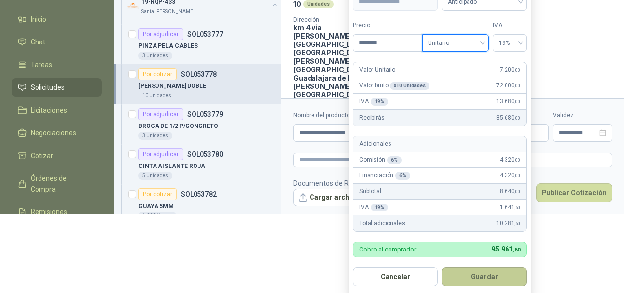
click at [476, 269] on button "Guardar" at bounding box center [484, 276] width 85 height 19
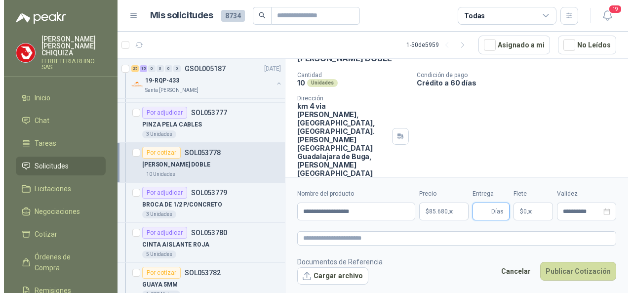
scroll to position [0, 0]
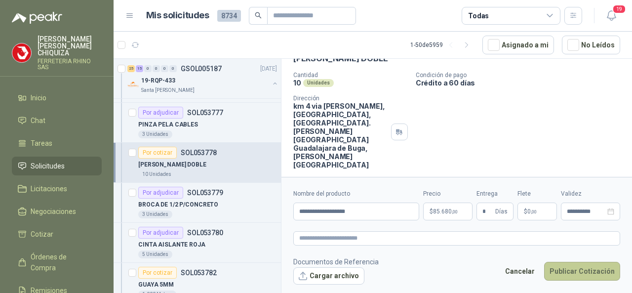
click at [581, 270] on button "Publicar Cotización" at bounding box center [582, 271] width 76 height 19
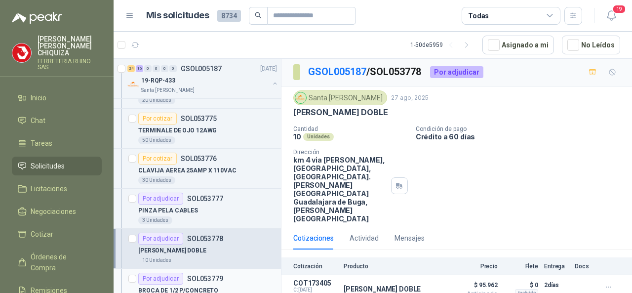
scroll to position [2616, 0]
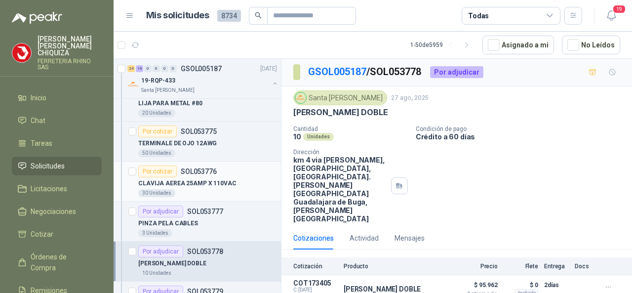
click at [202, 168] on p "SOL053776" at bounding box center [199, 171] width 36 height 7
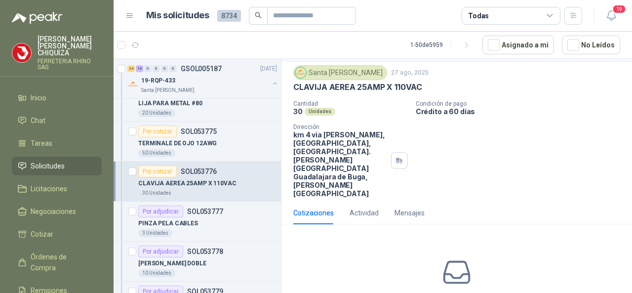
scroll to position [61, 0]
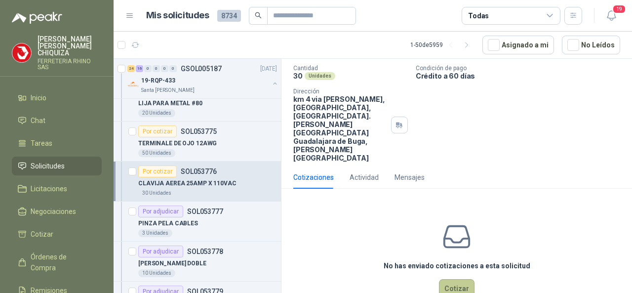
click at [451, 279] on button "Cotizar" at bounding box center [457, 288] width 36 height 19
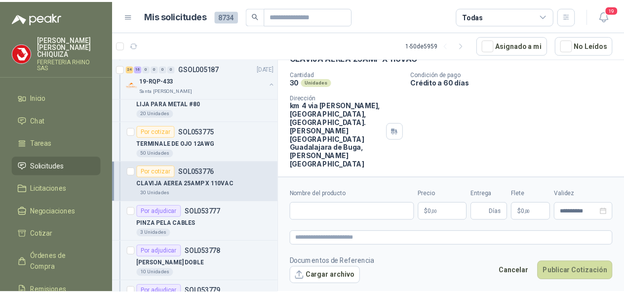
scroll to position [54, 0]
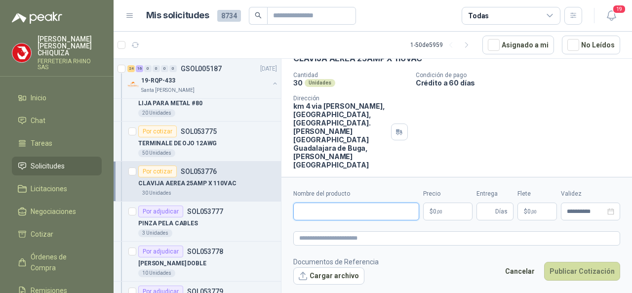
click at [323, 216] on input "Nombre del producto" at bounding box center [356, 211] width 126 height 18
click at [314, 238] on textarea at bounding box center [456, 238] width 327 height 14
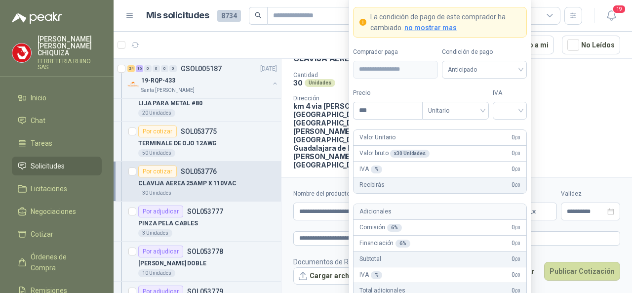
click at [441, 210] on body "[PERSON_NAME] FERRETERIA RHINO SAS Inicio Chat Tareas Solicitudes Licitaciones …" at bounding box center [316, 146] width 632 height 293
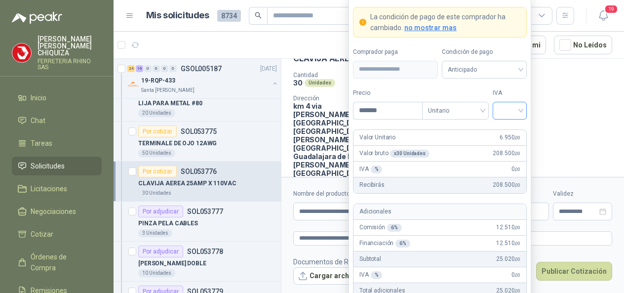
click at [522, 109] on div at bounding box center [510, 111] width 34 height 18
click at [508, 131] on div "19%" at bounding box center [510, 132] width 18 height 11
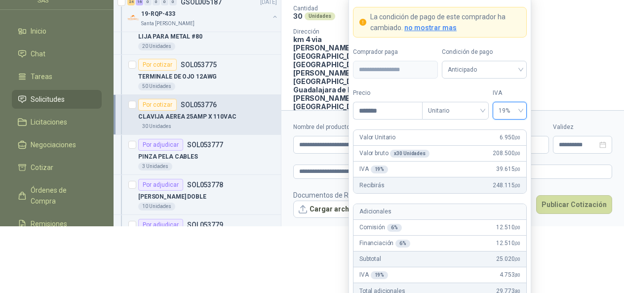
scroll to position [67, 0]
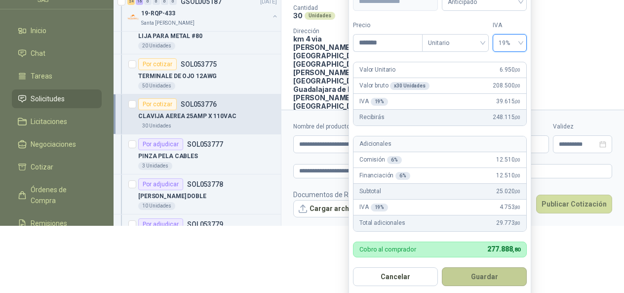
click at [458, 273] on button "Guardar" at bounding box center [484, 276] width 85 height 19
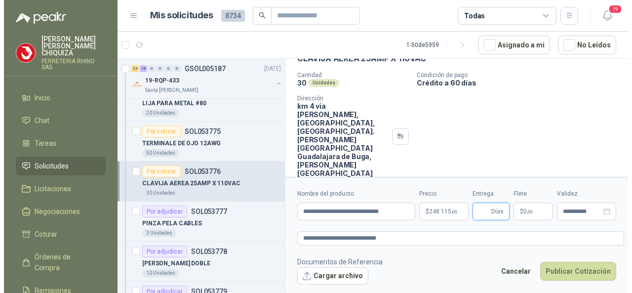
scroll to position [0, 0]
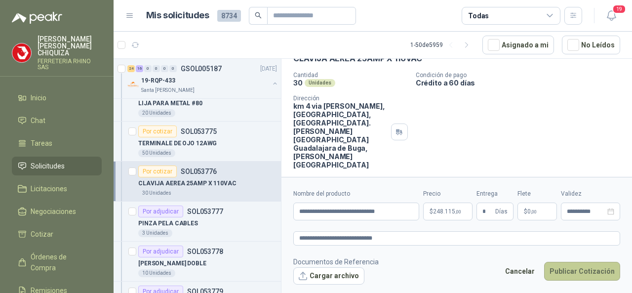
click at [568, 271] on button "Publicar Cotización" at bounding box center [582, 271] width 76 height 19
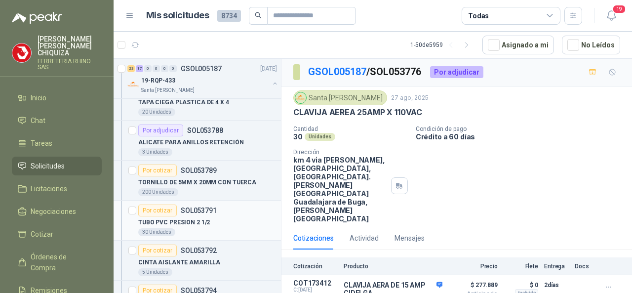
scroll to position [3159, 0]
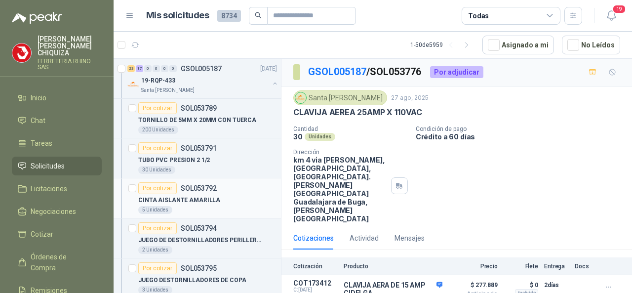
click at [205, 185] on p "SOL053792" at bounding box center [199, 188] width 36 height 7
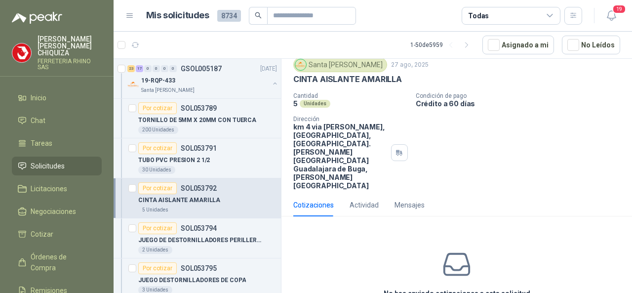
scroll to position [61, 0]
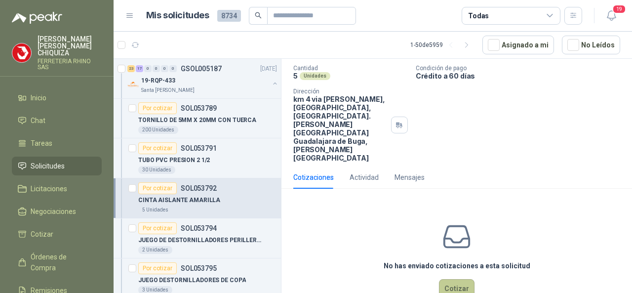
click at [453, 279] on button "Cotizar" at bounding box center [457, 288] width 36 height 19
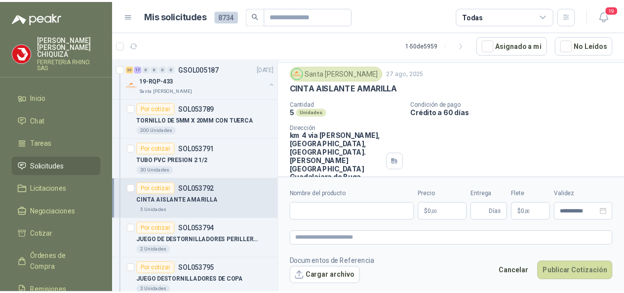
scroll to position [0, 0]
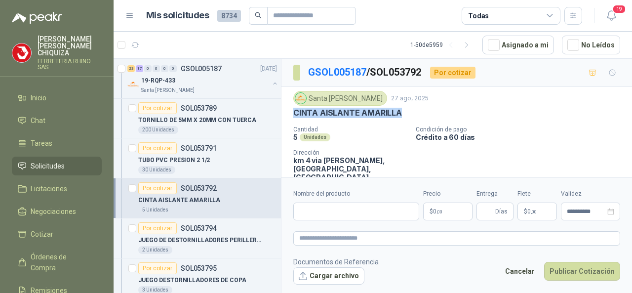
drag, startPoint x: 292, startPoint y: 108, endPoint x: 392, endPoint y: 112, distance: 99.8
click at [418, 113] on div "Santa [PERSON_NAME] [DATE] CINTA AISLANTE AMARILLA Cantidad 5 Unidades Condició…" at bounding box center [456, 157] width 350 height 140
click at [311, 214] on input "Nombre del producto" at bounding box center [356, 211] width 126 height 18
paste input "**********"
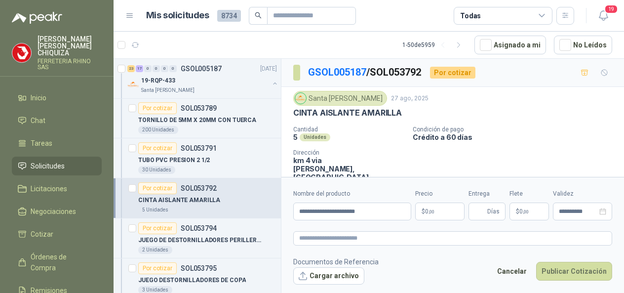
click at [444, 212] on body "[PERSON_NAME] FERRETERIA RHINO SAS Inicio Chat Tareas Solicitudes Licitaciones …" at bounding box center [312, 146] width 624 height 293
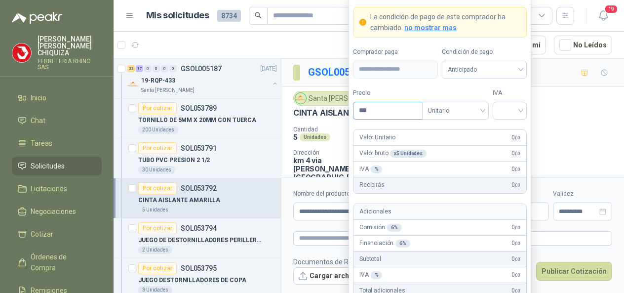
click at [388, 113] on input "***" at bounding box center [387, 110] width 69 height 17
click at [518, 112] on input "search" at bounding box center [510, 109] width 22 height 15
click at [513, 127] on div "19%" at bounding box center [510, 132] width 18 height 11
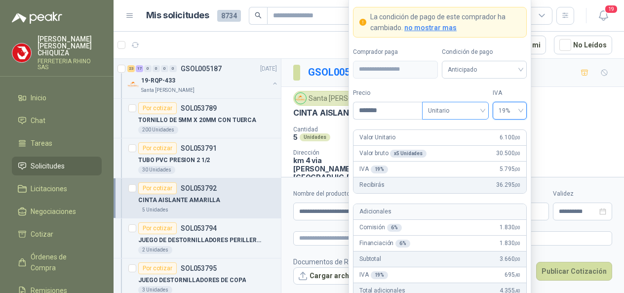
click at [482, 107] on span "Unitario" at bounding box center [455, 110] width 55 height 15
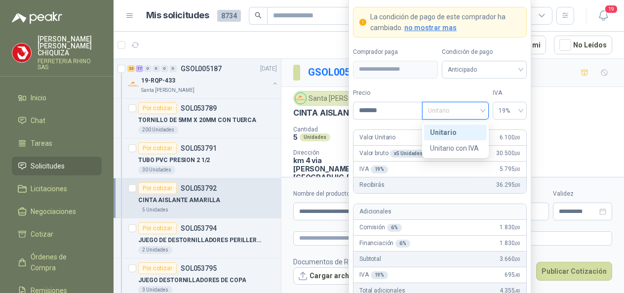
click at [443, 133] on div "Unitario" at bounding box center [455, 132] width 51 height 11
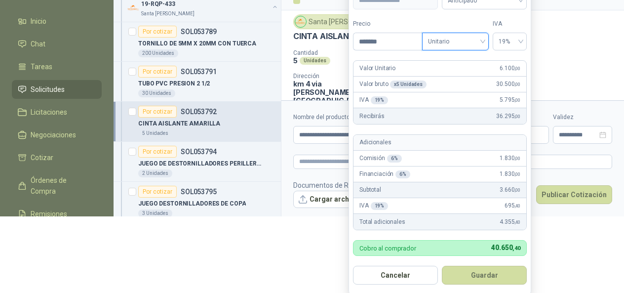
scroll to position [75, 0]
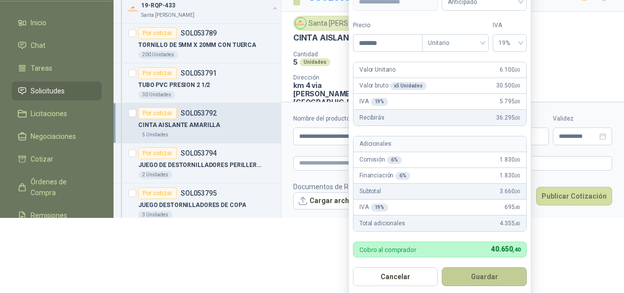
click at [485, 270] on button "Guardar" at bounding box center [484, 276] width 85 height 19
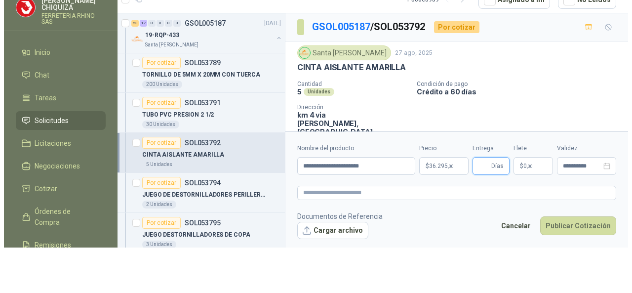
scroll to position [0, 0]
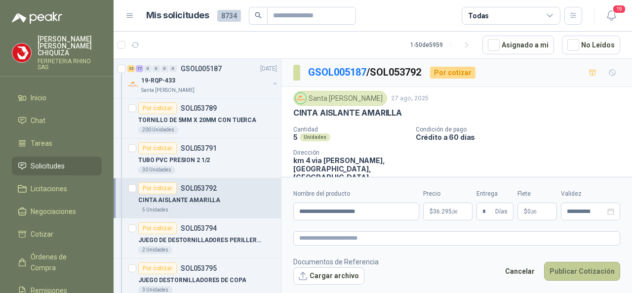
click at [589, 272] on button "Publicar Cotización" at bounding box center [582, 271] width 76 height 19
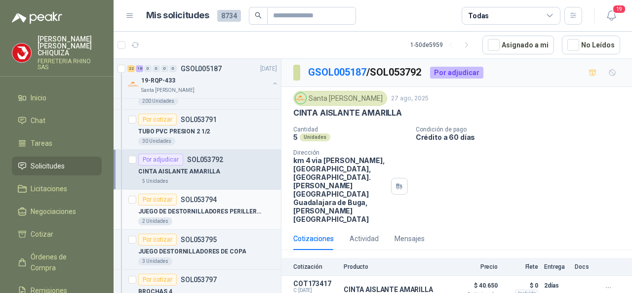
scroll to position [3209, 0]
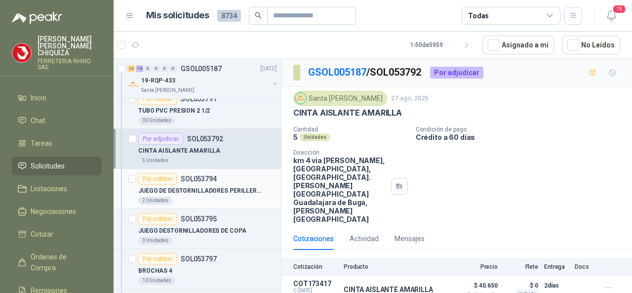
click at [205, 175] on p "SOL053794" at bounding box center [199, 178] width 36 height 7
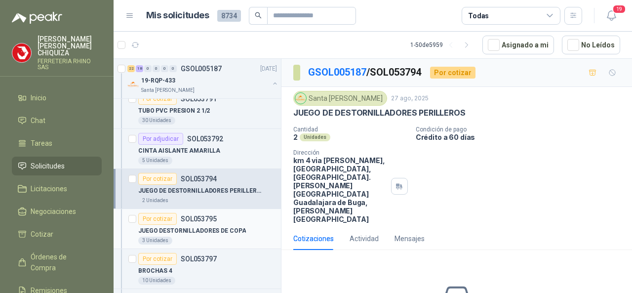
click at [205, 215] on p "SOL053795" at bounding box center [199, 218] width 36 height 7
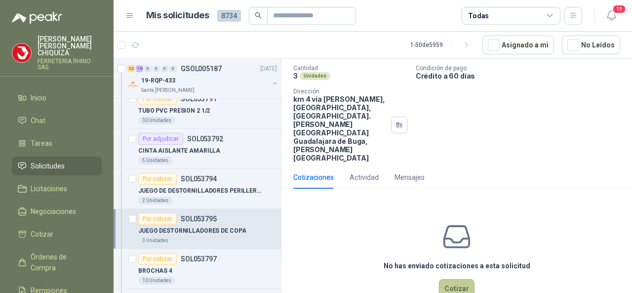
click at [449, 279] on button "Cotizar" at bounding box center [457, 288] width 36 height 19
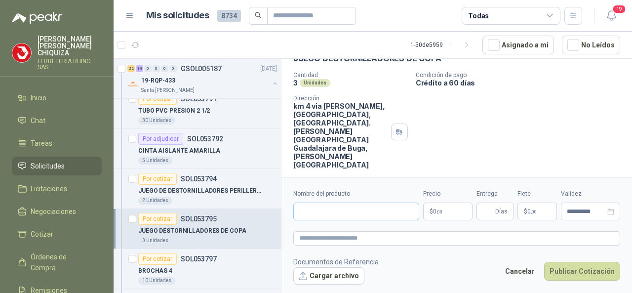
scroll to position [54, 0]
click at [318, 213] on input "Nombre del producto" at bounding box center [356, 211] width 126 height 18
paste input "**********"
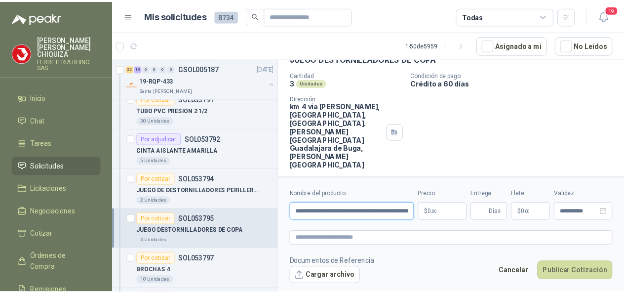
scroll to position [0, 31]
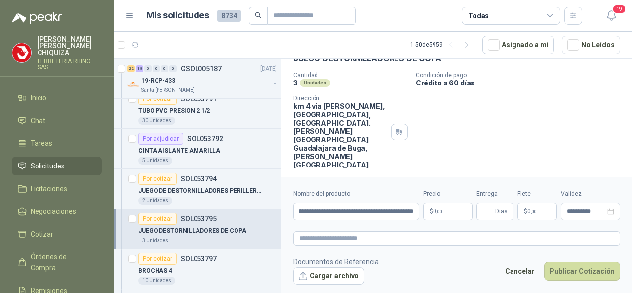
click at [449, 207] on body "[PERSON_NAME] FERRETERIA RHINO SAS Inicio Chat Tareas Solicitudes Licitaciones …" at bounding box center [316, 146] width 632 height 293
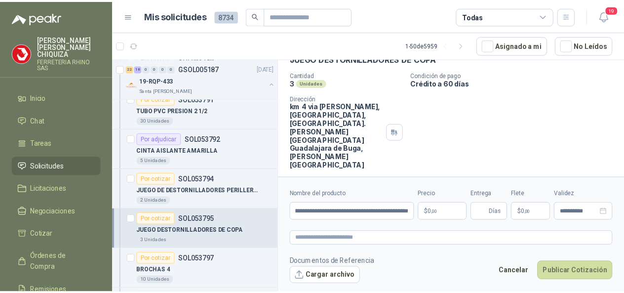
scroll to position [0, 0]
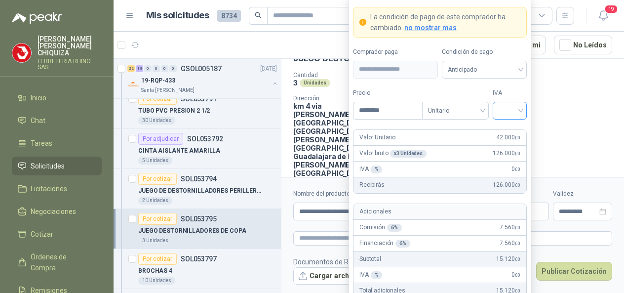
click at [522, 111] on div at bounding box center [510, 111] width 34 height 18
click at [514, 130] on div "19%" at bounding box center [510, 132] width 18 height 11
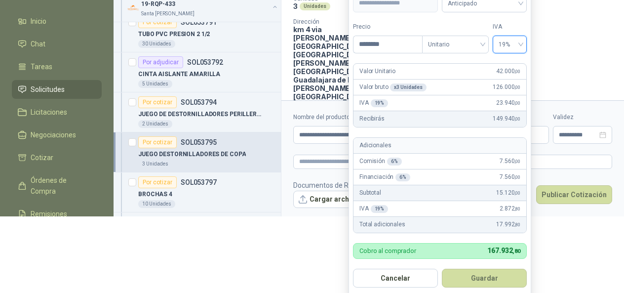
scroll to position [78, 0]
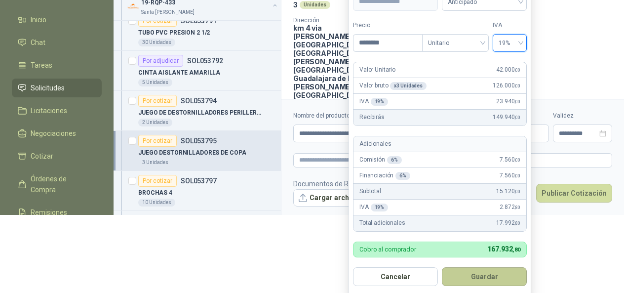
click at [485, 279] on button "Guardar" at bounding box center [484, 276] width 85 height 19
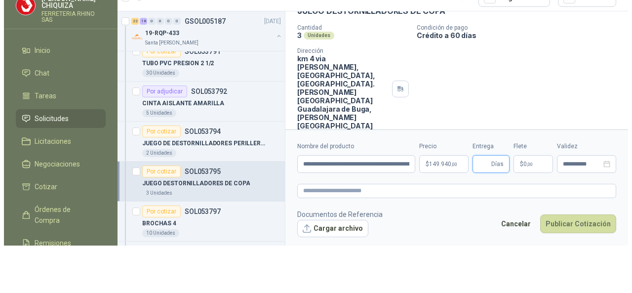
scroll to position [0, 0]
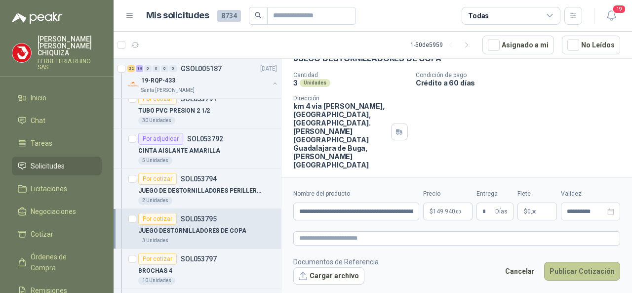
click at [556, 271] on button "Publicar Cotización" at bounding box center [582, 271] width 76 height 19
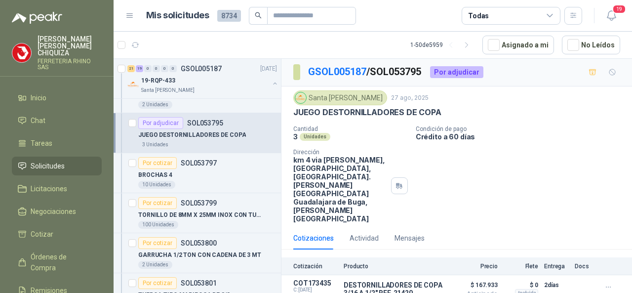
scroll to position [3307, 0]
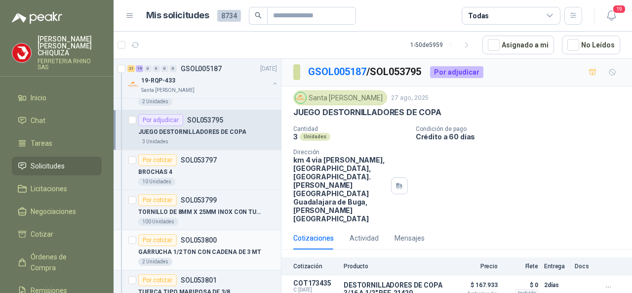
click at [191, 236] on p "SOL053800" at bounding box center [199, 239] width 36 height 7
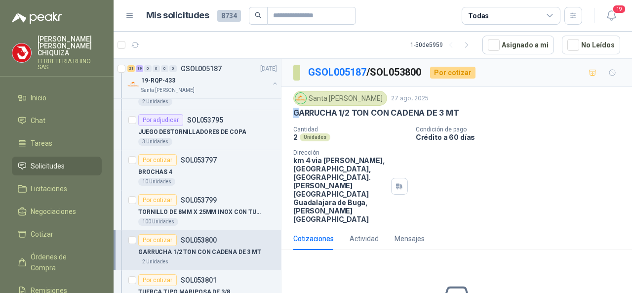
click at [297, 113] on p "GARRUCHA 1/2 TON CON CADENA DE 3 MT" at bounding box center [376, 113] width 166 height 10
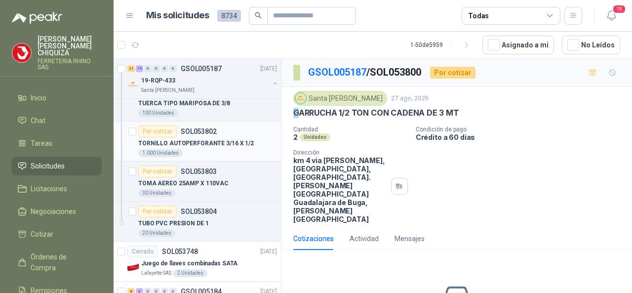
scroll to position [3505, 0]
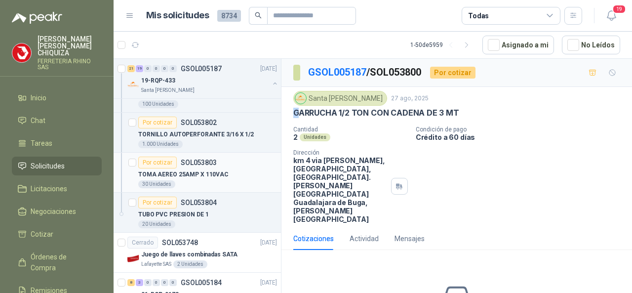
click at [197, 159] on p "SOL053803" at bounding box center [199, 162] width 36 height 7
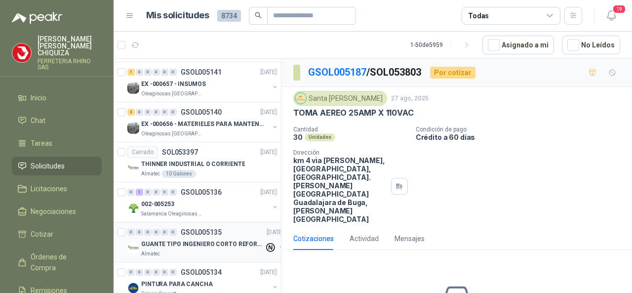
scroll to position [4215, 0]
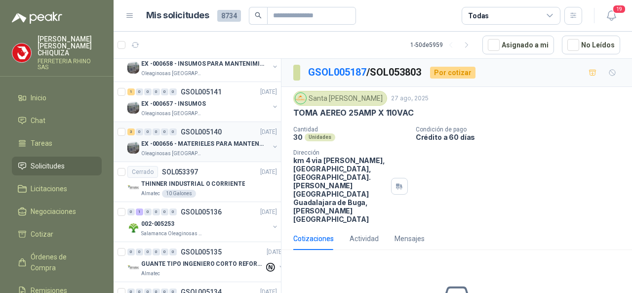
click at [204, 128] on p "GSOL005140" at bounding box center [201, 131] width 41 height 7
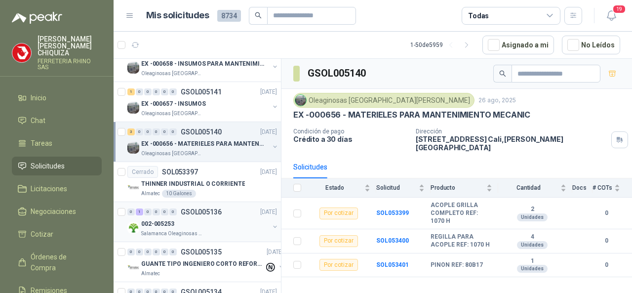
click at [203, 208] on p "GSOL005136" at bounding box center [201, 211] width 41 height 7
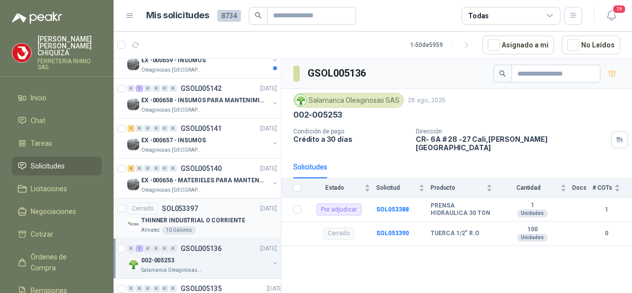
scroll to position [4117, 0]
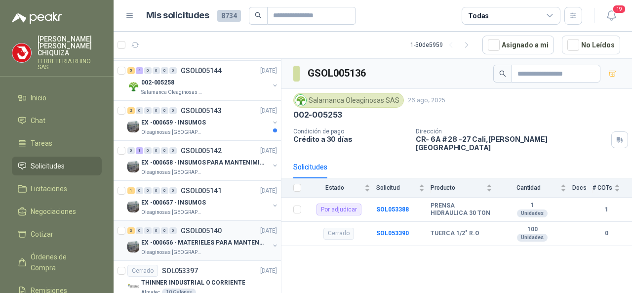
click at [203, 227] on p "GSOL005140" at bounding box center [201, 230] width 41 height 7
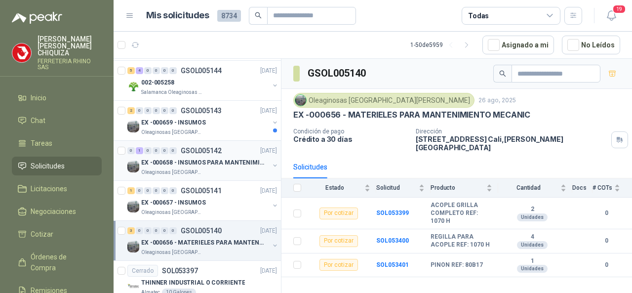
click at [190, 158] on p "EX -000658 - INSUMOS PARA MANTENIMIENTO MECANICO" at bounding box center [202, 162] width 123 height 9
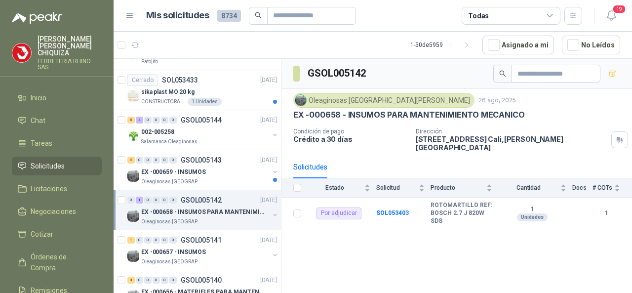
scroll to position [4018, 0]
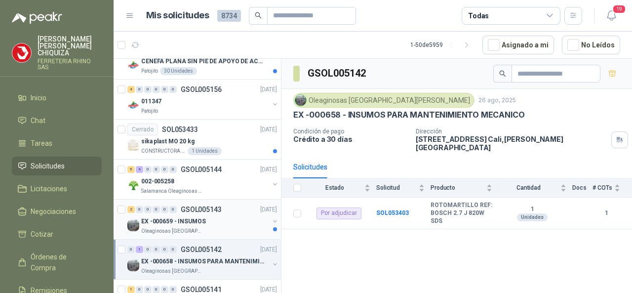
click at [201, 203] on div "2 0 0 0 0 0 GSOL005143 [DATE]" at bounding box center [203, 209] width 152 height 12
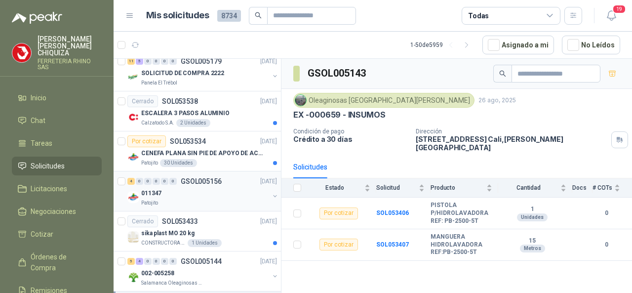
scroll to position [3919, 0]
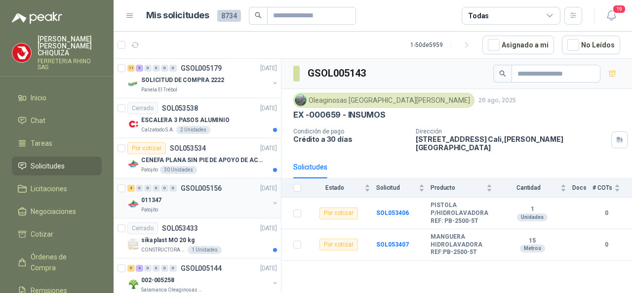
click at [212, 182] on div "4 0 0 0 0 0 GSOL005156 [DATE]" at bounding box center [203, 188] width 152 height 12
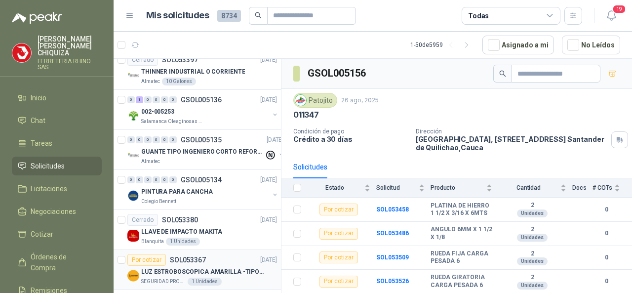
scroll to position [4363, 0]
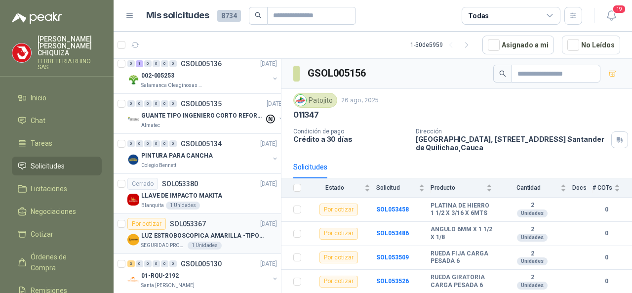
click at [193, 231] on p "LUZ ESTROBOSCOPICA AMARILLA -TIPO BALA" at bounding box center [202, 235] width 123 height 9
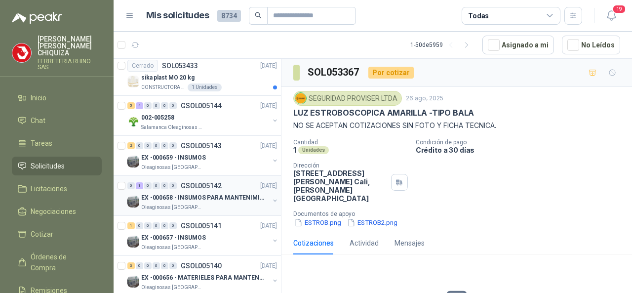
scroll to position [4067, 0]
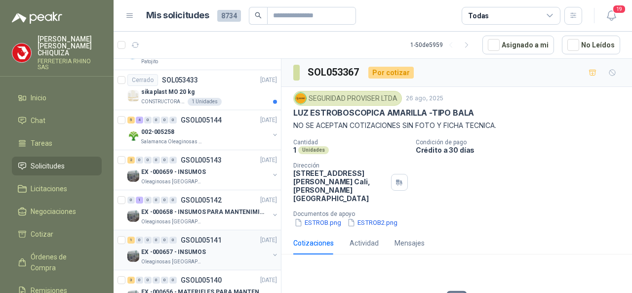
click at [191, 234] on div "1 0 0 0 0 0 GSOL005141 [DATE]" at bounding box center [203, 240] width 152 height 12
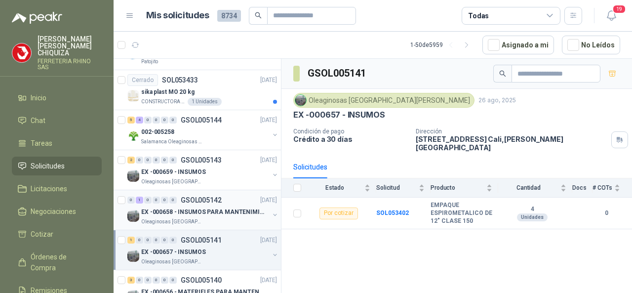
click at [201, 207] on p "EX -000658 - INSUMOS PARA MANTENIMIENTO MECANICO" at bounding box center [202, 211] width 123 height 9
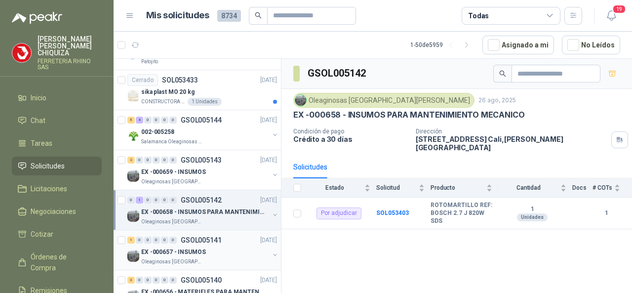
click at [198, 236] on p "GSOL005141" at bounding box center [201, 239] width 41 height 7
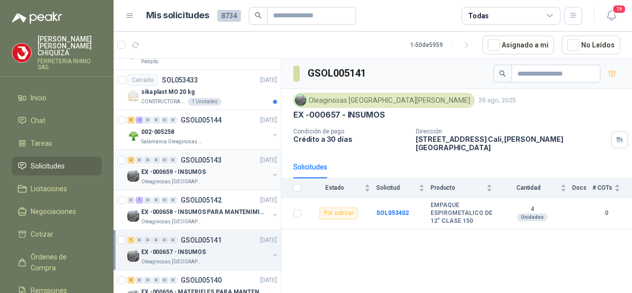
click at [193, 156] on p "GSOL005143" at bounding box center [201, 159] width 41 height 7
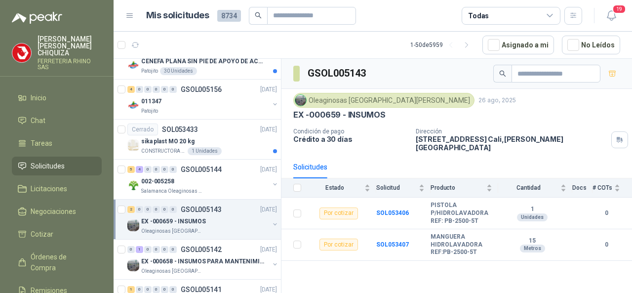
scroll to position [3968, 0]
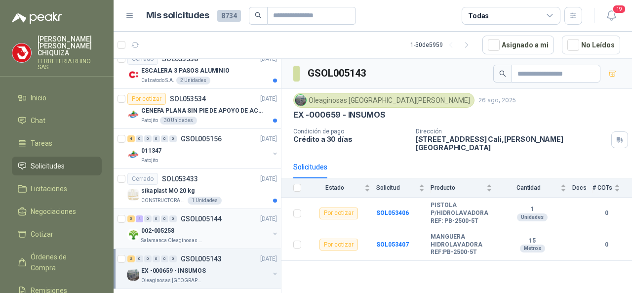
click at [196, 215] on p "GSOL005144" at bounding box center [201, 218] width 41 height 7
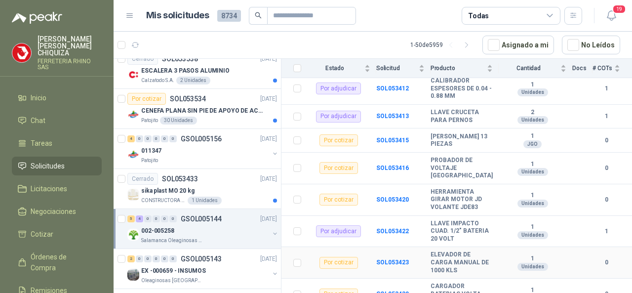
scroll to position [160, 0]
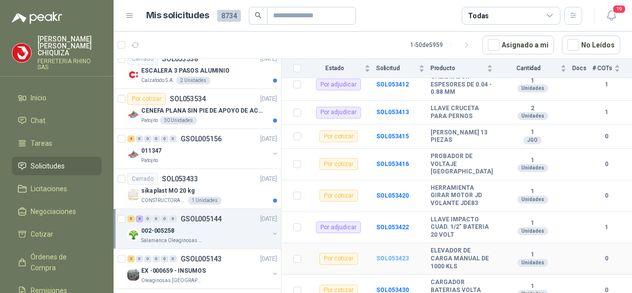
click at [387, 255] on b "SOL053423" at bounding box center [392, 258] width 33 height 7
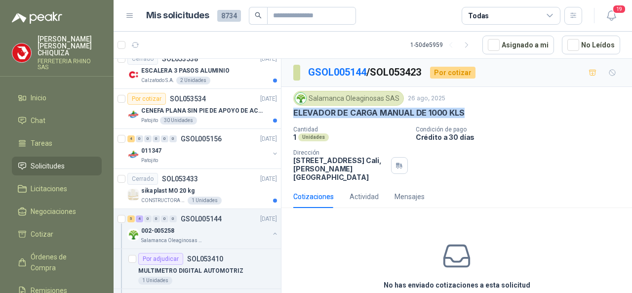
drag, startPoint x: 317, startPoint y: 116, endPoint x: 467, endPoint y: 117, distance: 149.6
click at [467, 117] on div "Salamanca Oleaginosas SAS [DATE] ELEVADOR DE CARGA MANUAL DE 1000 KLS Cantidad …" at bounding box center [456, 136] width 350 height 98
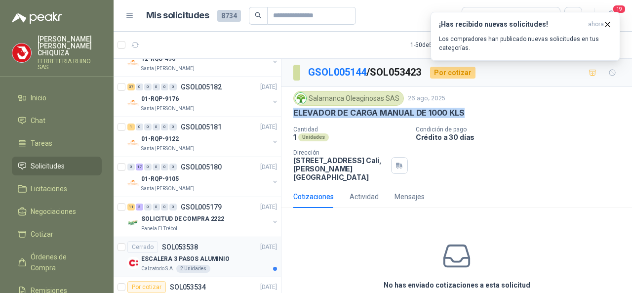
scroll to position [3771, 0]
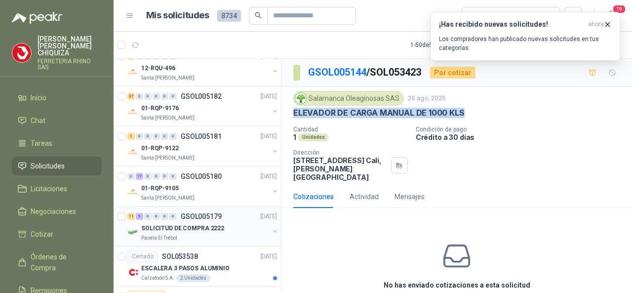
click at [200, 213] on p "GSOL005179" at bounding box center [201, 216] width 41 height 7
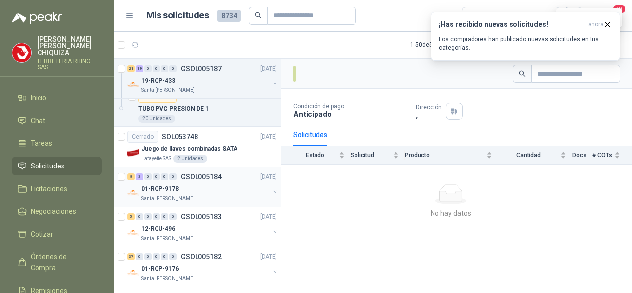
scroll to position [3574, 0]
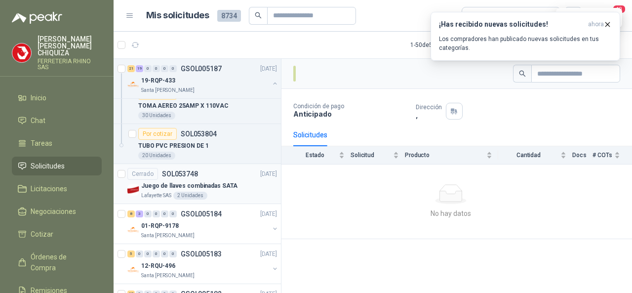
click at [196, 181] on p "Juego de llaves combinadas SATA" at bounding box center [189, 185] width 96 height 9
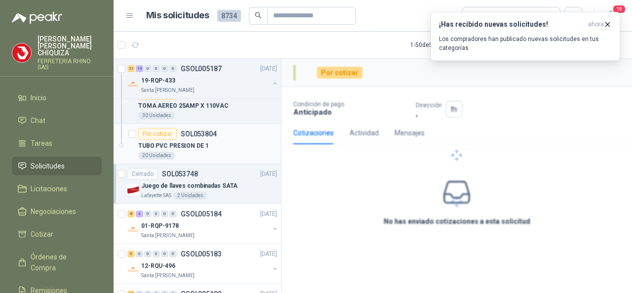
click at [191, 141] on p "TUBO PVC PRESION DE 1" at bounding box center [173, 145] width 70 height 9
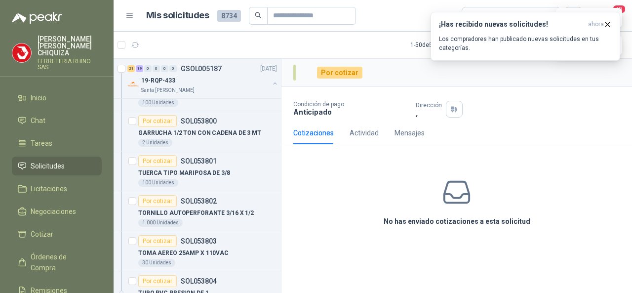
scroll to position [3425, 0]
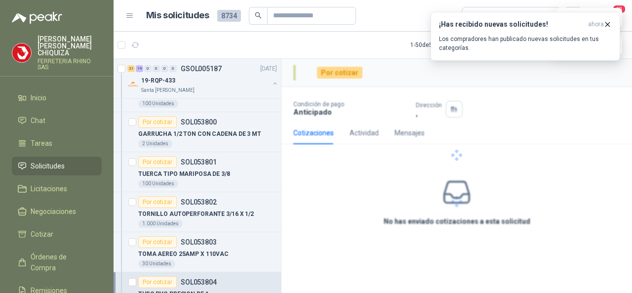
click at [51, 160] on span "Solicitudes" at bounding box center [48, 165] width 34 height 11
